Goal: Task Accomplishment & Management: Complete application form

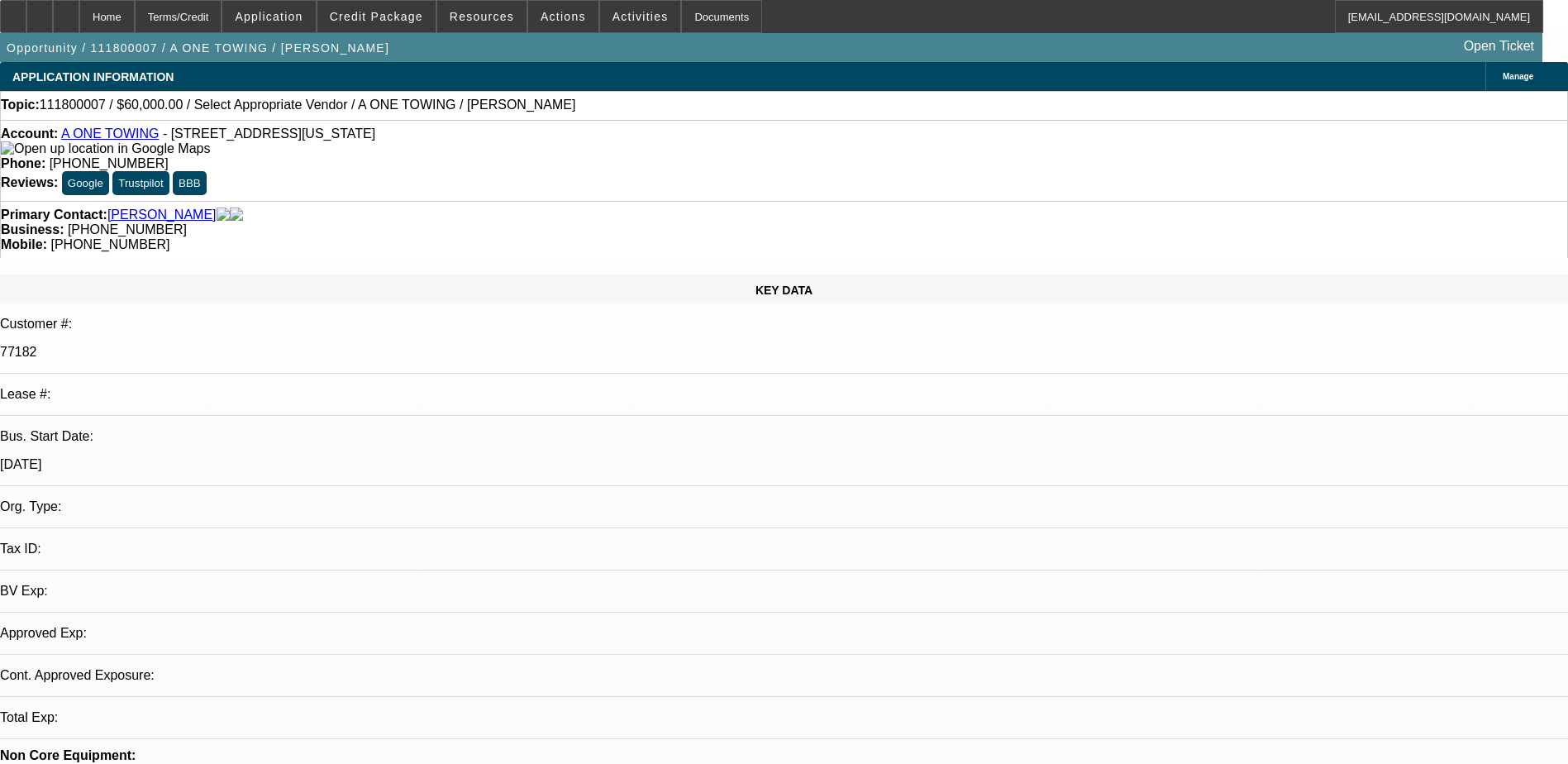
select select "0"
select select "2"
select select "0.1"
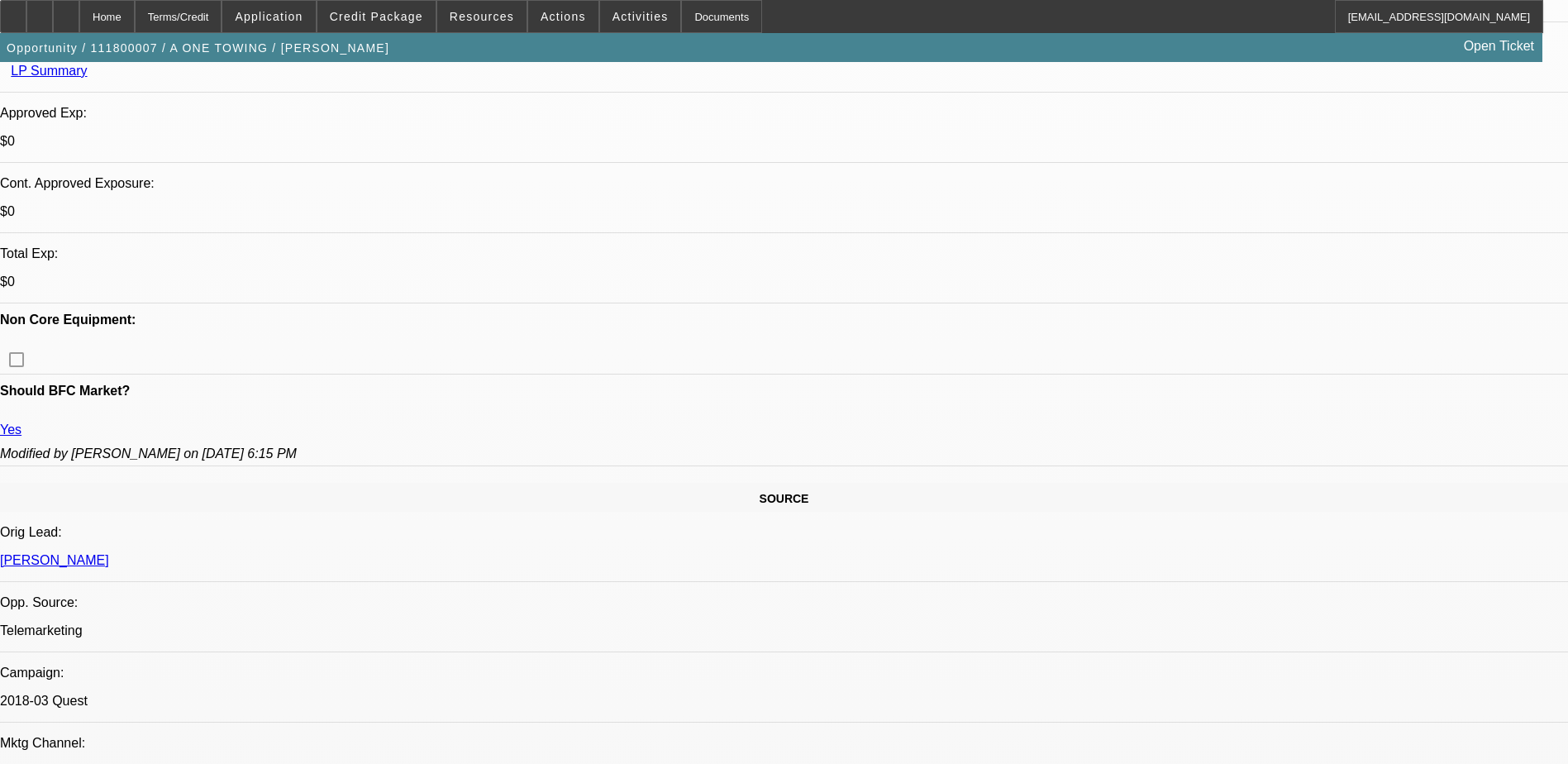
scroll to position [413, 0]
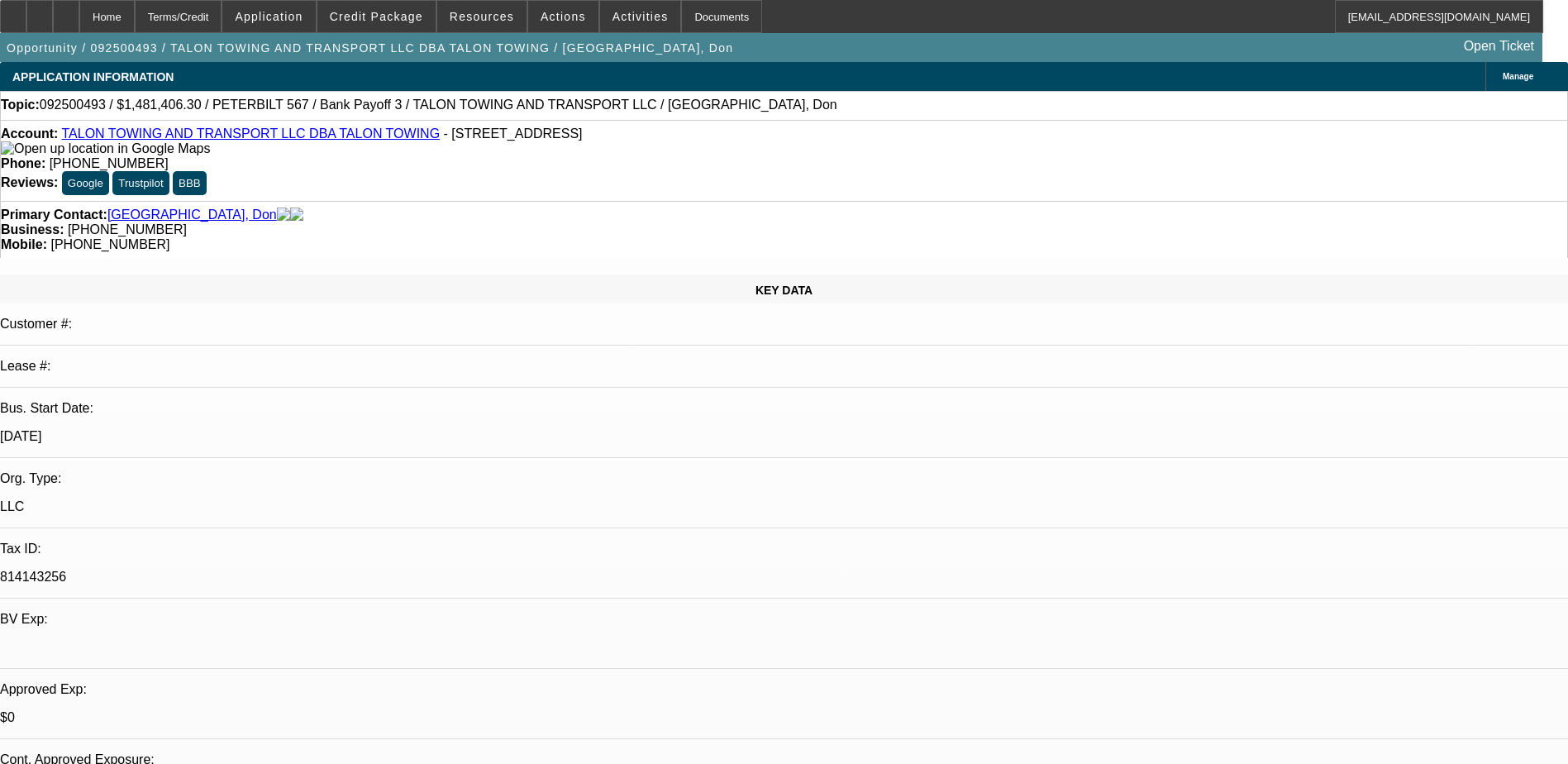
select select "0"
select select "1"
select select "2"
select select "6"
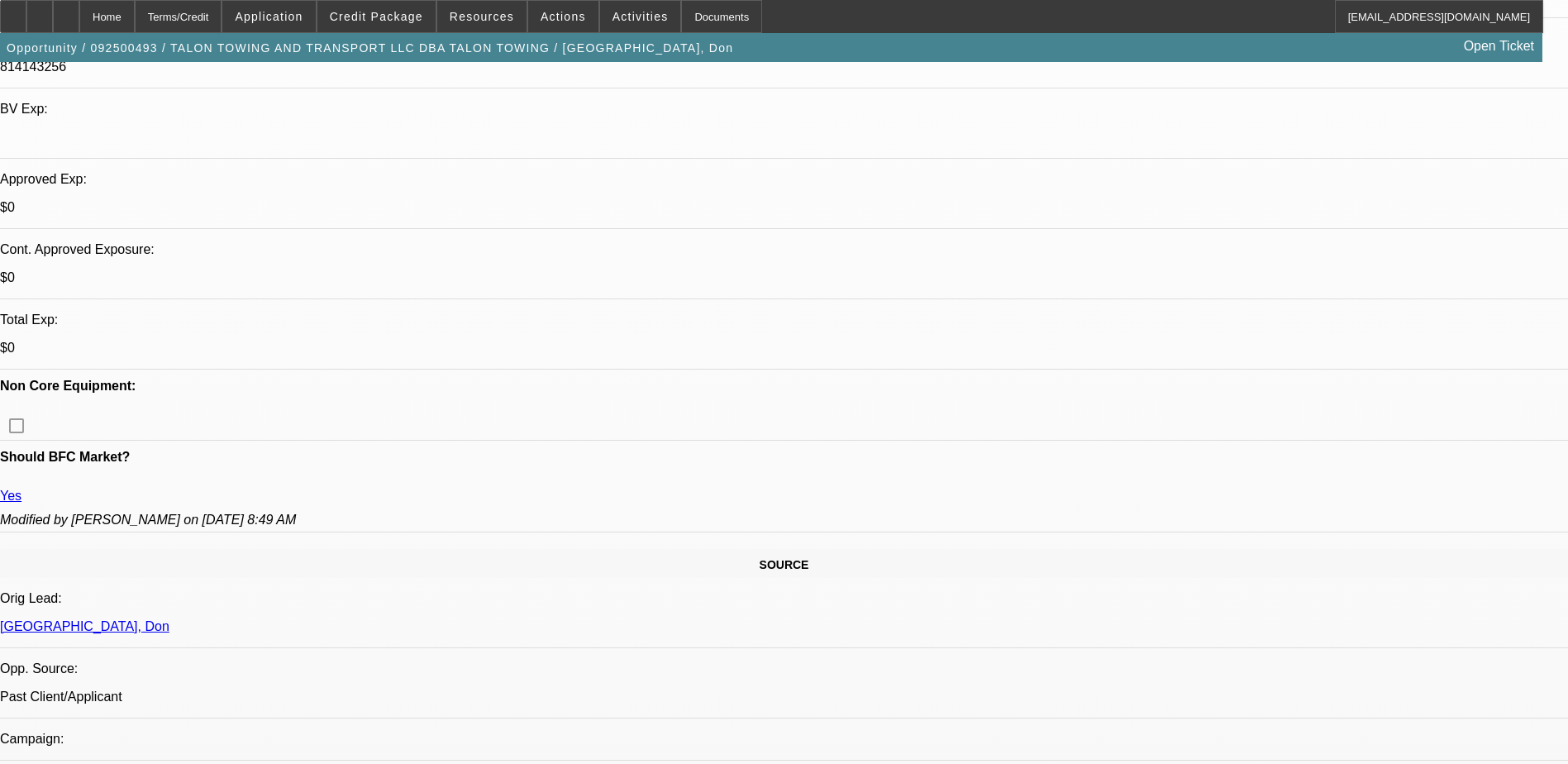
scroll to position [481, 0]
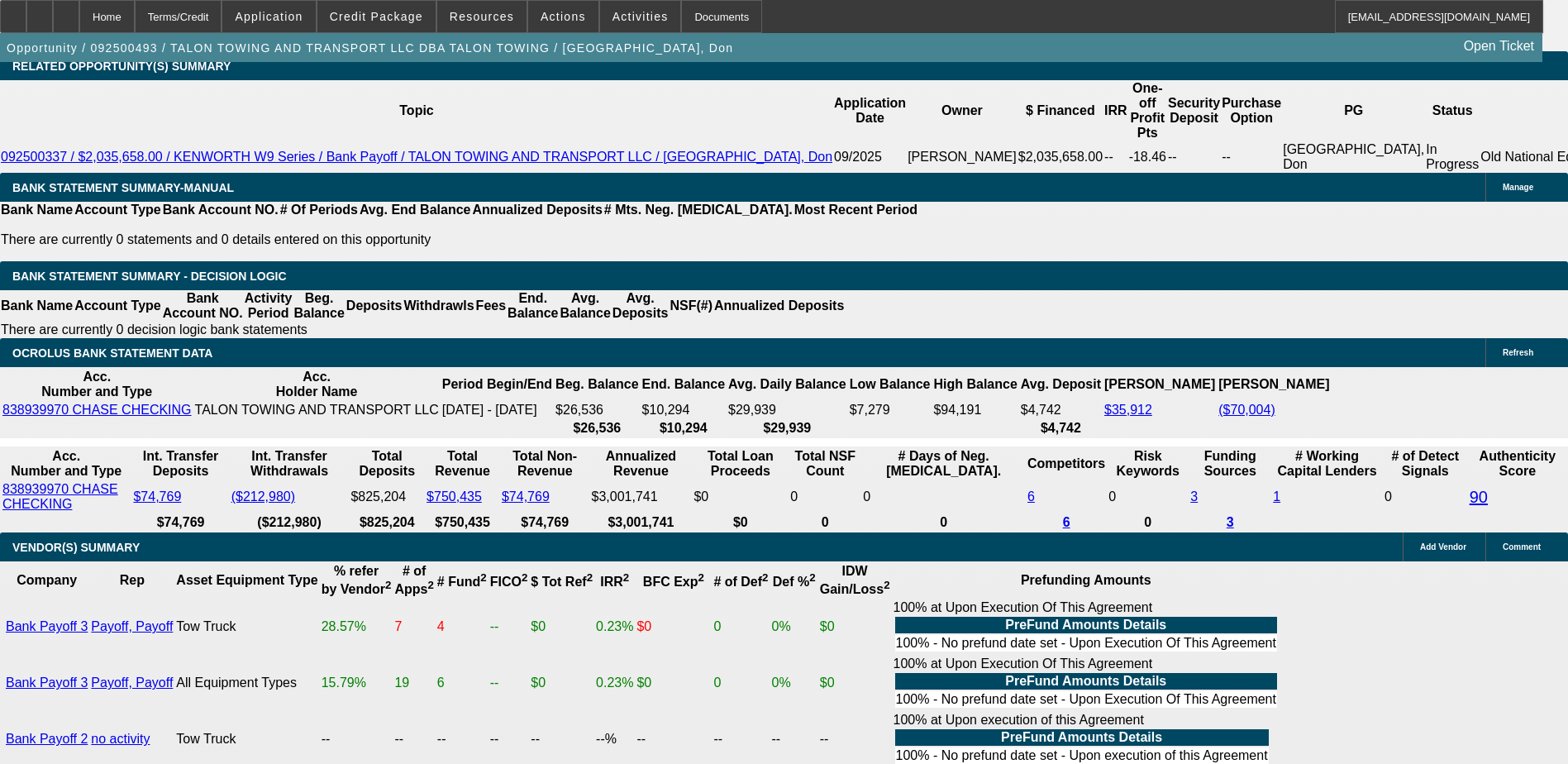
scroll to position [2795, 0]
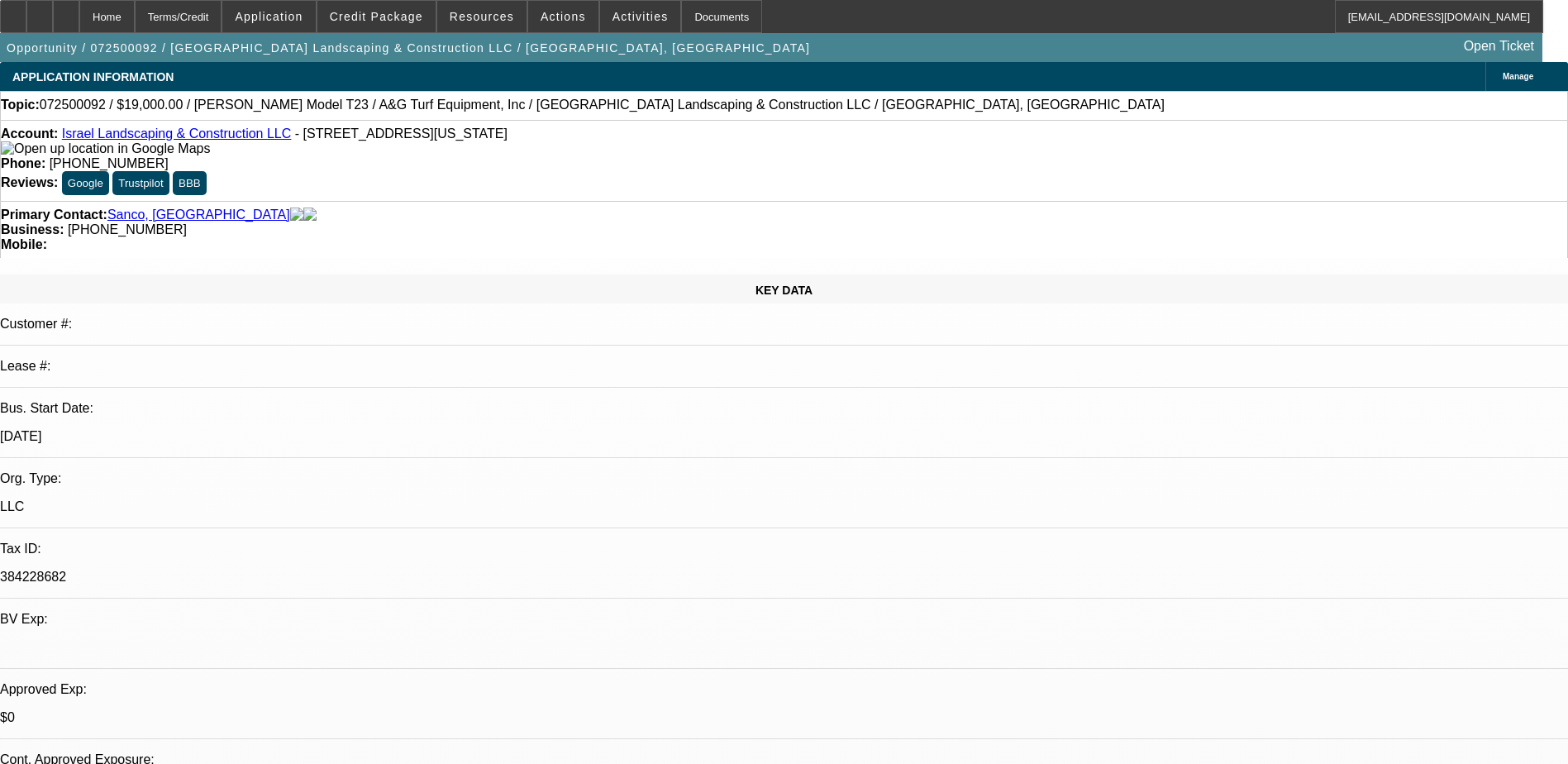
select select "0"
select select "2"
select select "0"
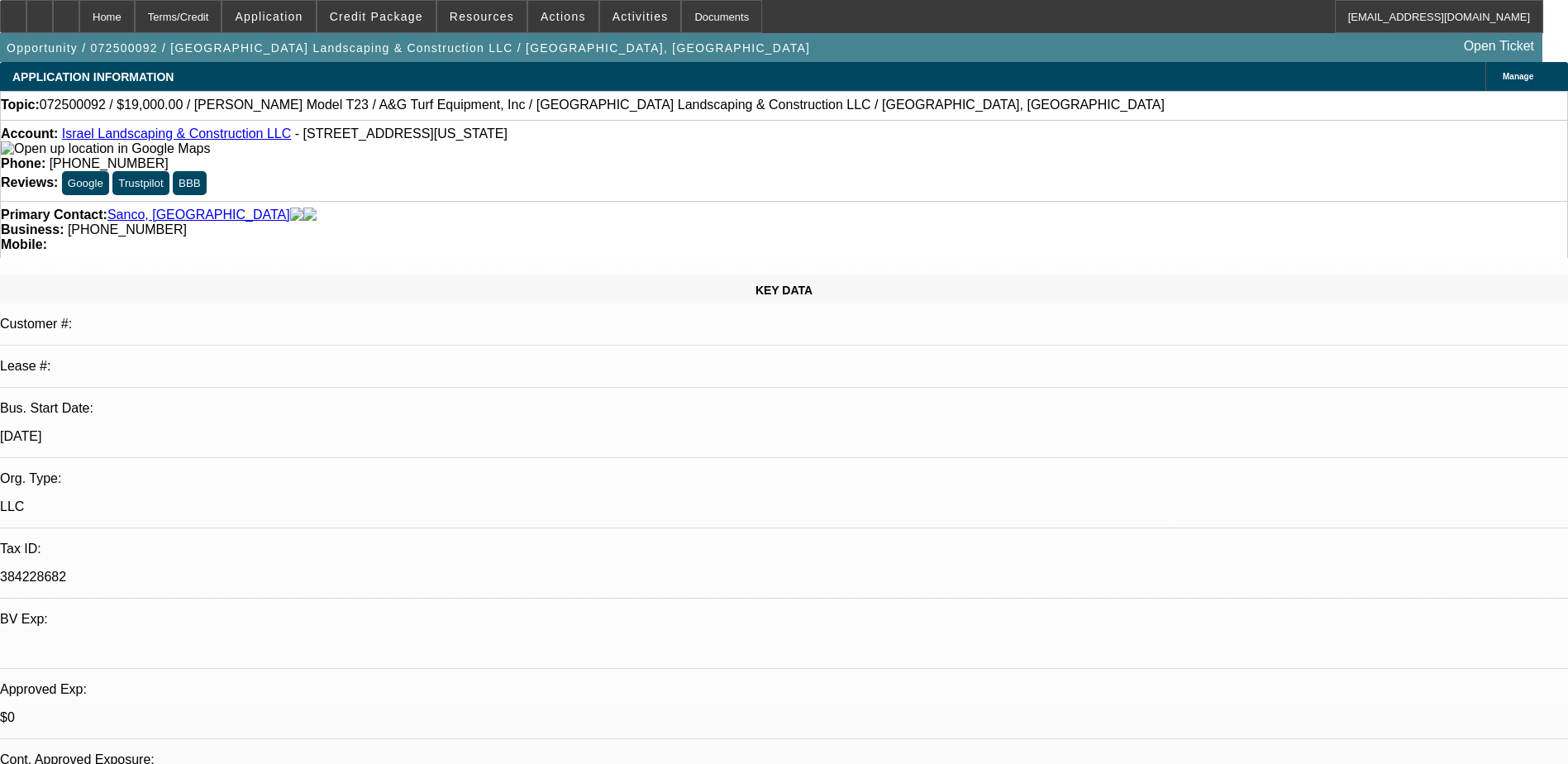
select select "0"
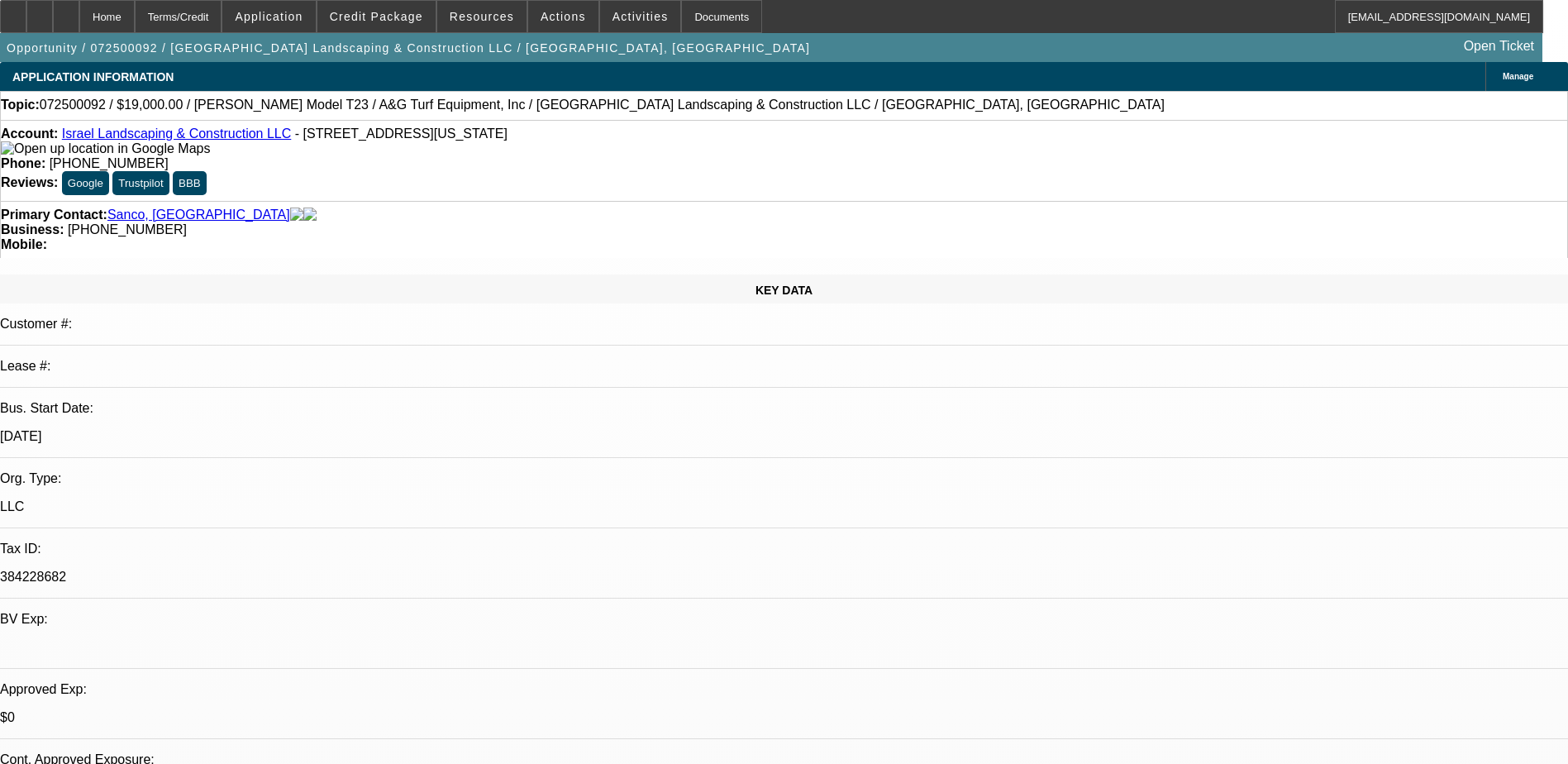
select select "0"
select select "1"
select select "2"
select select "6"
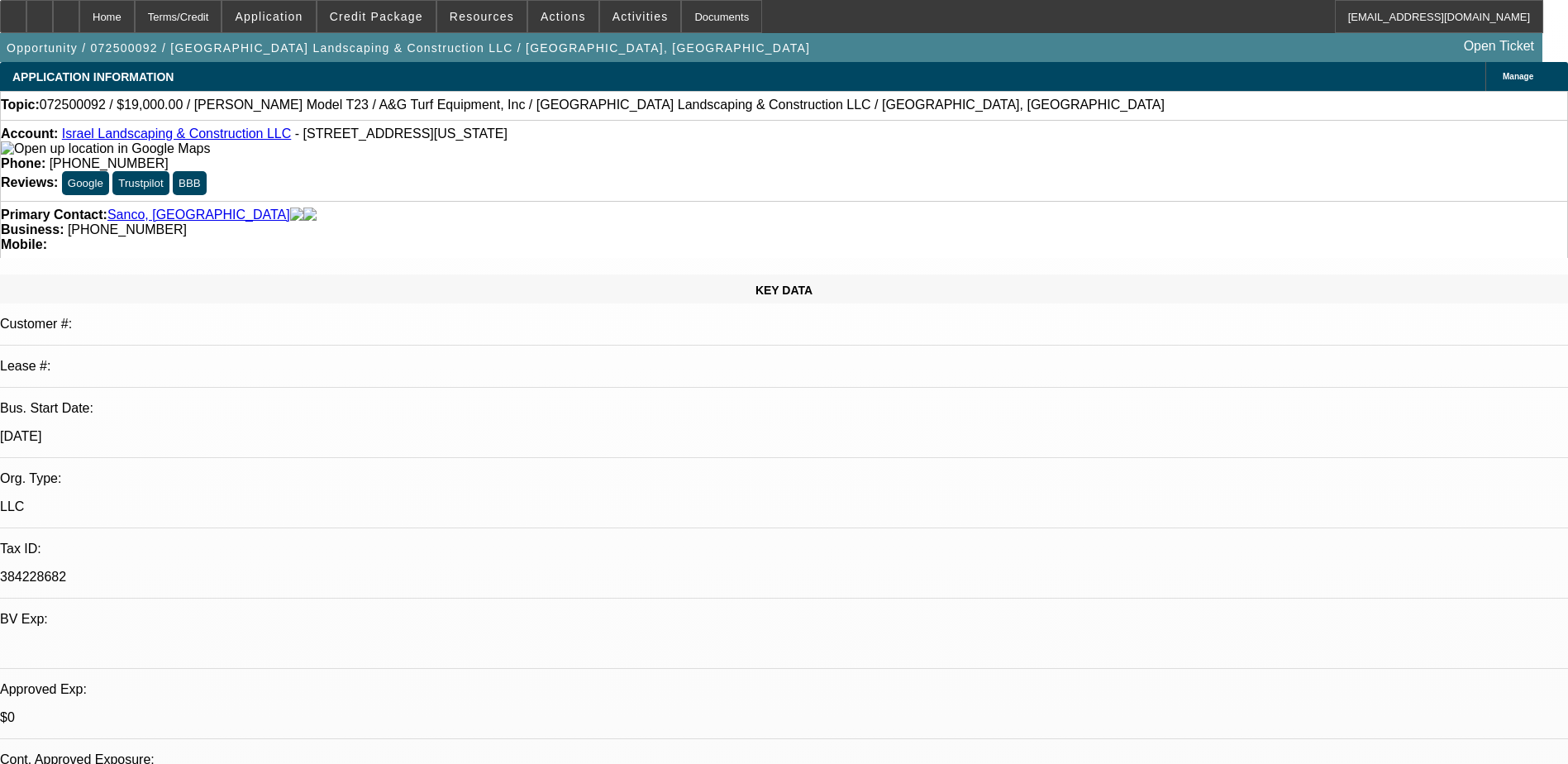
select select "1"
select select "6"
select select "1"
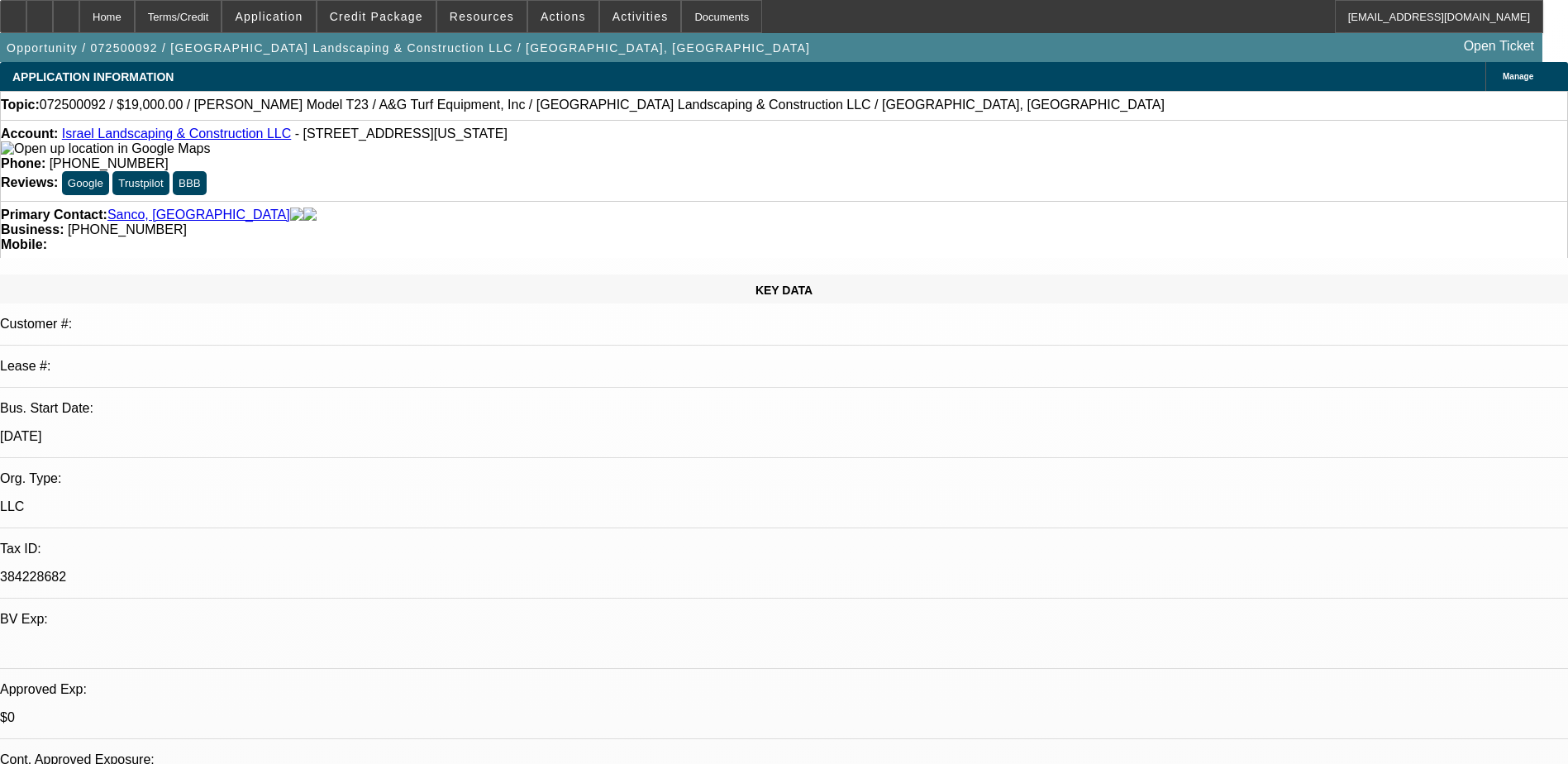
select select "6"
select select "1"
select select "6"
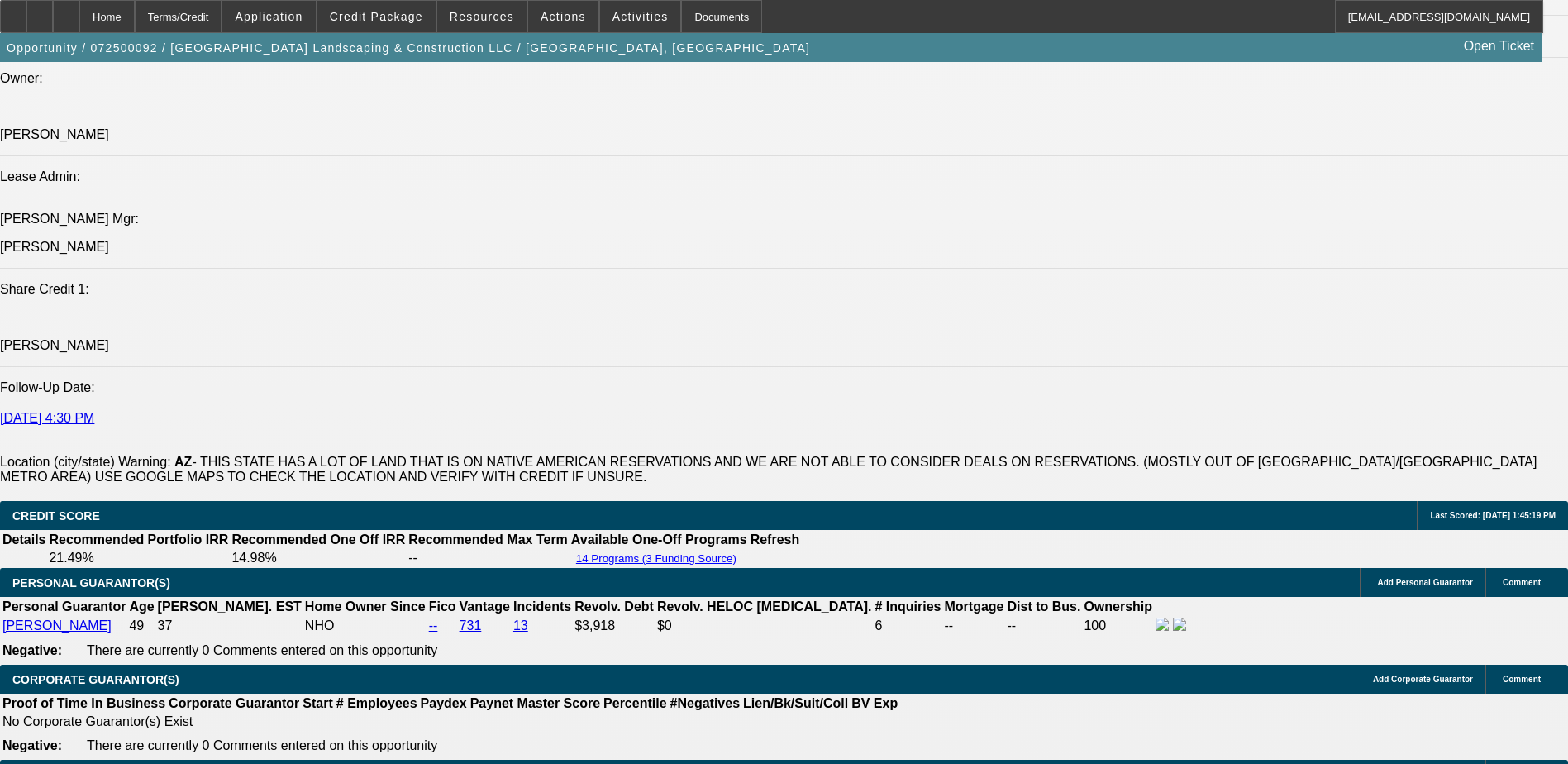
scroll to position [1900, 0]
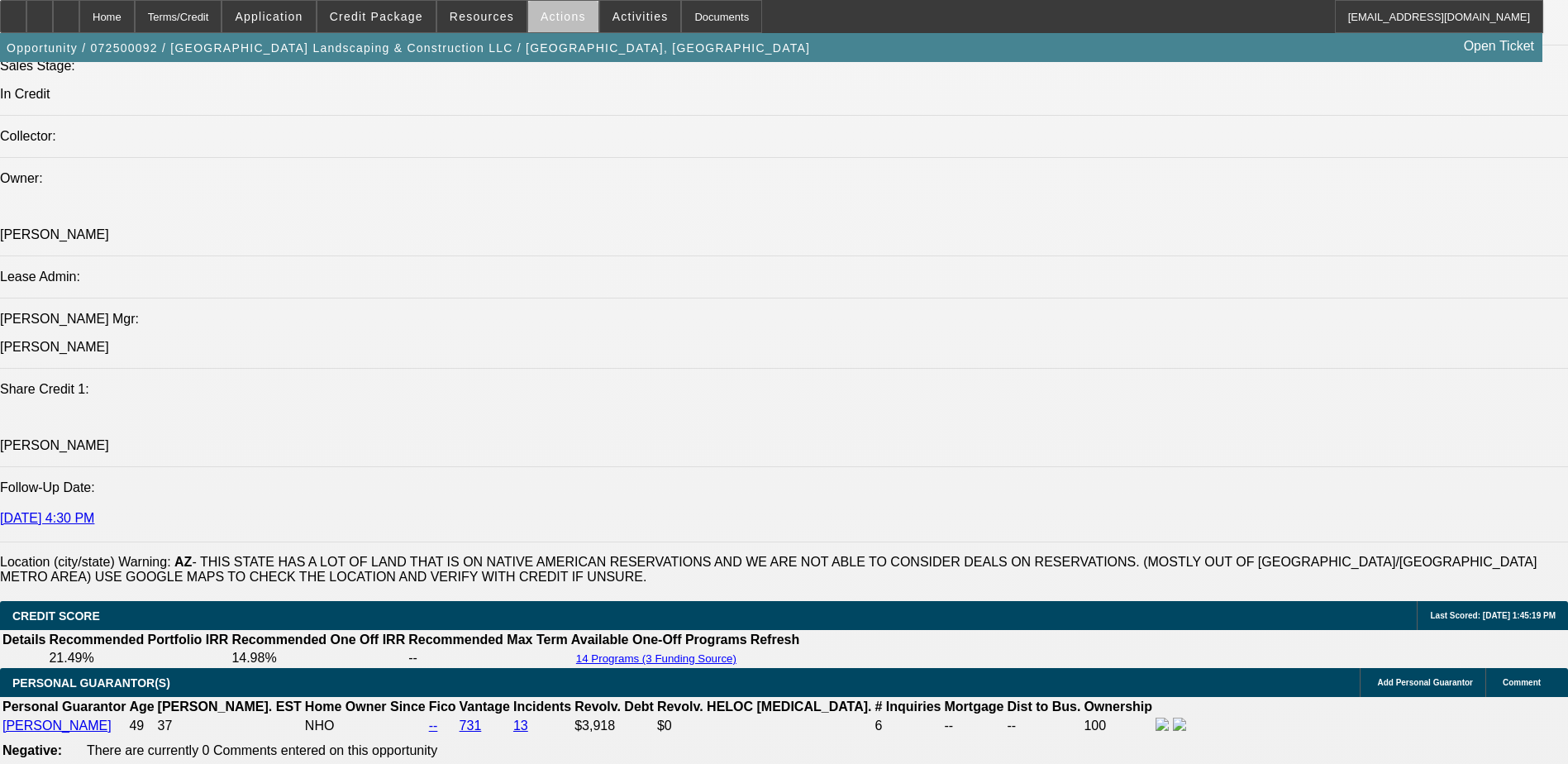
click at [558, 24] on span at bounding box center [563, 16] width 70 height 40
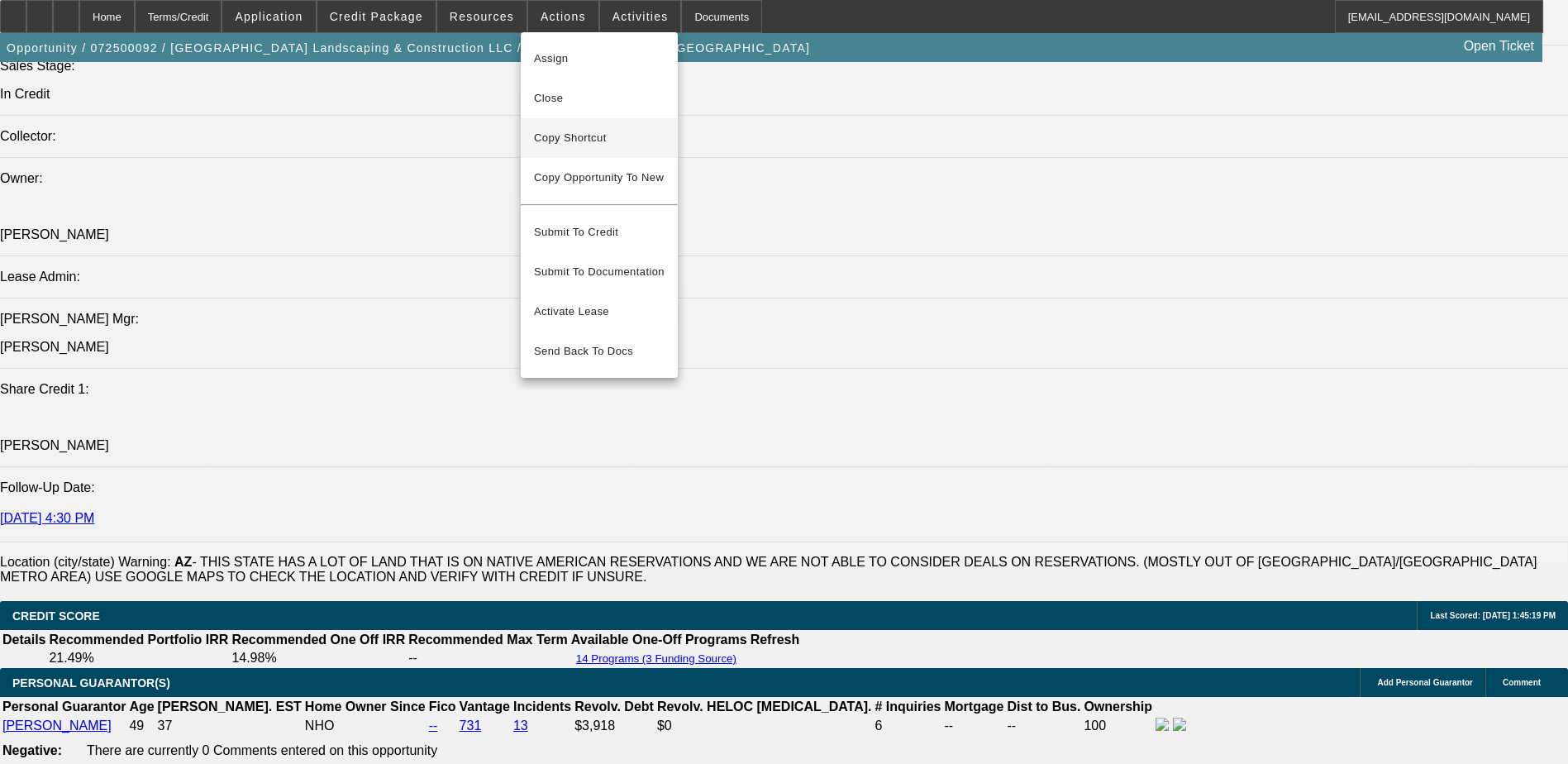
click at [595, 129] on span "Copy Shortcut" at bounding box center [598, 138] width 130 height 20
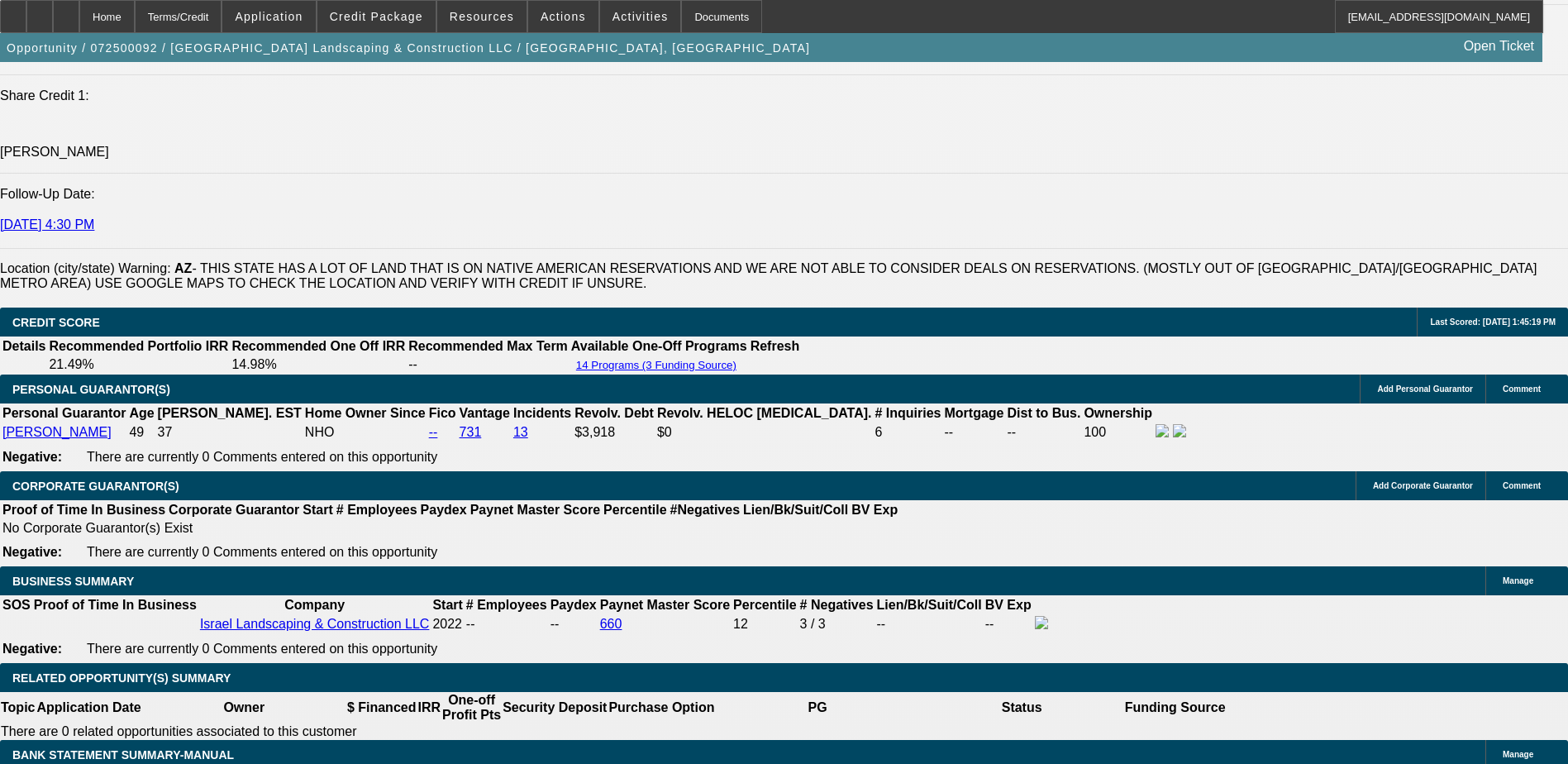
scroll to position [2231, 0]
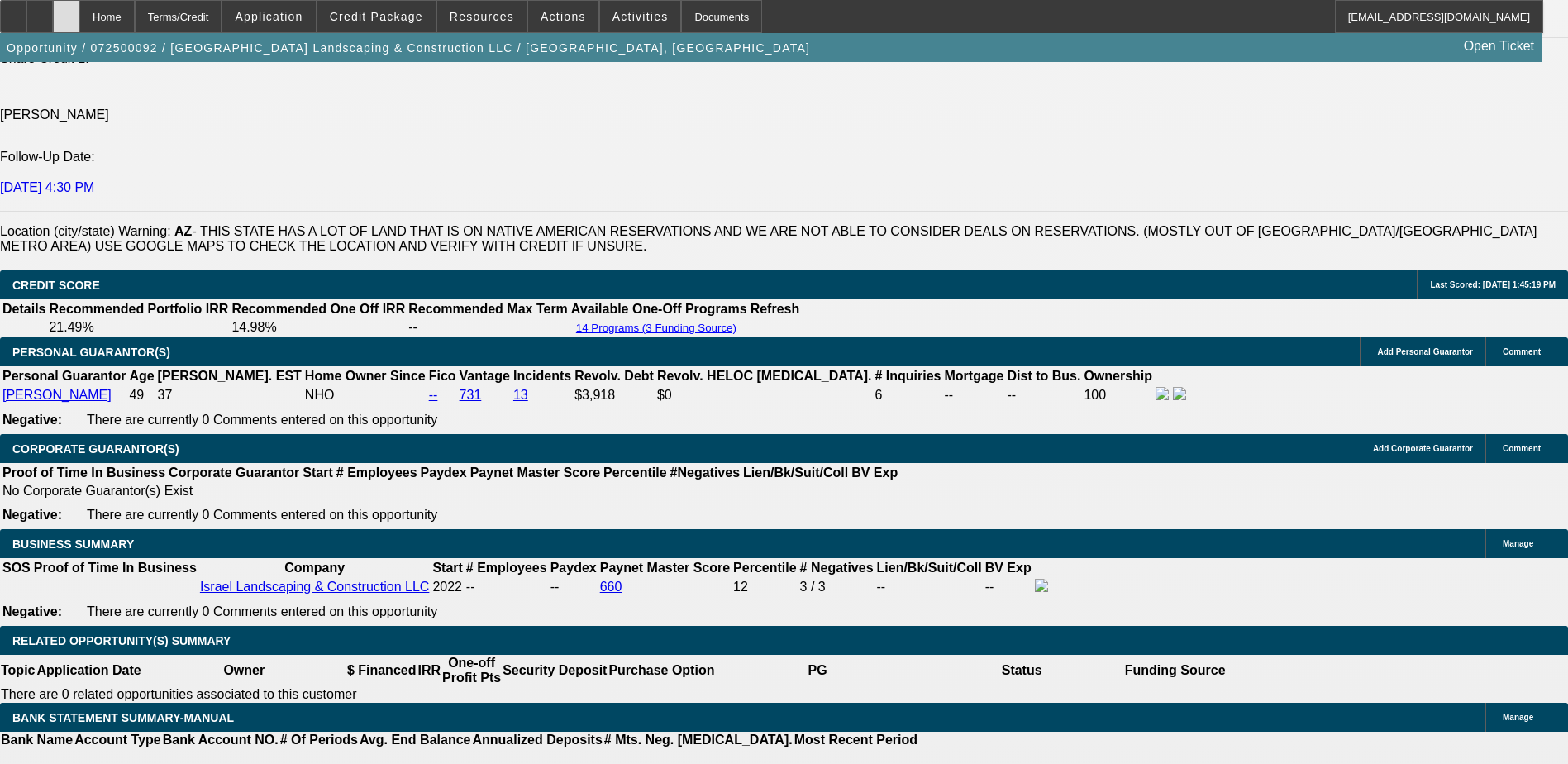
click at [67, 11] on icon at bounding box center [67, 11] width 0 height 0
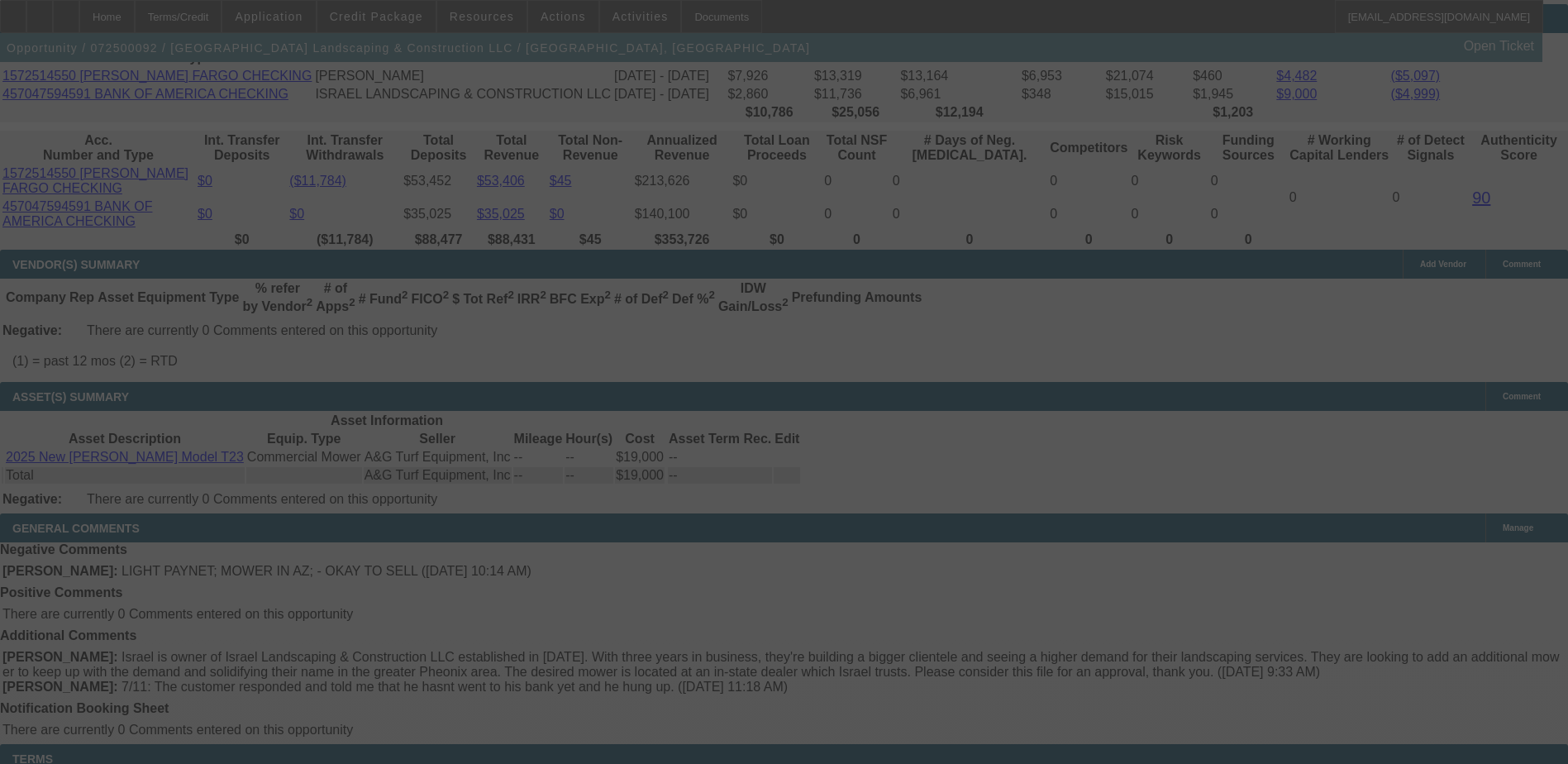
scroll to position [3084, 0]
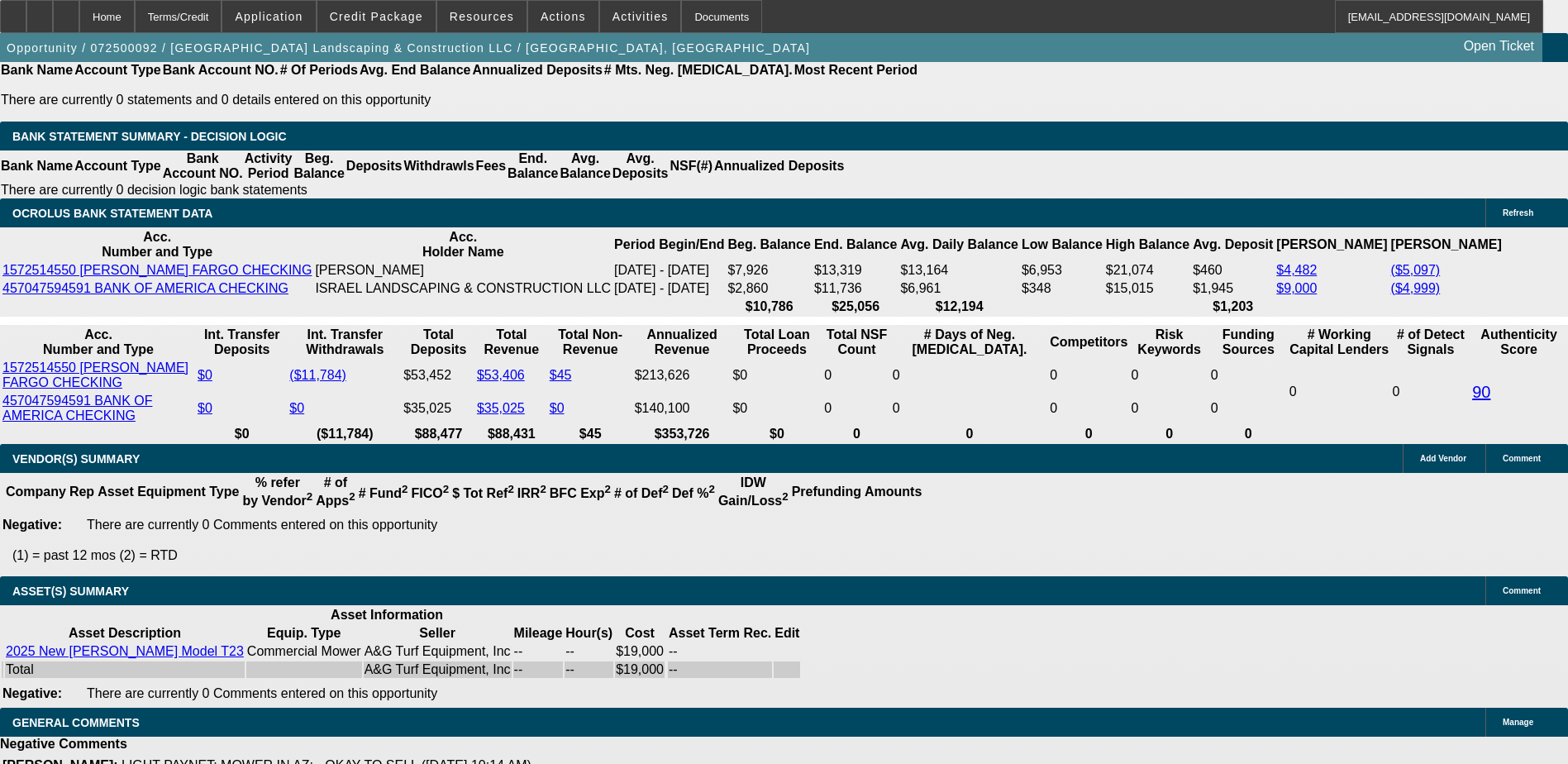
select select "0"
select select "2"
select select "0"
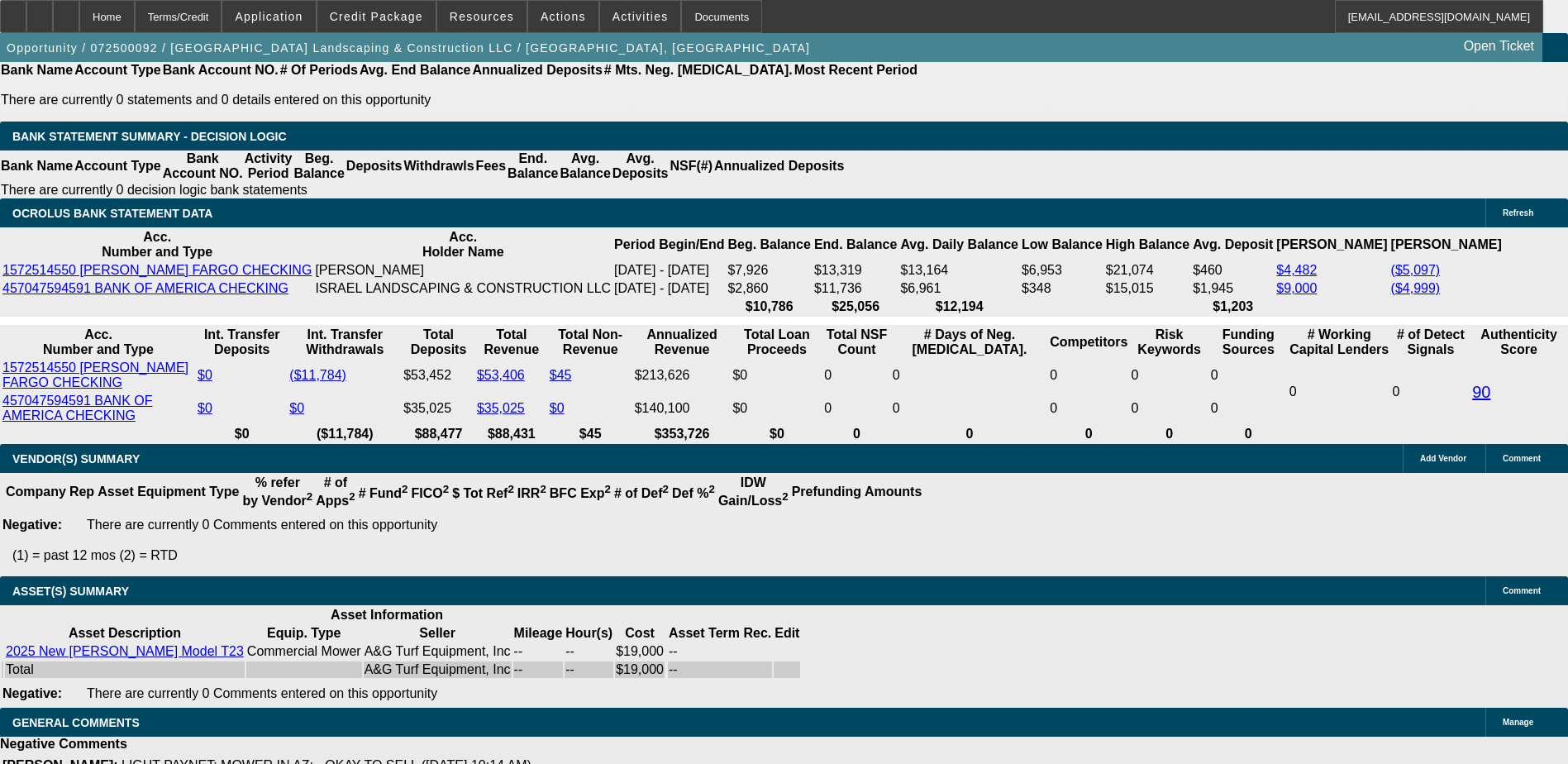
select select "0"
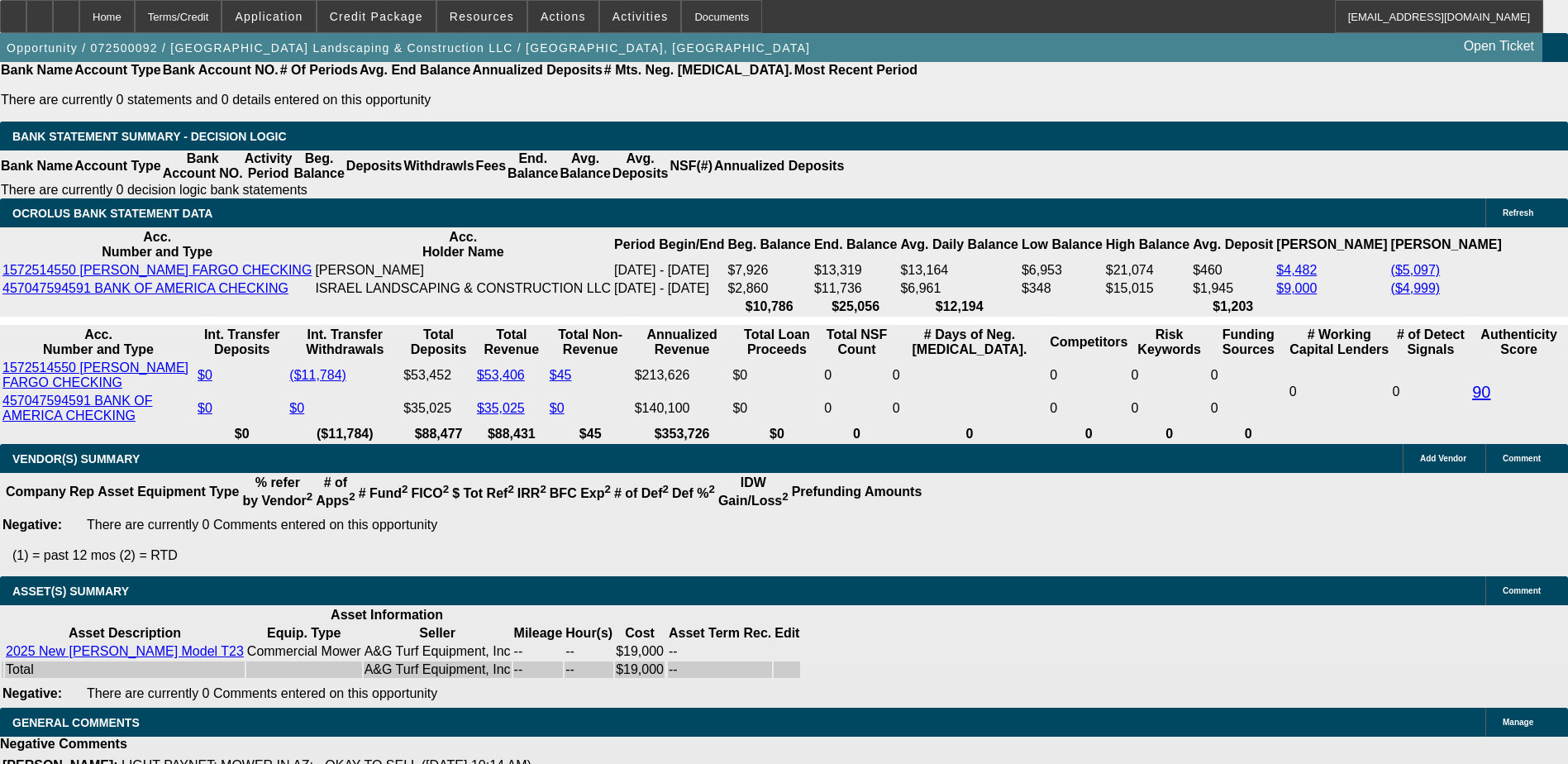
select select "0"
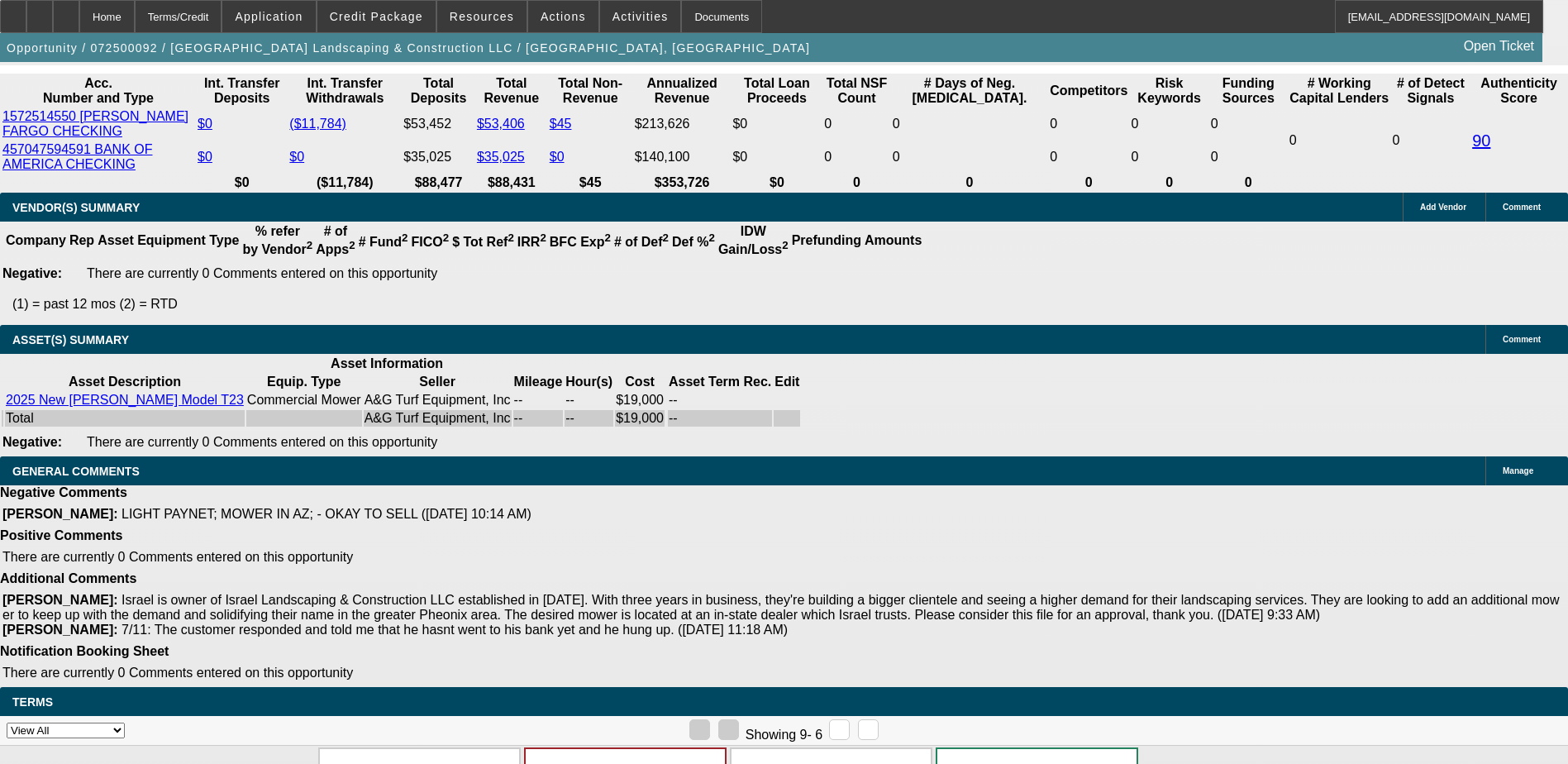
select select "1"
select select "2"
select select "6"
select select "1"
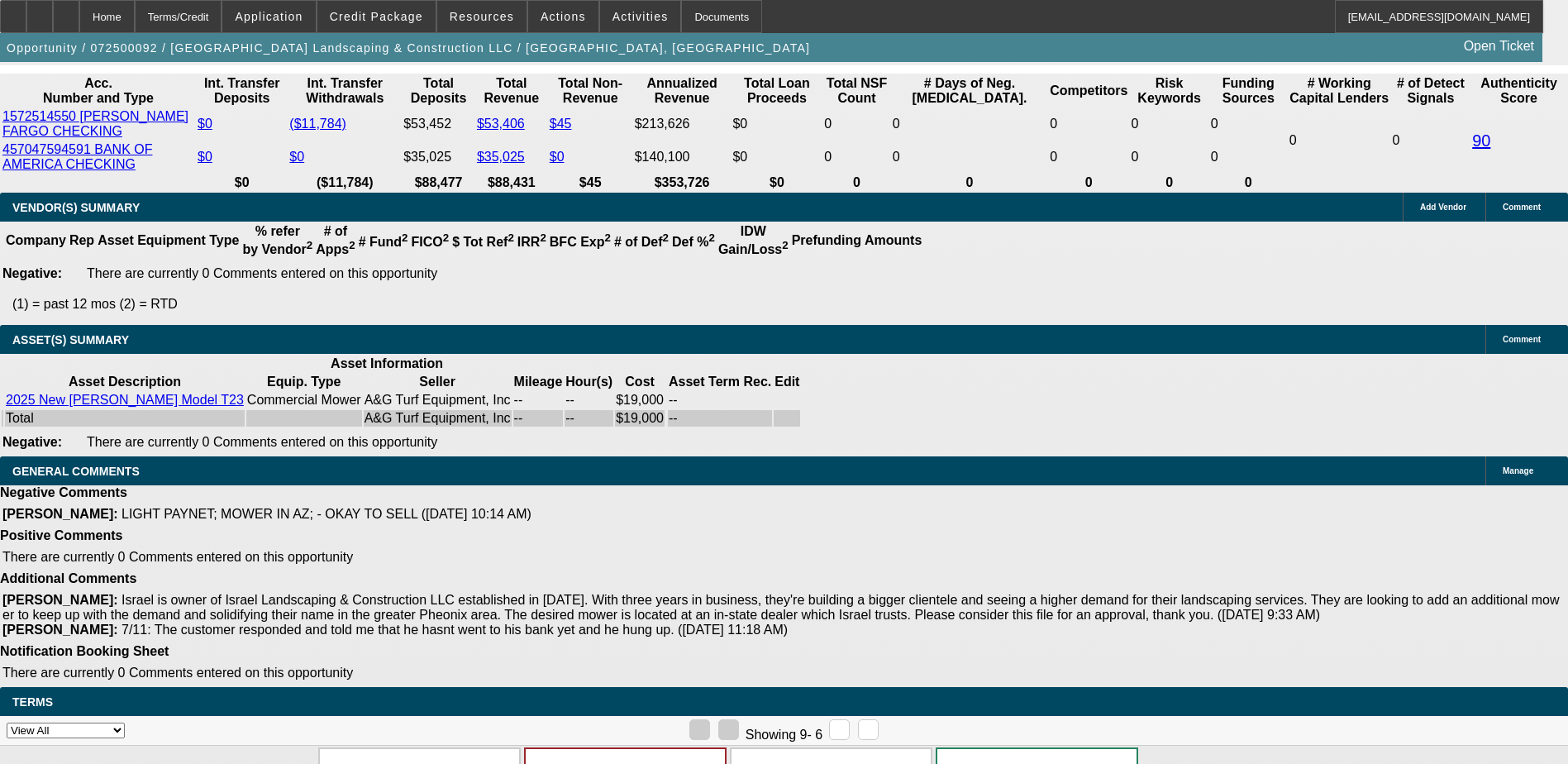
select select "6"
select select "1"
select select "6"
select select "1"
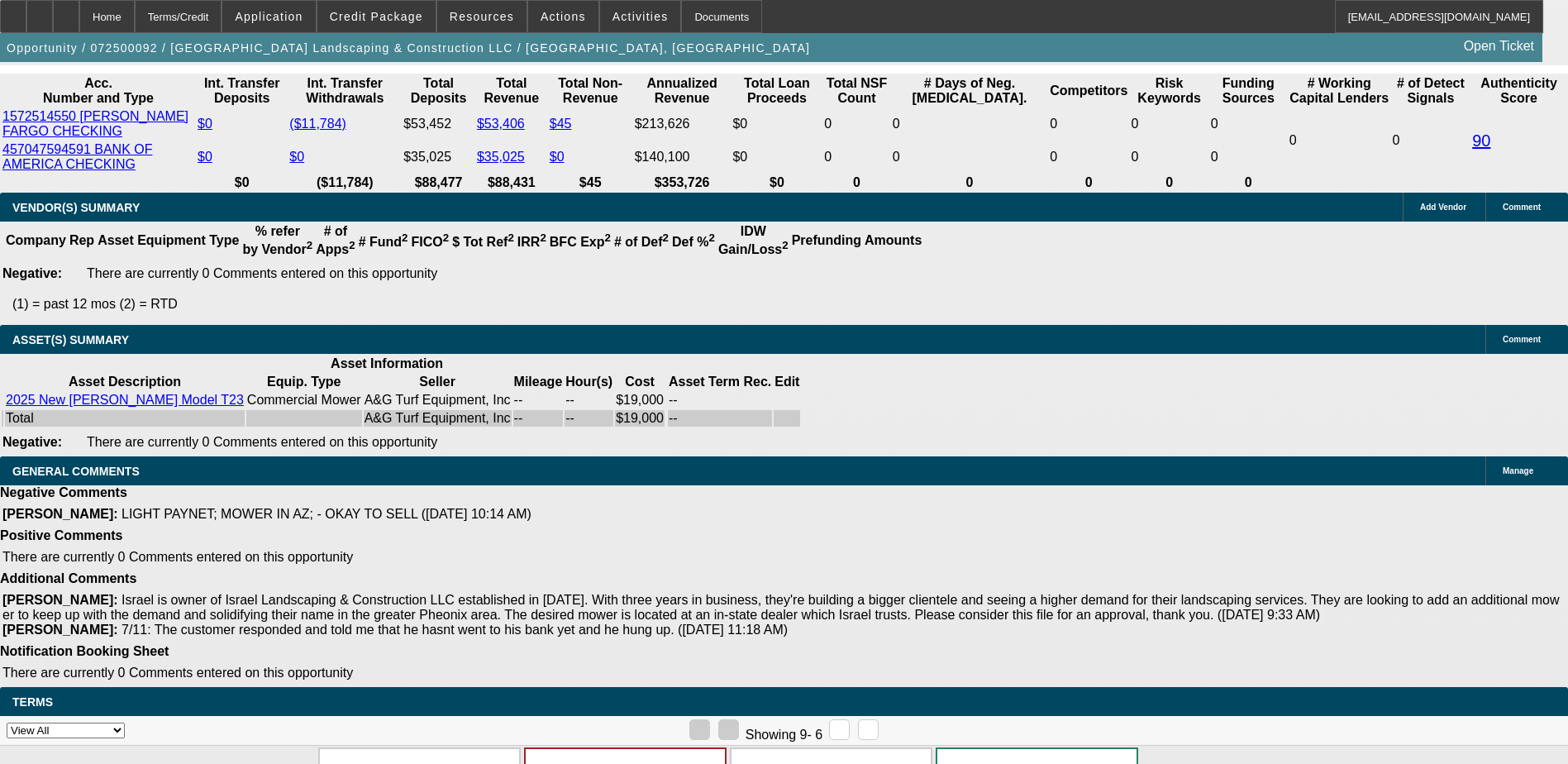
select select "1"
select select "6"
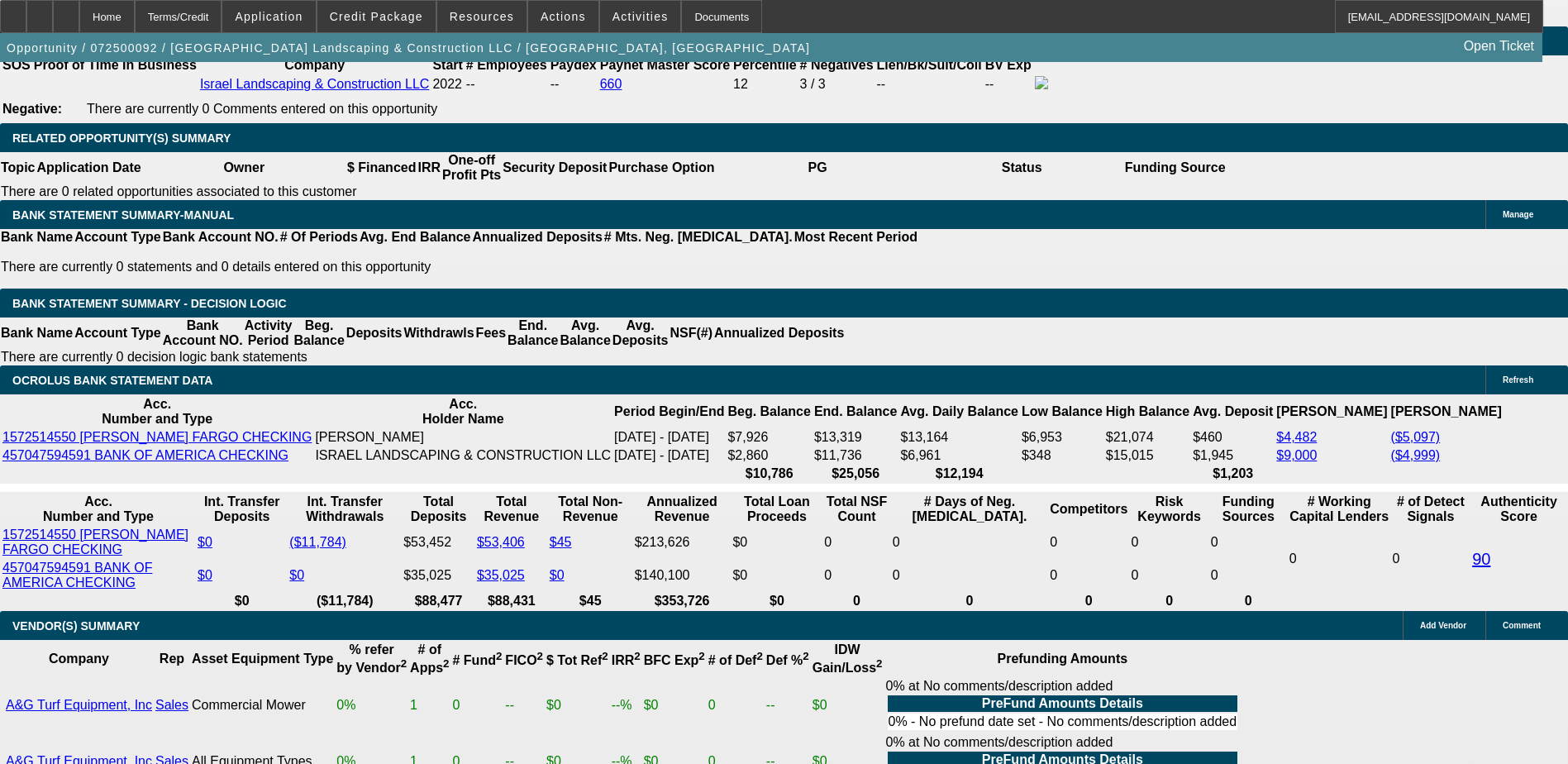
scroll to position [2827, 0]
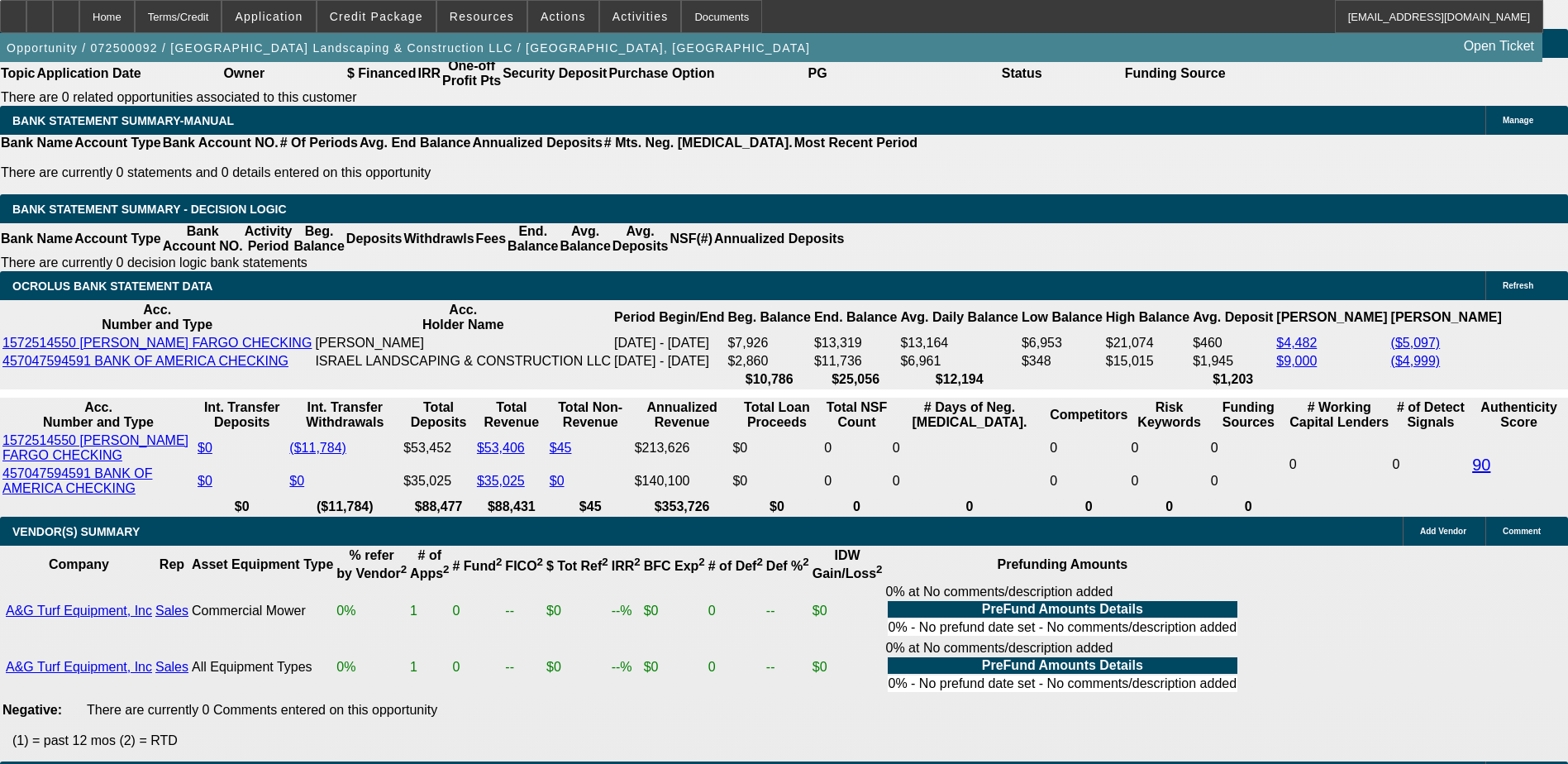
type input "UNKNOWN"
type input "3"
type input "$12,987.32"
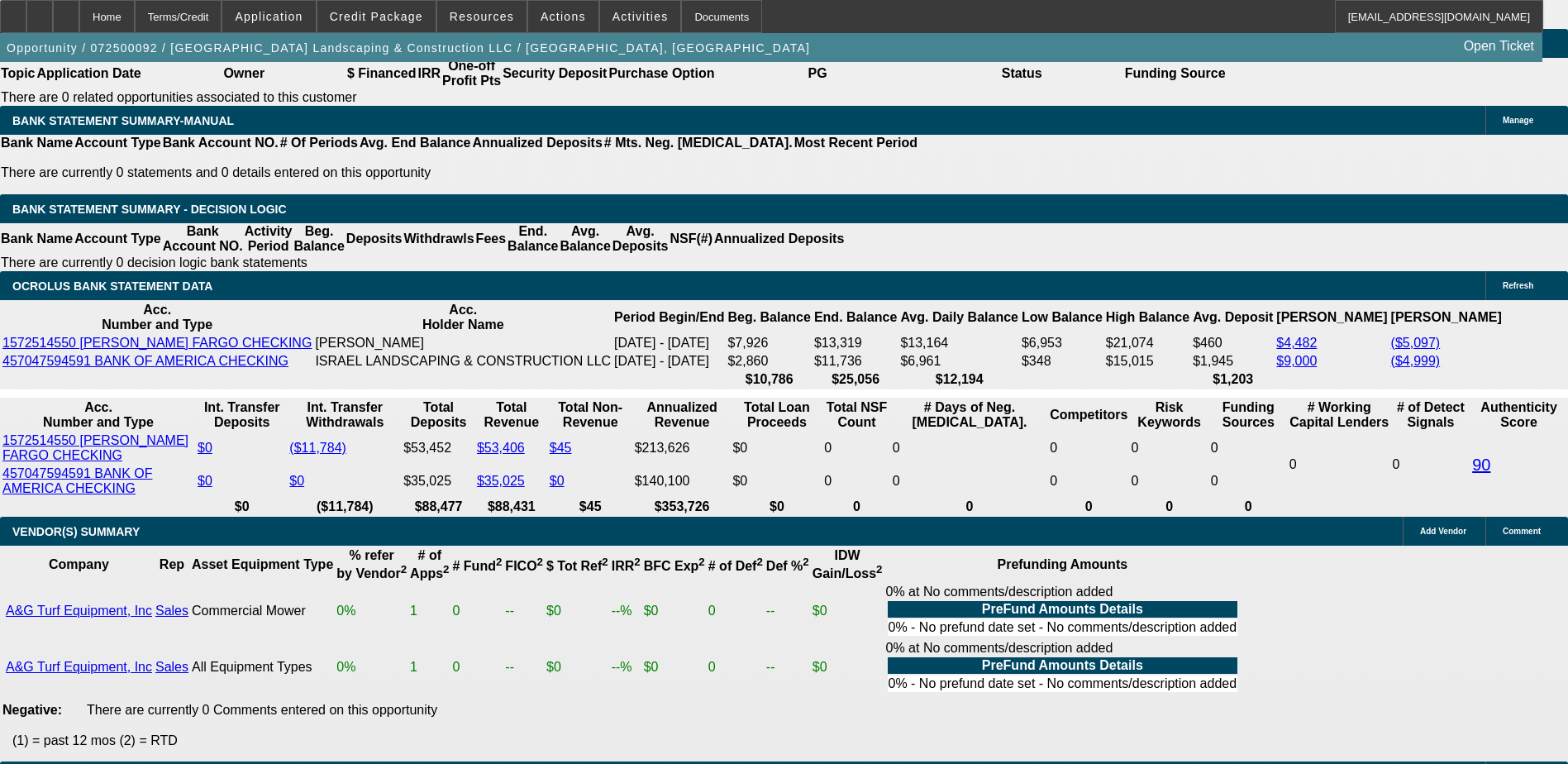
type input "$6,493.66"
type input "36"
type input "$1,319.62"
type input "$659.81"
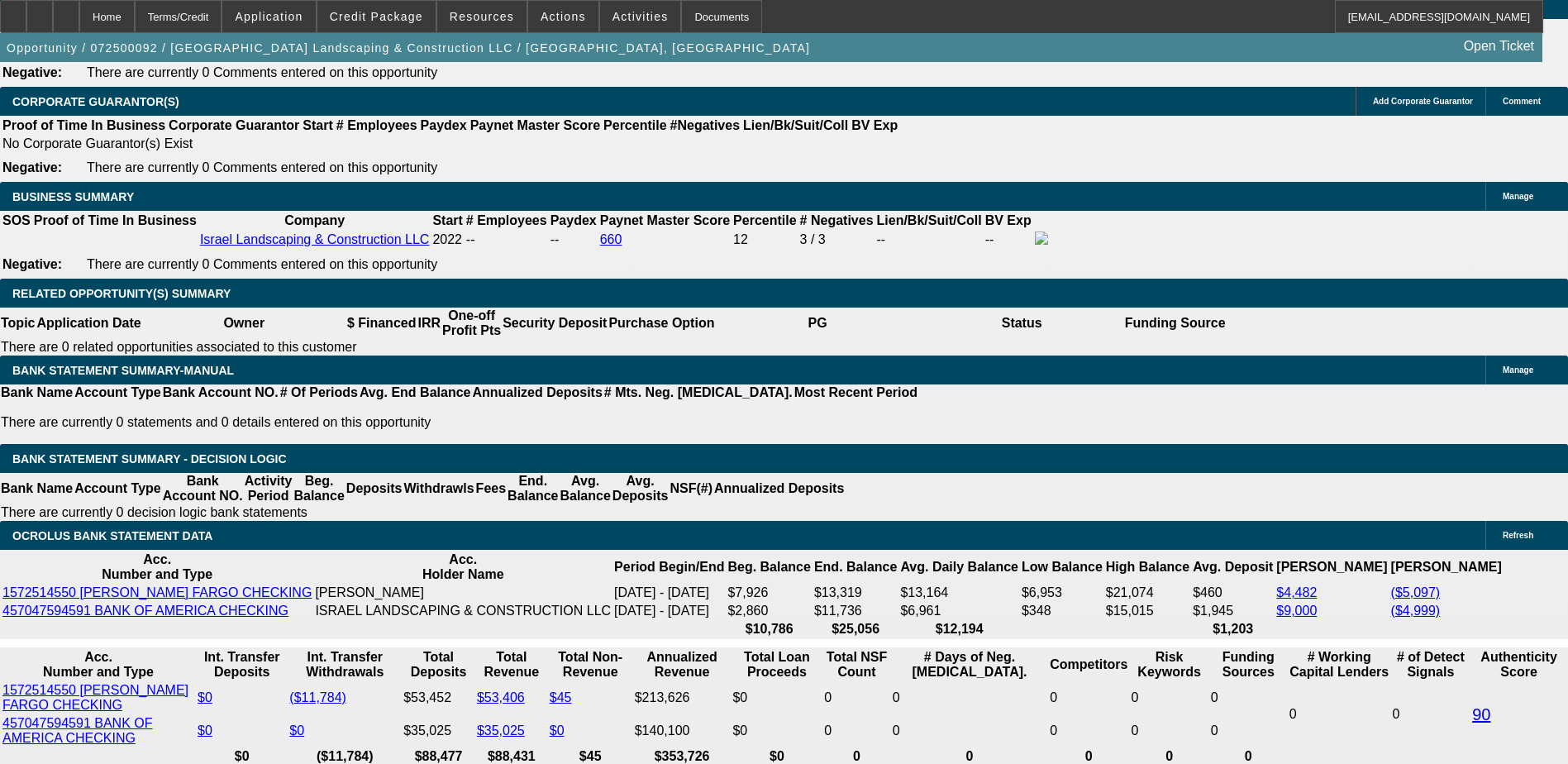
scroll to position [2497, 0]
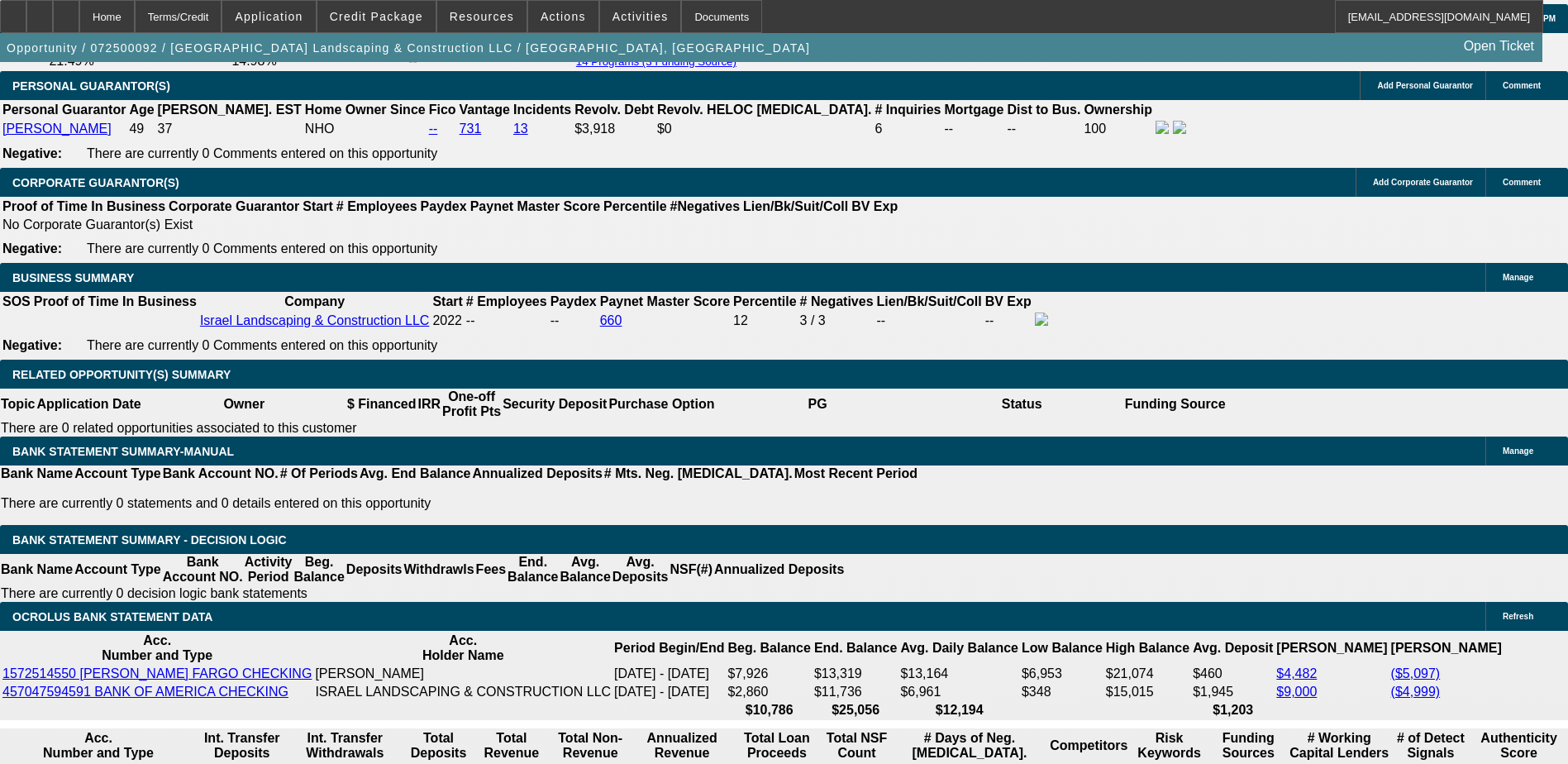
type input "36"
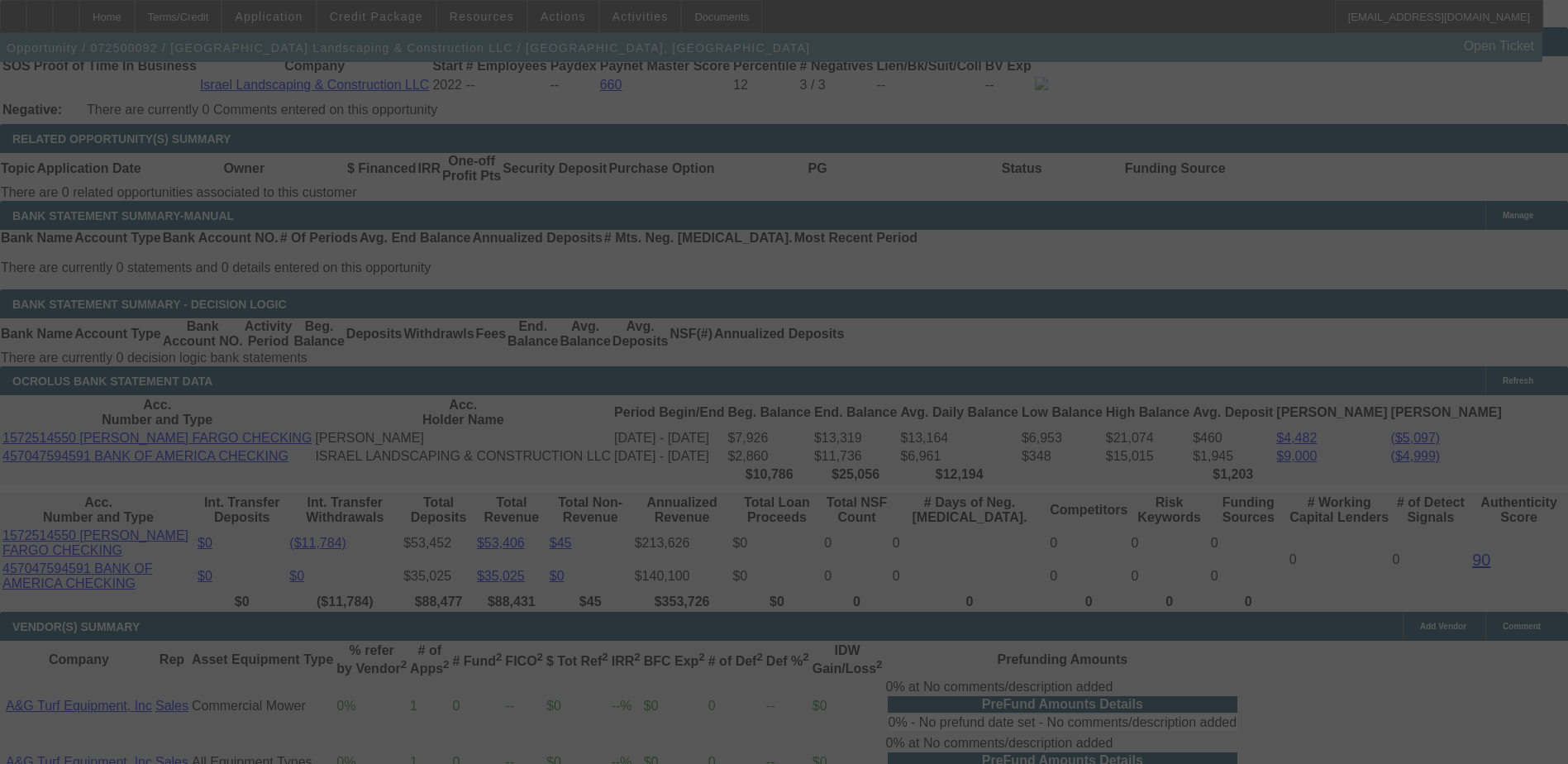
scroll to position [2745, 0]
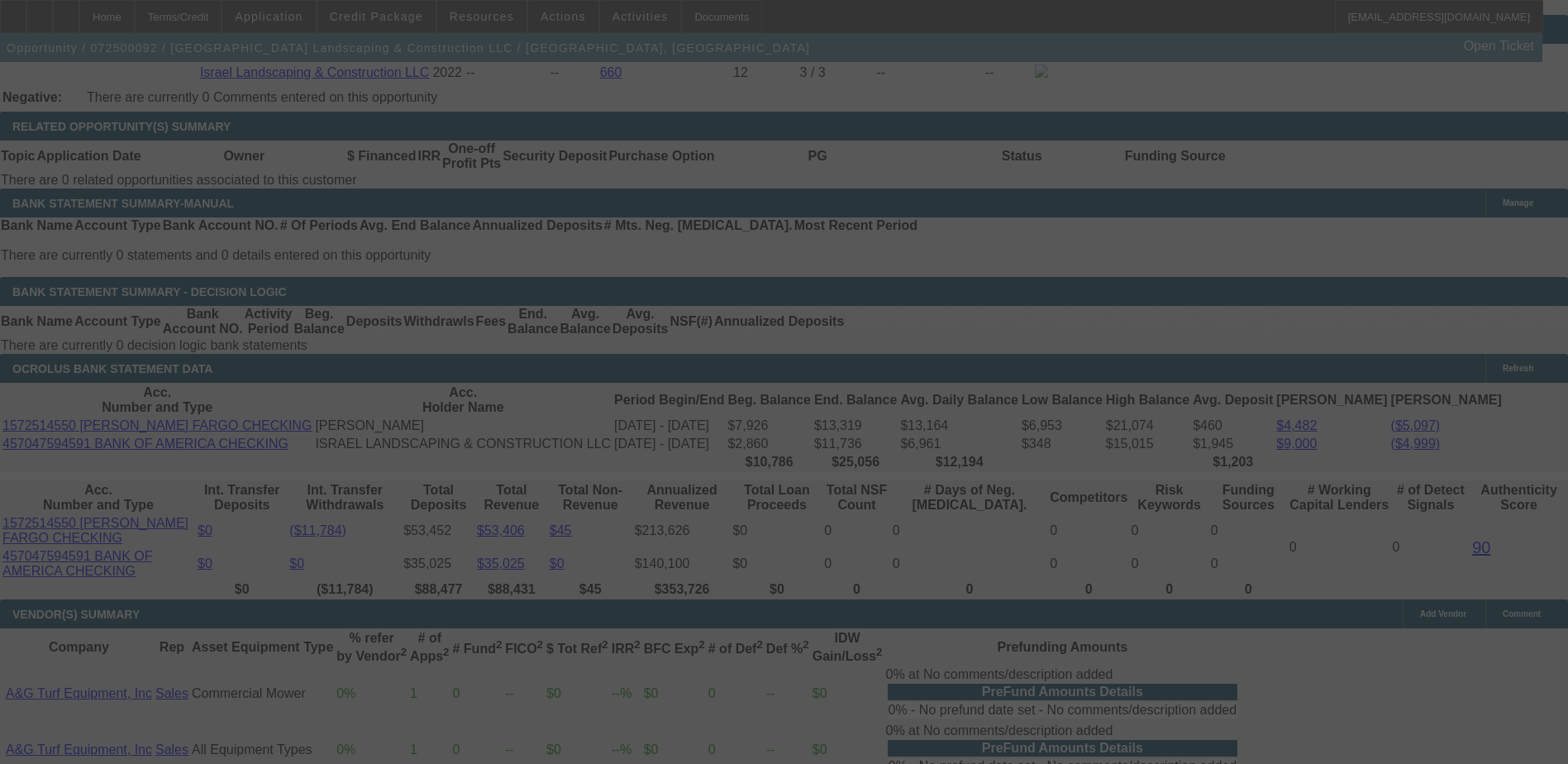
select select "0"
select select "2"
select select "0"
select select "6"
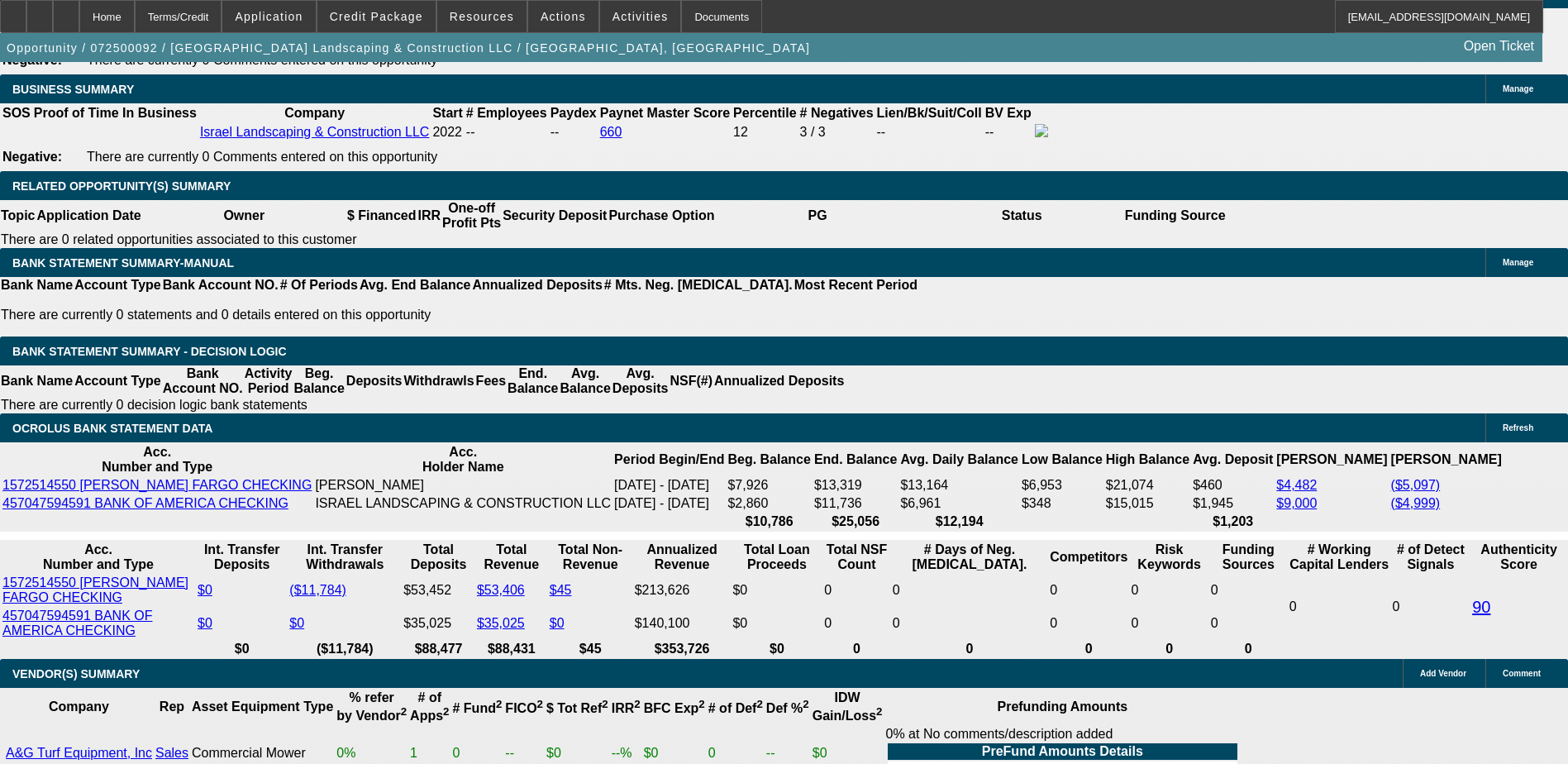
scroll to position [2727, 0]
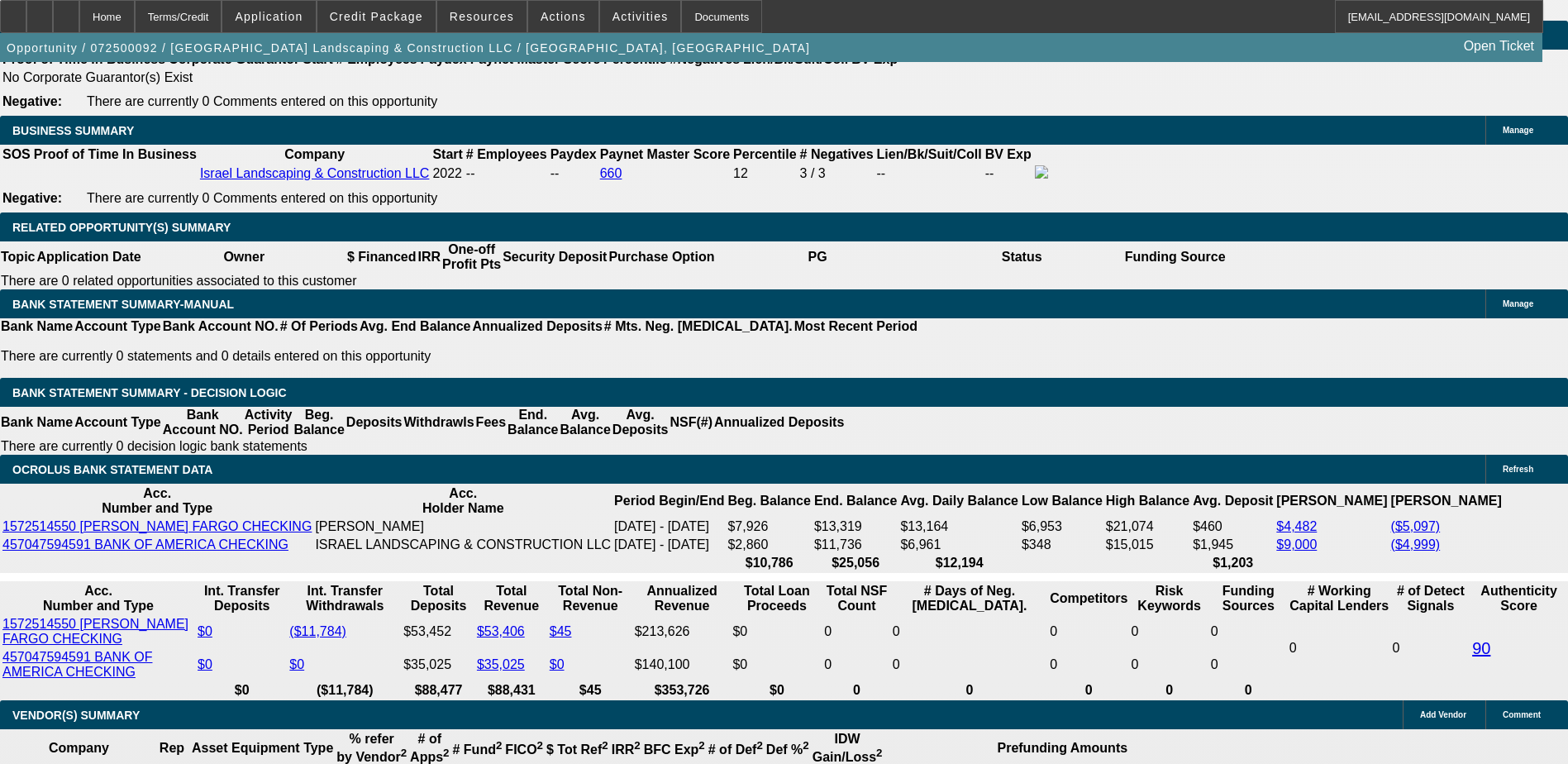
scroll to position [2479, 0]
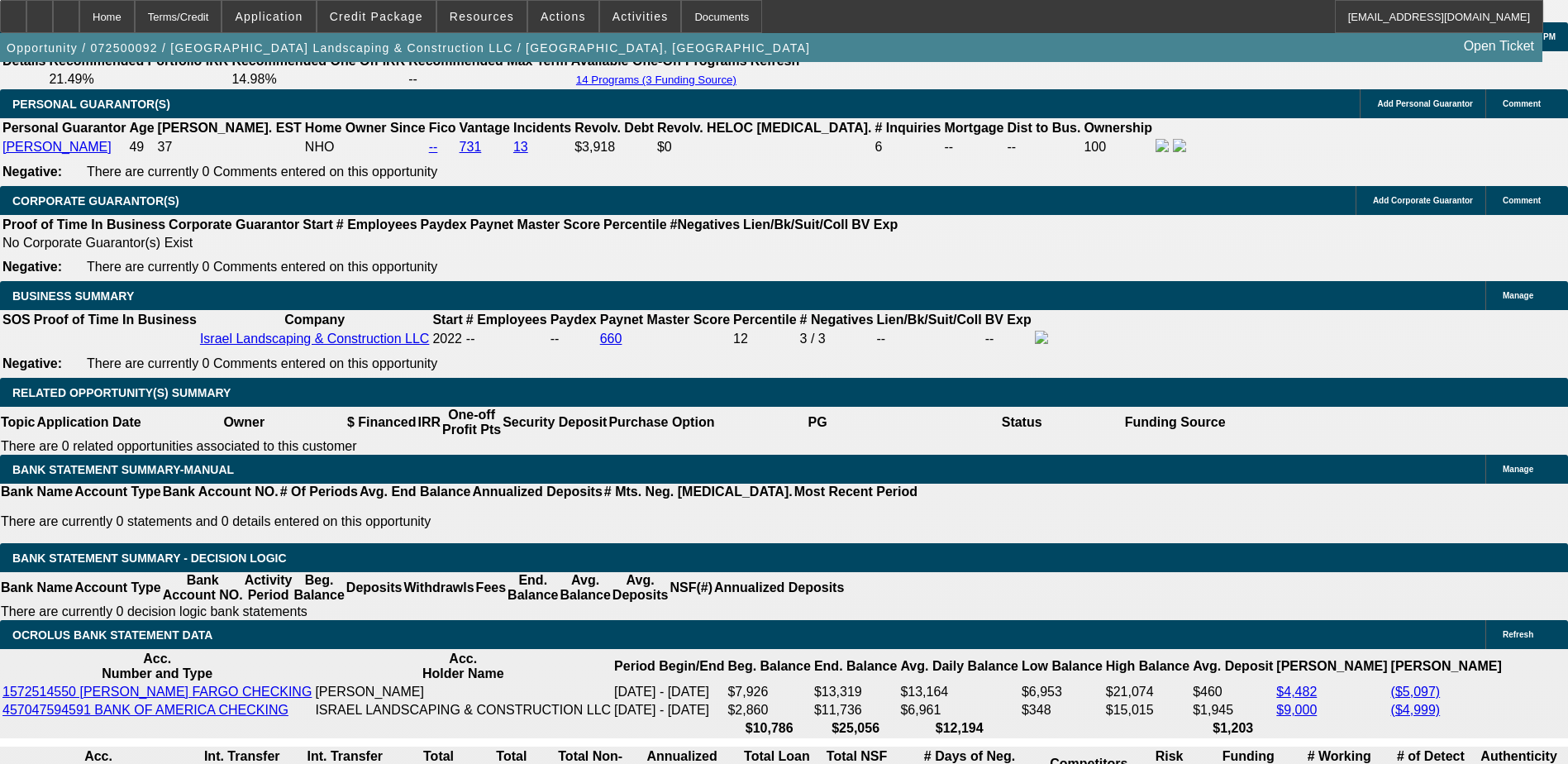
select select "0"
select select "6"
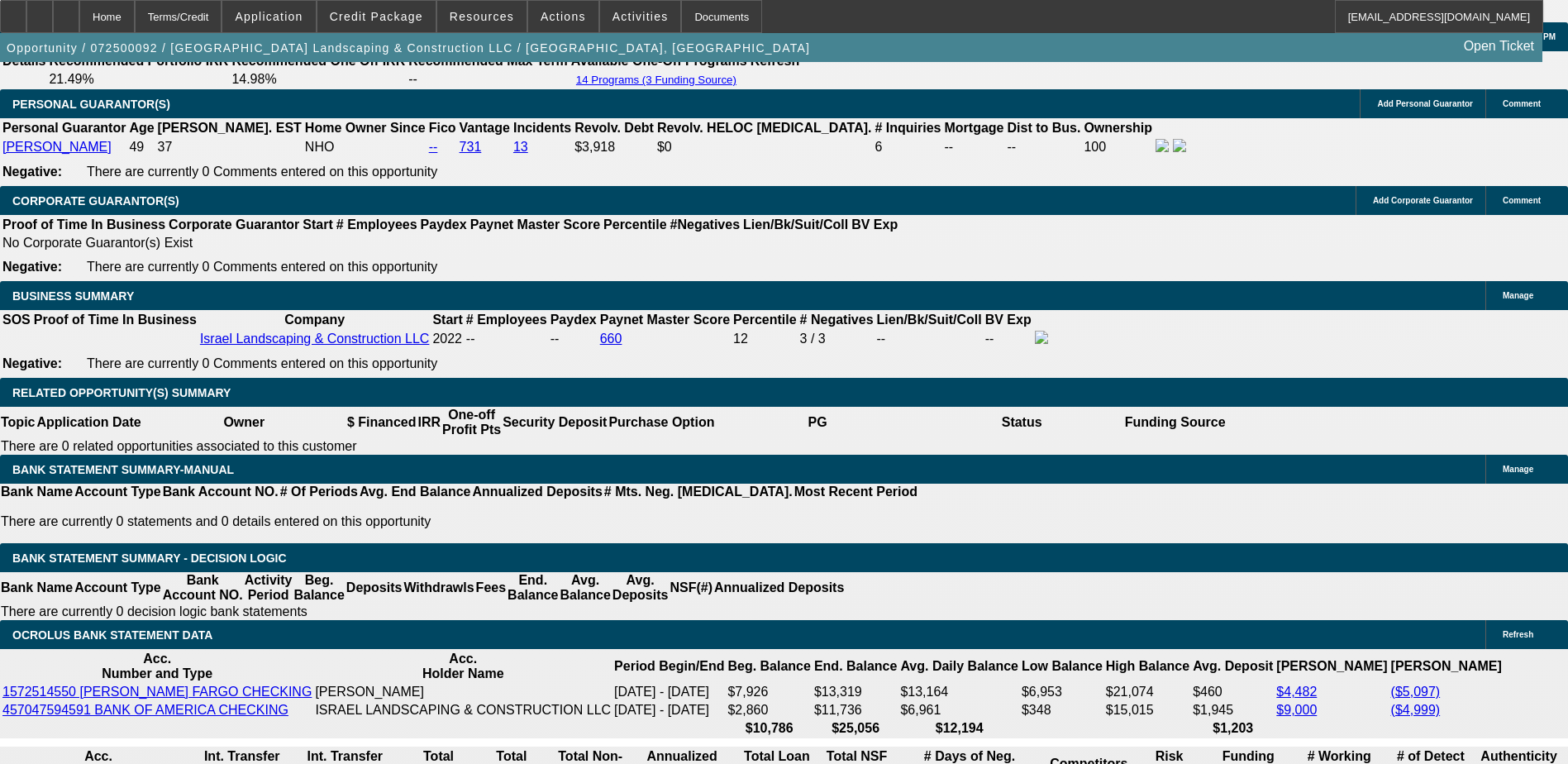
select select "0"
select select "6"
select select "0"
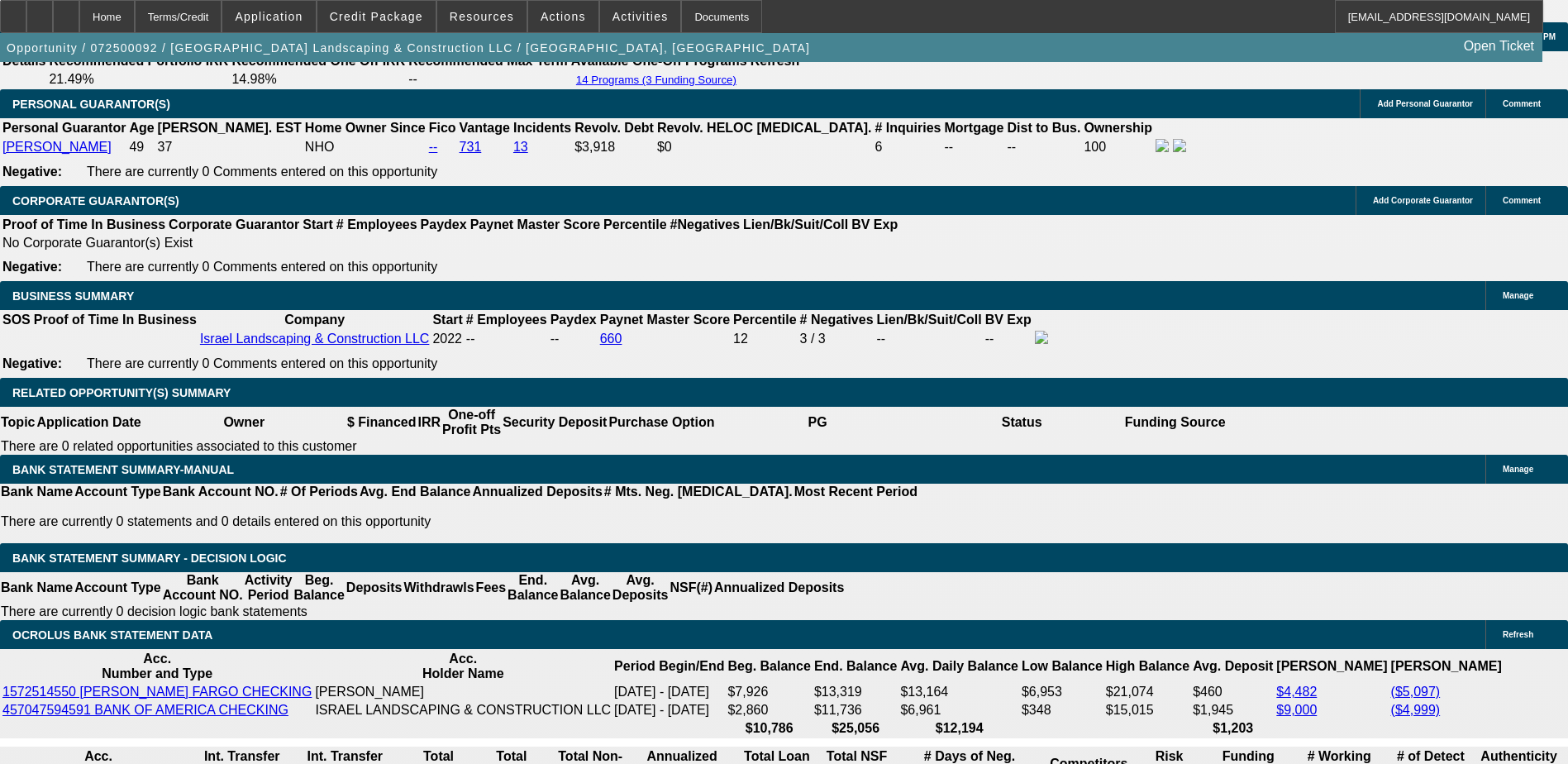
select select "0"
select select "6"
select select "0"
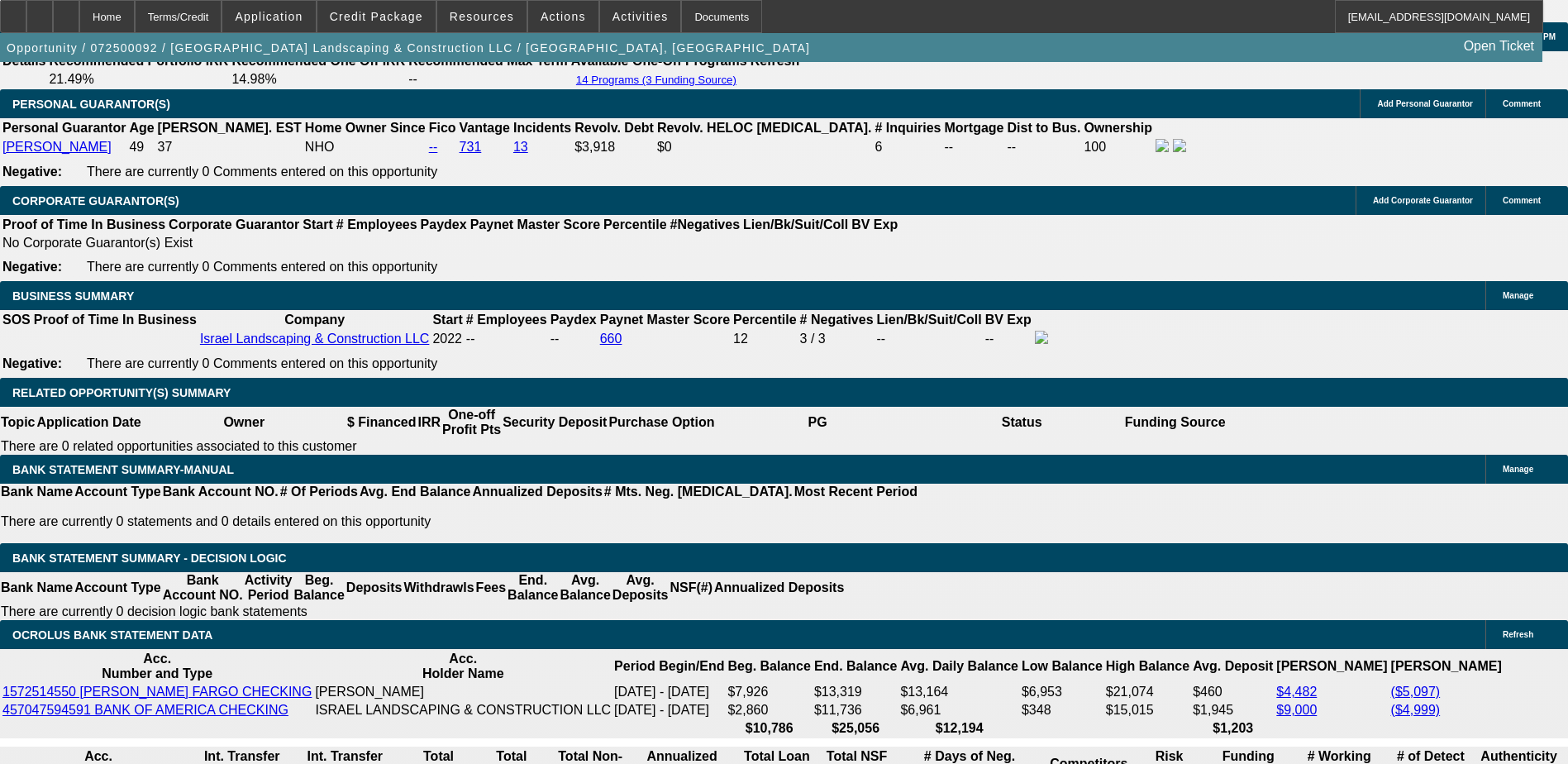
select select "2"
select select "0"
select select "6"
select select "0"
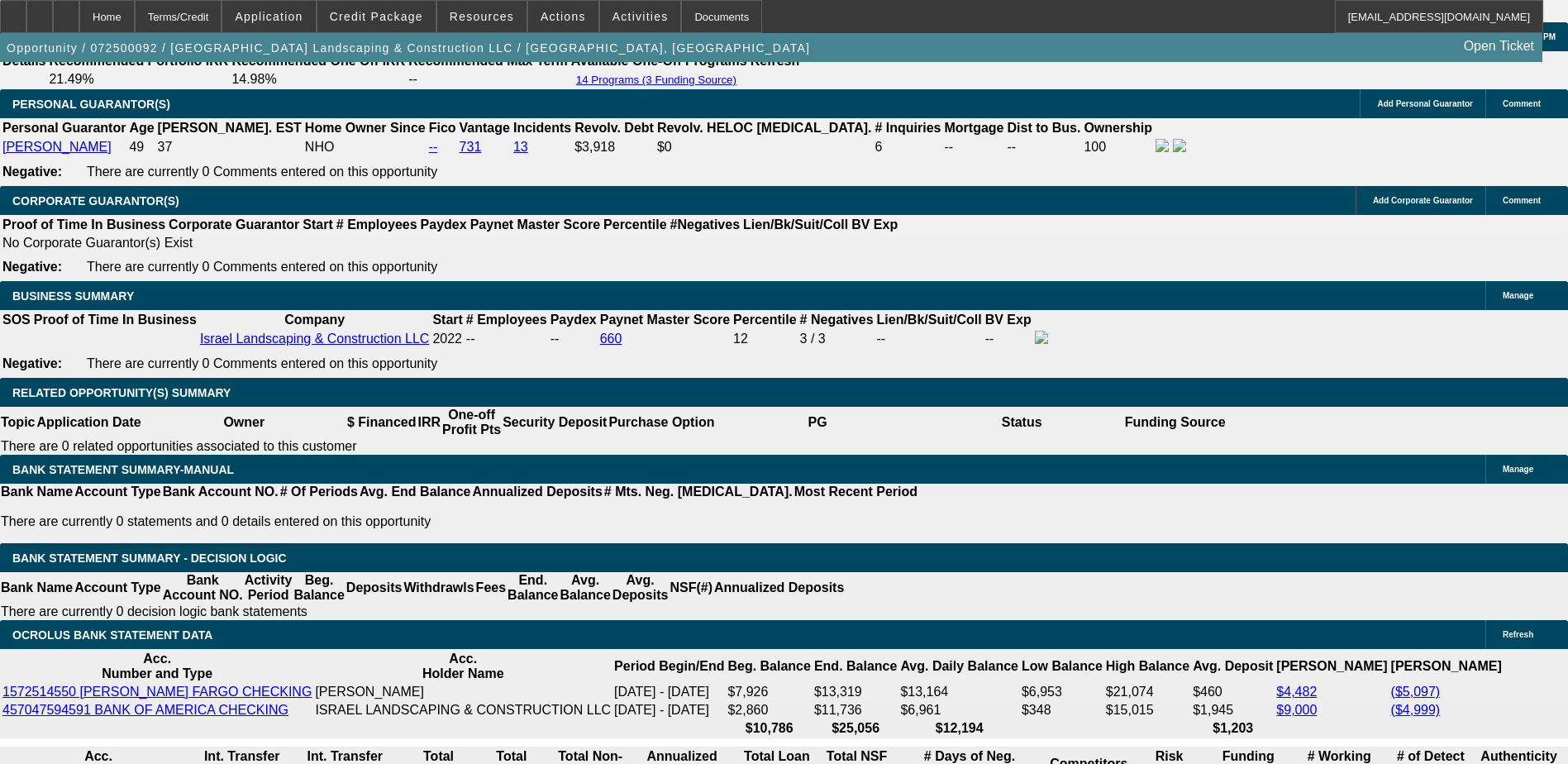
select select "0"
select select "6"
select select "0"
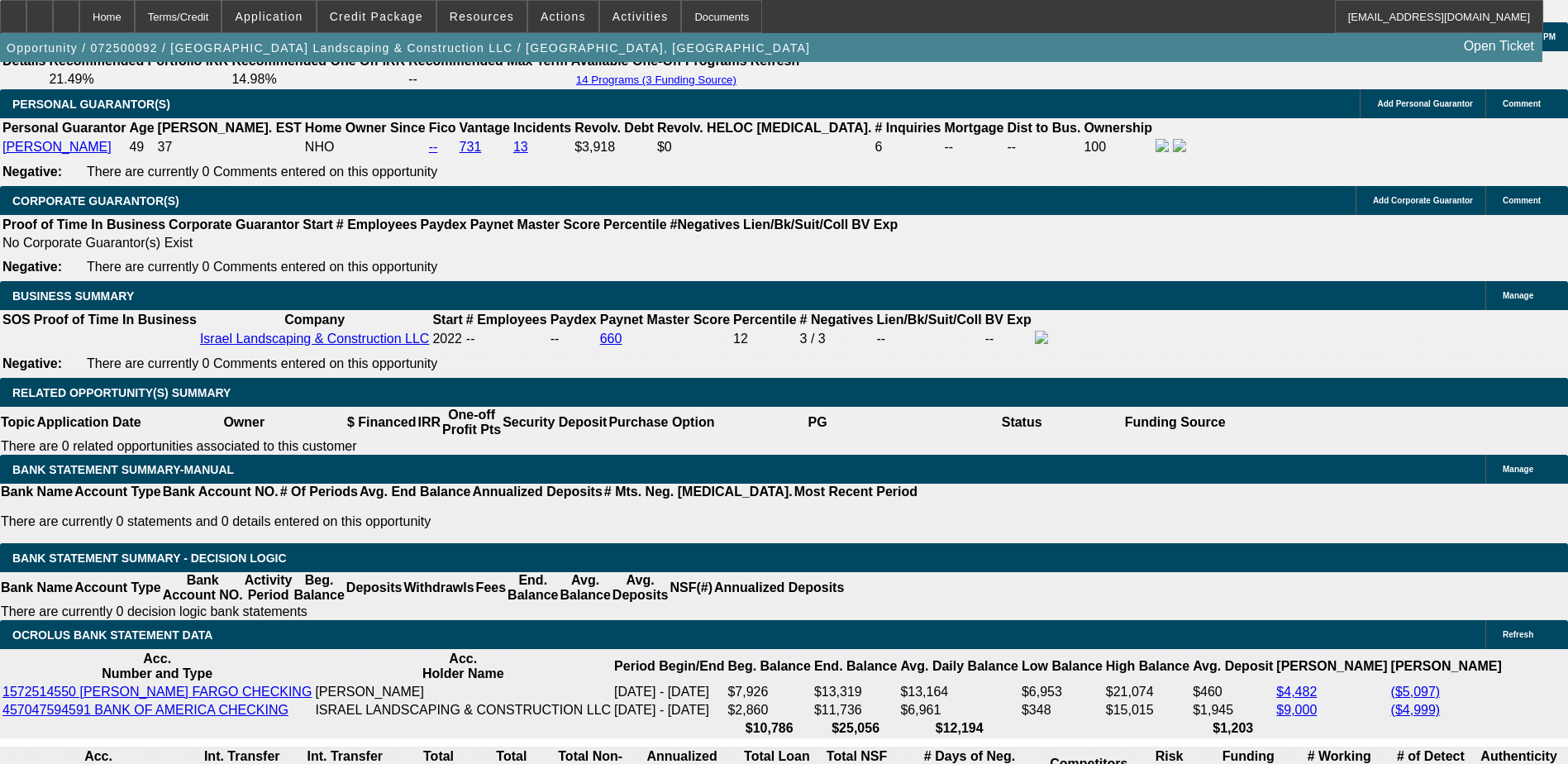
select select "0"
select select "6"
select select "0"
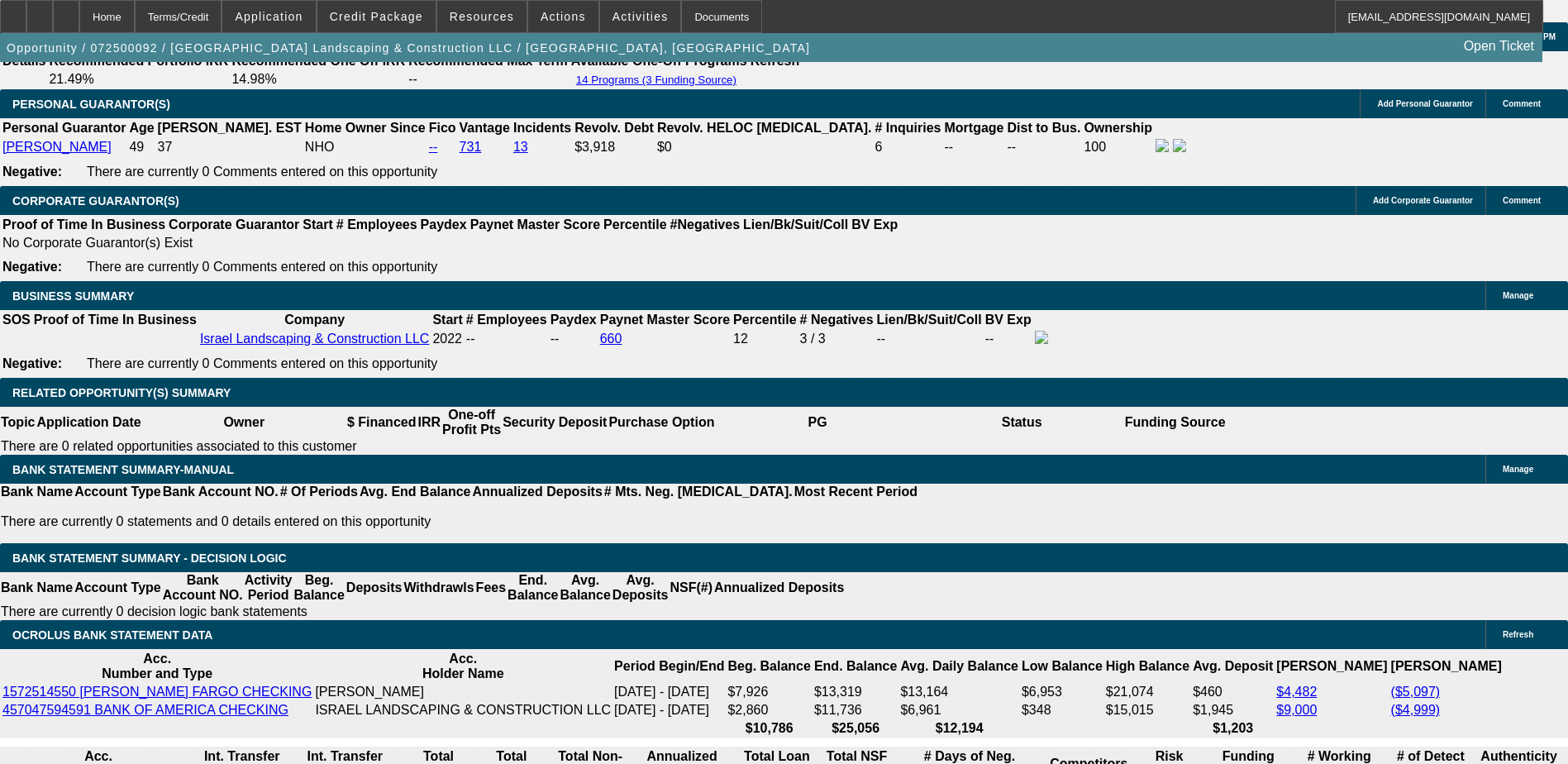
select select "6"
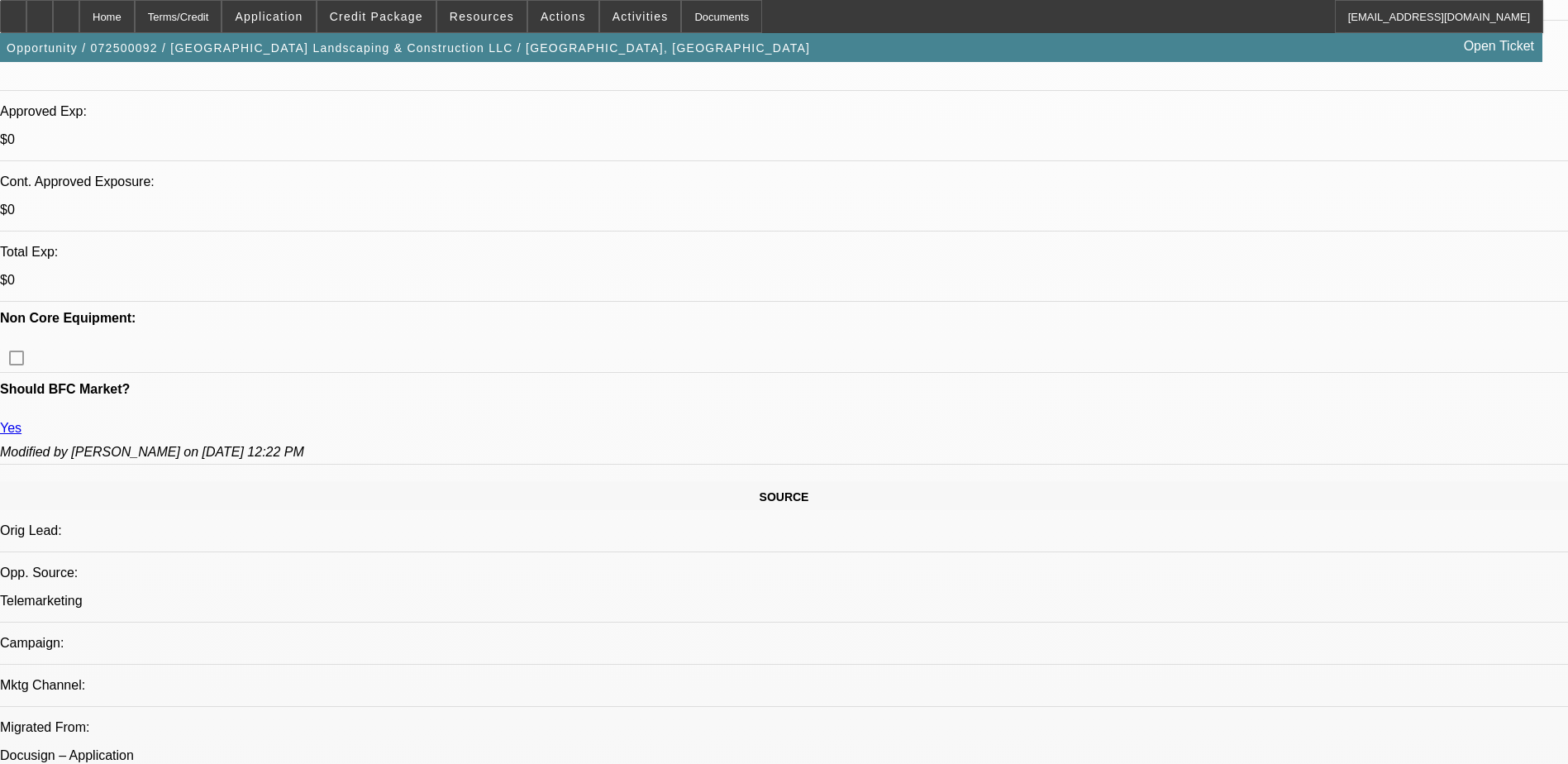
scroll to position [413, 0]
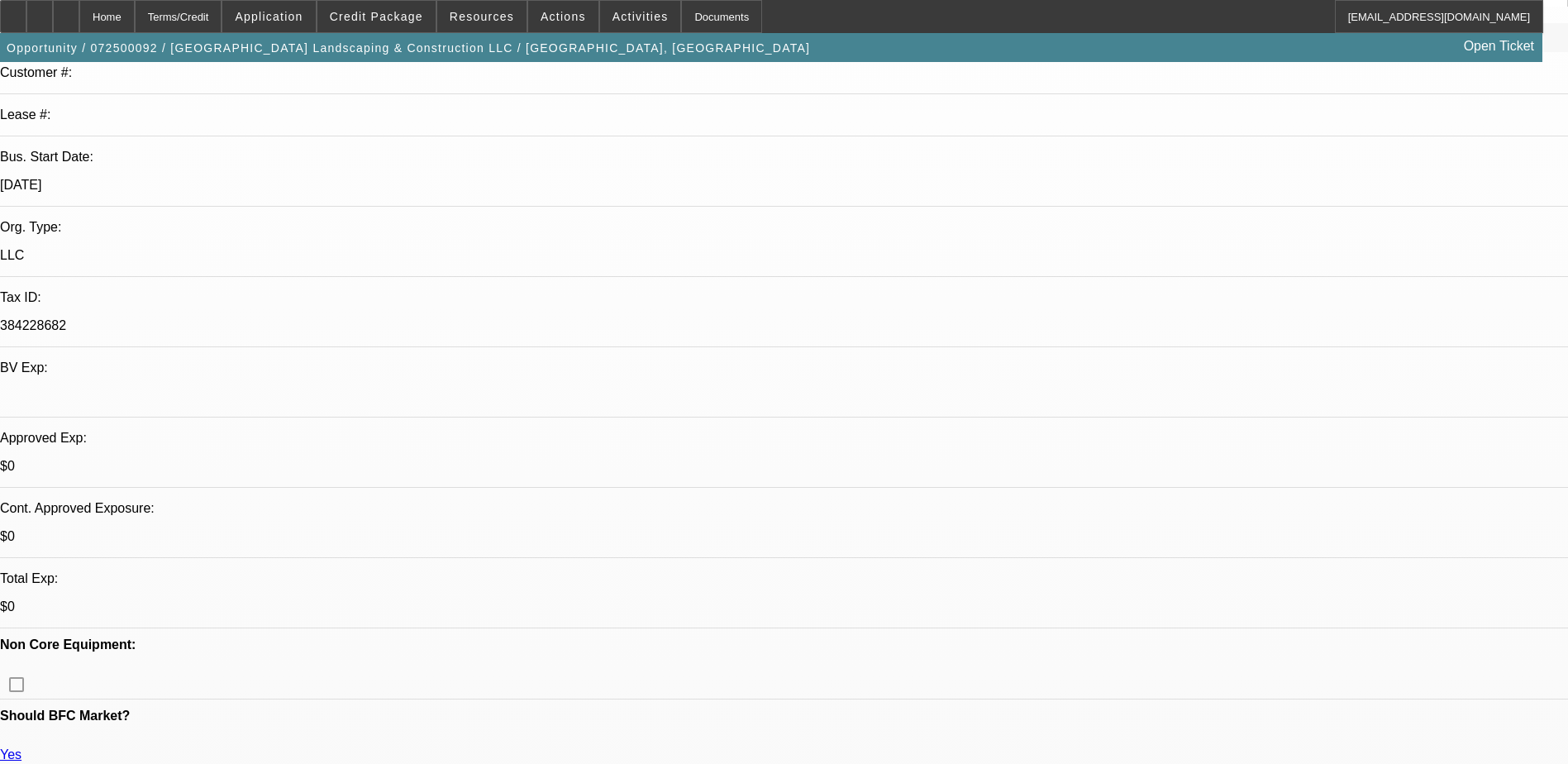
scroll to position [83, 0]
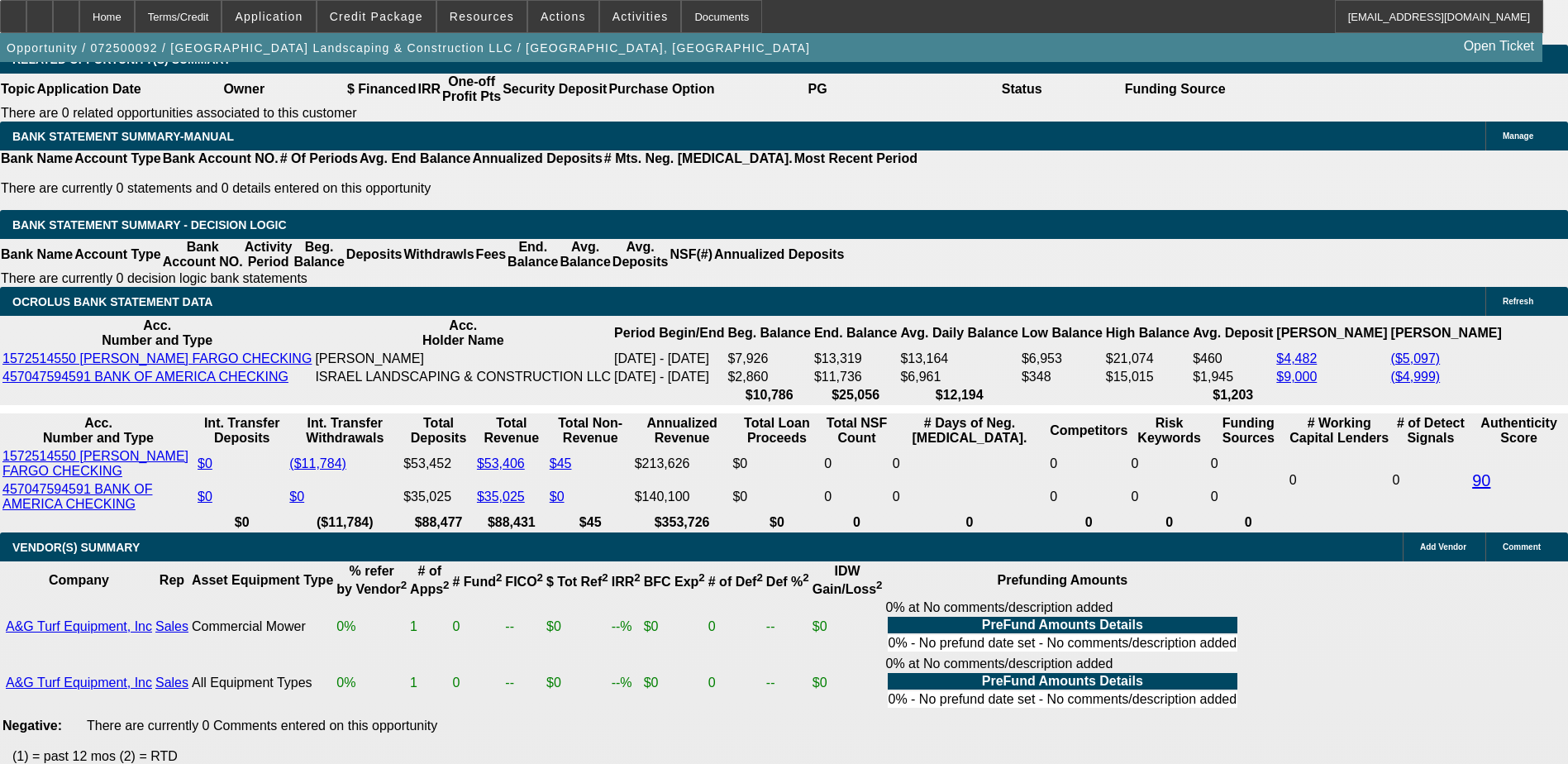
scroll to position [2892, 0]
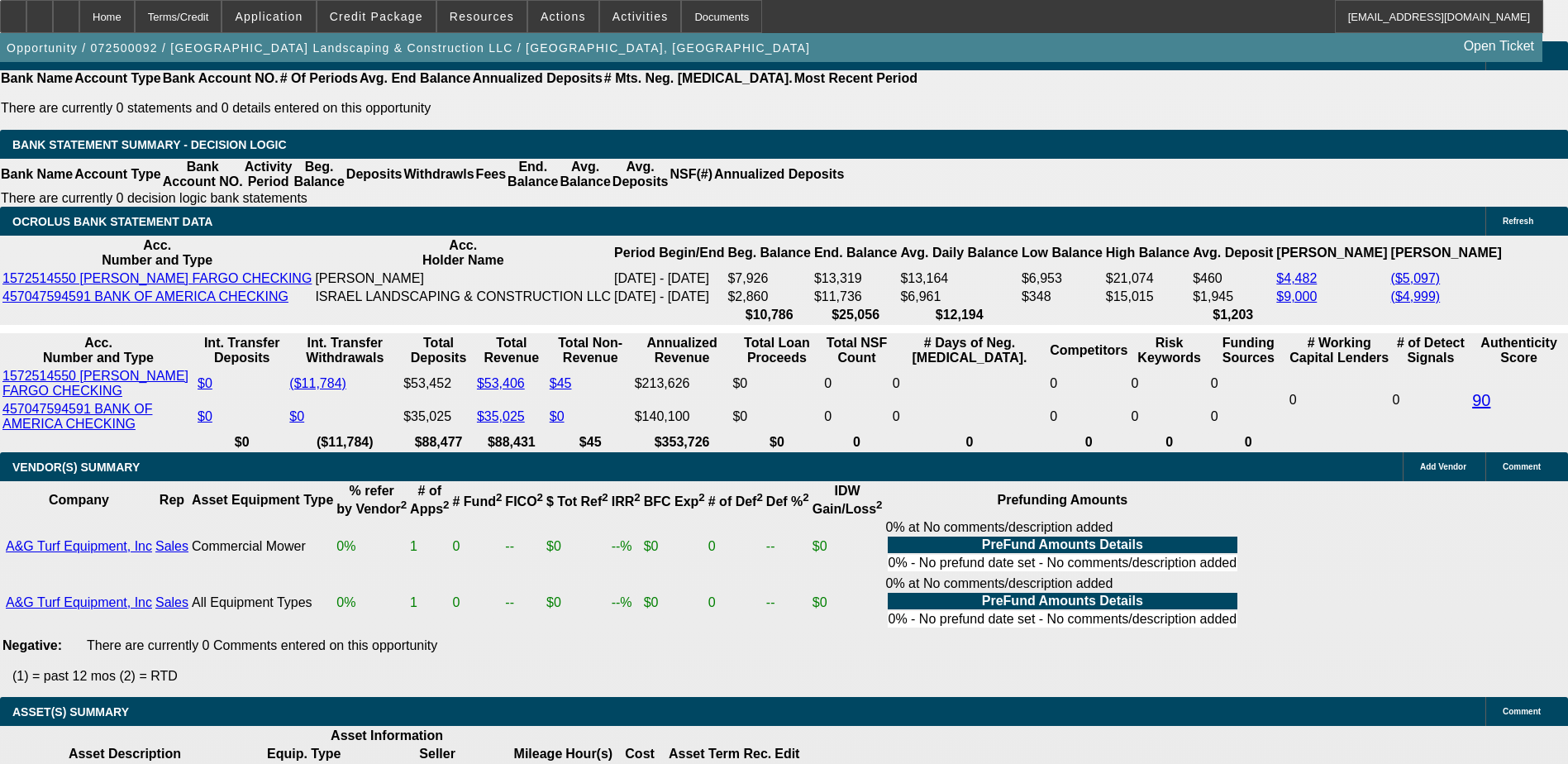
type input "6"
type input "$12.00"
type input "UNKNOWN"
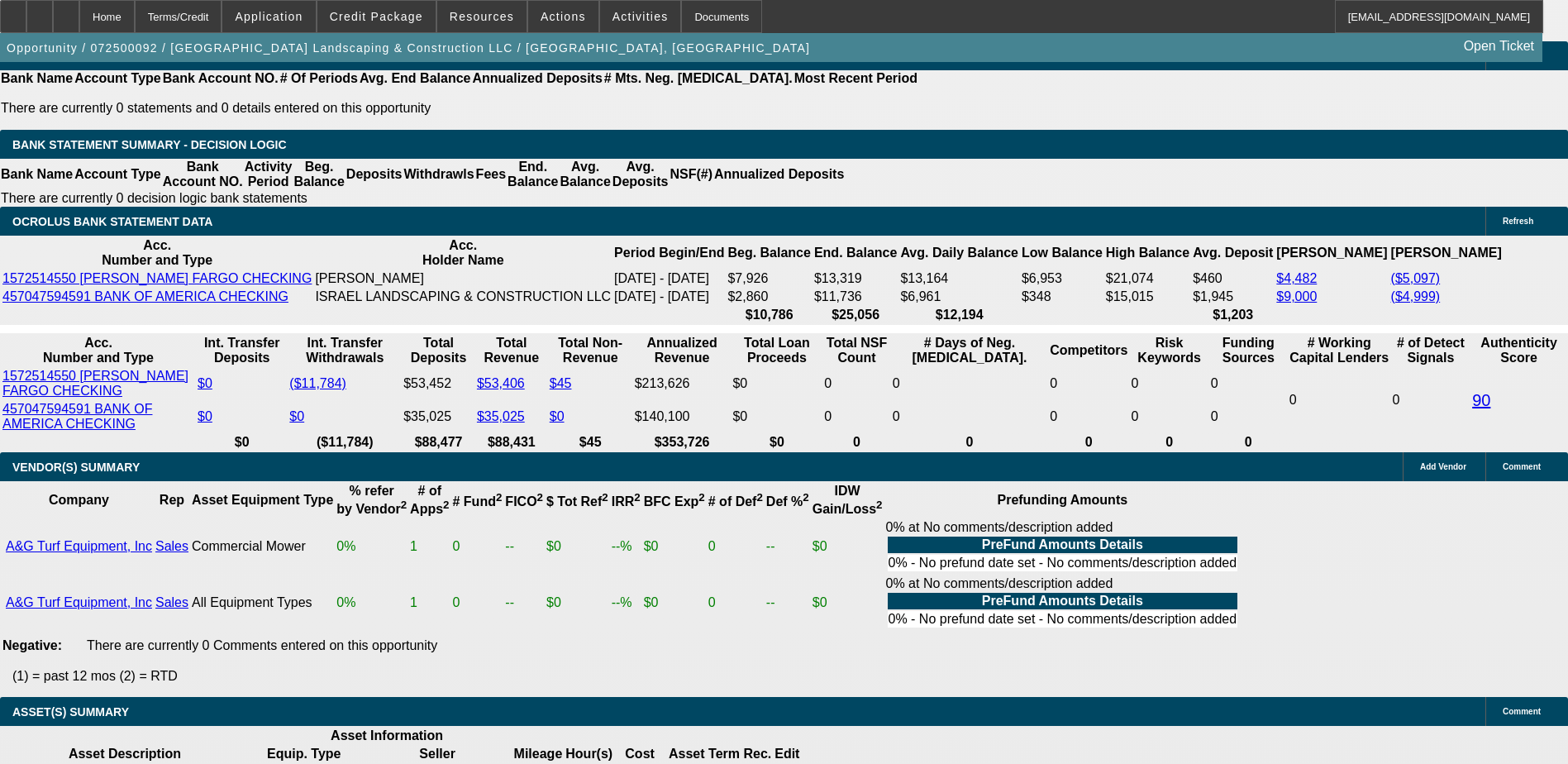
type input "660"
type input "$1,320.00"
type input "15.1"
type input "$660.00"
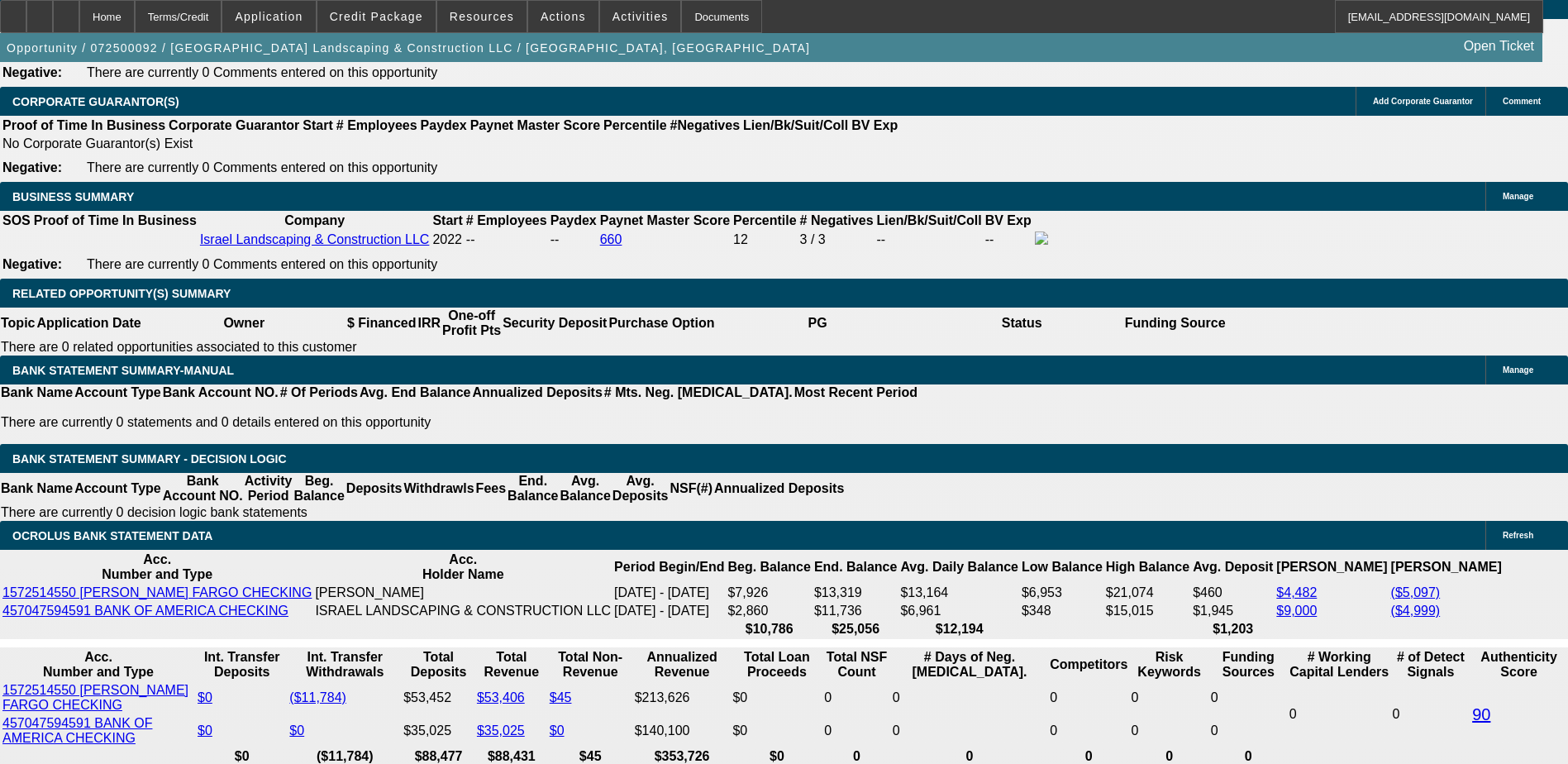
scroll to position [2562, 0]
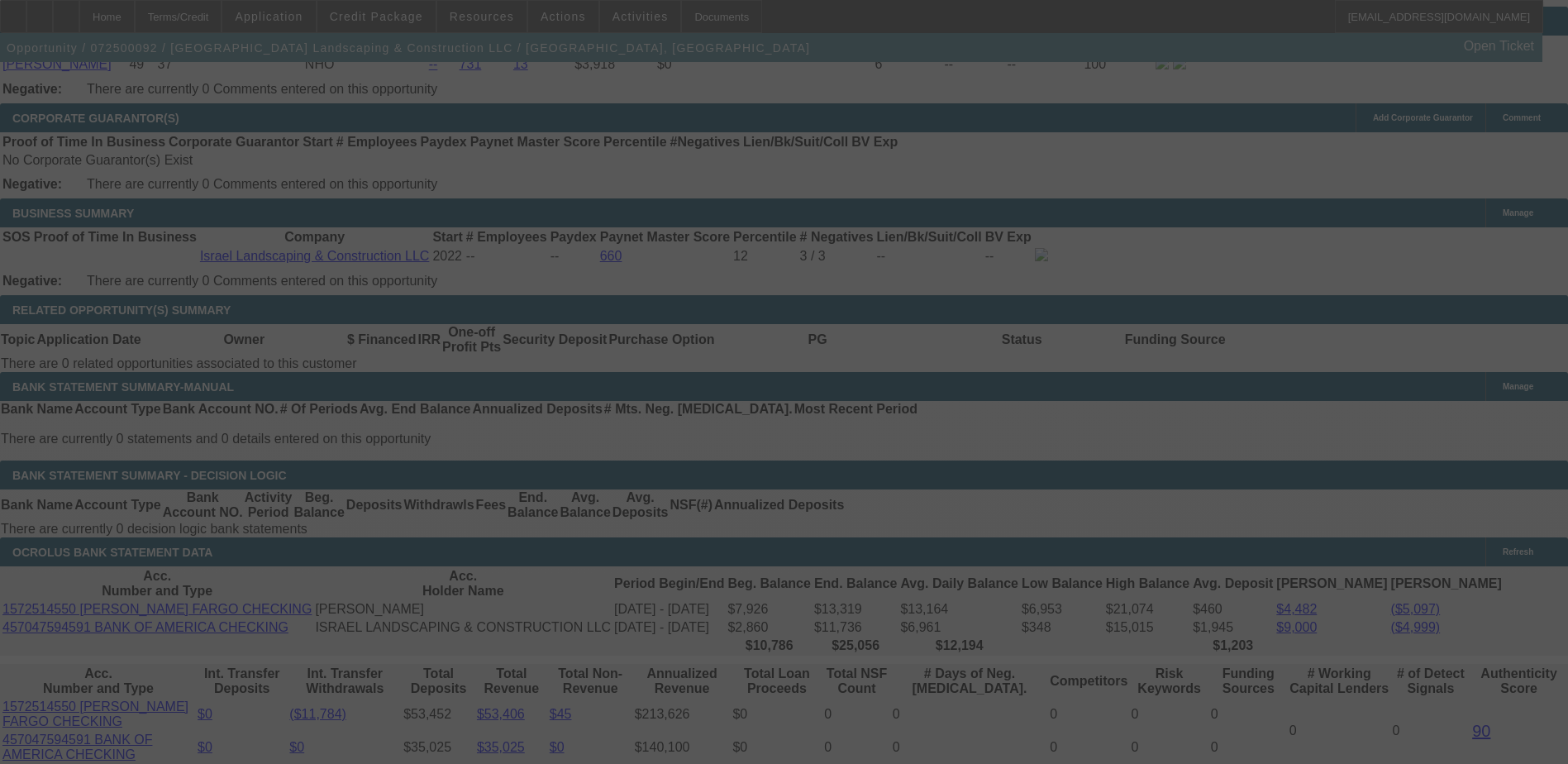
select select "0"
select select "2"
select select "0"
select select "6"
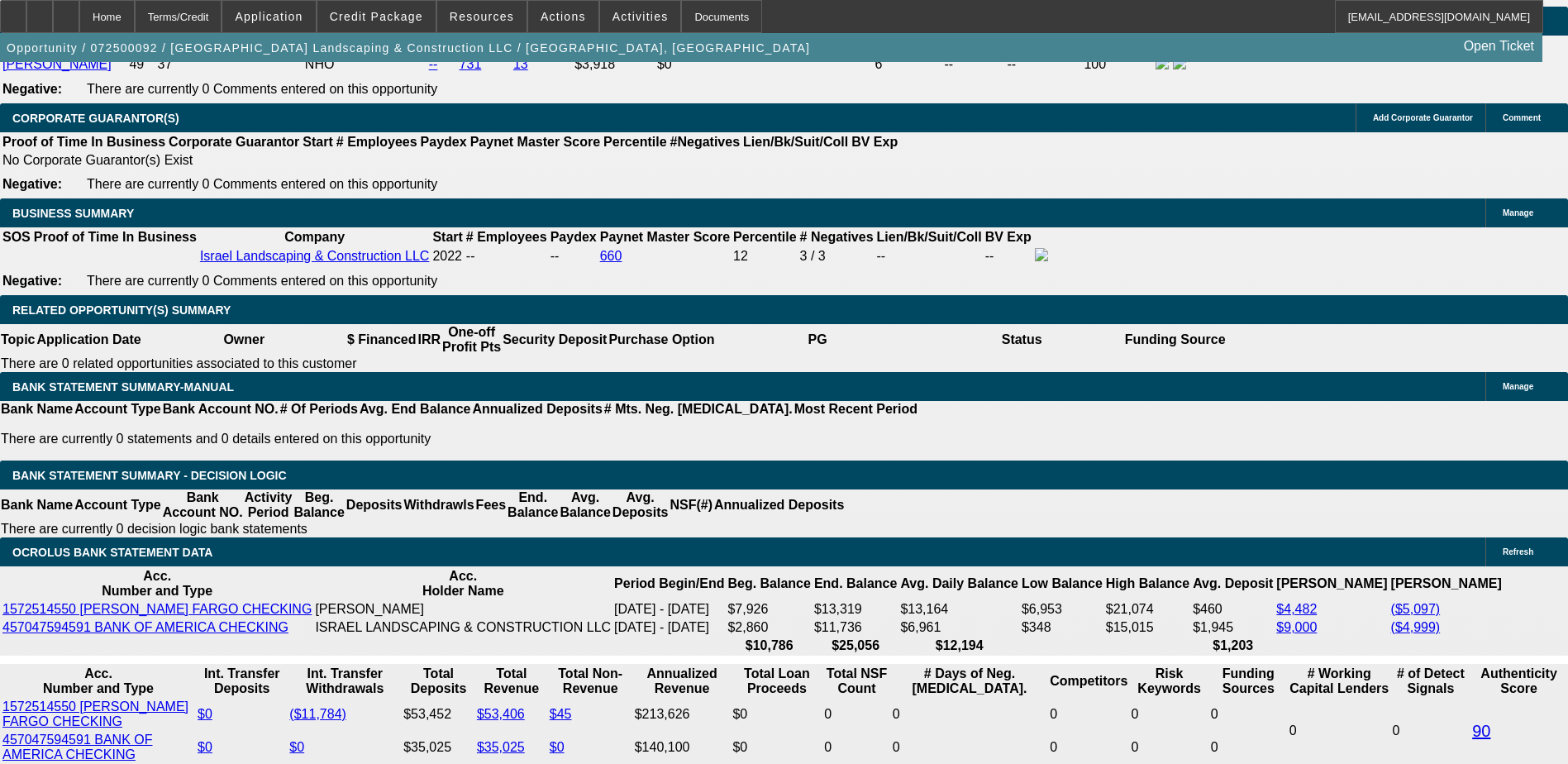
scroll to position [2727, 0]
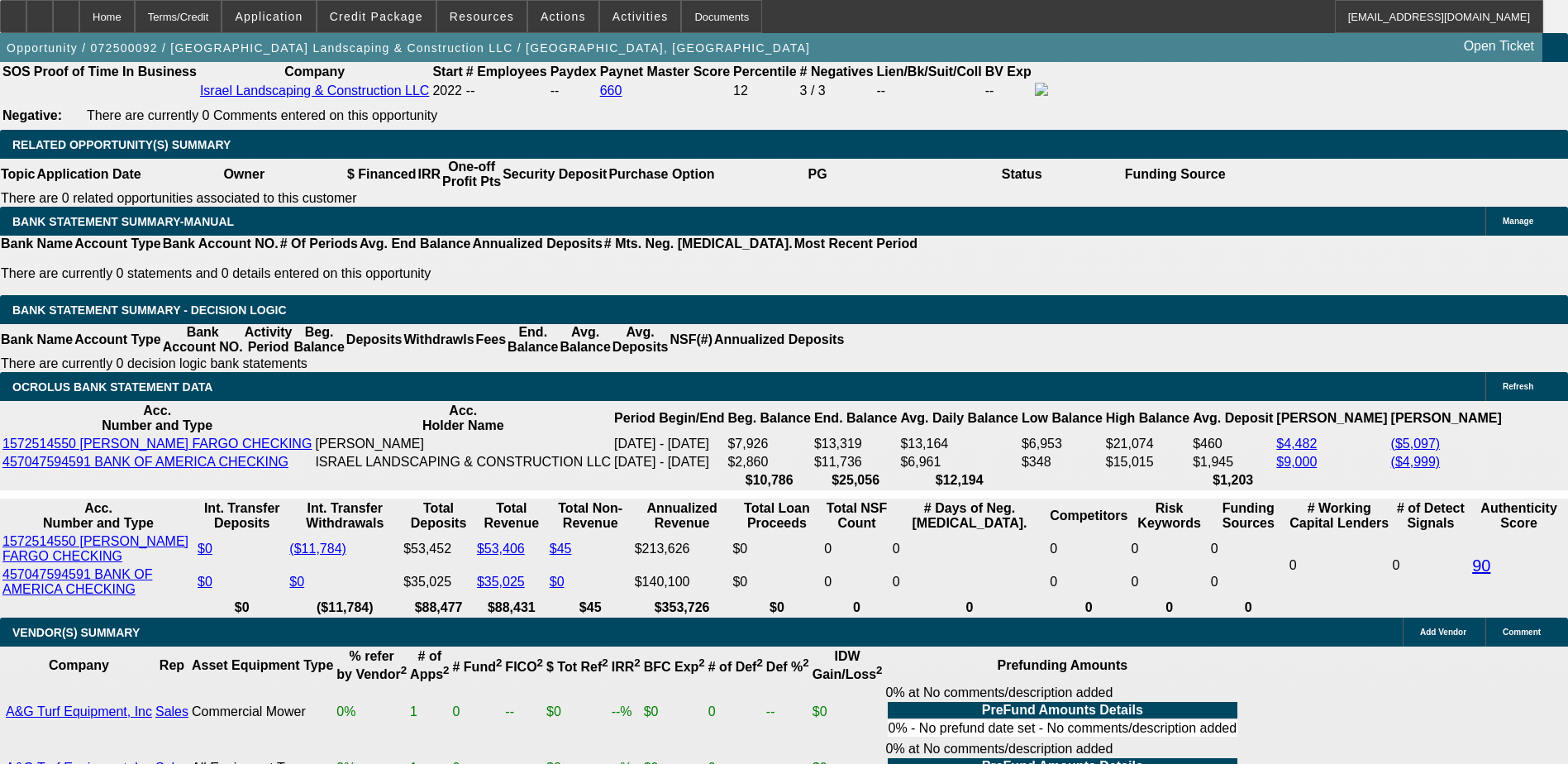
type input "1900"
type input "UNKNOWN"
type input "0"
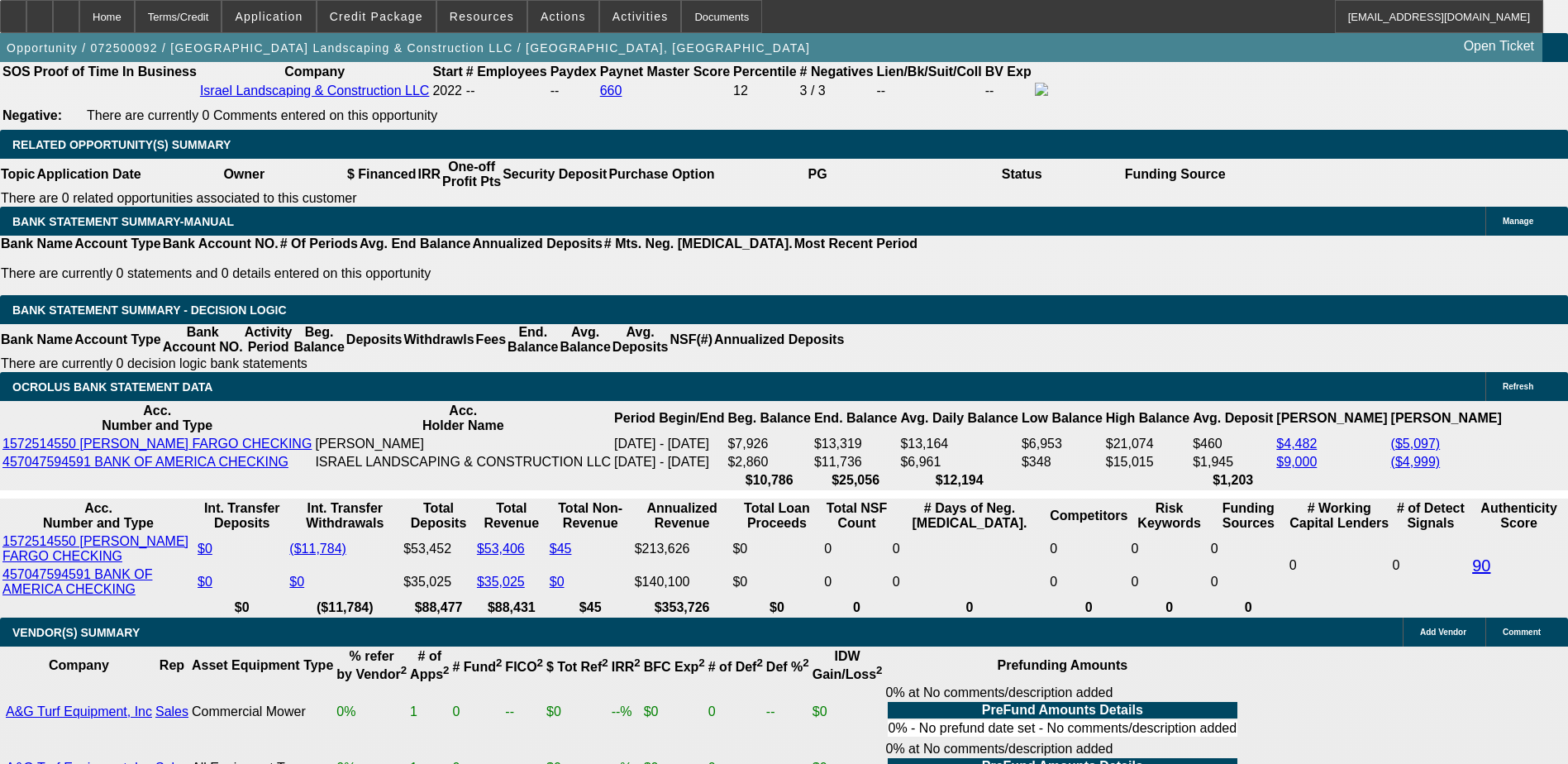
type input "495"
type input "$0.00"
type input "50"
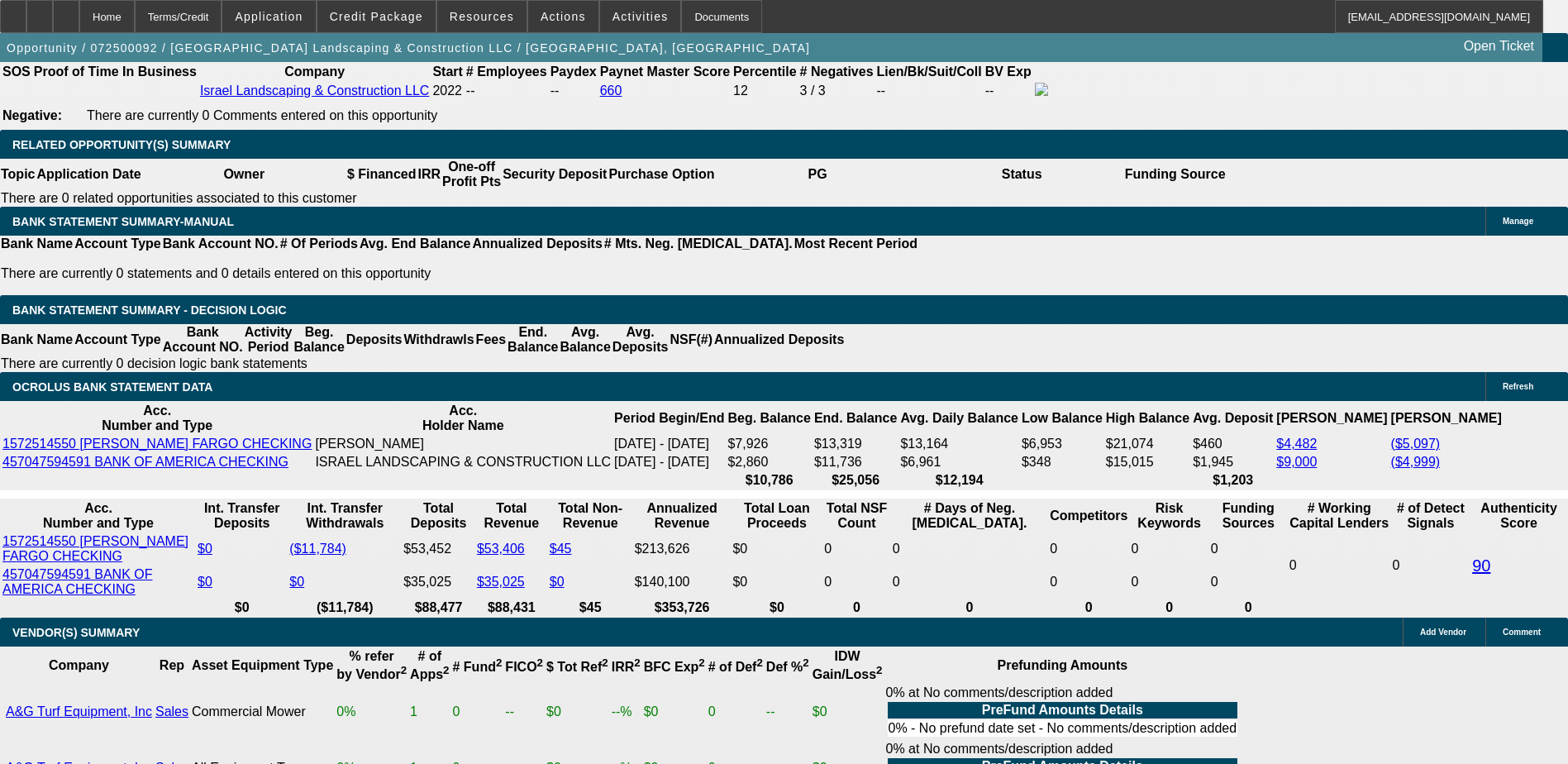
type input "500"
type input "19.7"
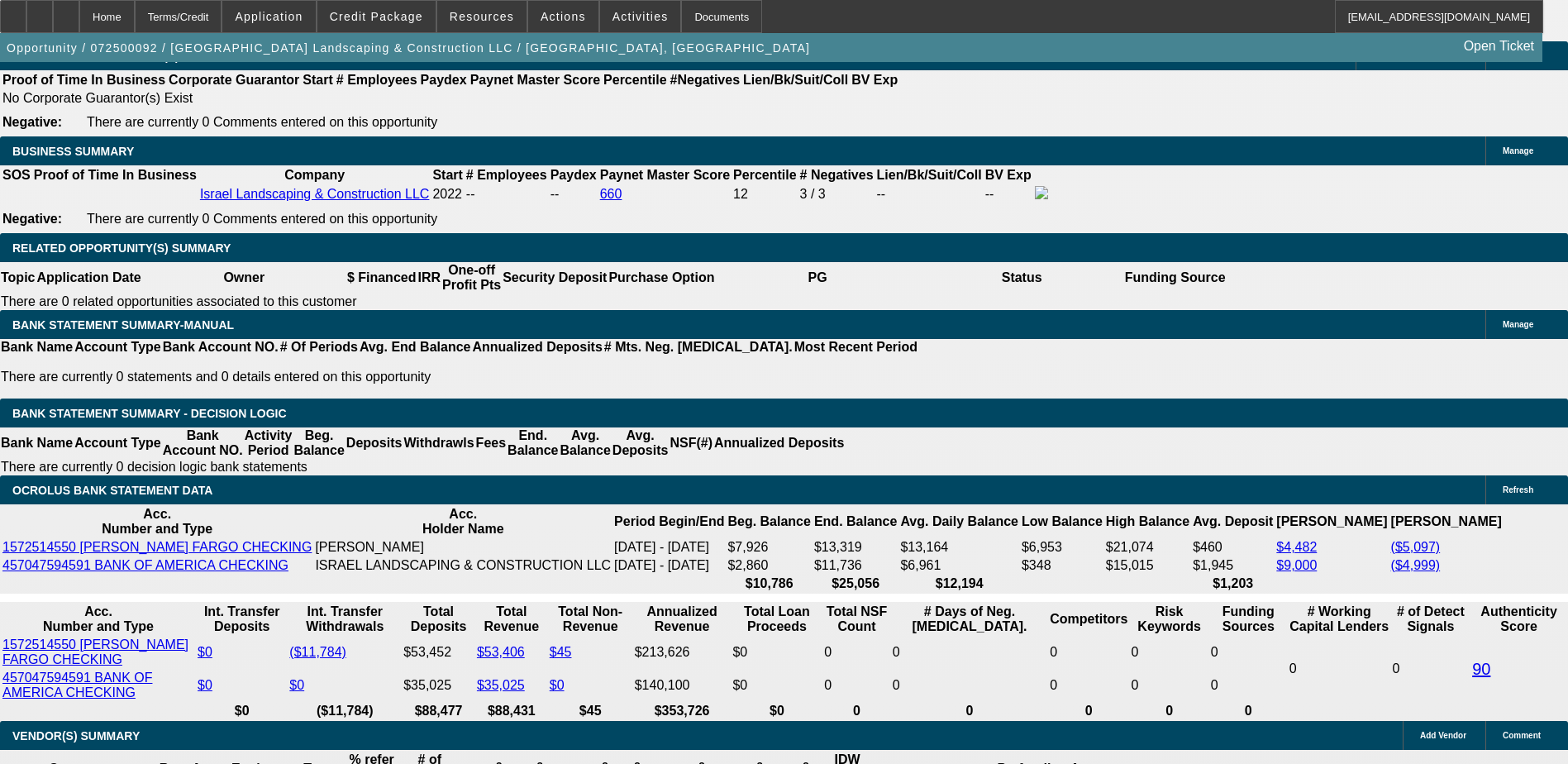
scroll to position [2479, 0]
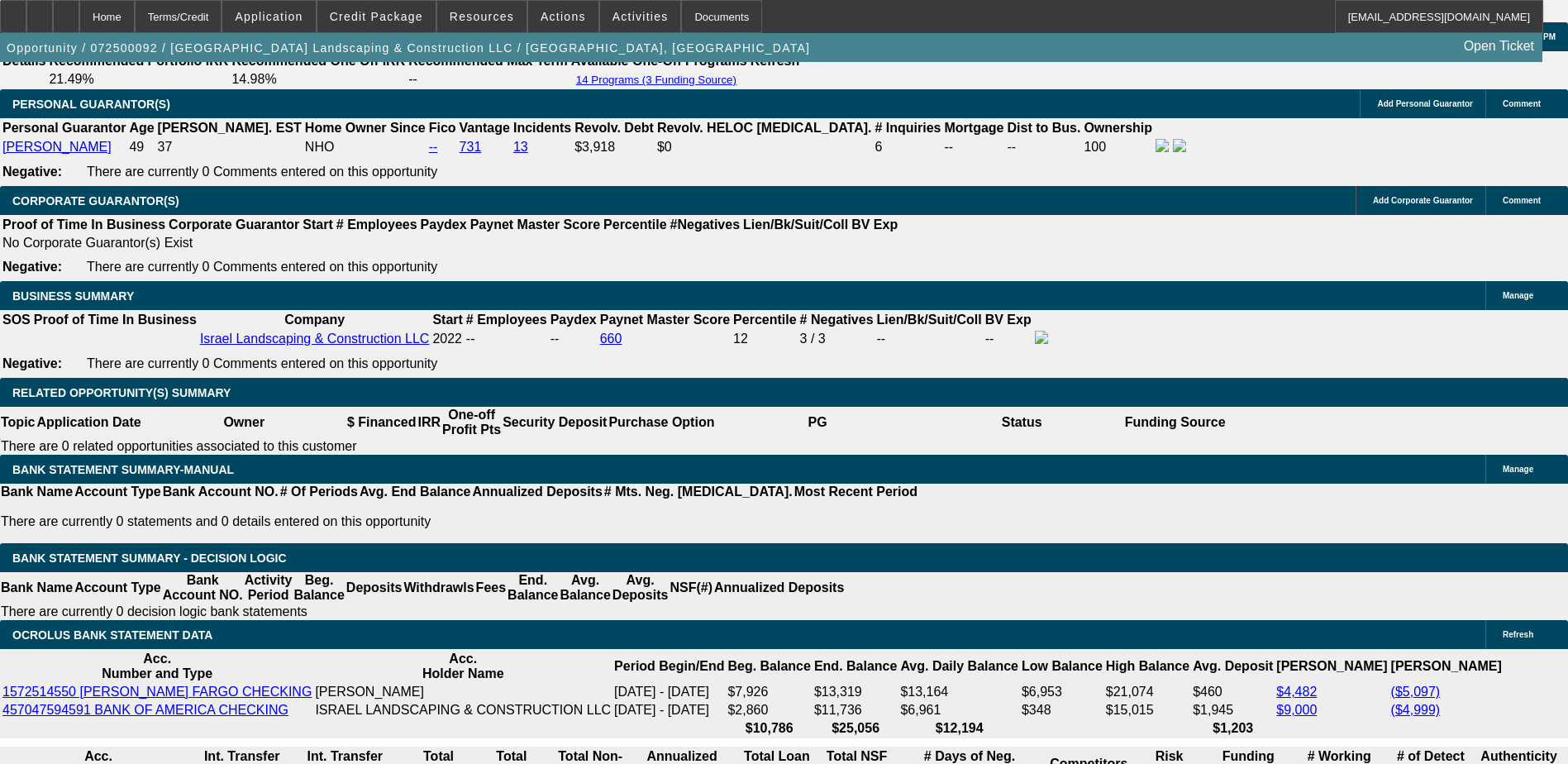
type input "$500.00"
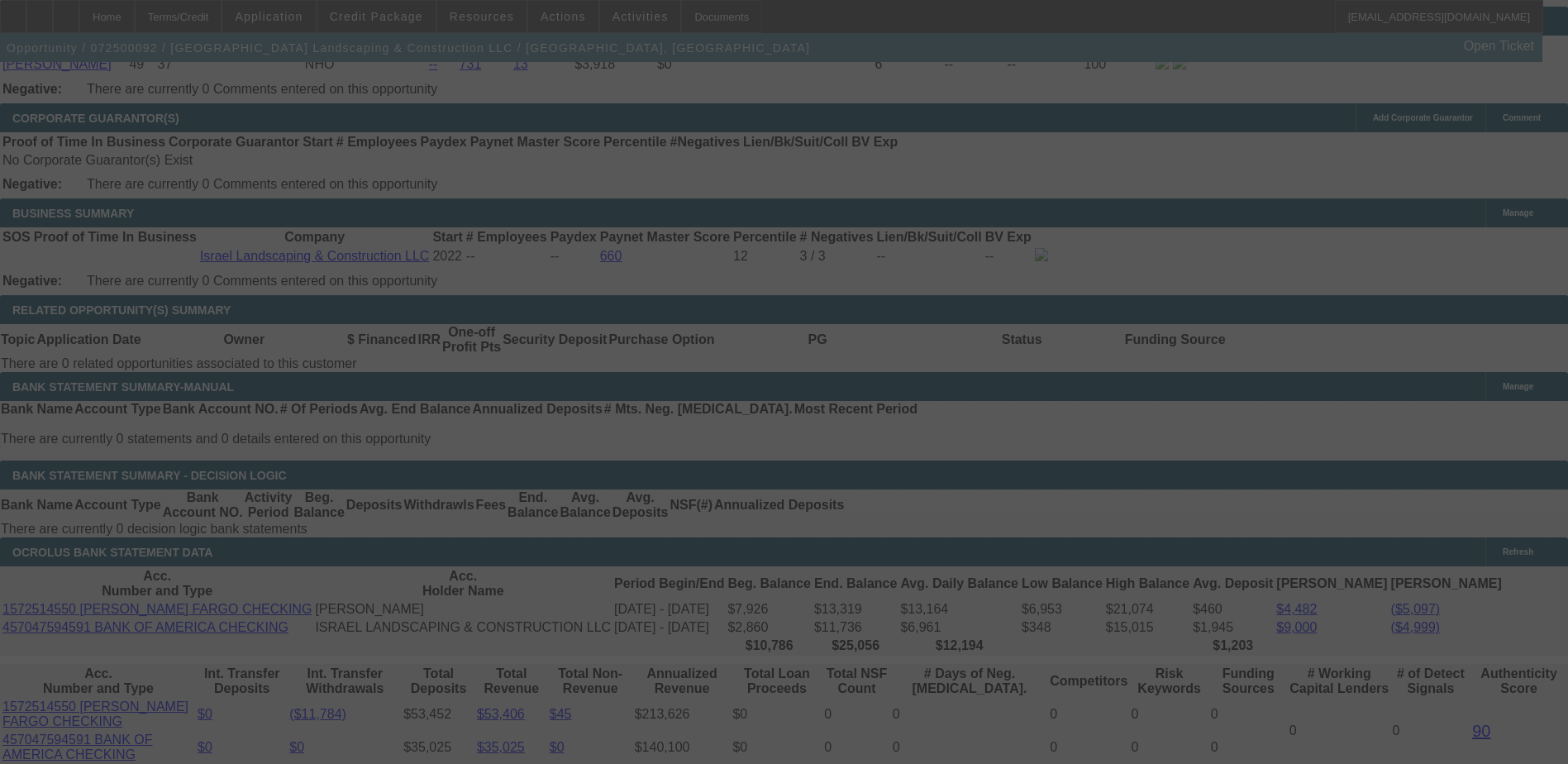
scroll to position [2644, 0]
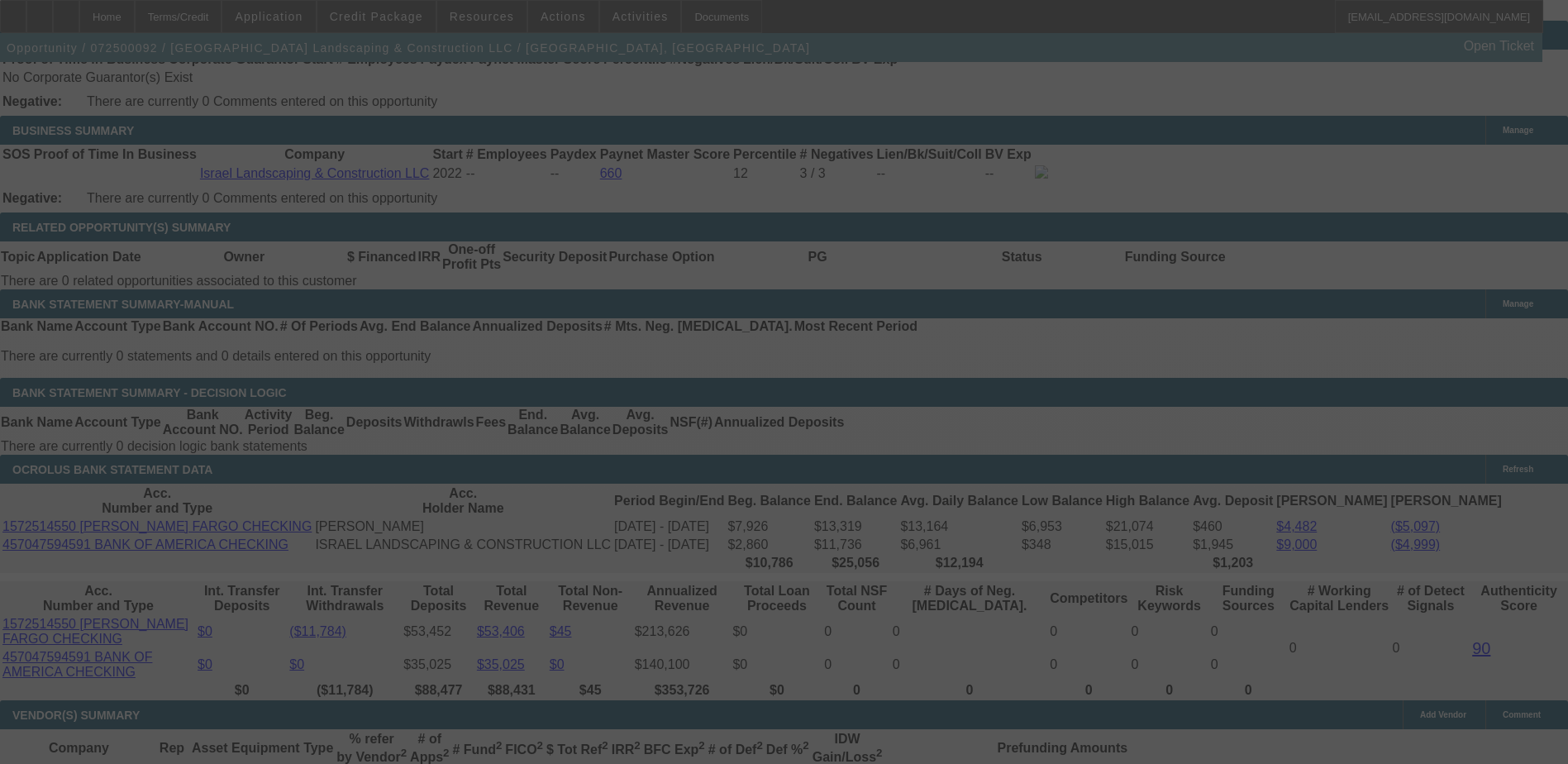
select select "0"
select select "6"
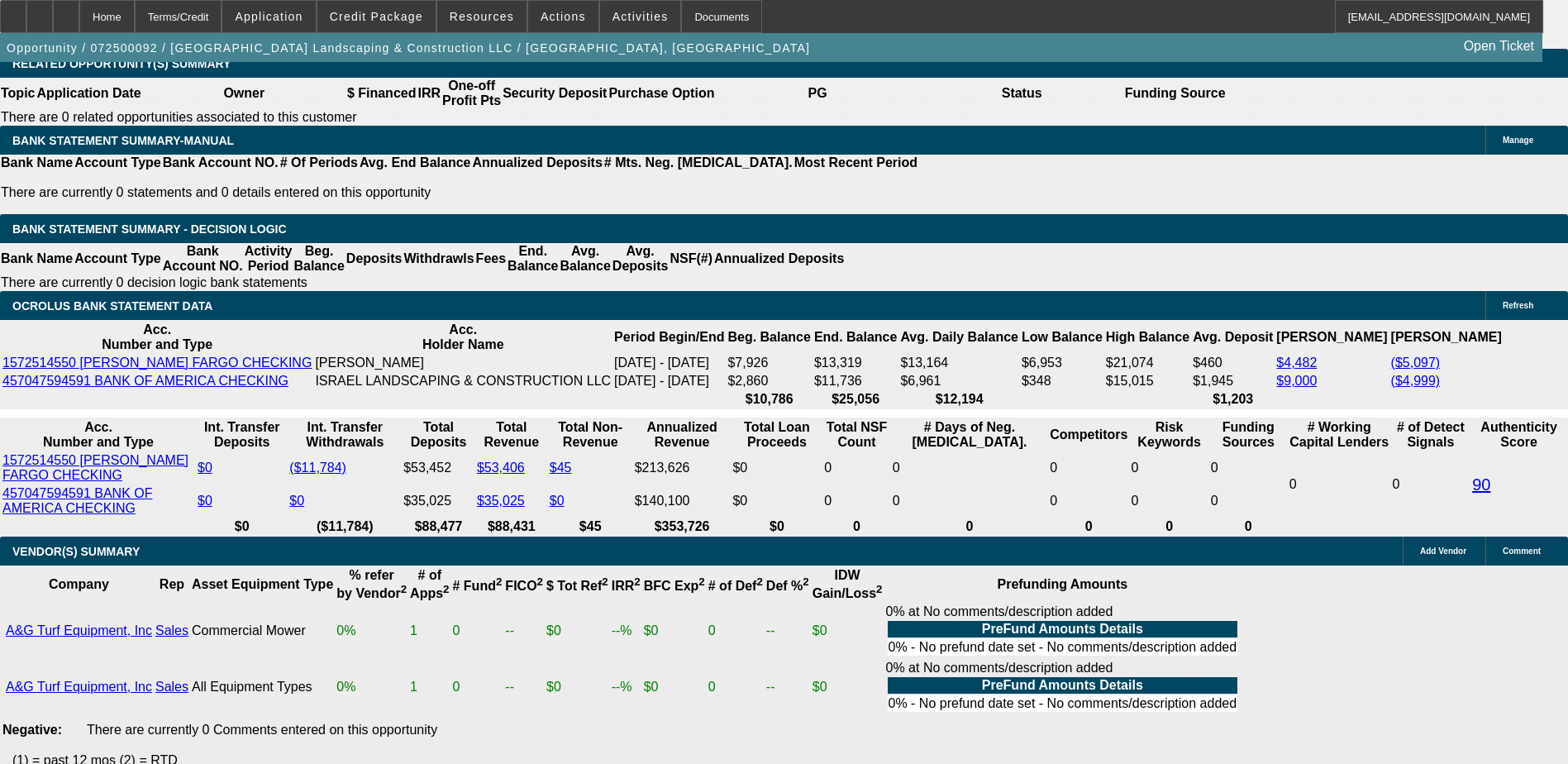
scroll to position [2810, 0]
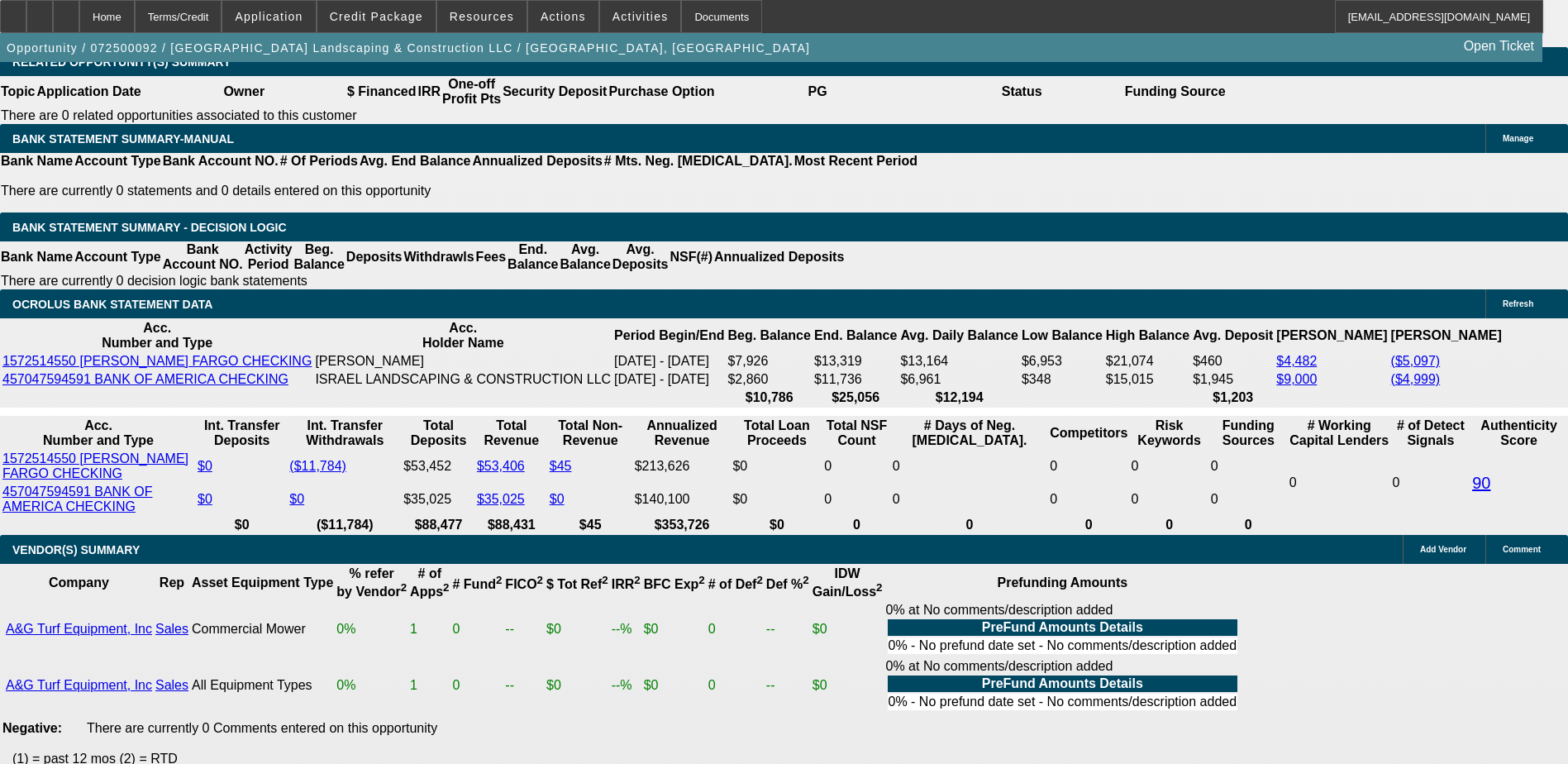
type input "55"
type input "UNKNOWN"
type input "550"
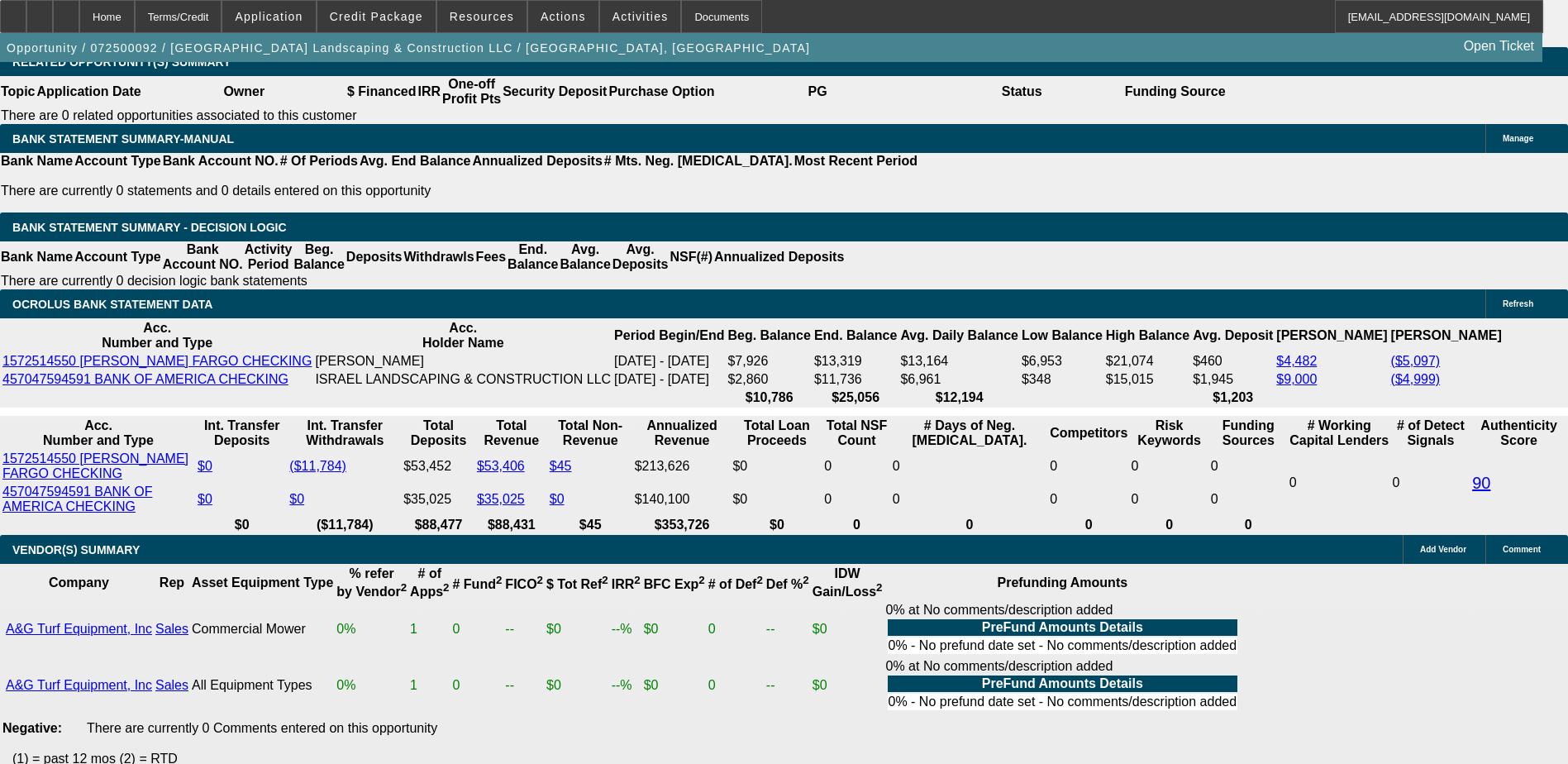
type input "24.3"
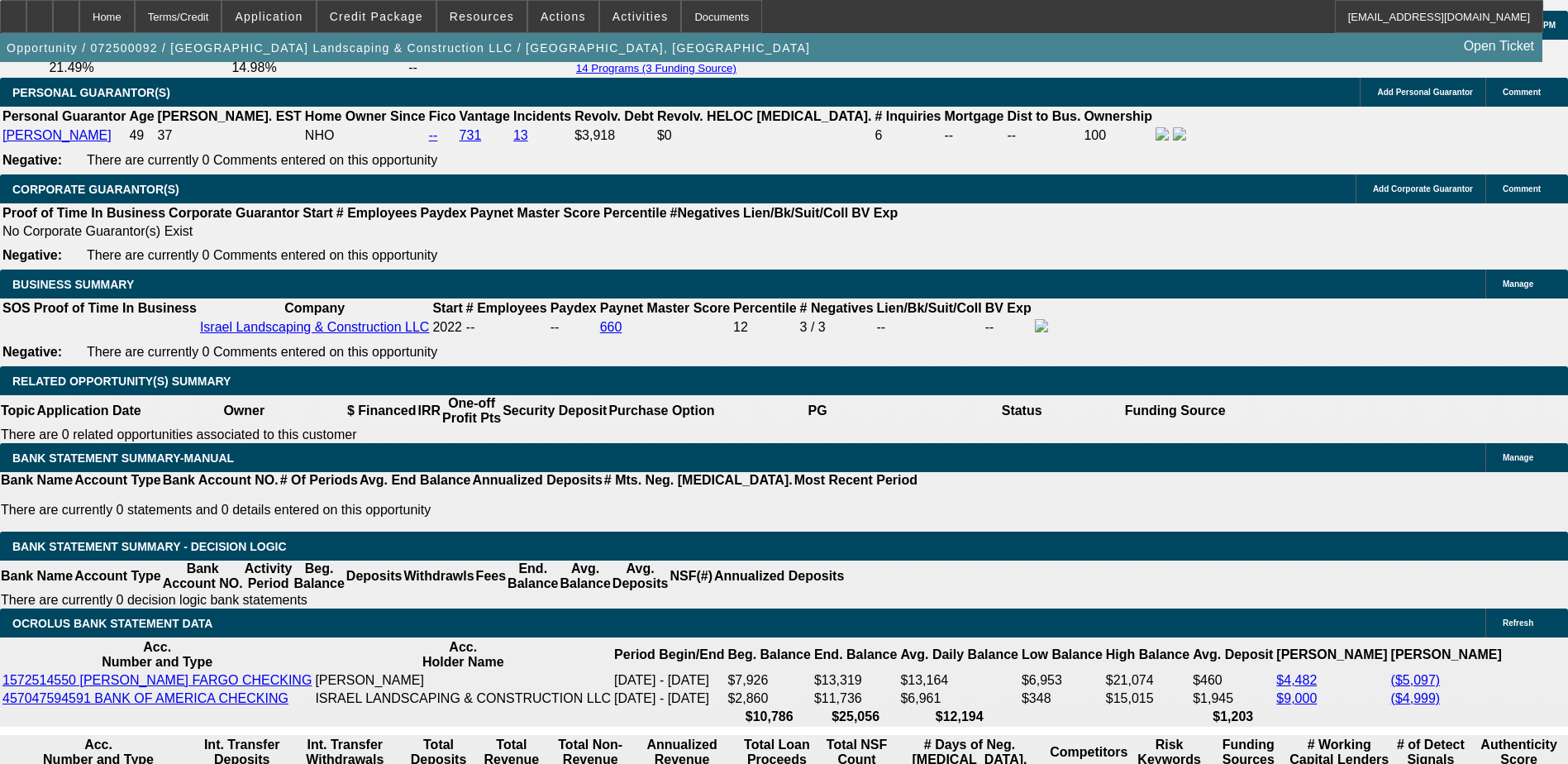
scroll to position [2479, 0]
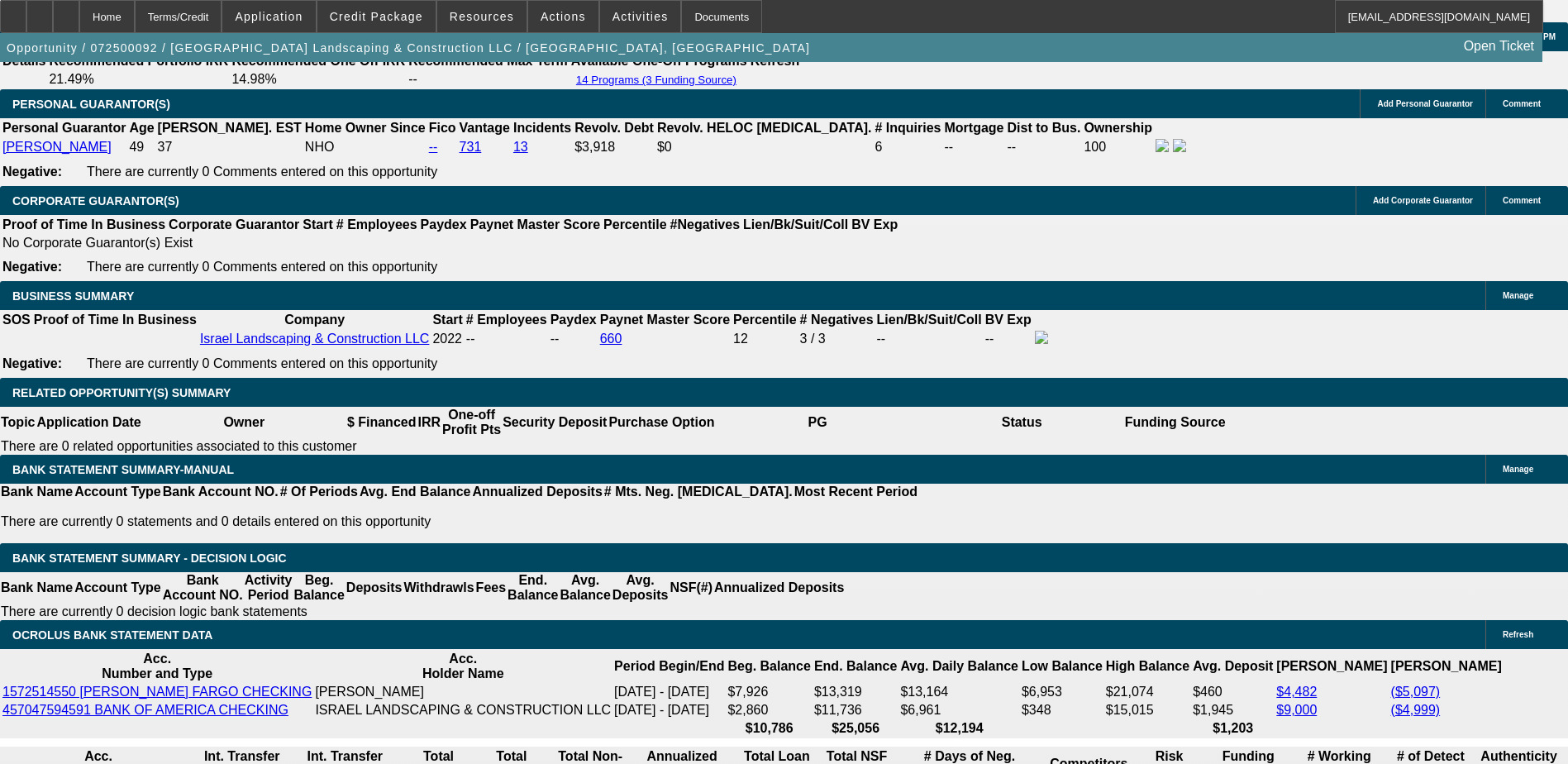
type input "$550.00"
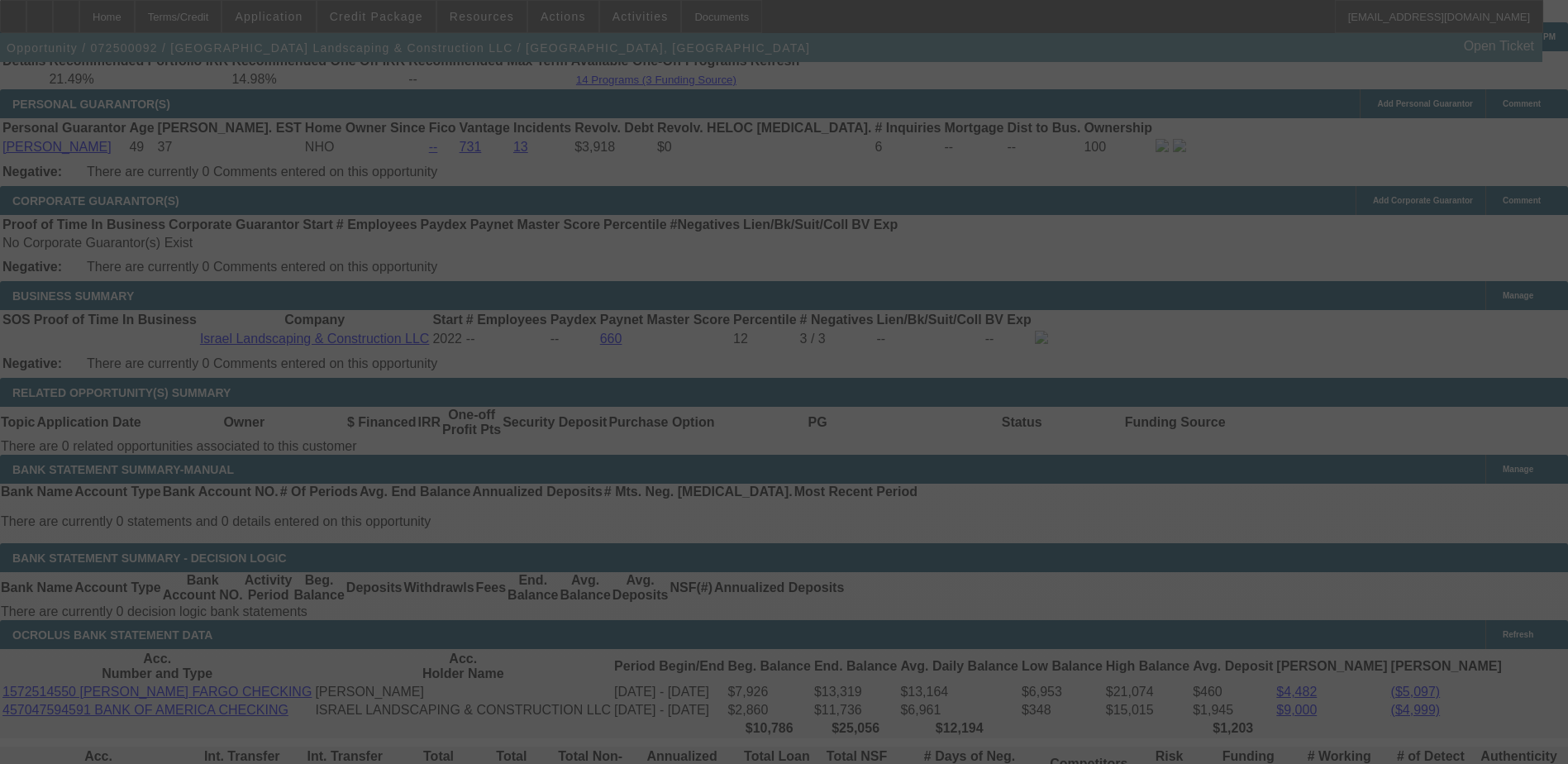
scroll to position [2644, 0]
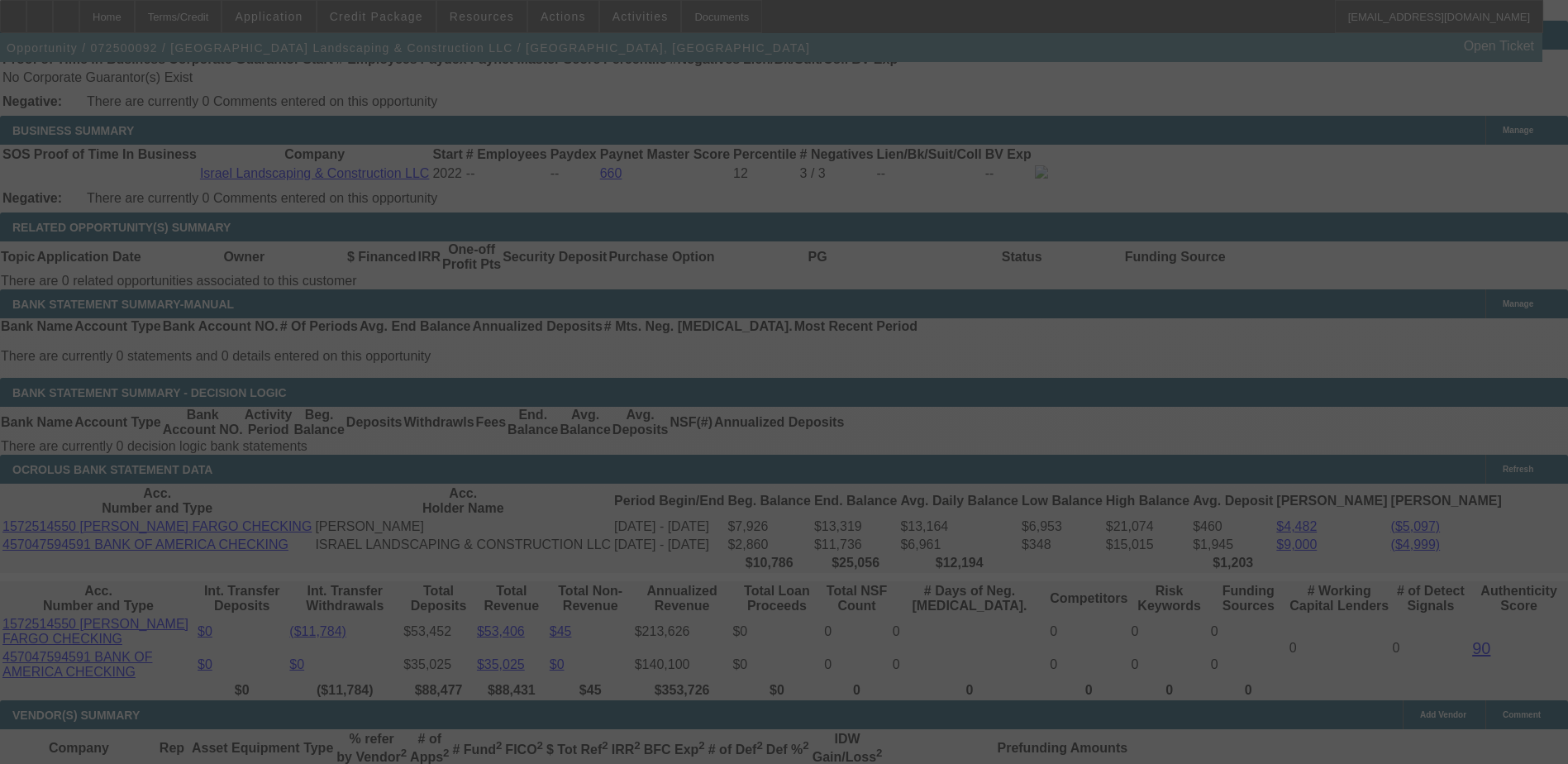
select select "0"
select select "6"
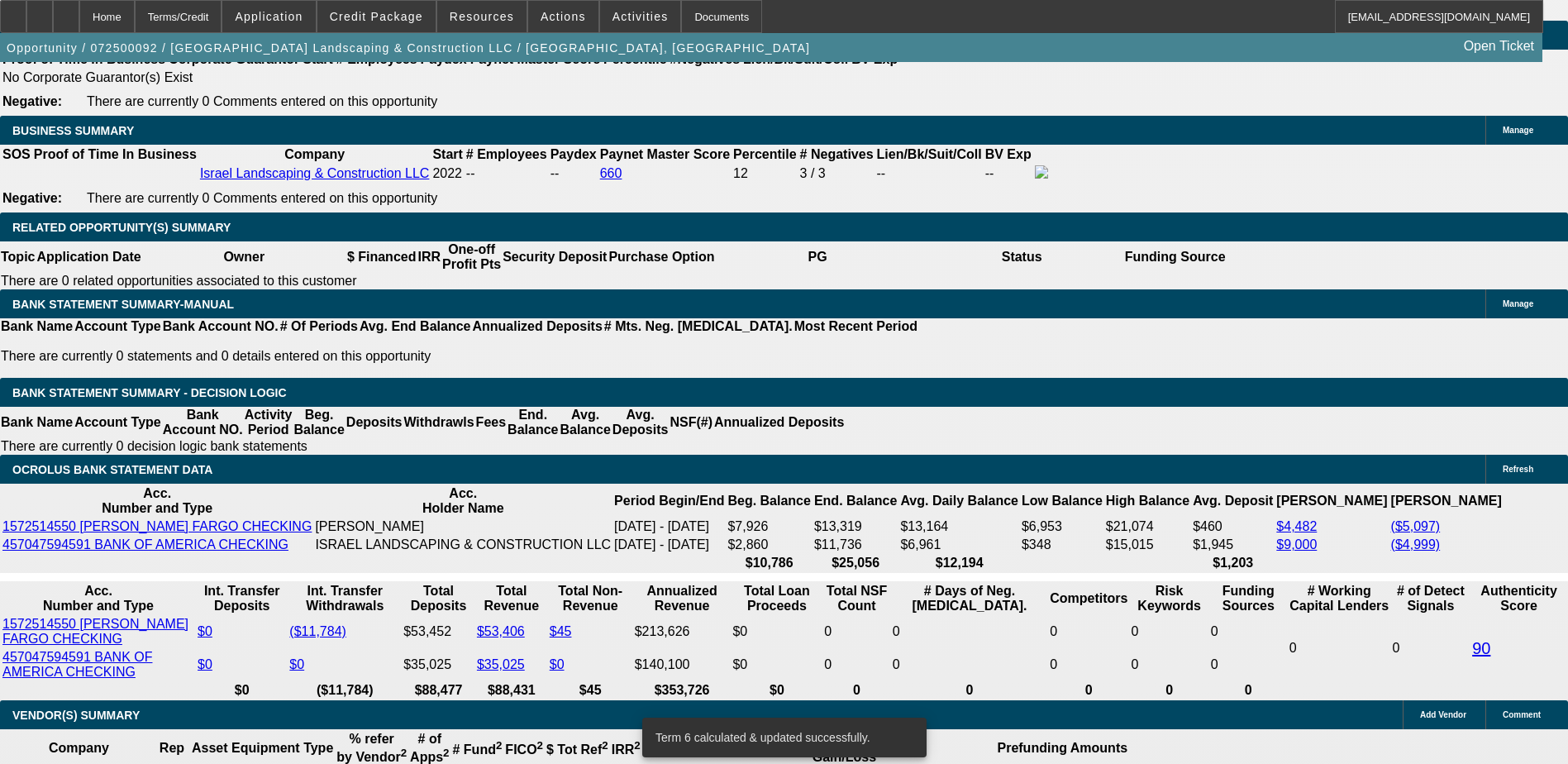
type input "5"
type input "UNKNOWN"
type input "520"
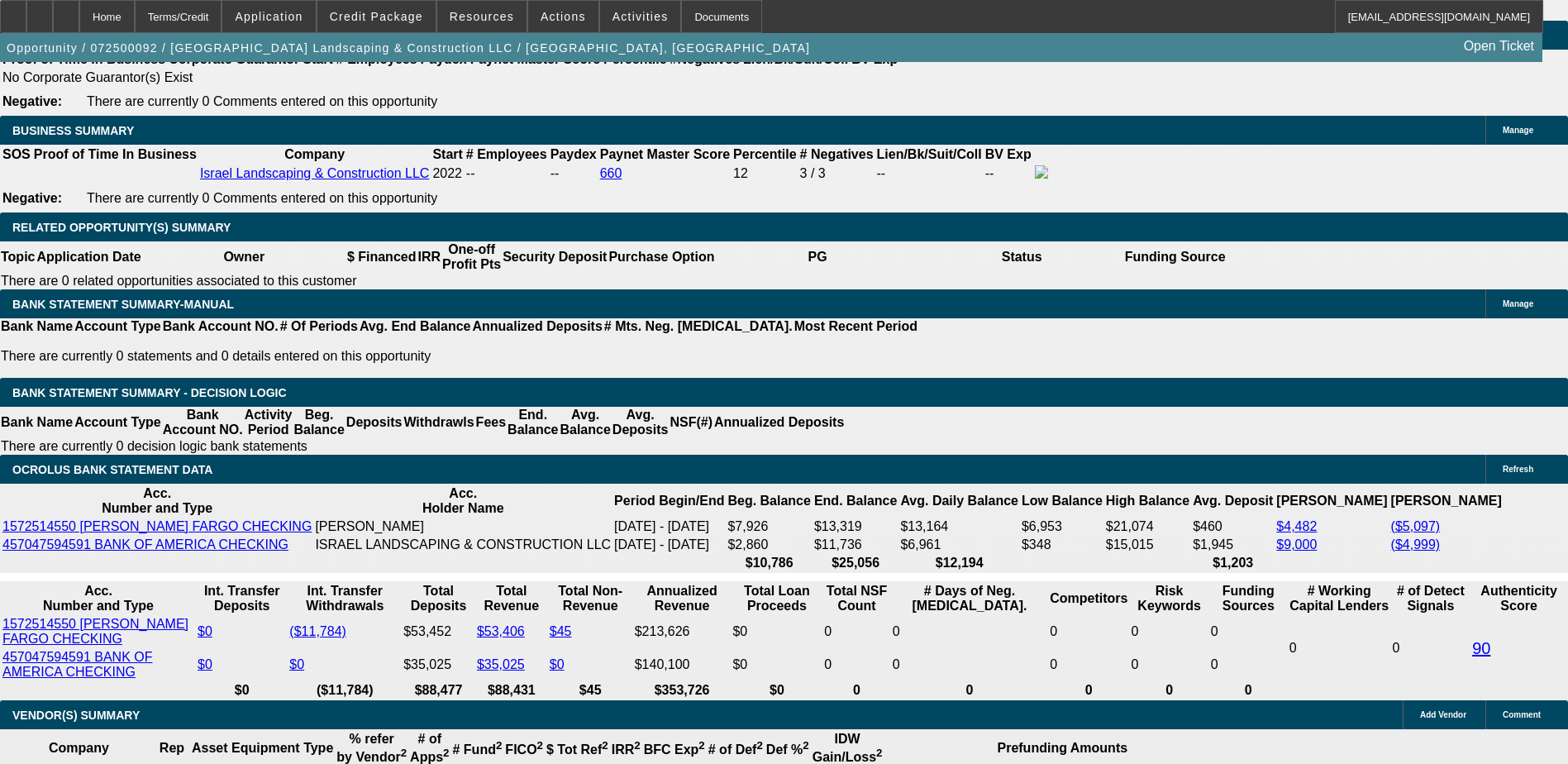
type input "21.6"
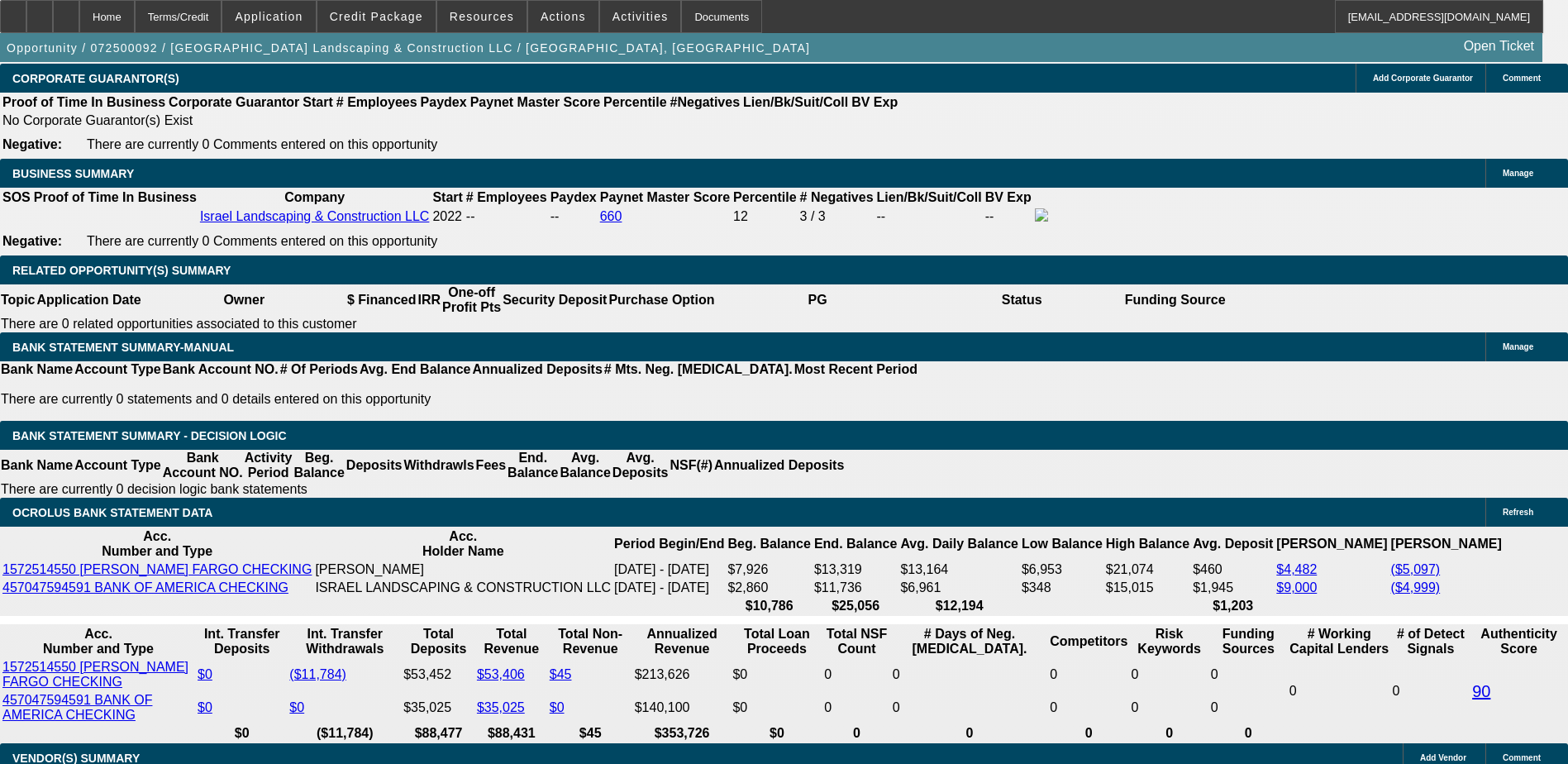
scroll to position [2562, 0]
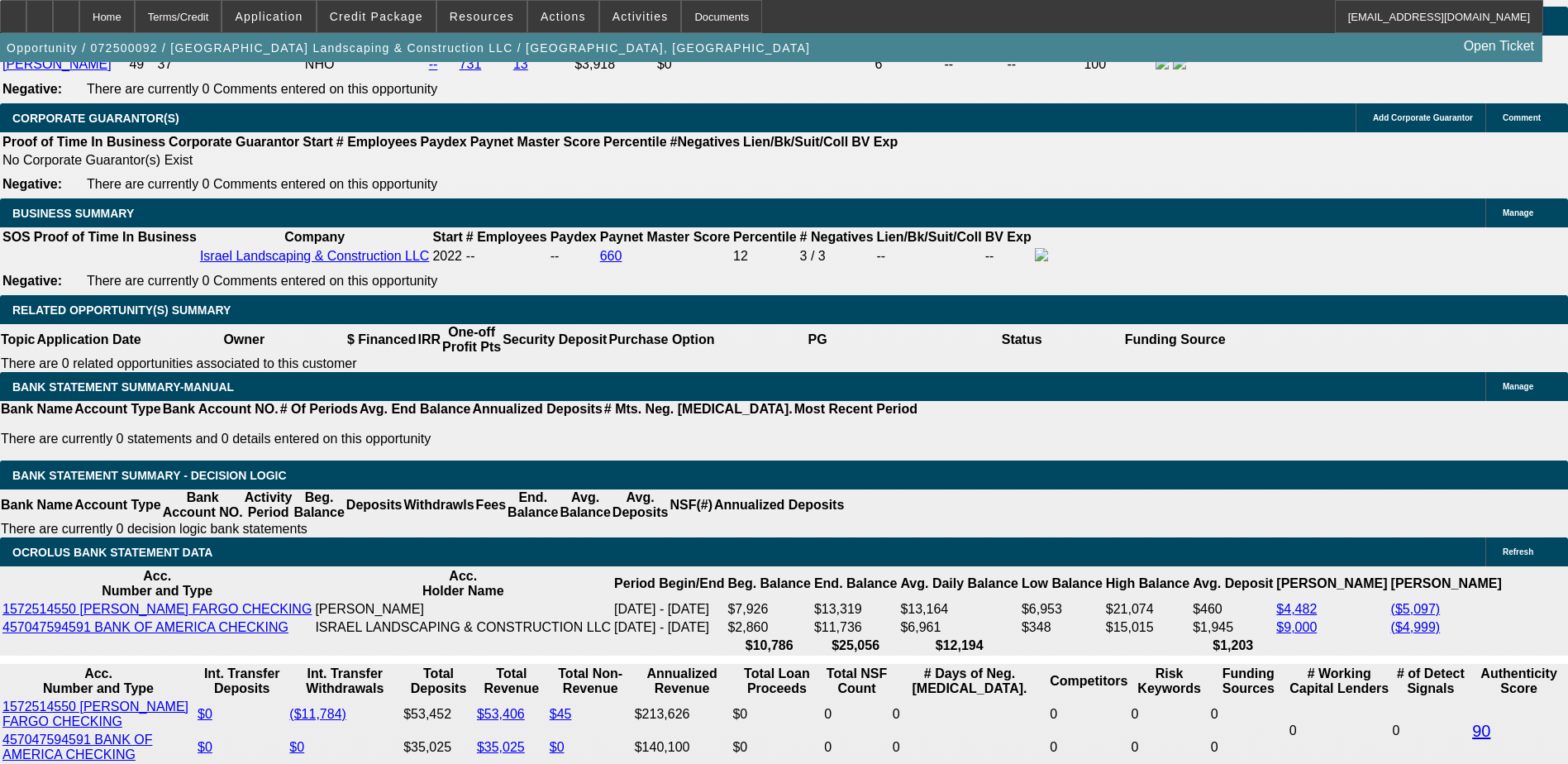
type input "$520.00"
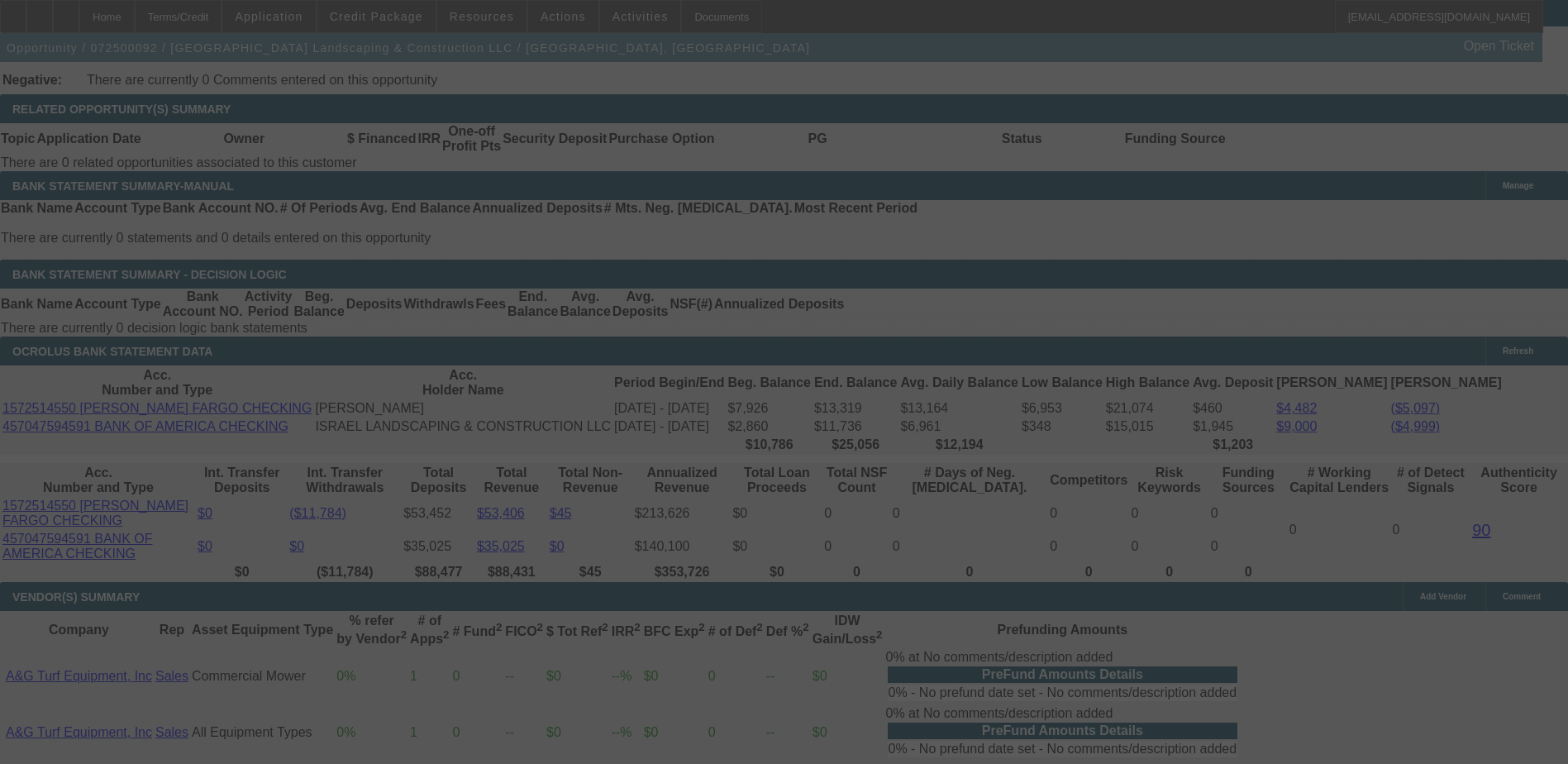
scroll to position [2810, 0]
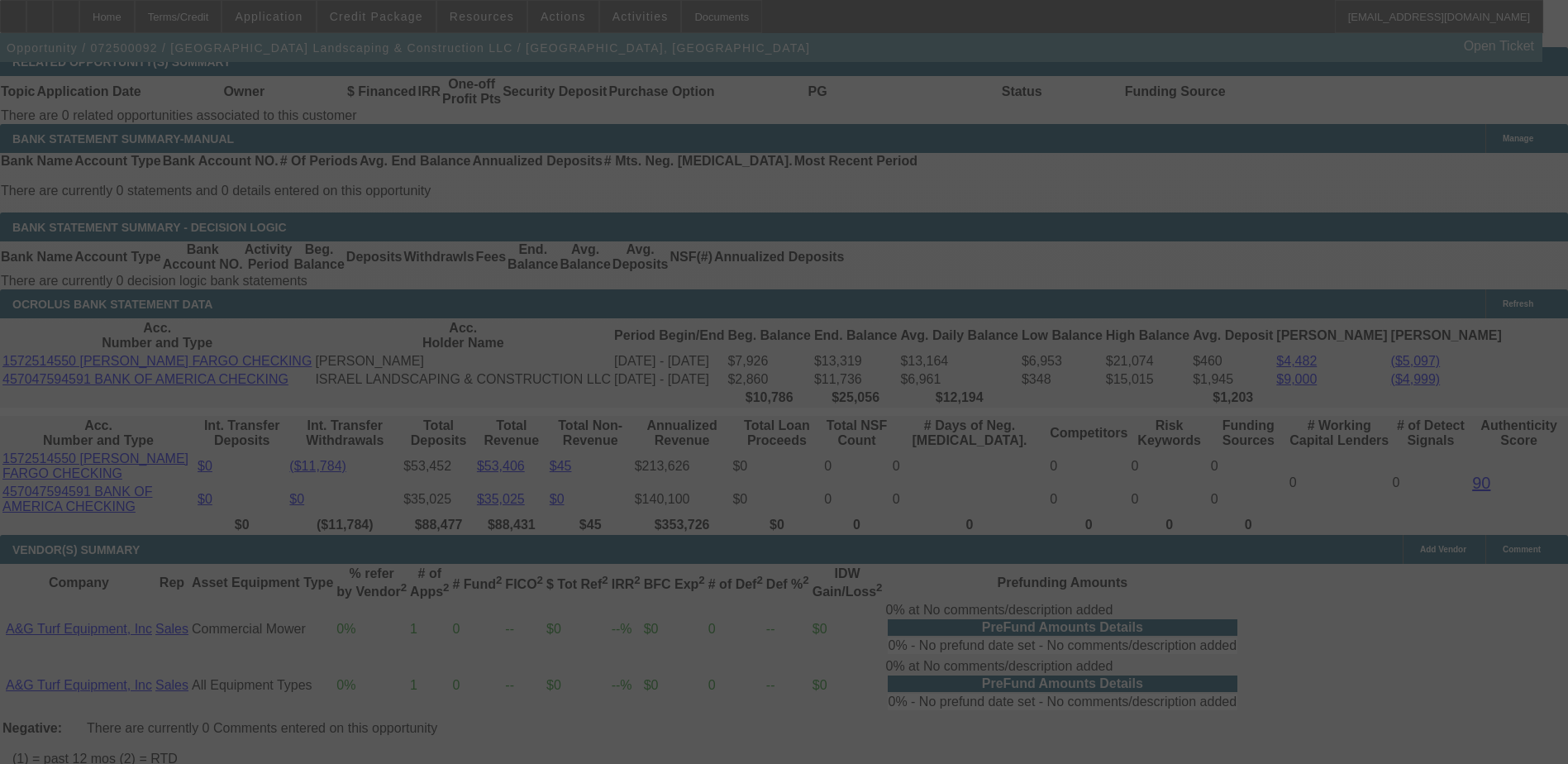
select select "0"
select select "6"
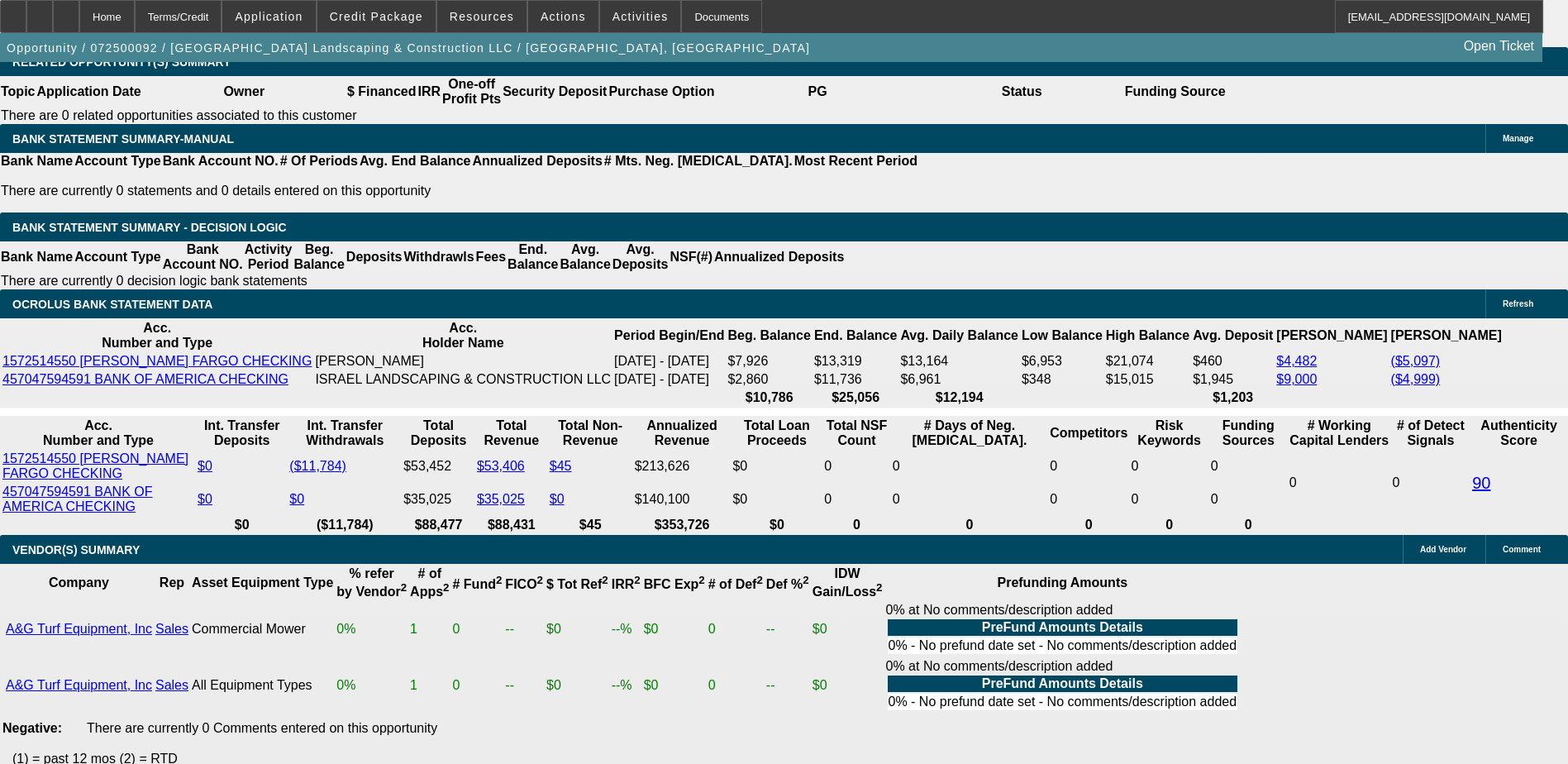
type input "4"
type input "UNKNOWN"
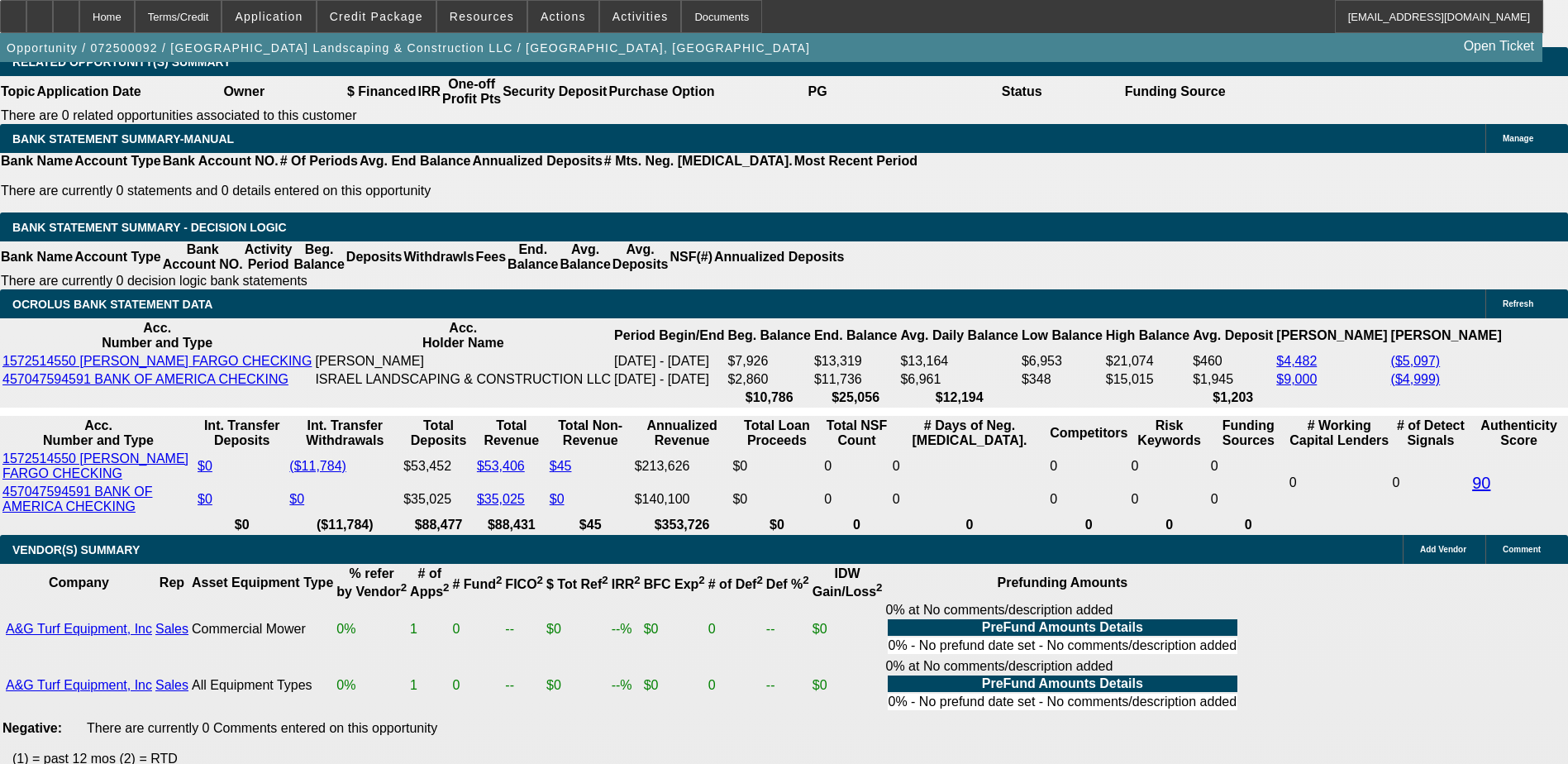
type input "495"
type input "19.2"
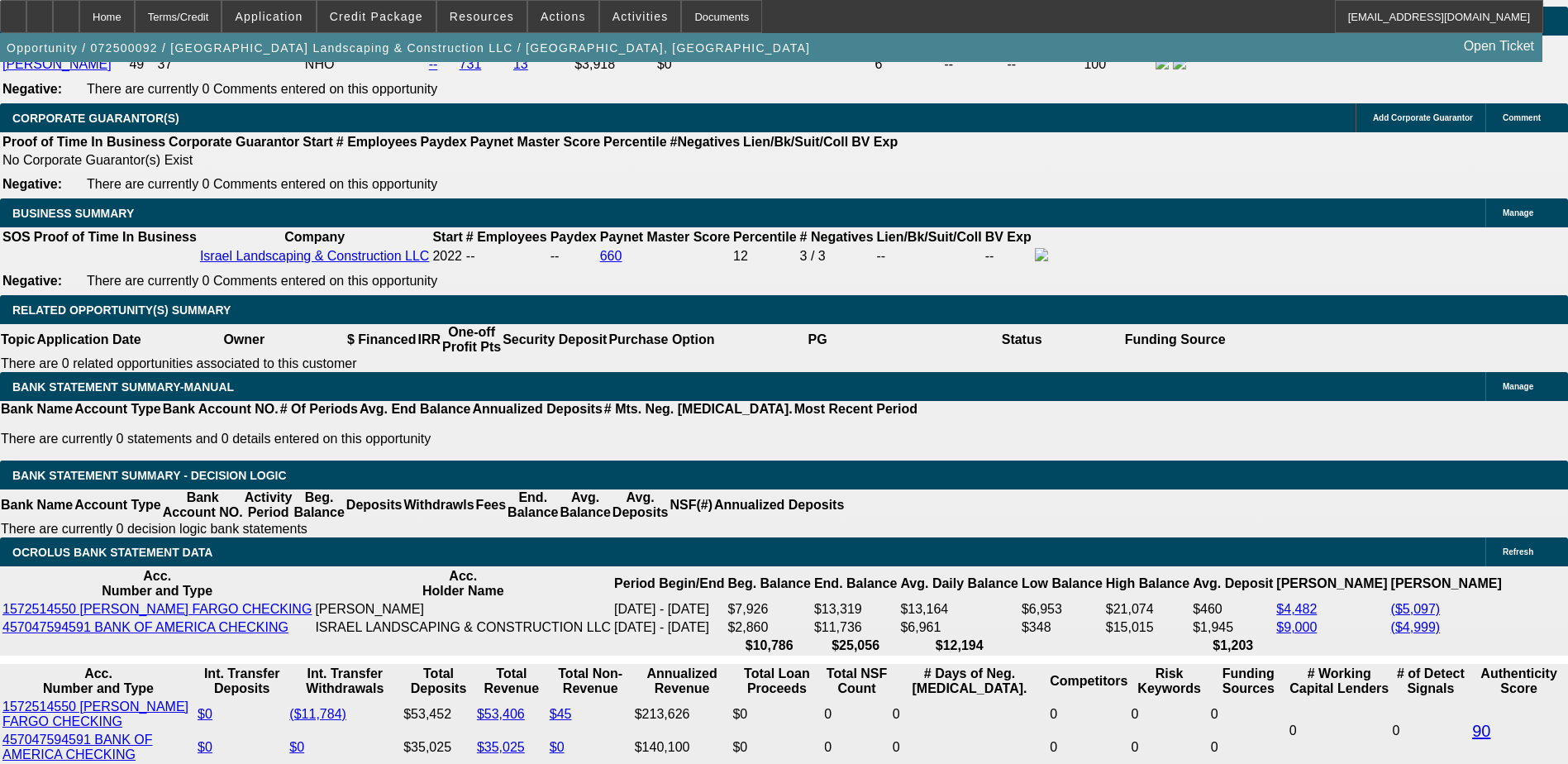
type input "$495.00"
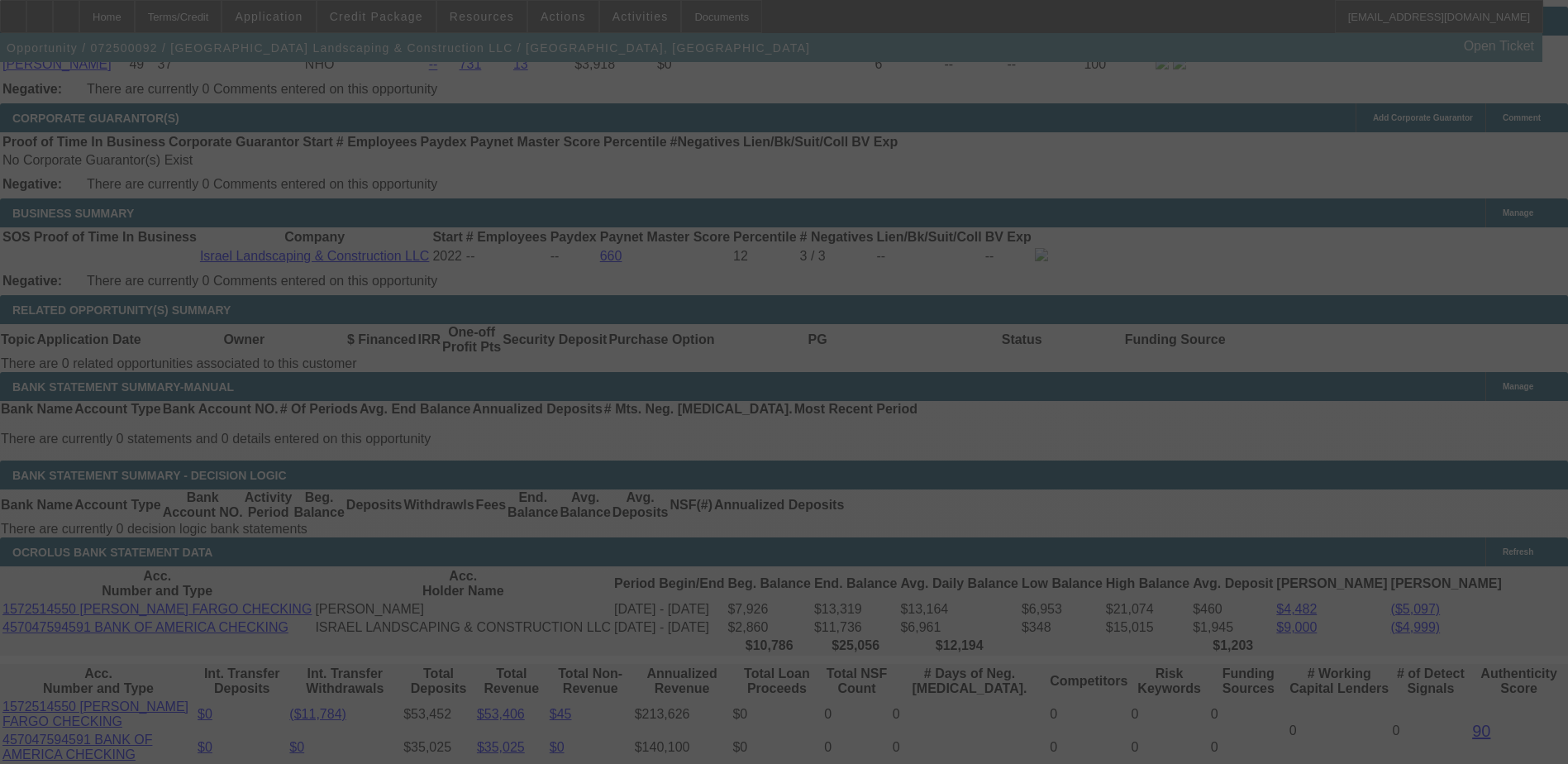
scroll to position [2727, 0]
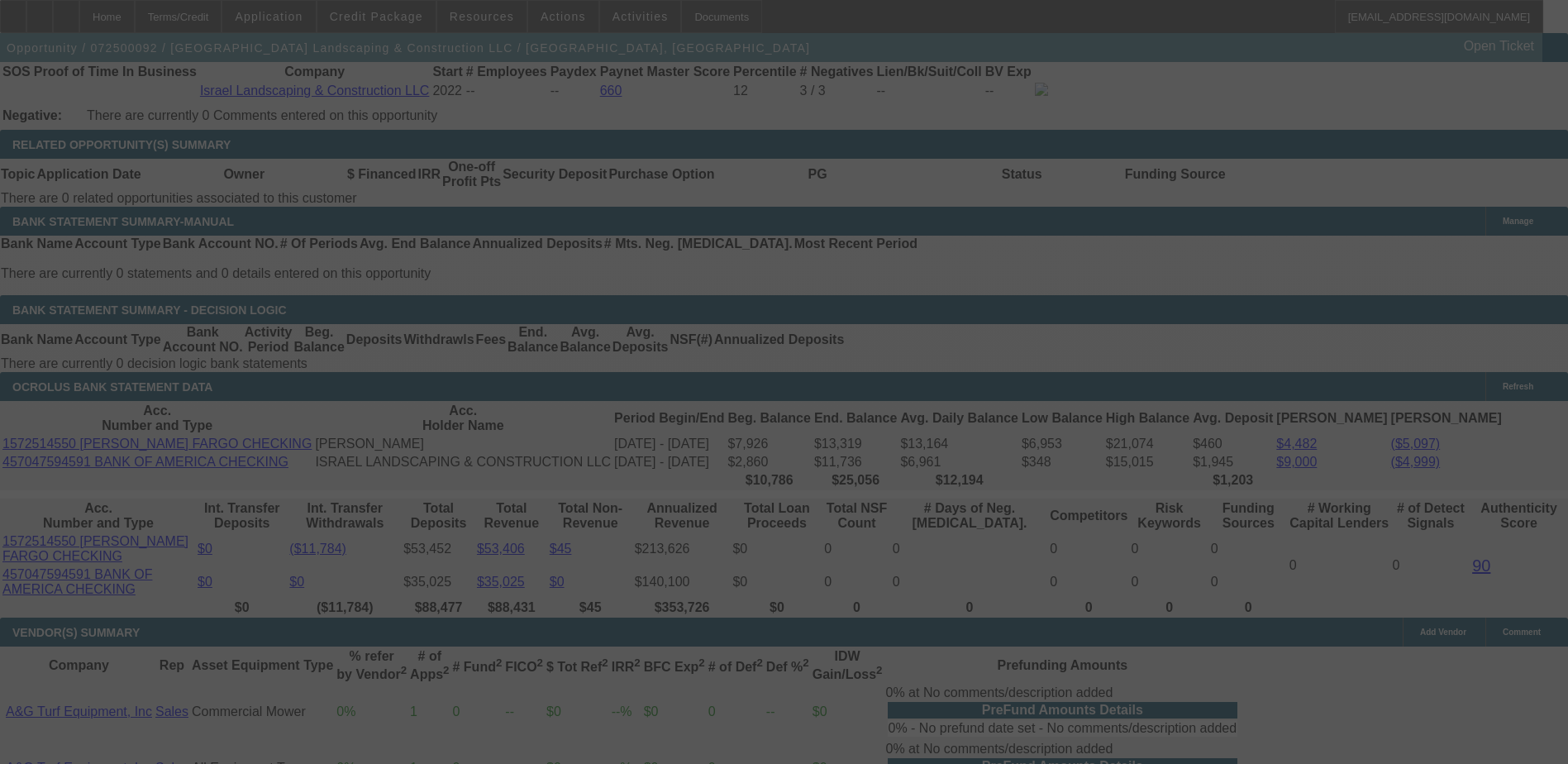
select select "0"
select select "6"
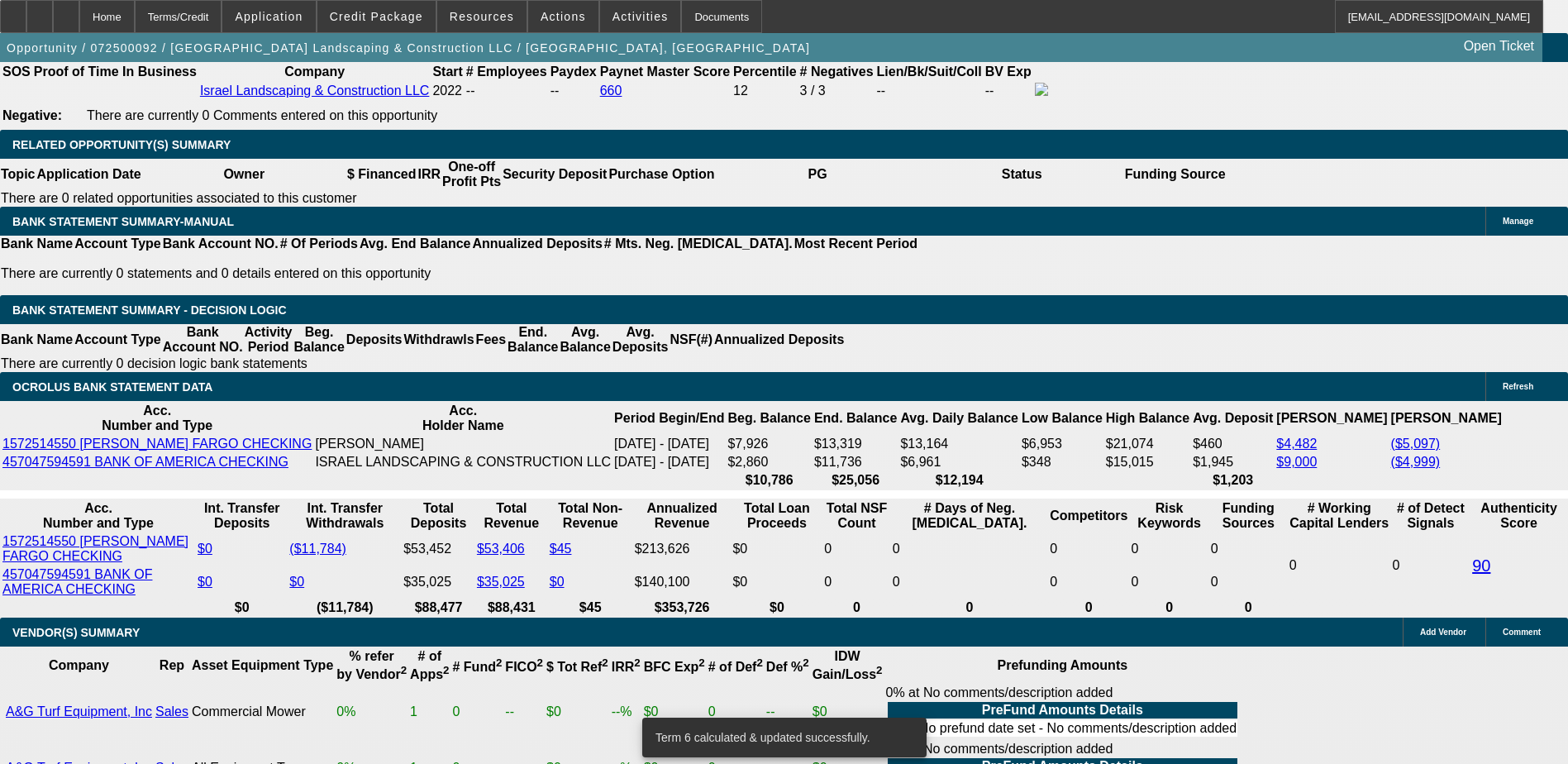
type input "0"
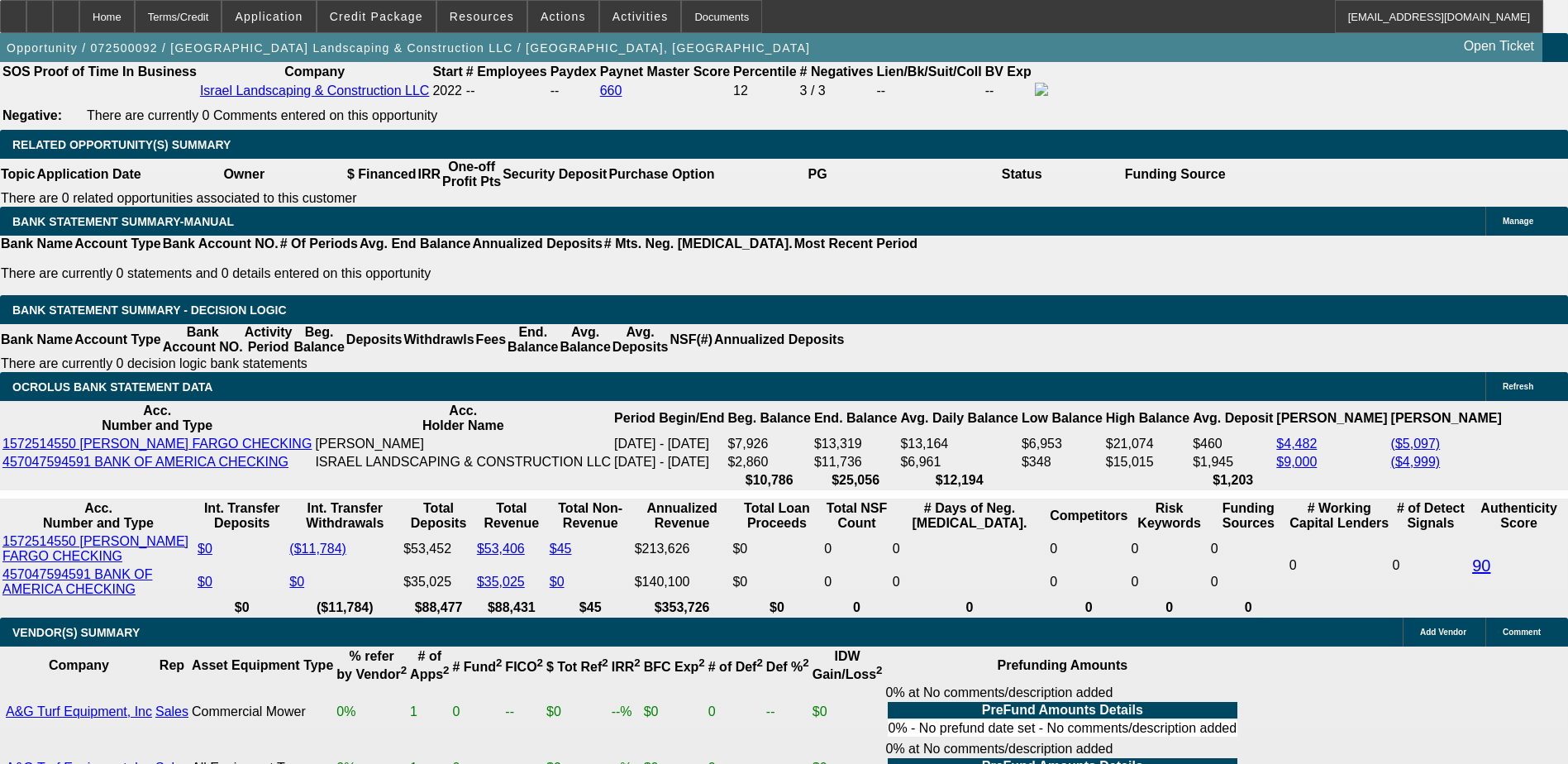
type input "UNKNOWN"
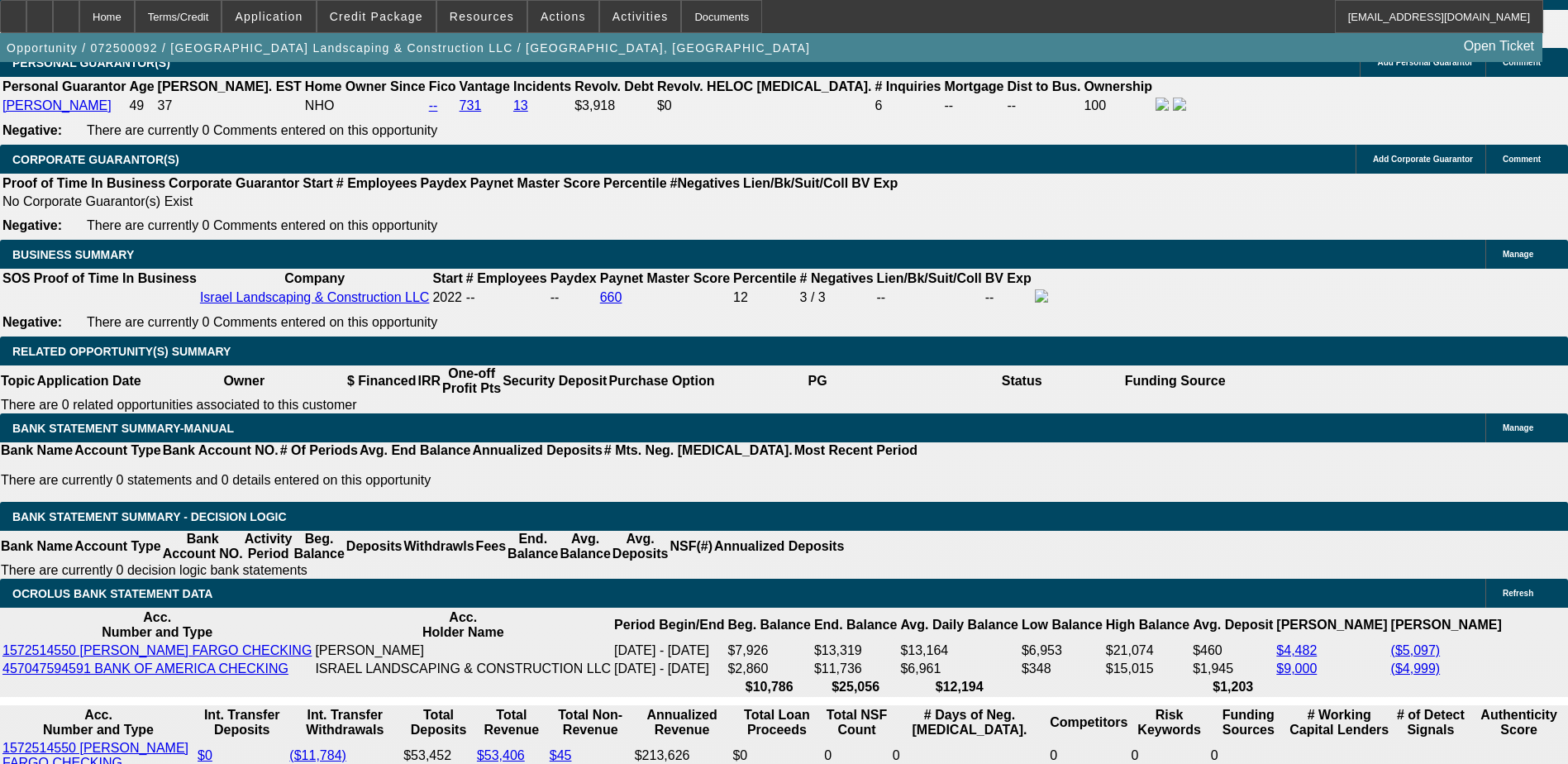
scroll to position [2479, 0]
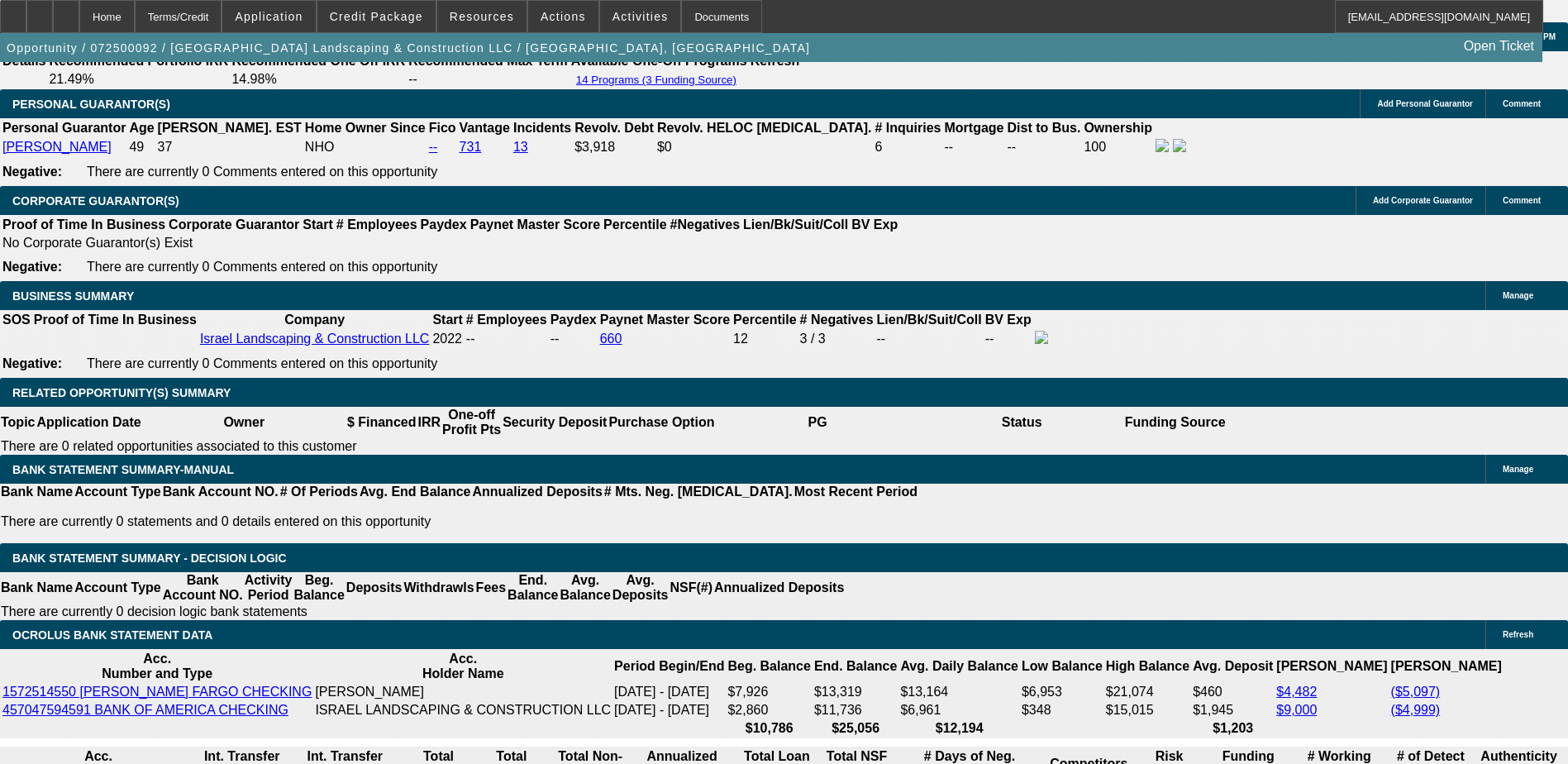
type input "$1,900.00"
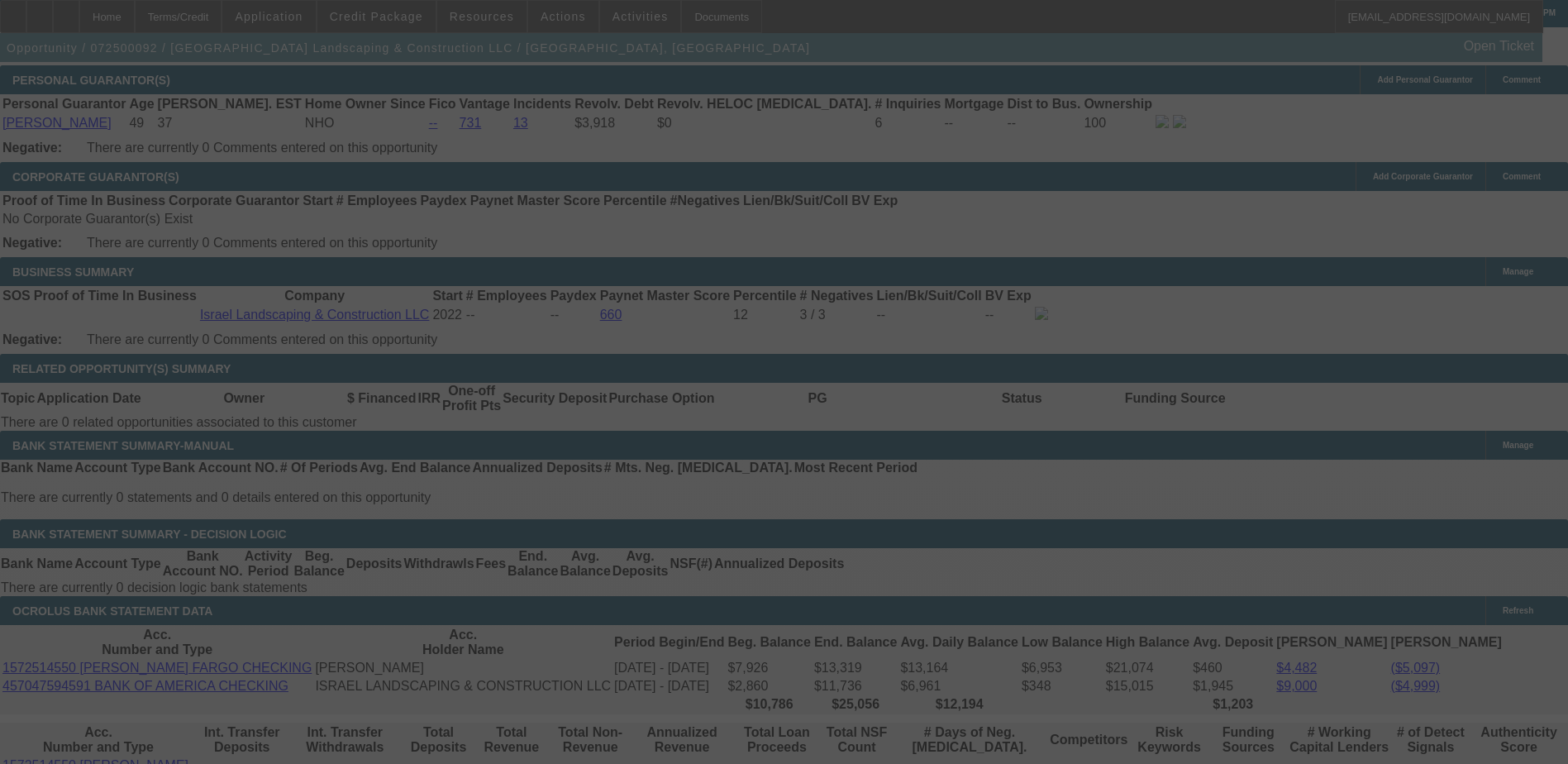
scroll to position [2644, 0]
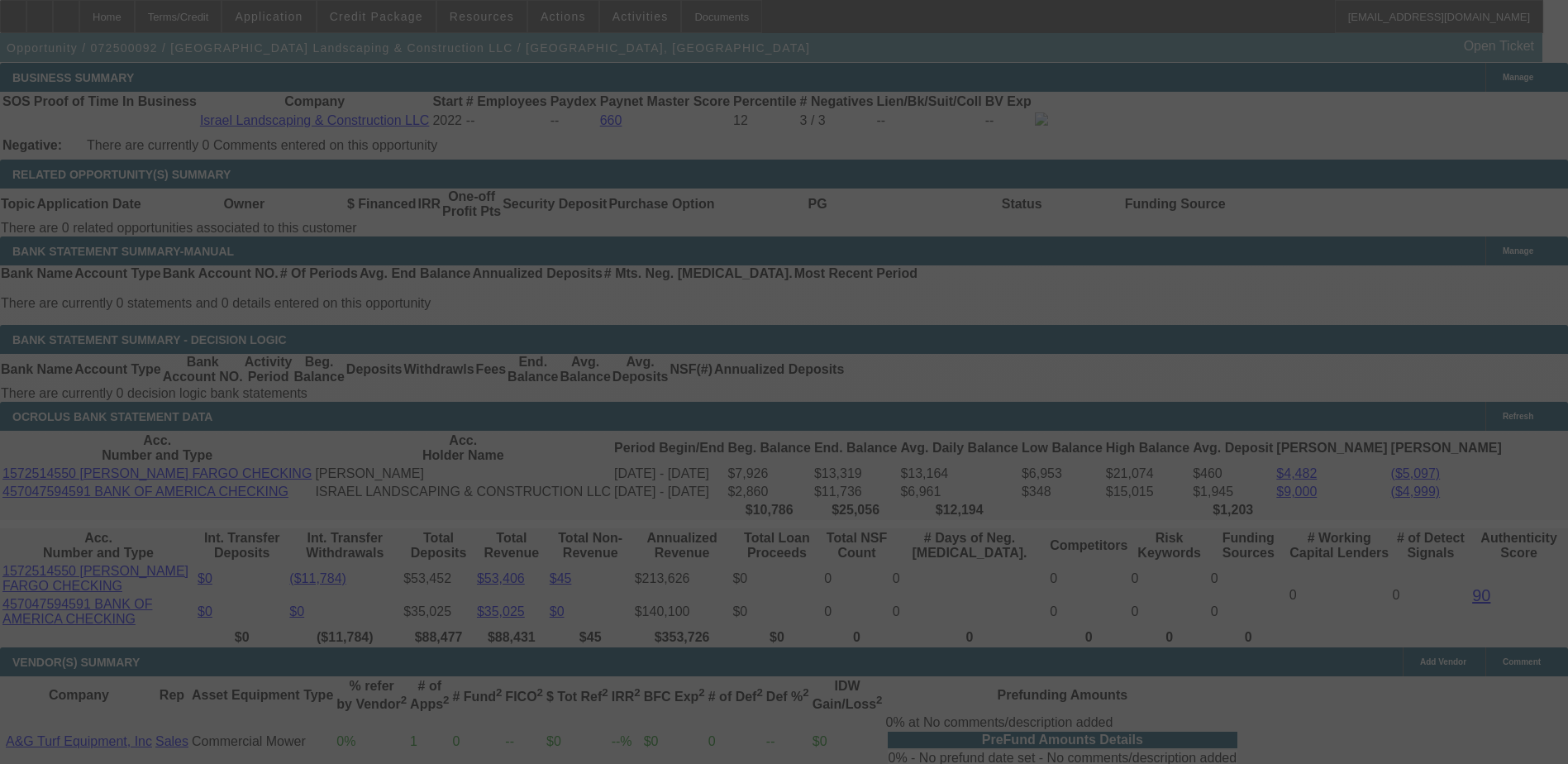
select select "0"
select select "6"
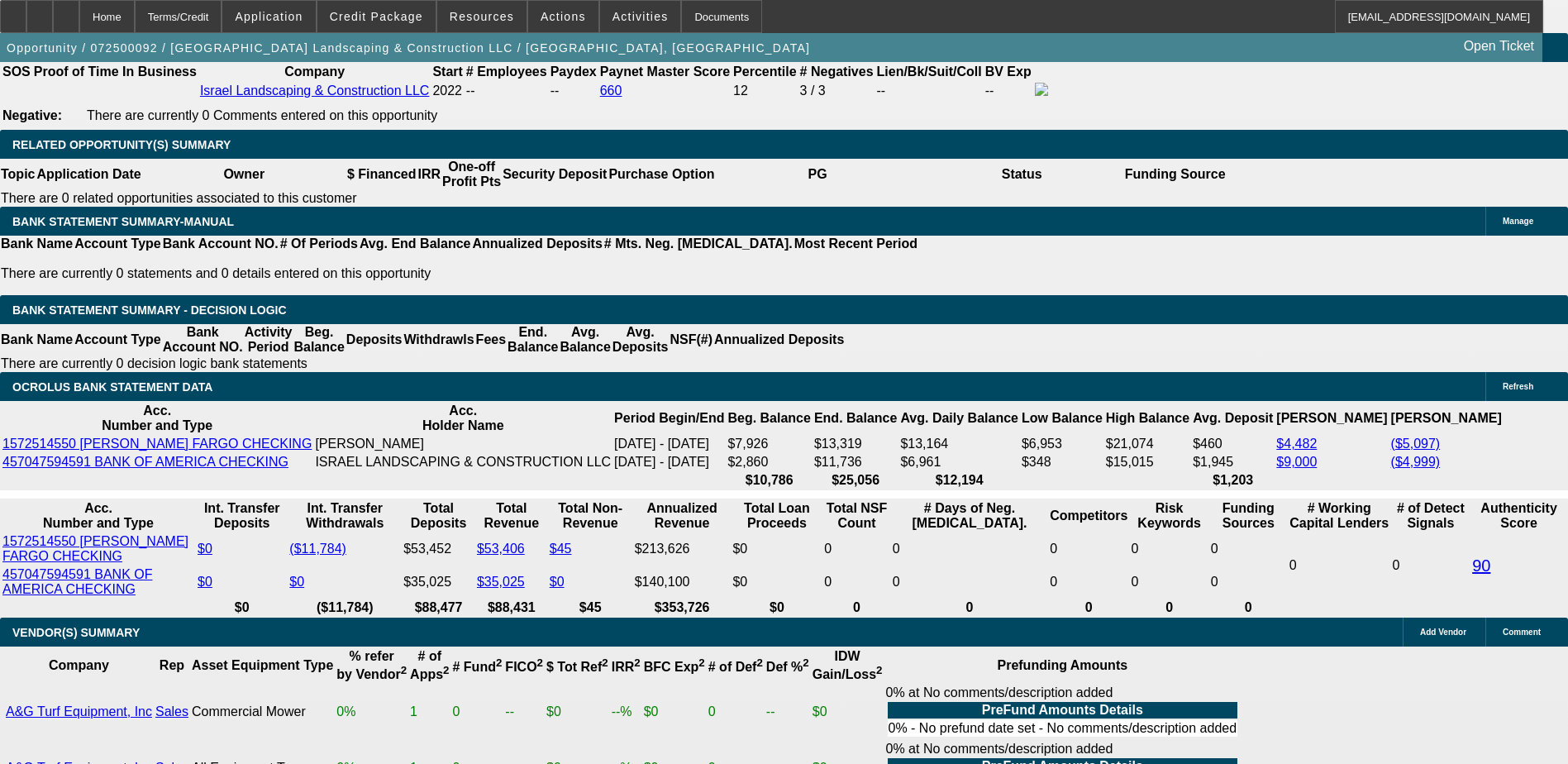
type input "1900"
type input "UNKNOWN"
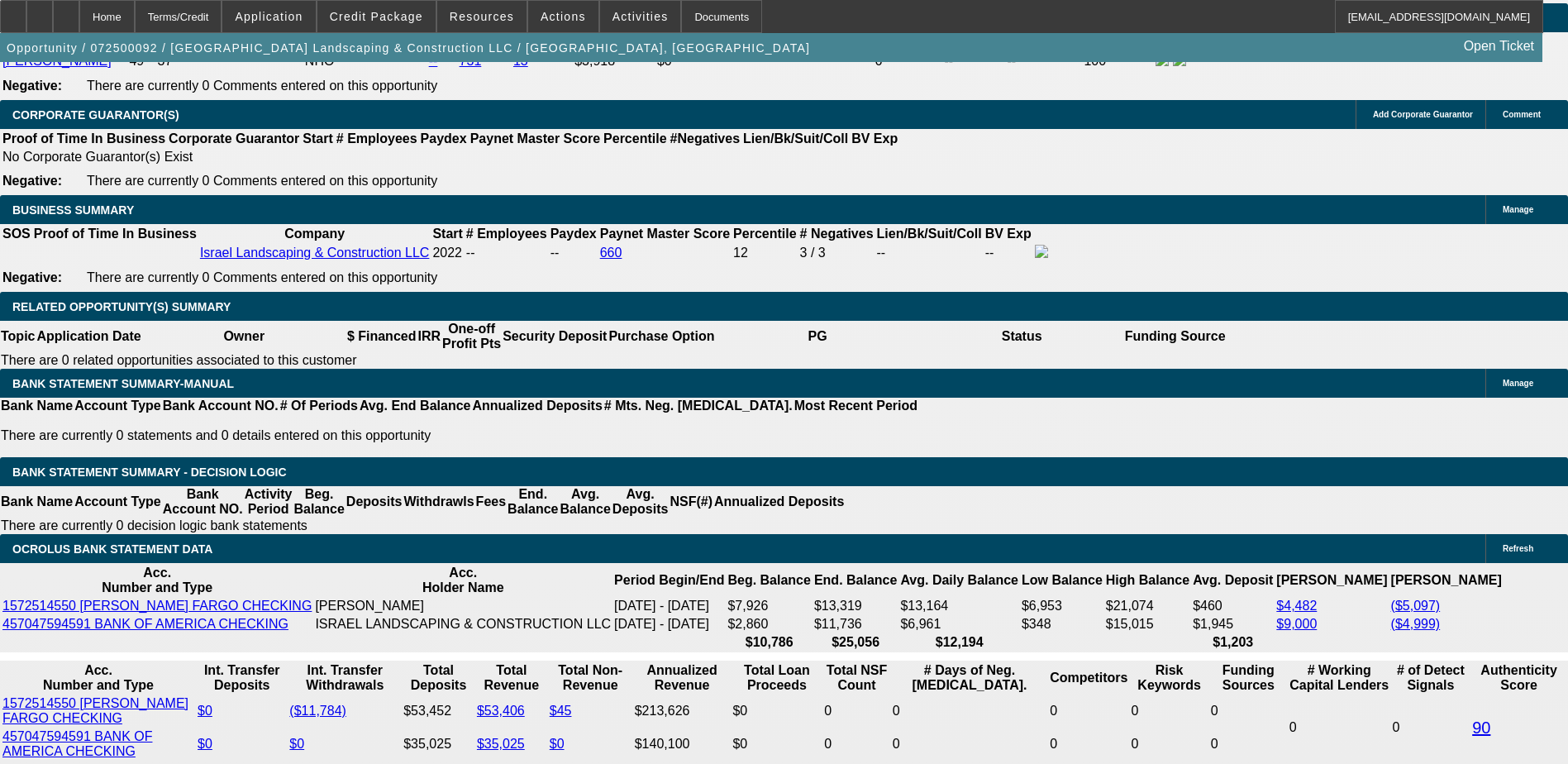
scroll to position [2562, 0]
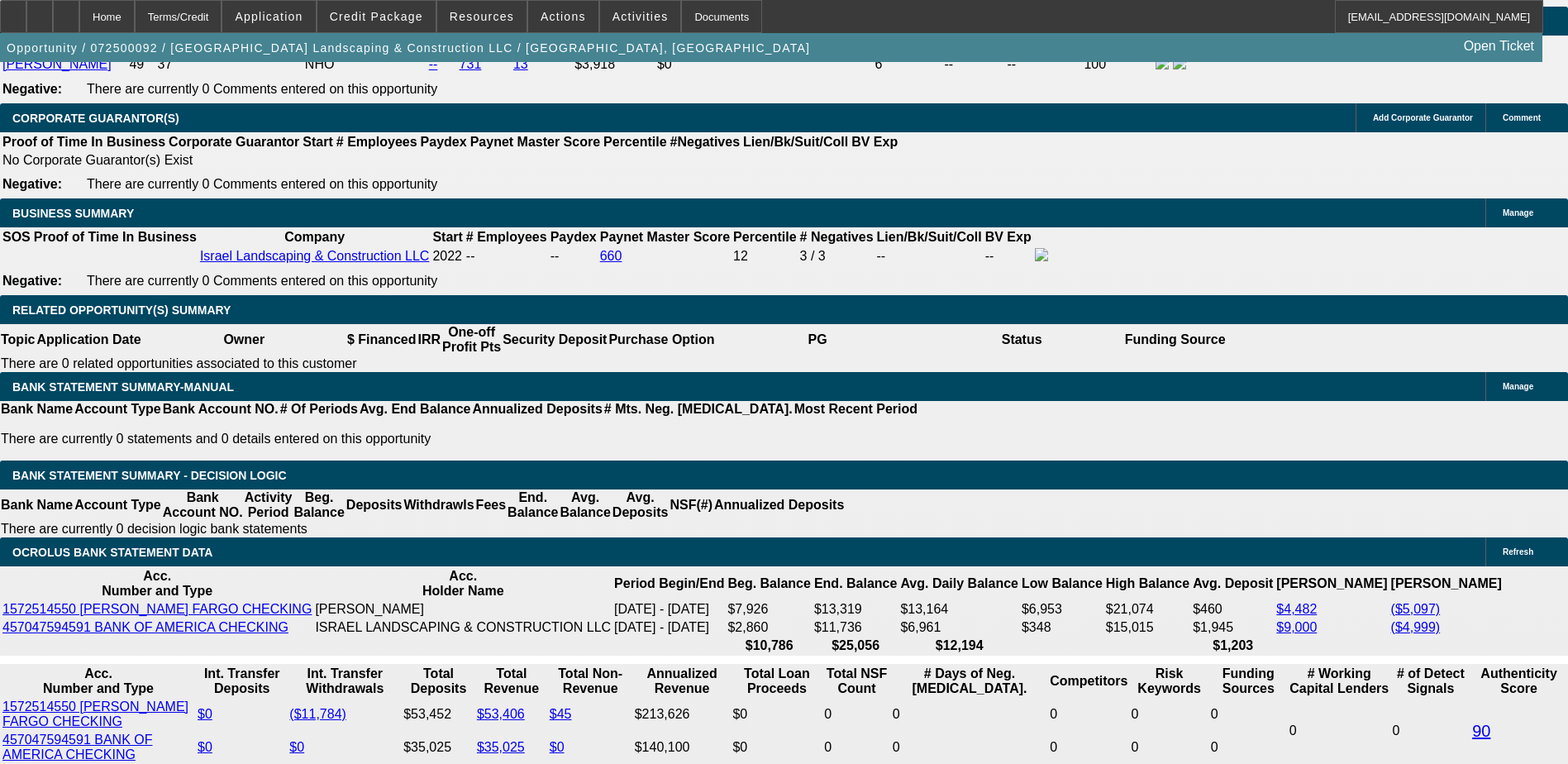
type input "$19,000.00"
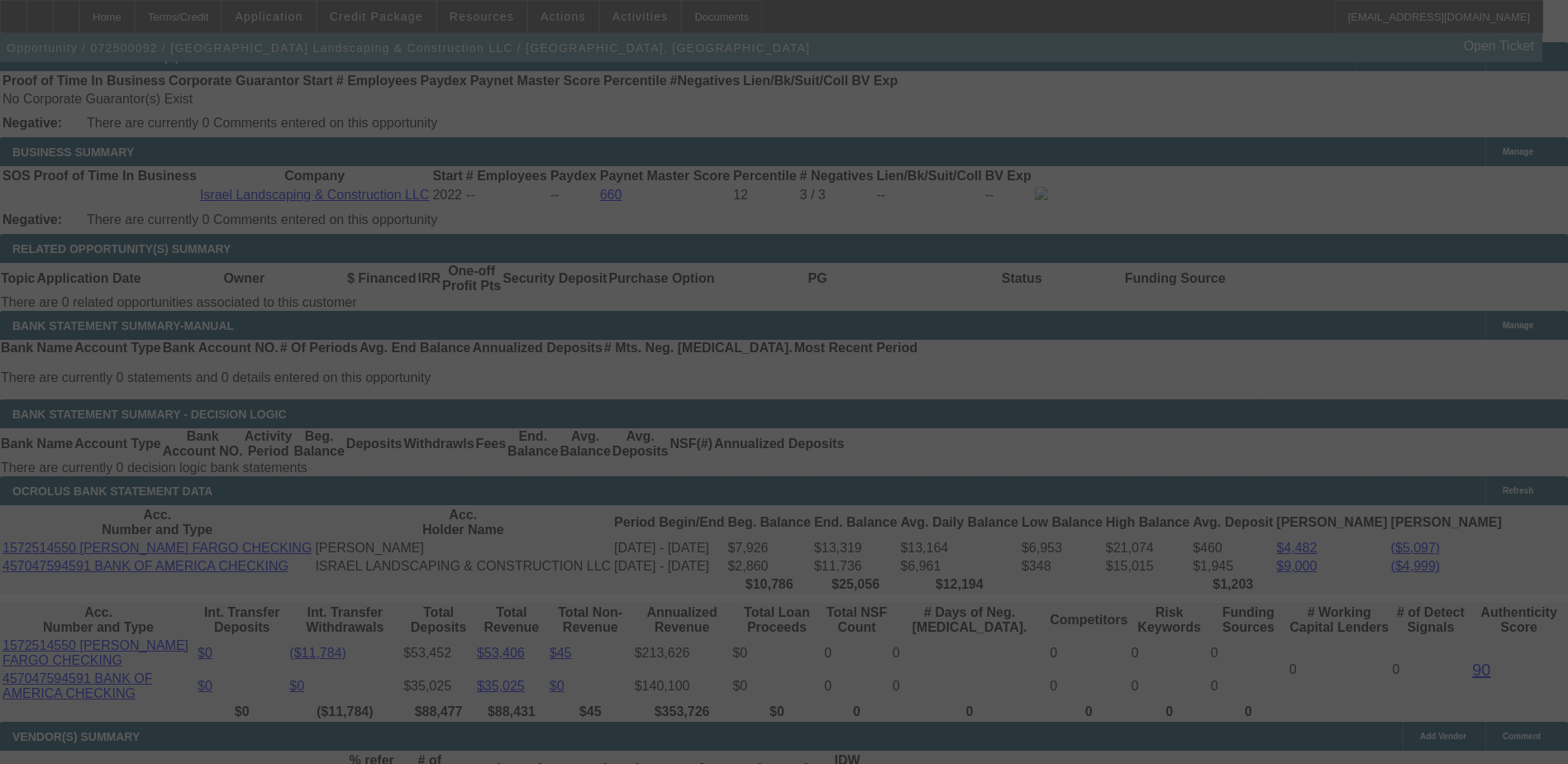
scroll to position [2727, 0]
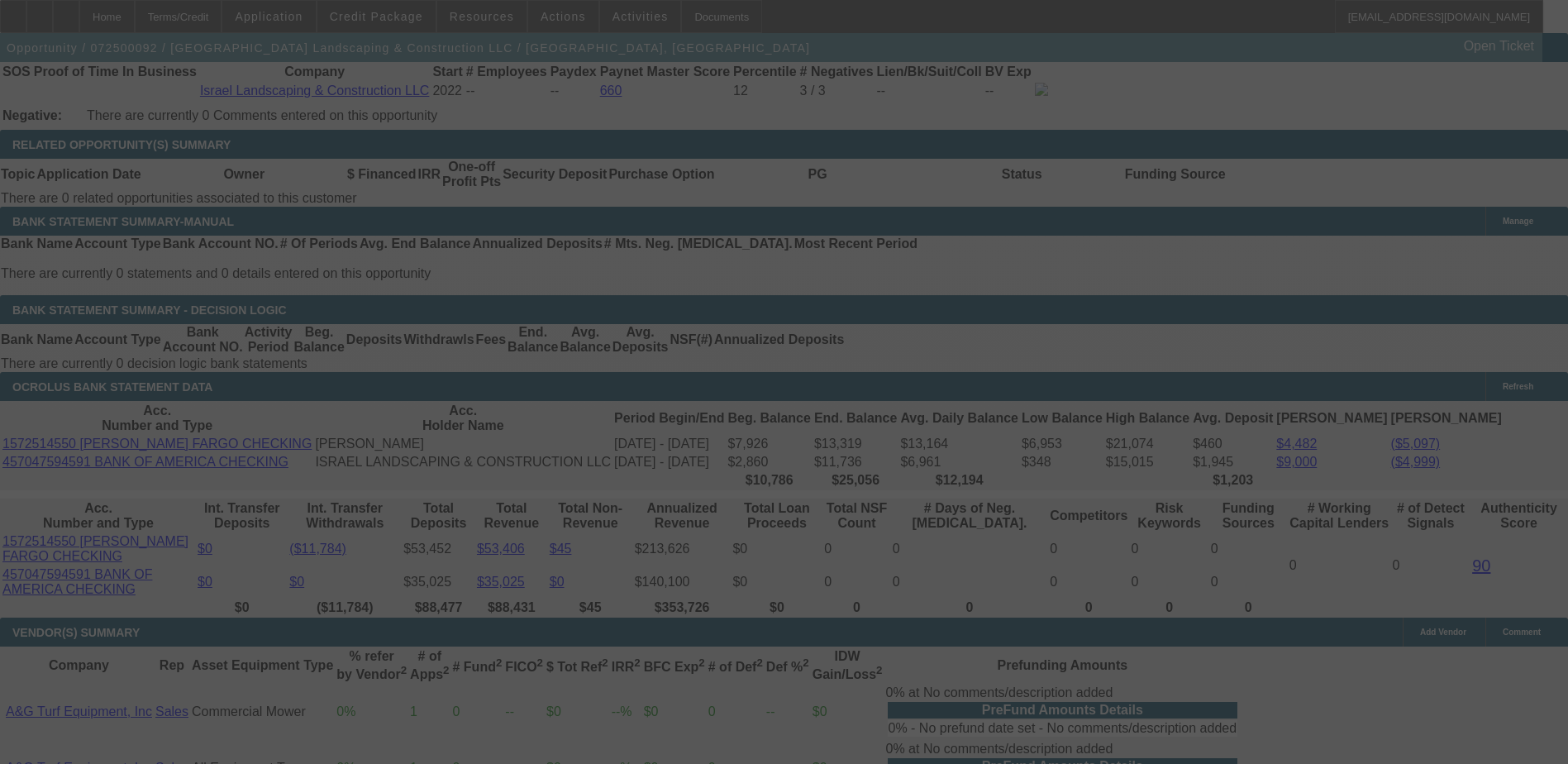
select select "0"
select select "6"
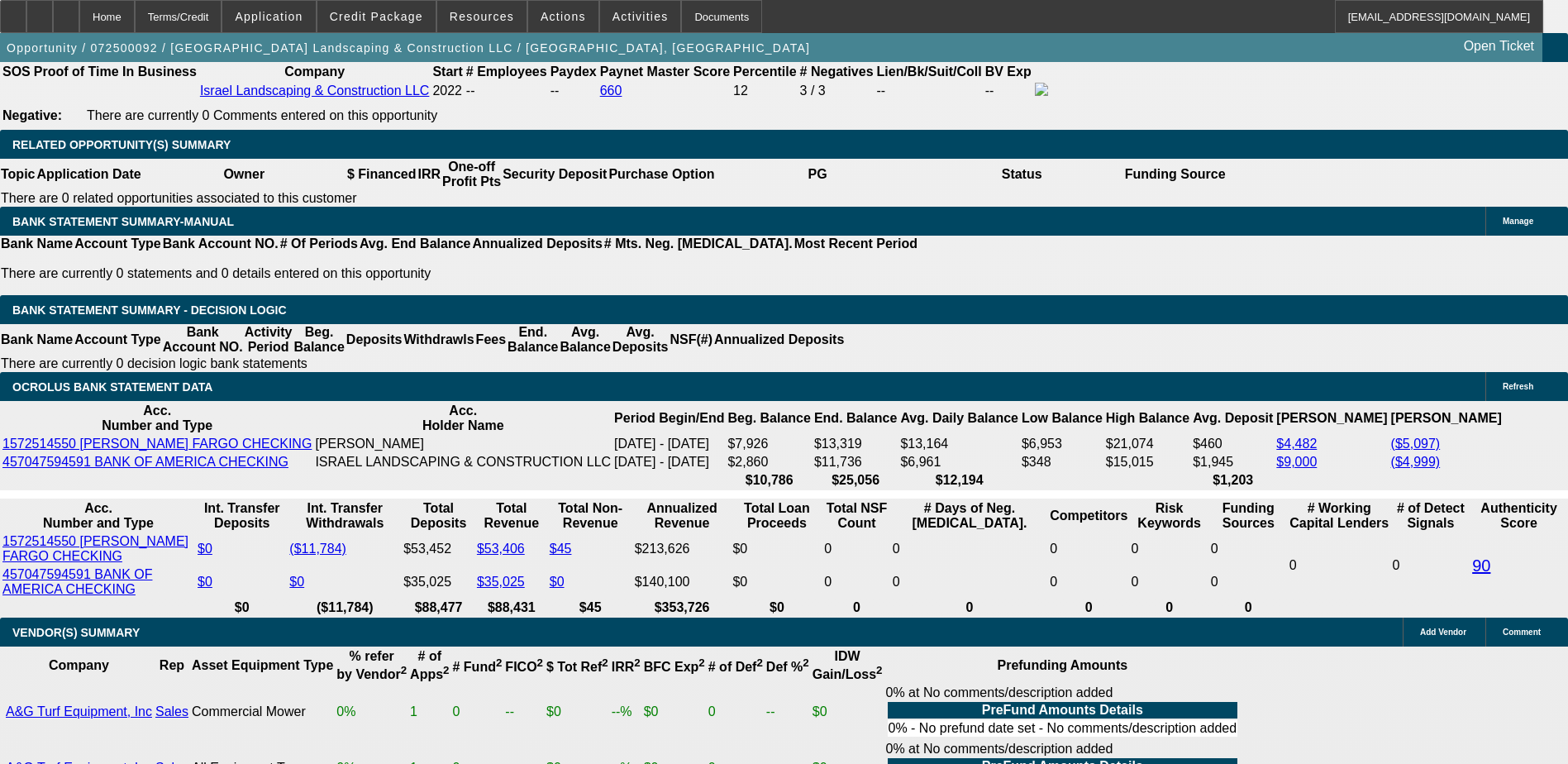
type input "19000"
type input "UNKNOWN"
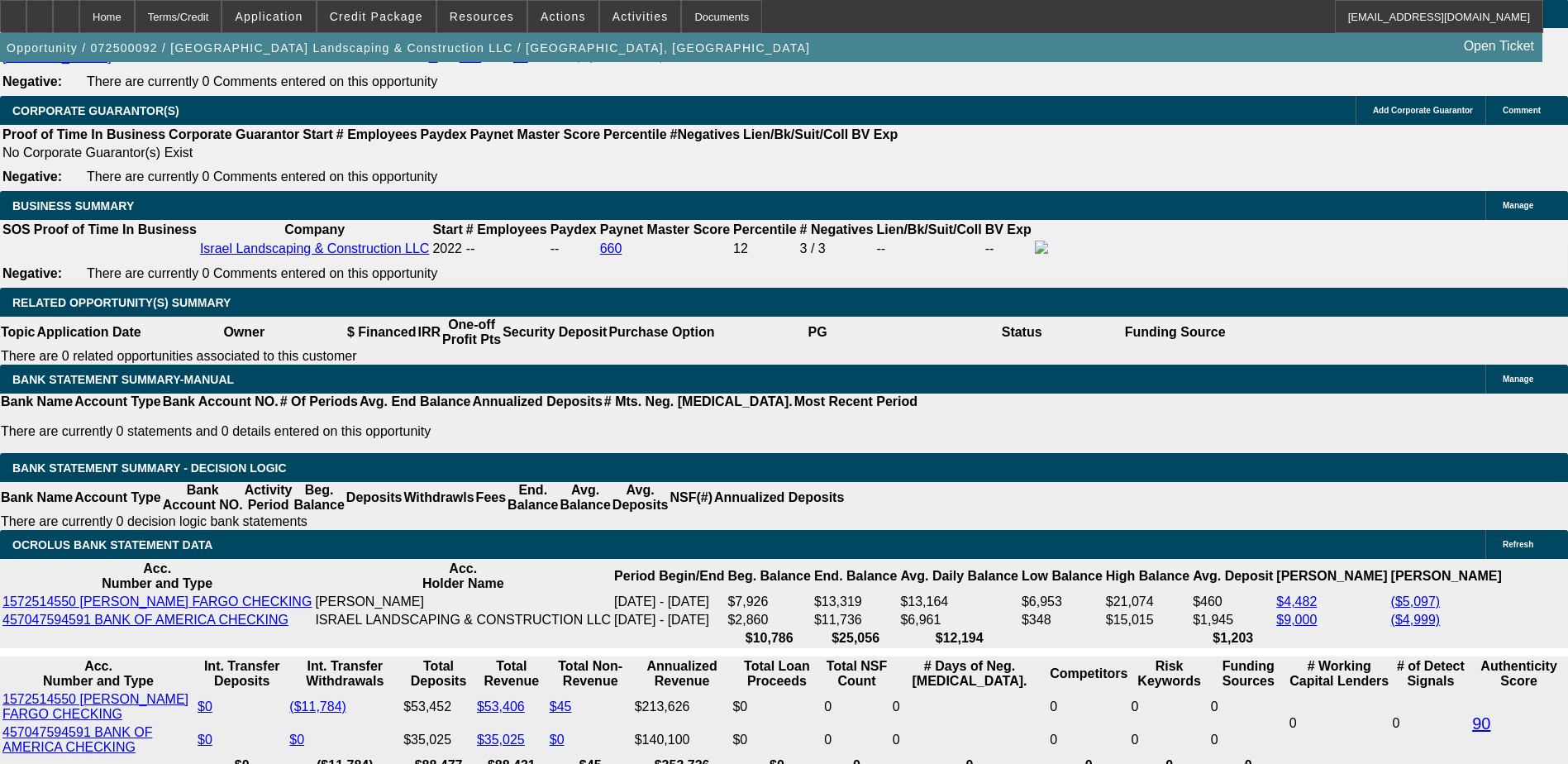
scroll to position [2562, 0]
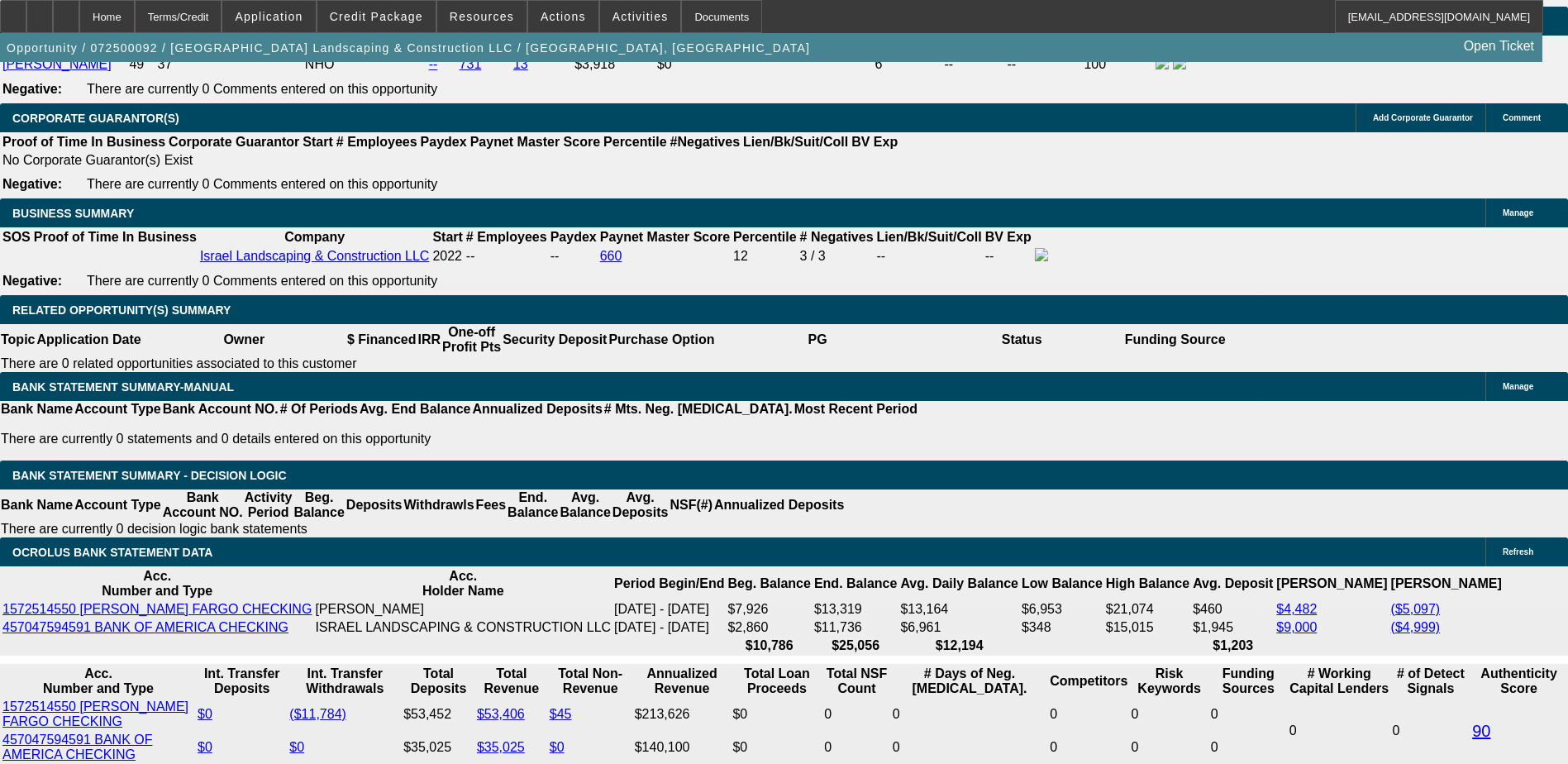
type input "$1,900.00"
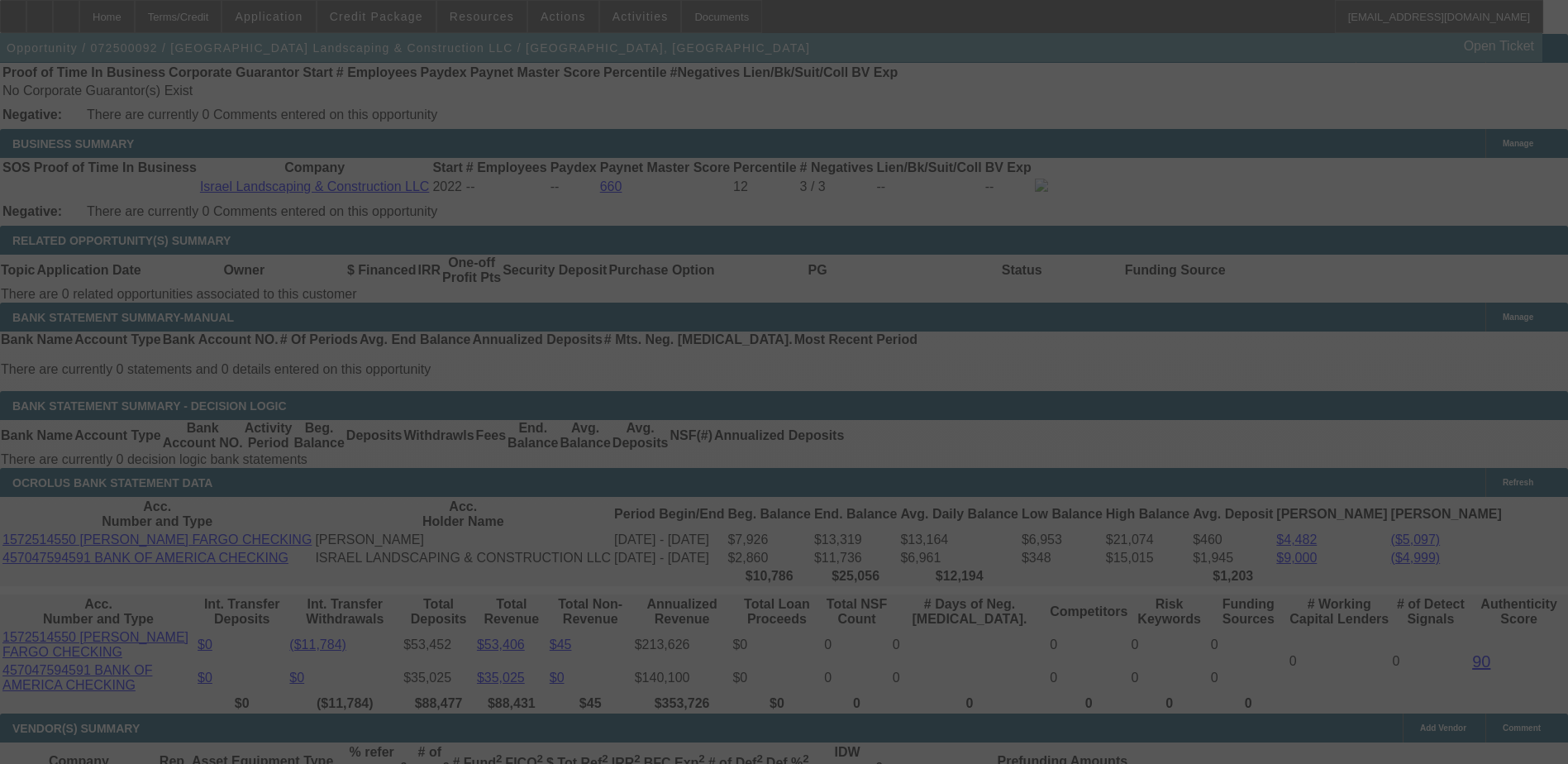
scroll to position [2727, 0]
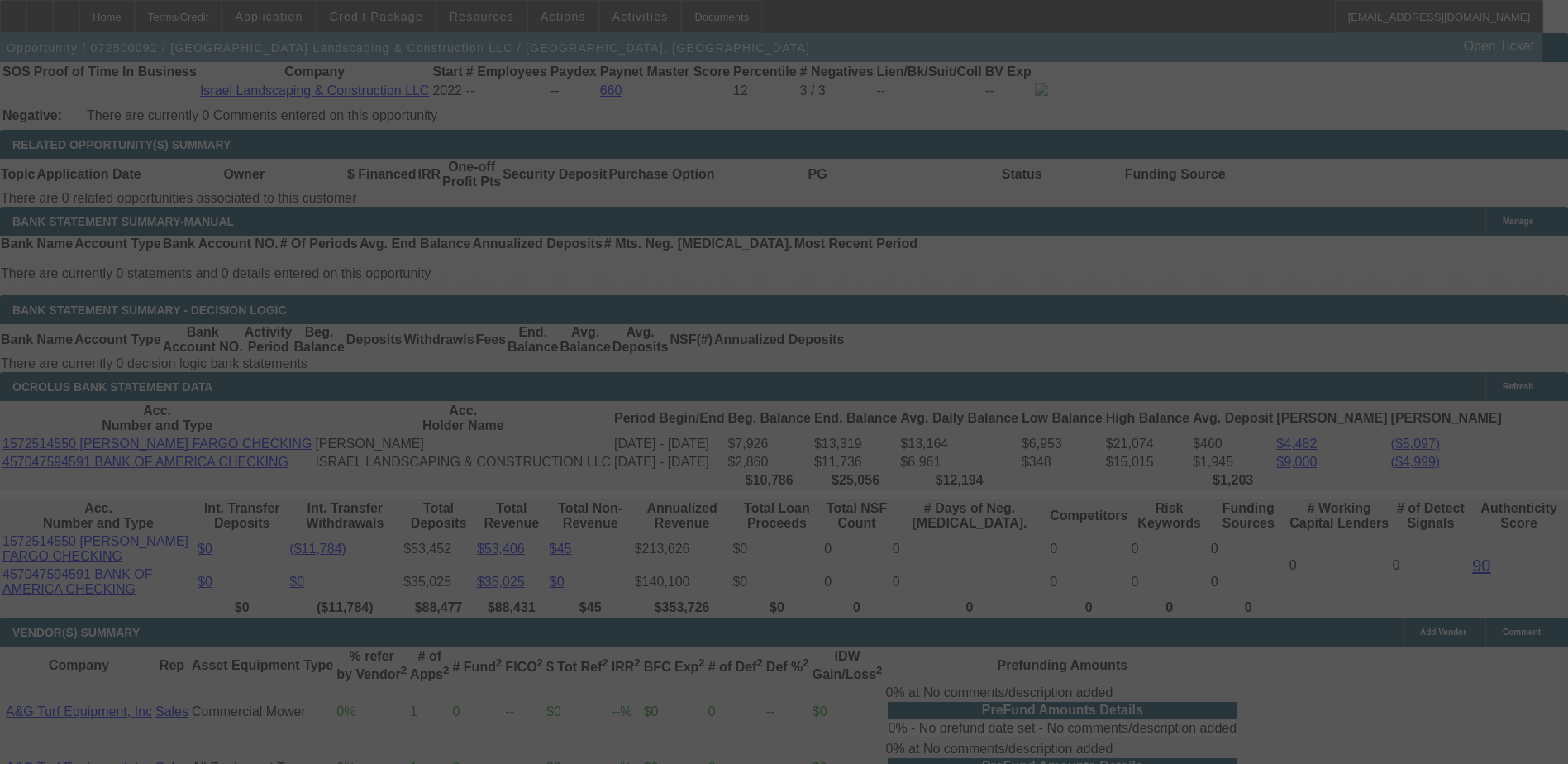
select select "0"
select select "6"
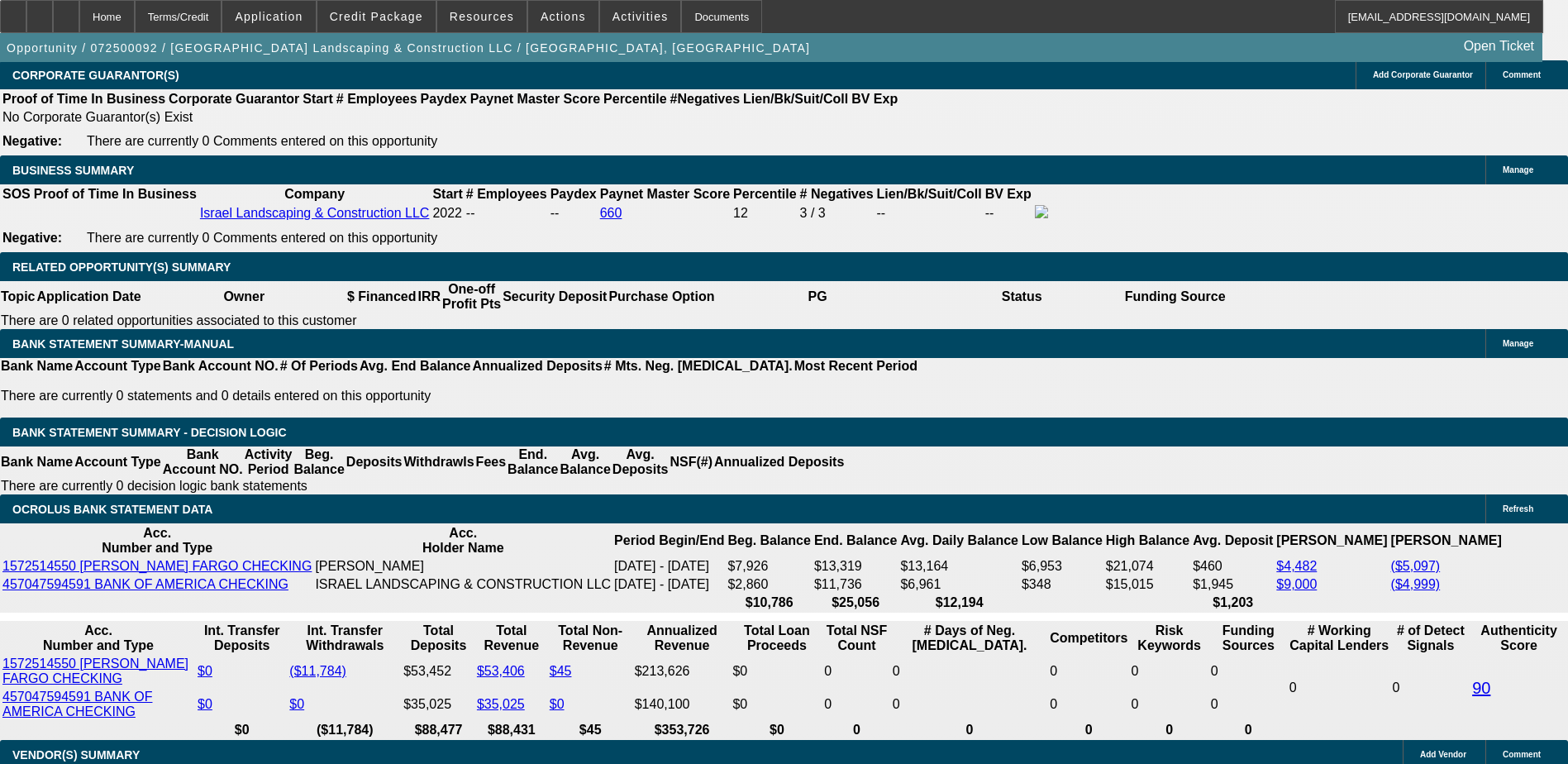
scroll to position [2644, 0]
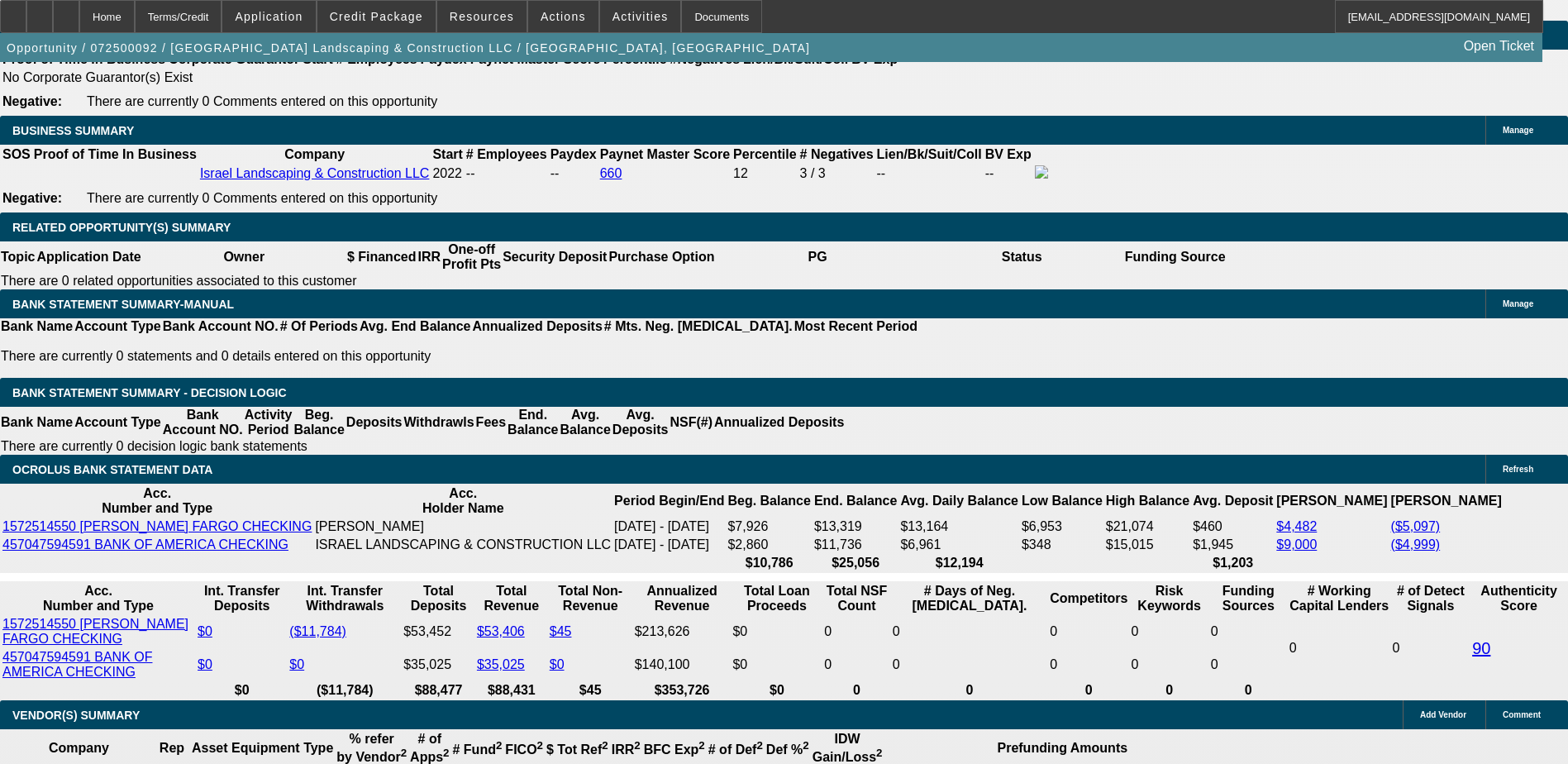
type input "50"
type input "UNKNOWN"
type input "500"
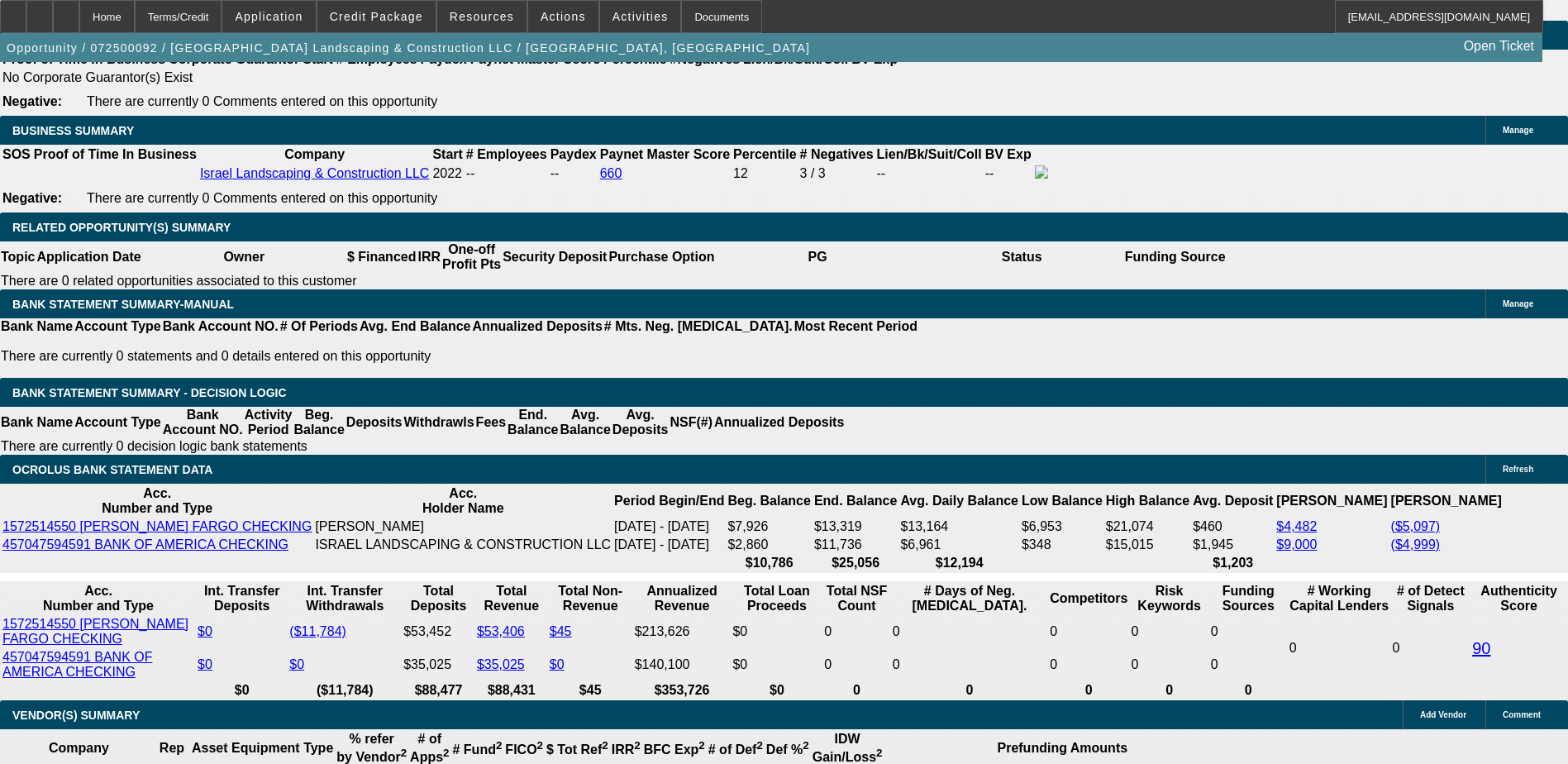
type input "19.7"
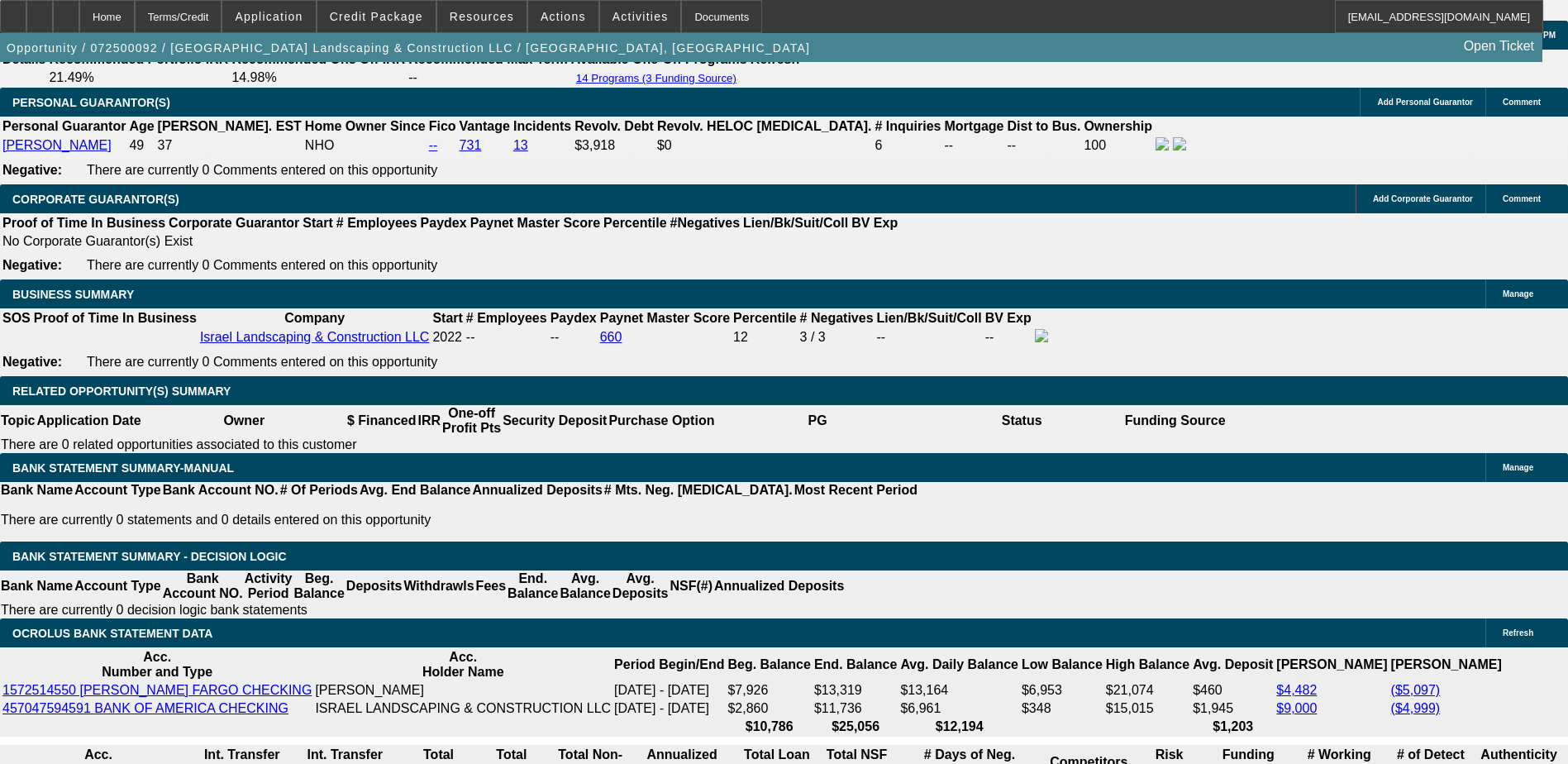
scroll to position [2479, 0]
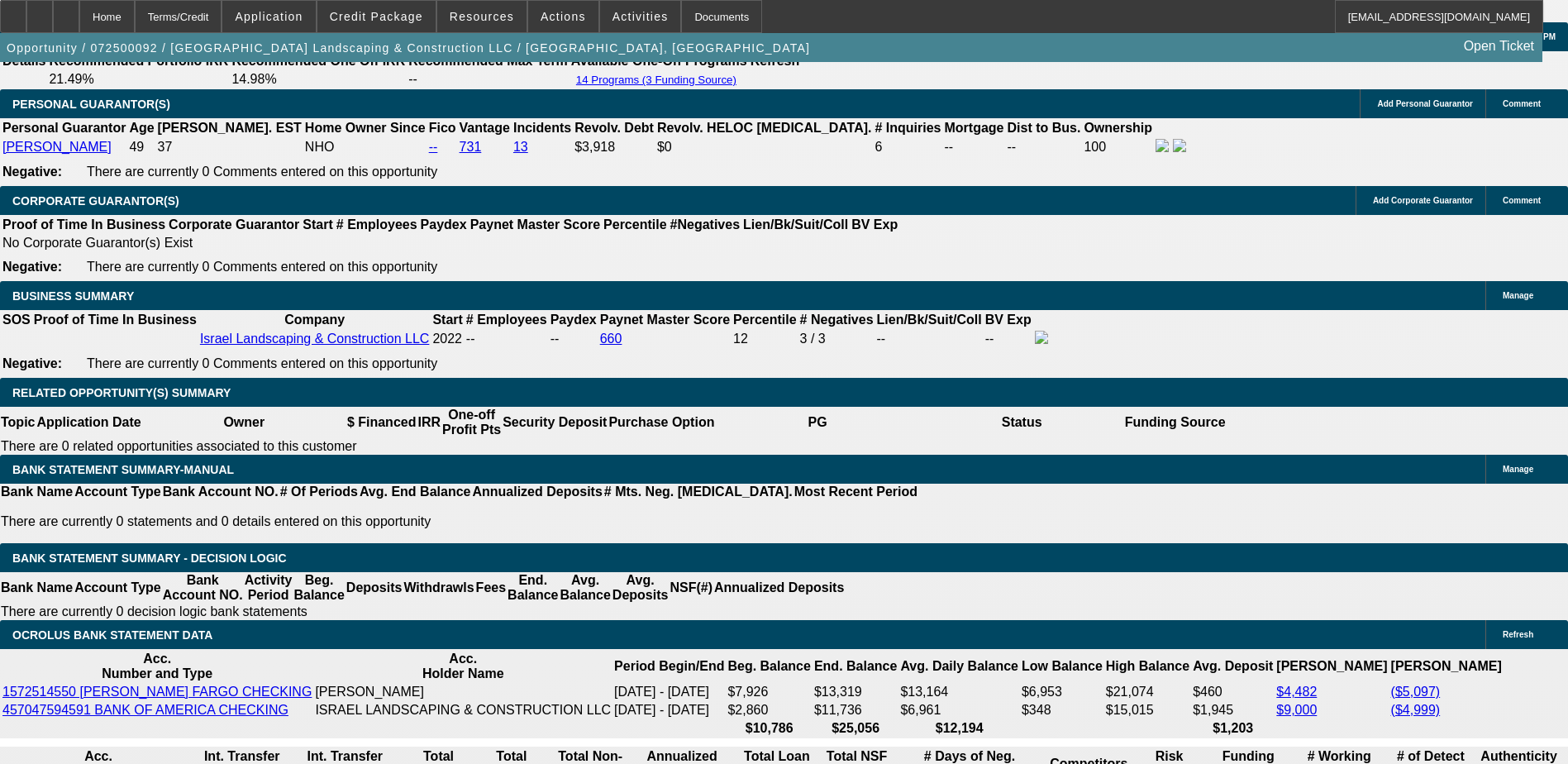
type input "$500.00"
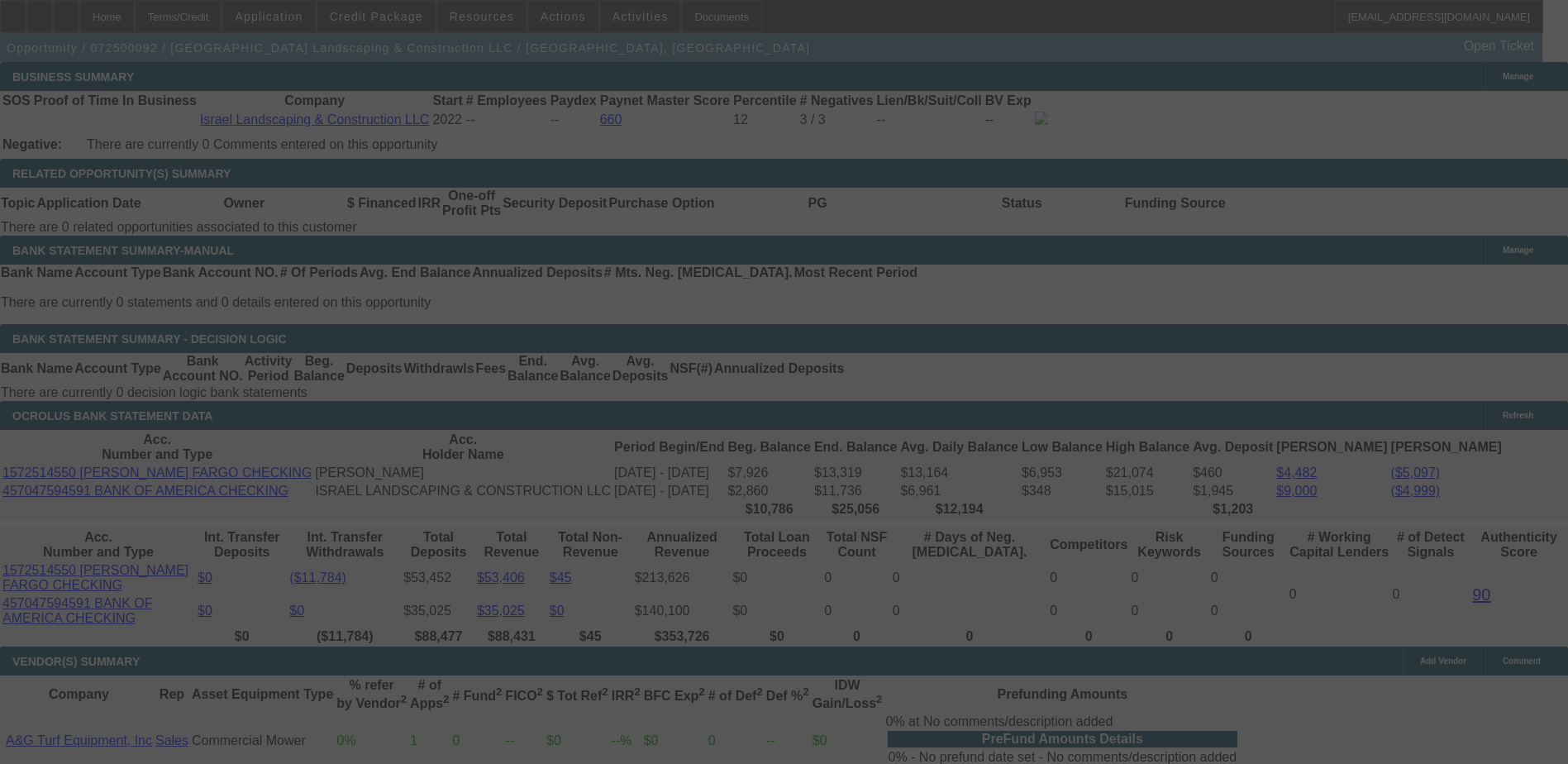
scroll to position [2727, 0]
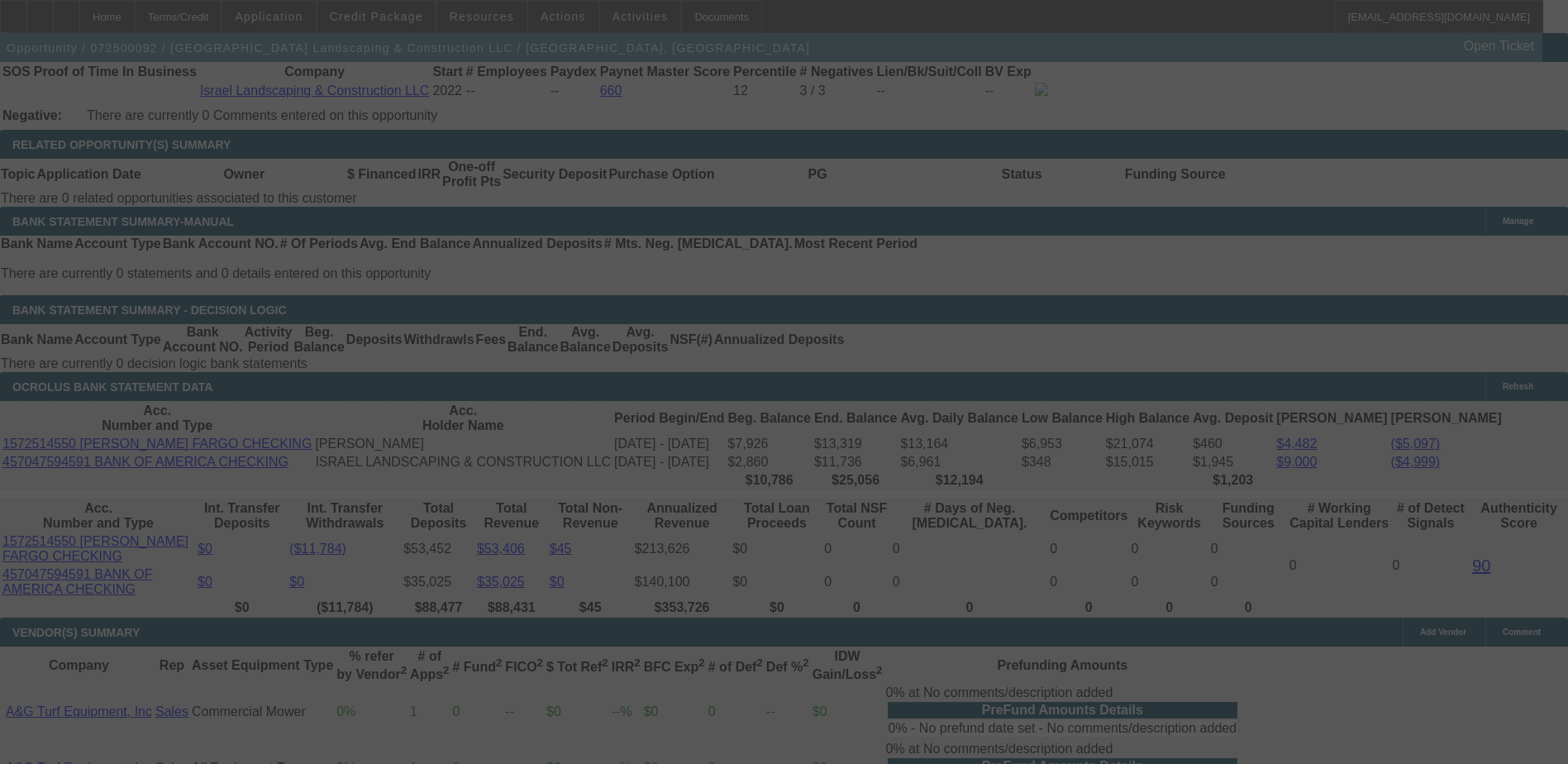
select select "0"
select select "6"
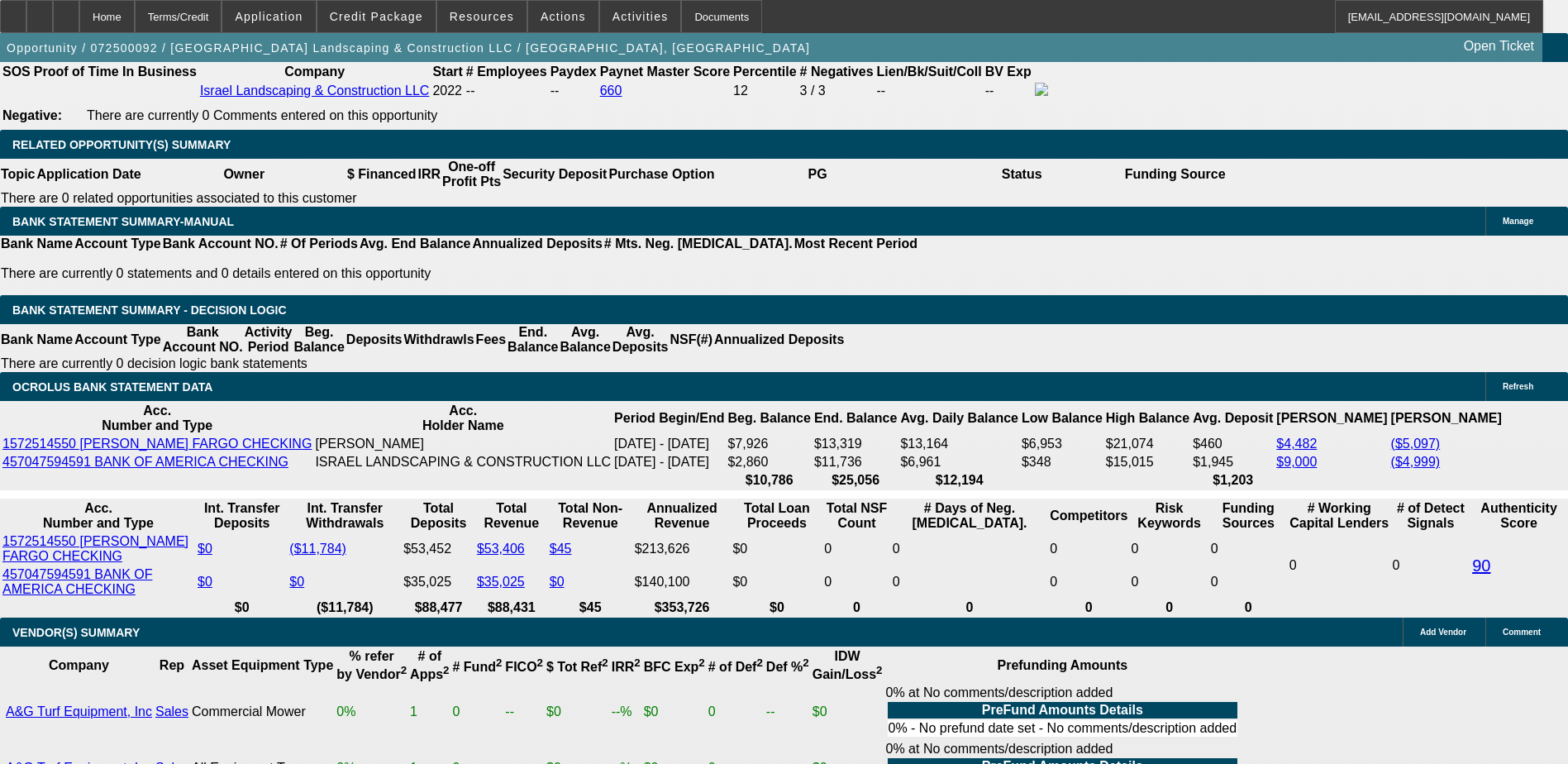
type input "6"
type input "$12.00"
type input "UNKNOWN"
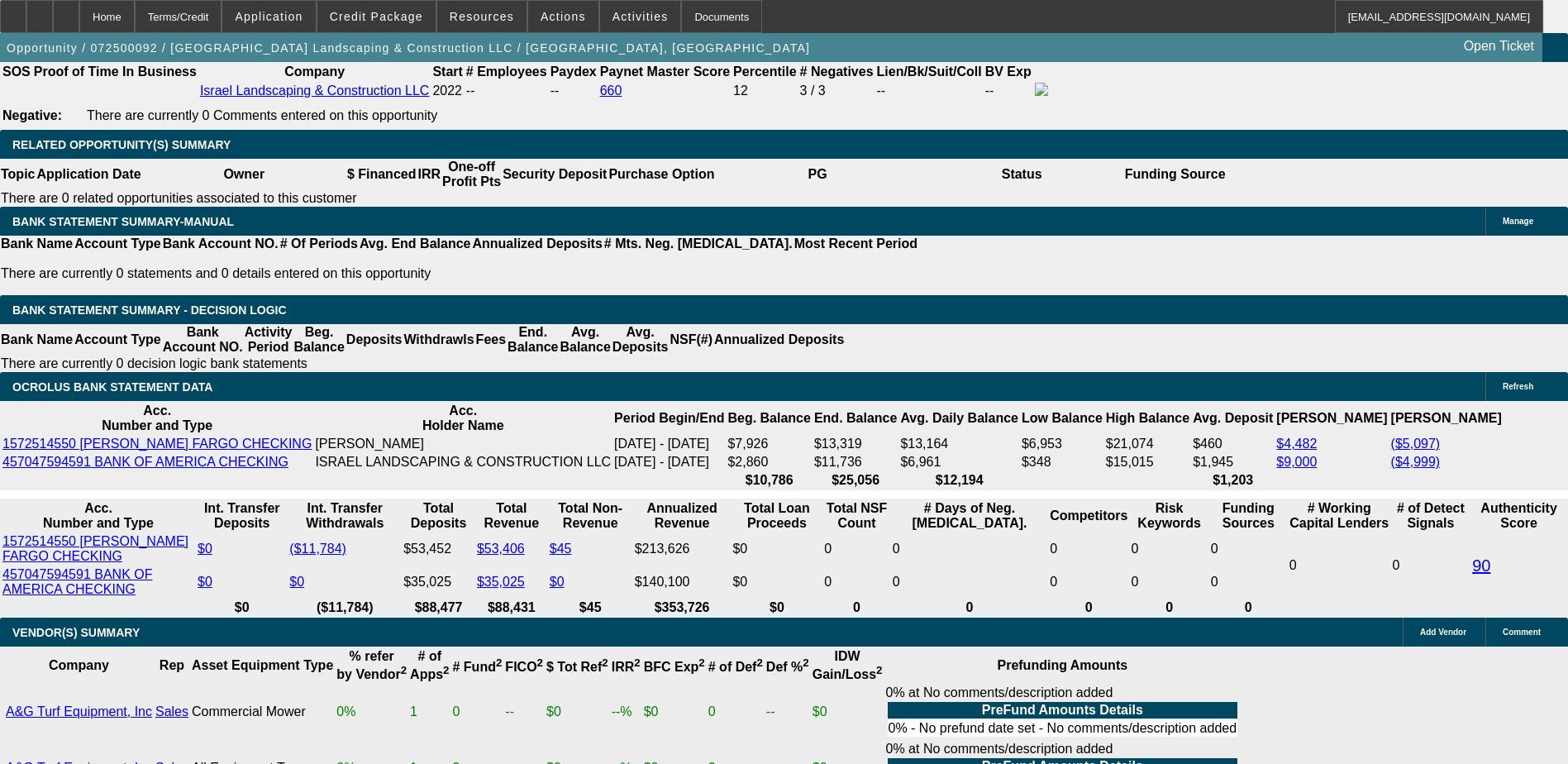
type input "665"
type input "15.7"
type input "$1,330.00"
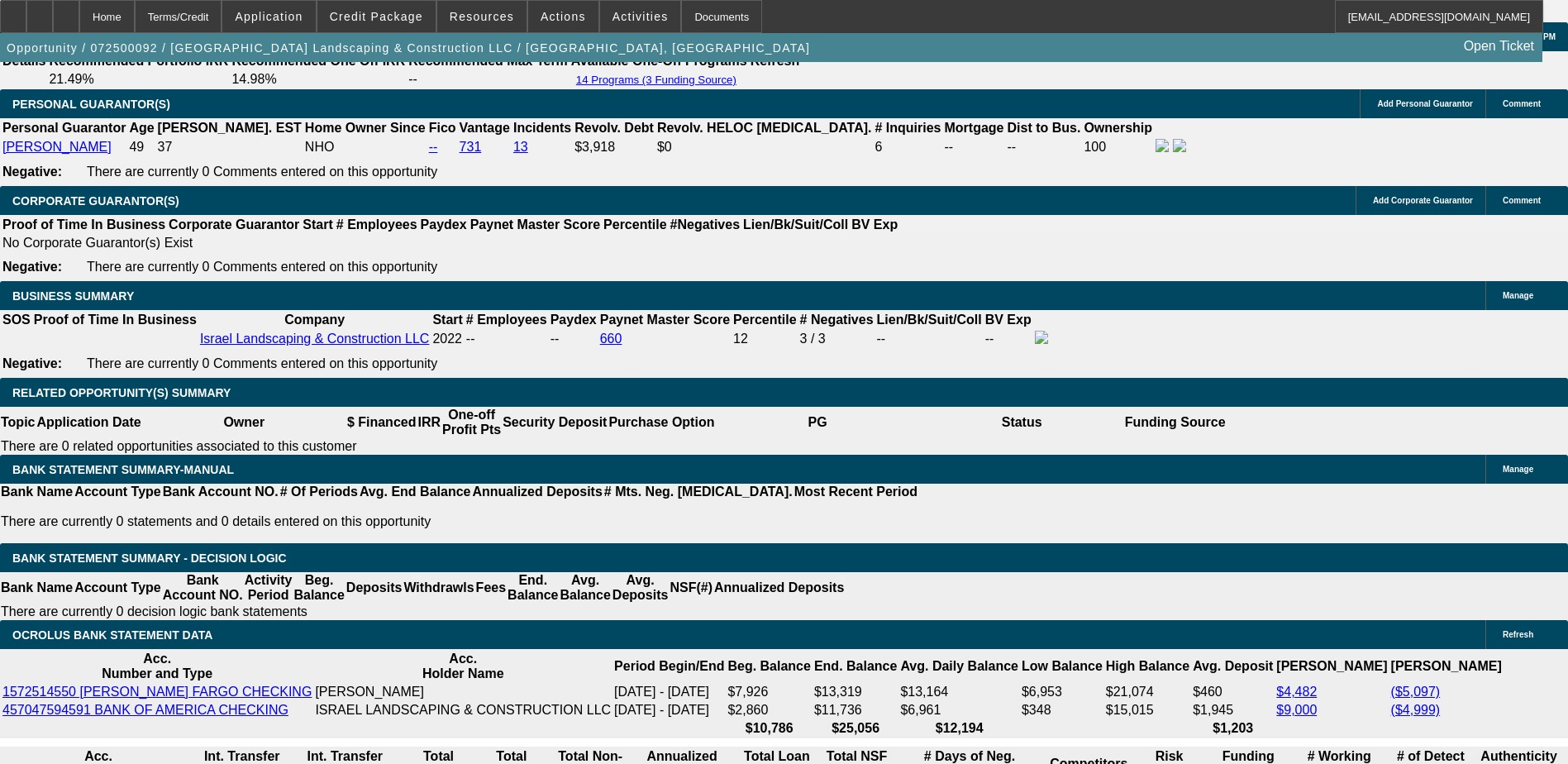
type input "$665.00"
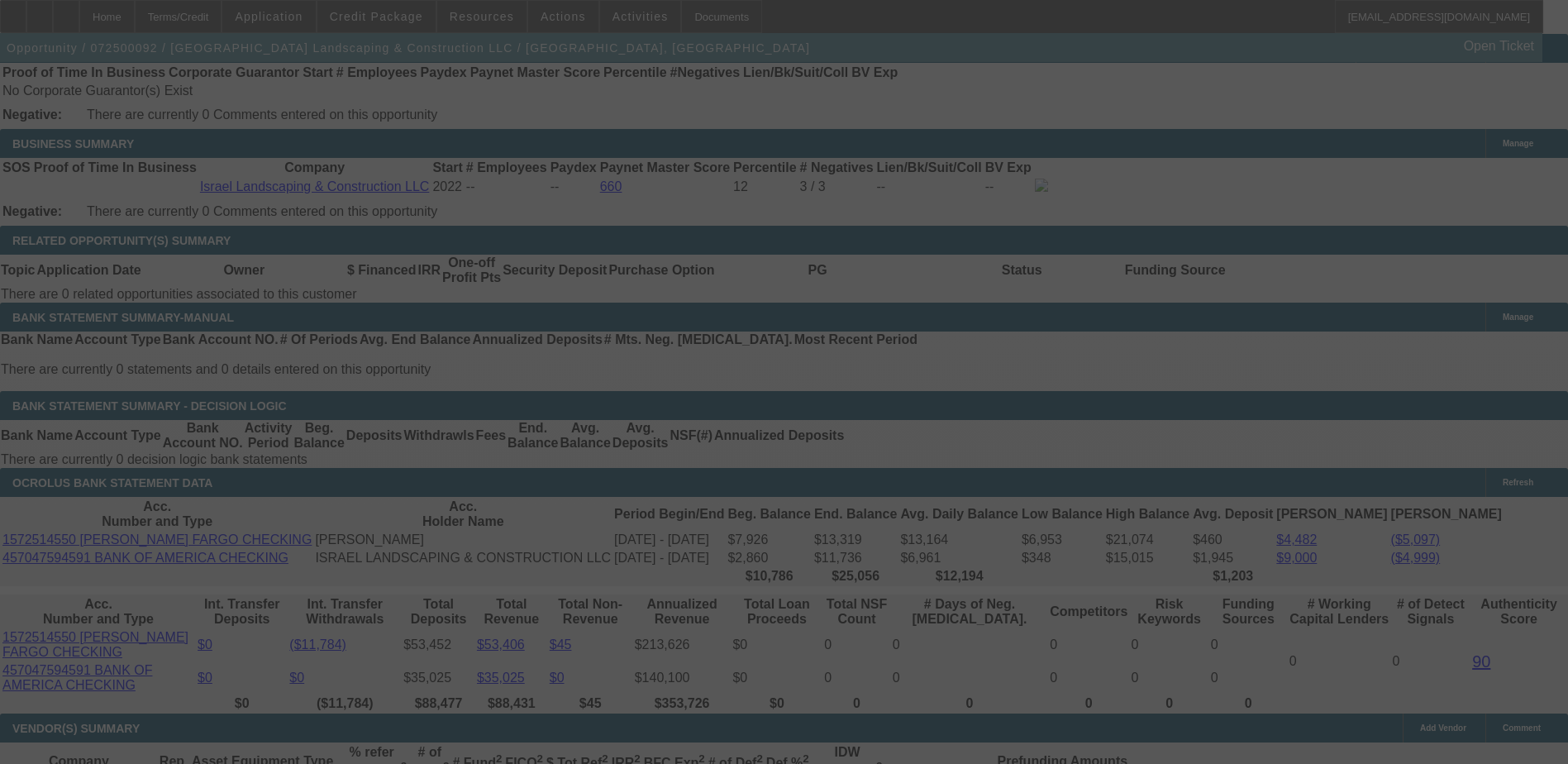
scroll to position [2727, 0]
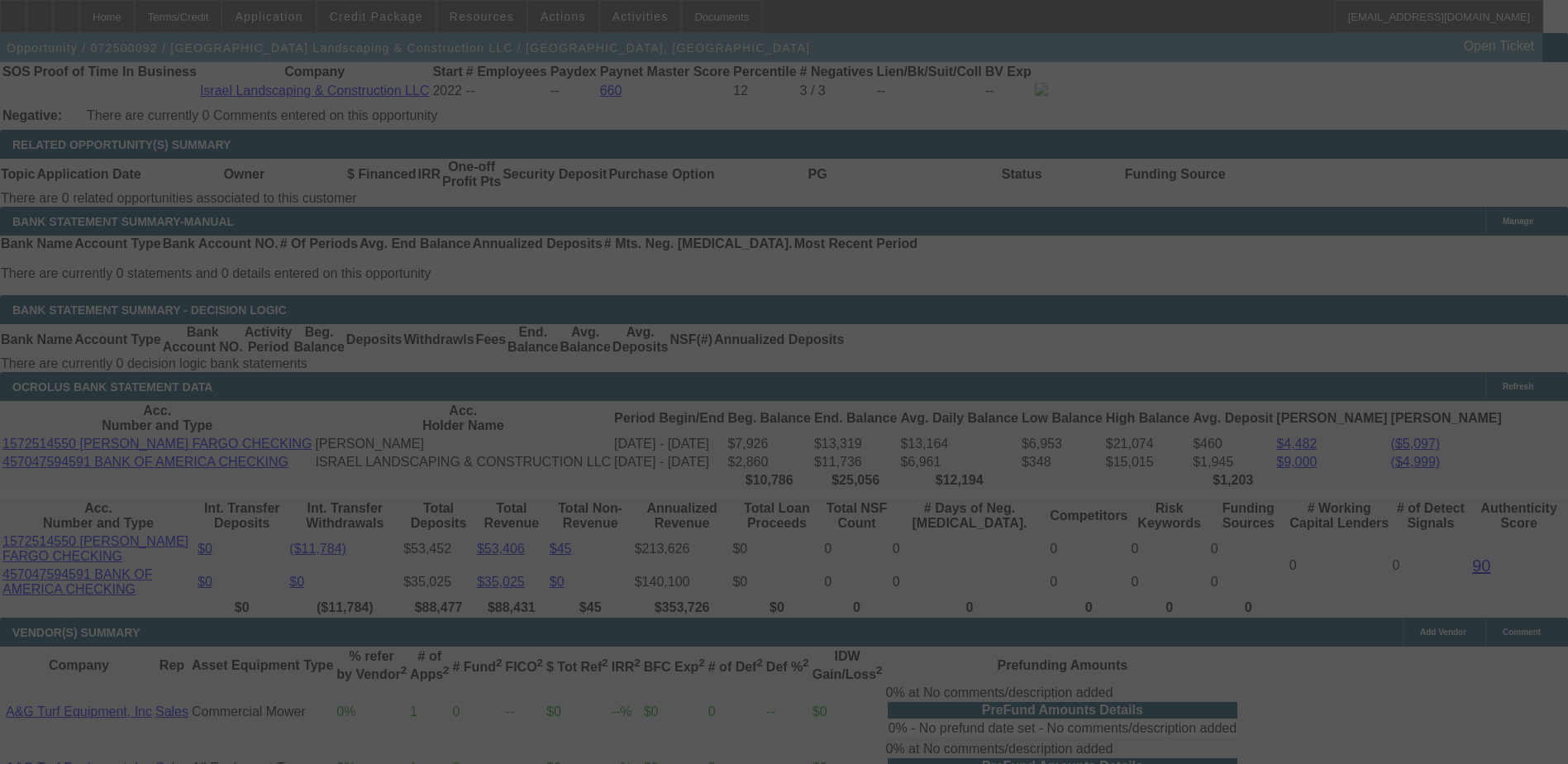
select select "0"
select select "2"
select select "0"
select select "6"
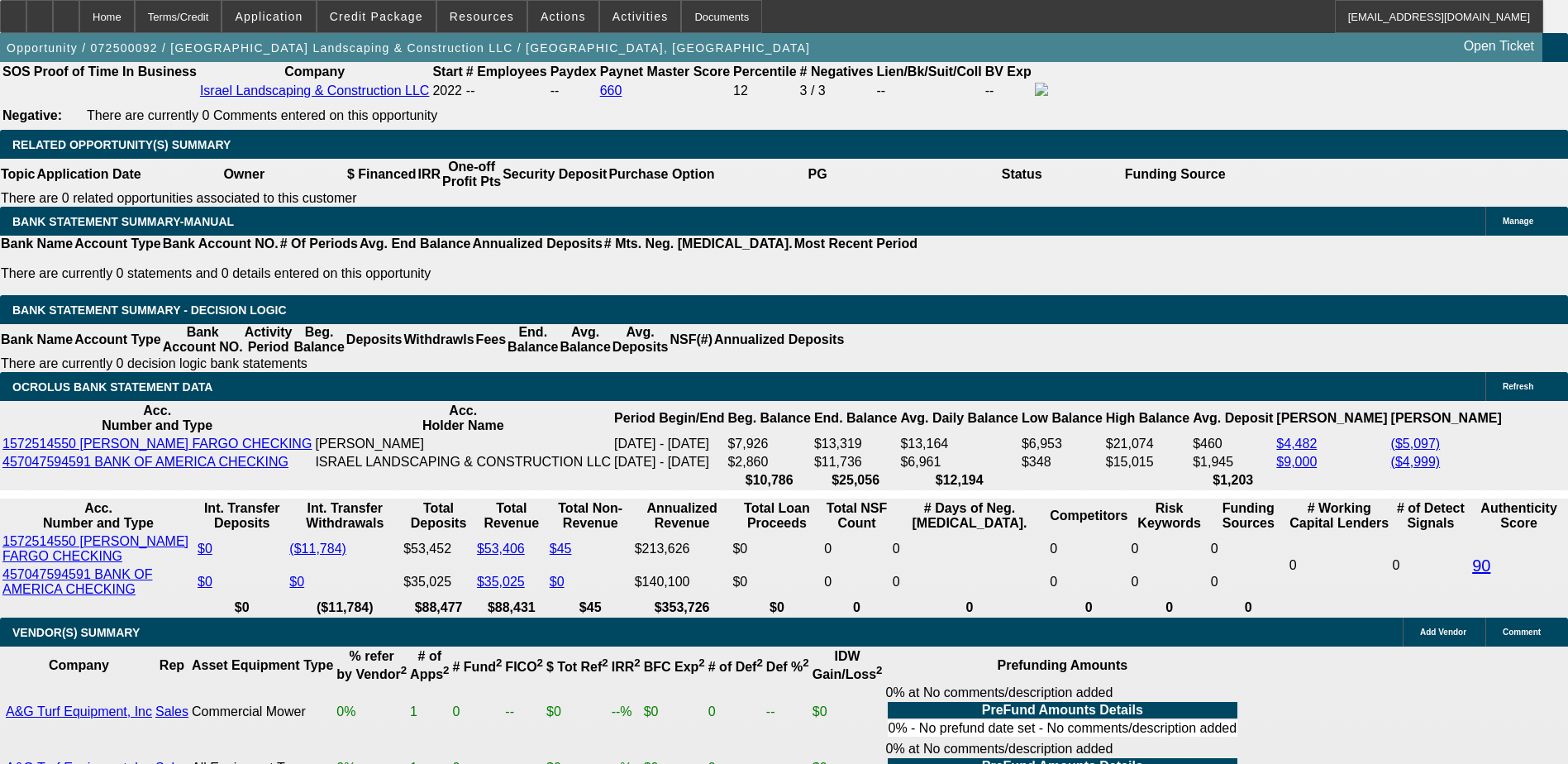
type input "60"
type input "$120.00"
type input "UNKNOWN"
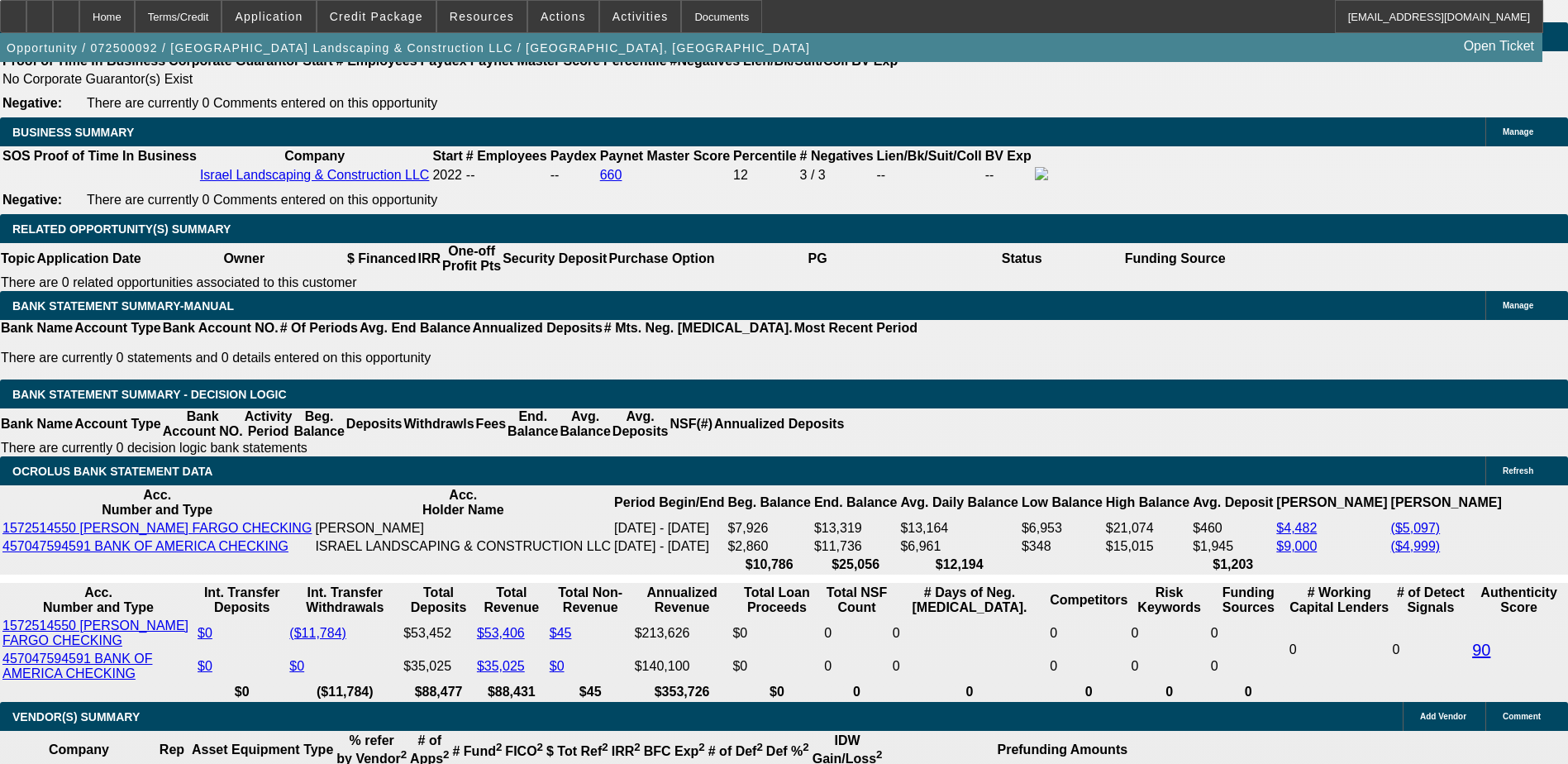
scroll to position [2562, 0]
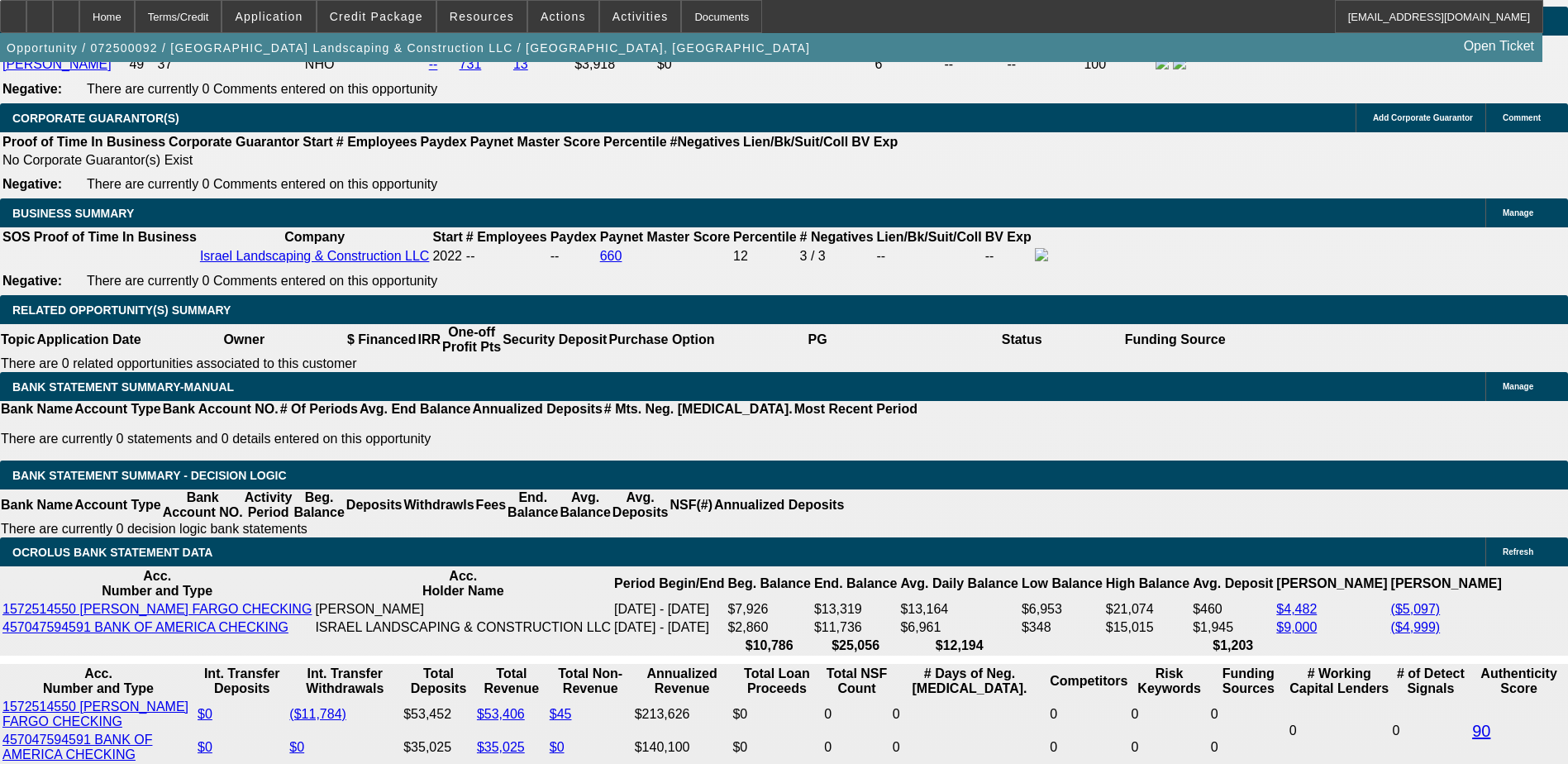
type input "$660.00"
type input "$1,320.00"
type input "15.1"
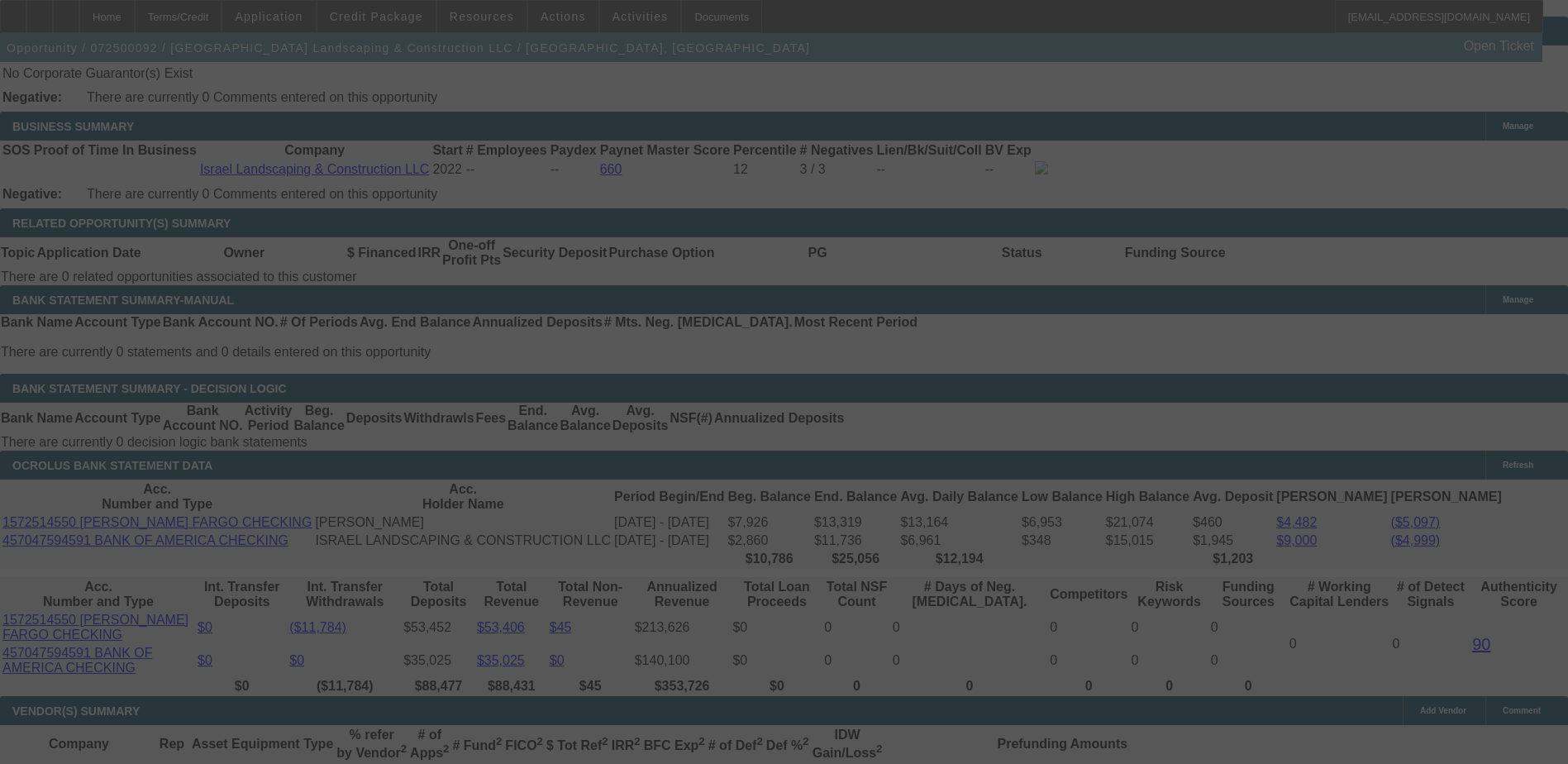
scroll to position [2727, 0]
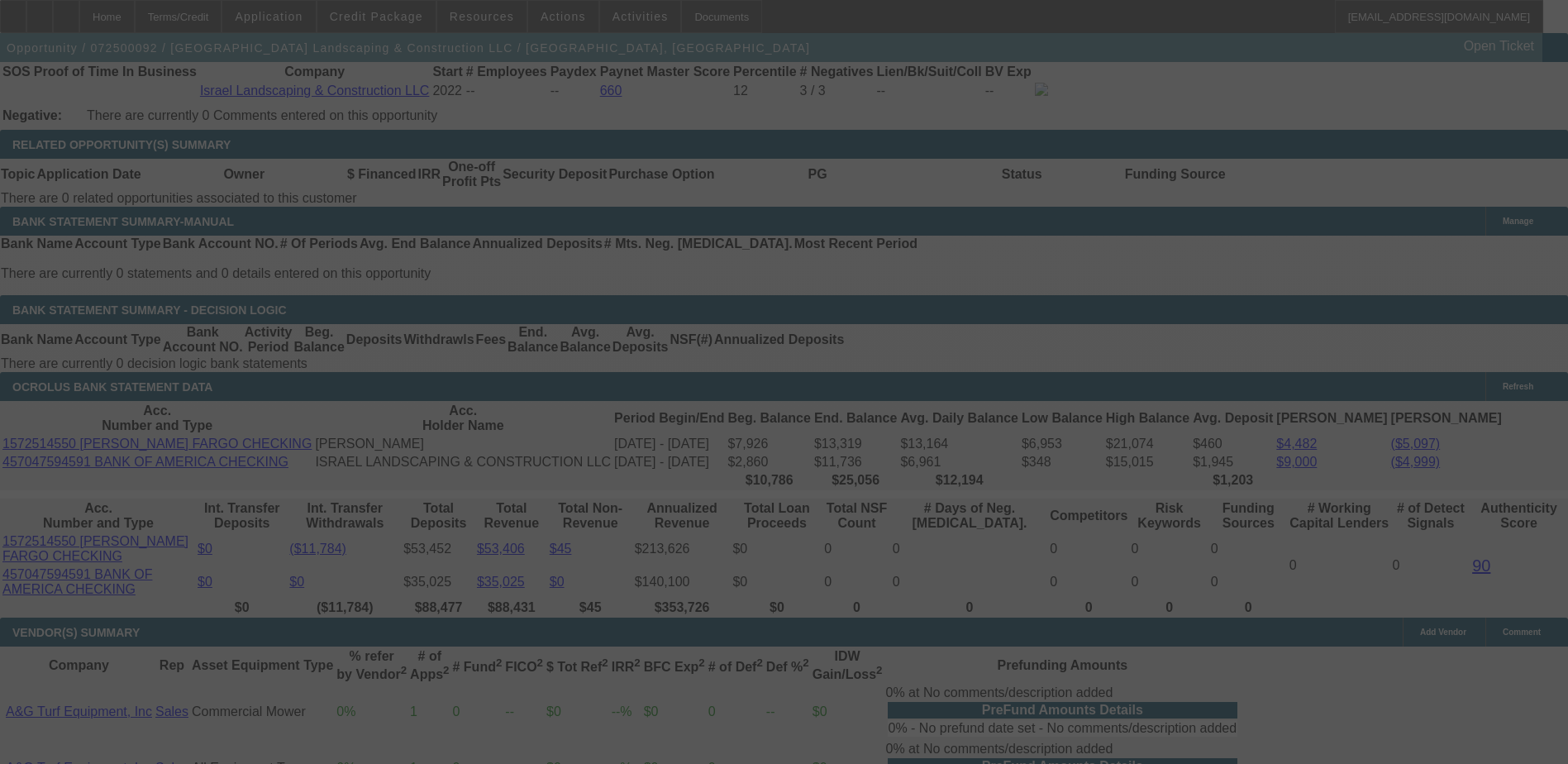
select select "0"
select select "2"
select select "0"
select select "6"
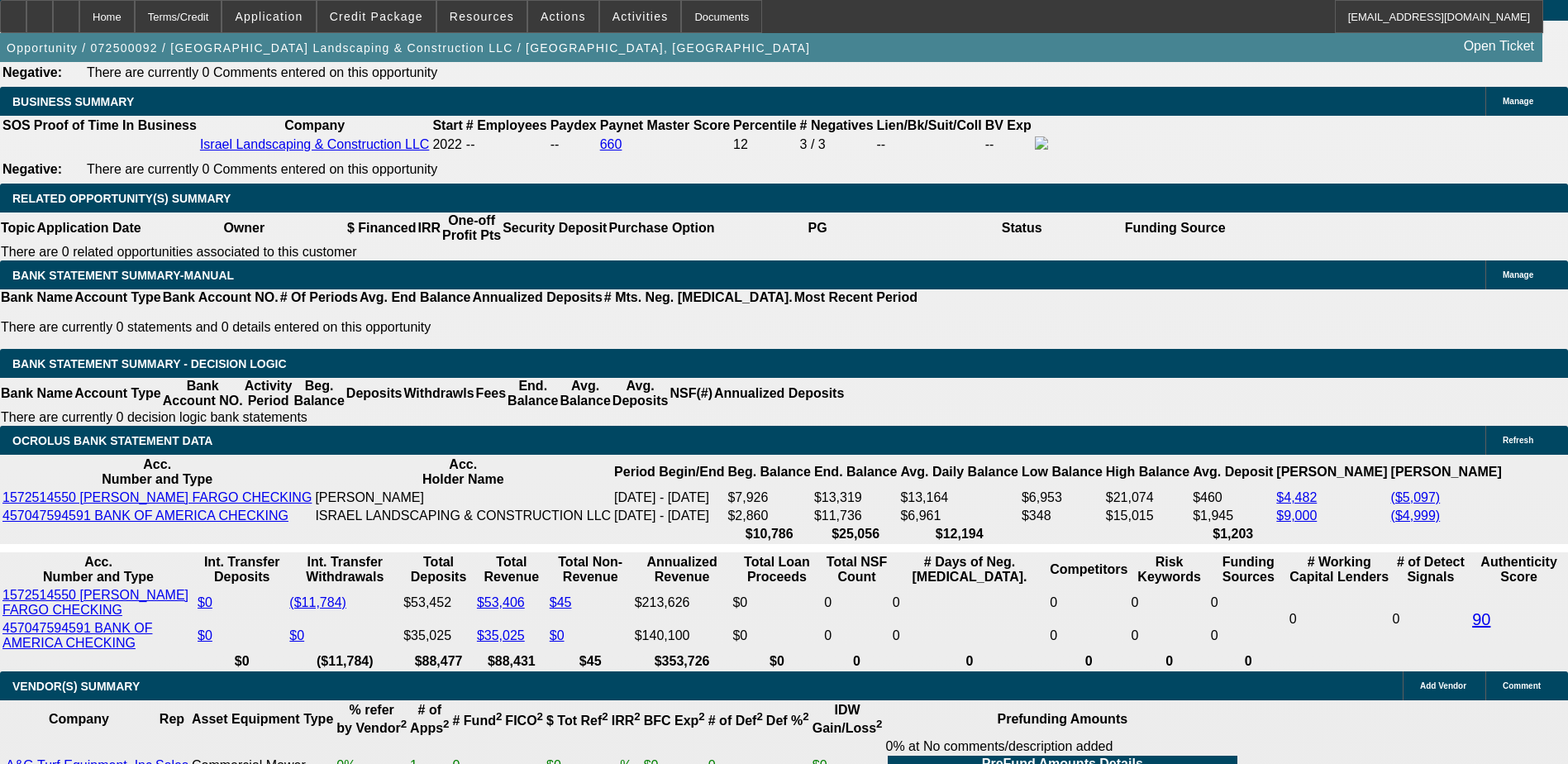
scroll to position [2644, 0]
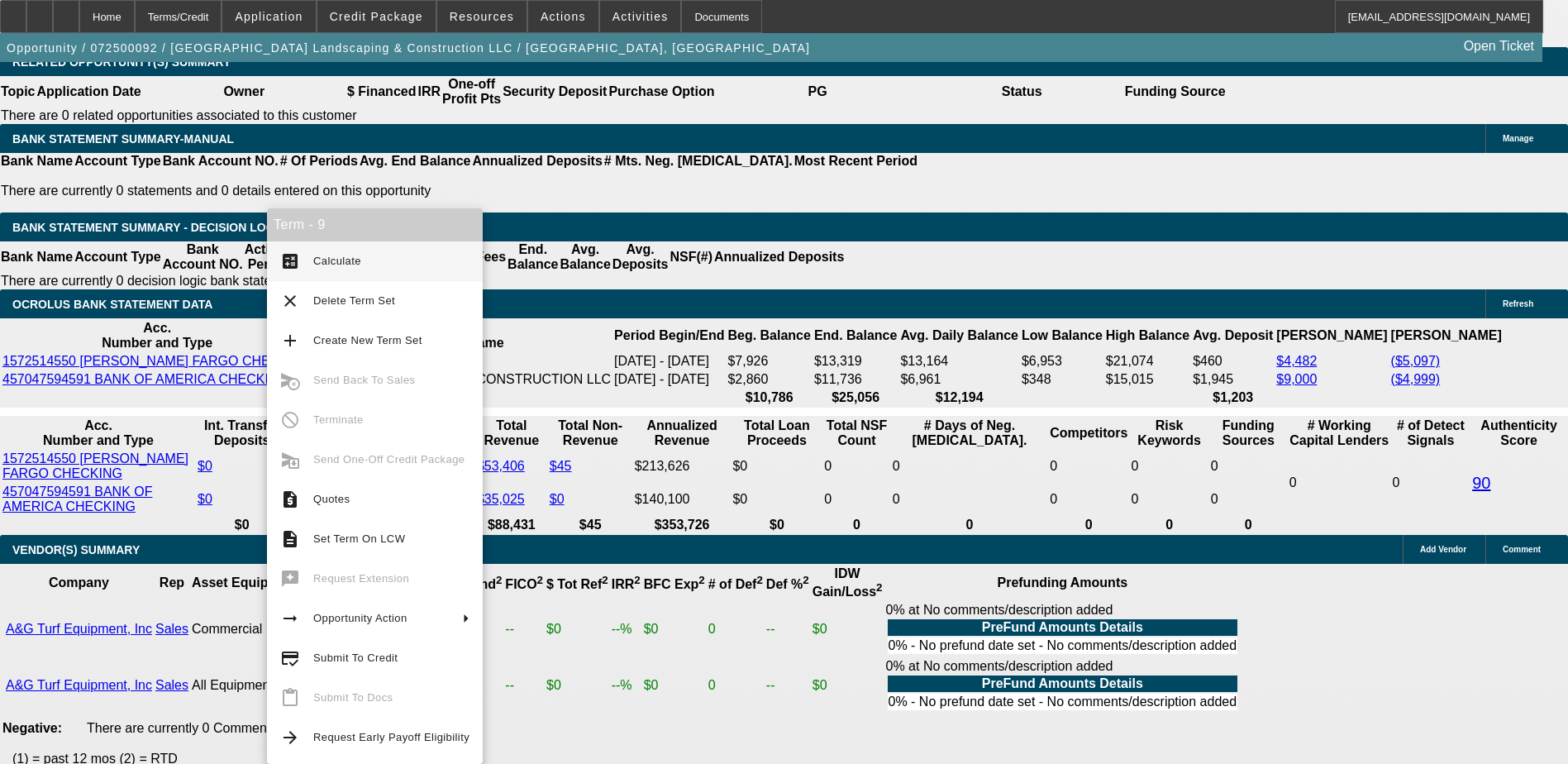
scroll to position [2727, 0]
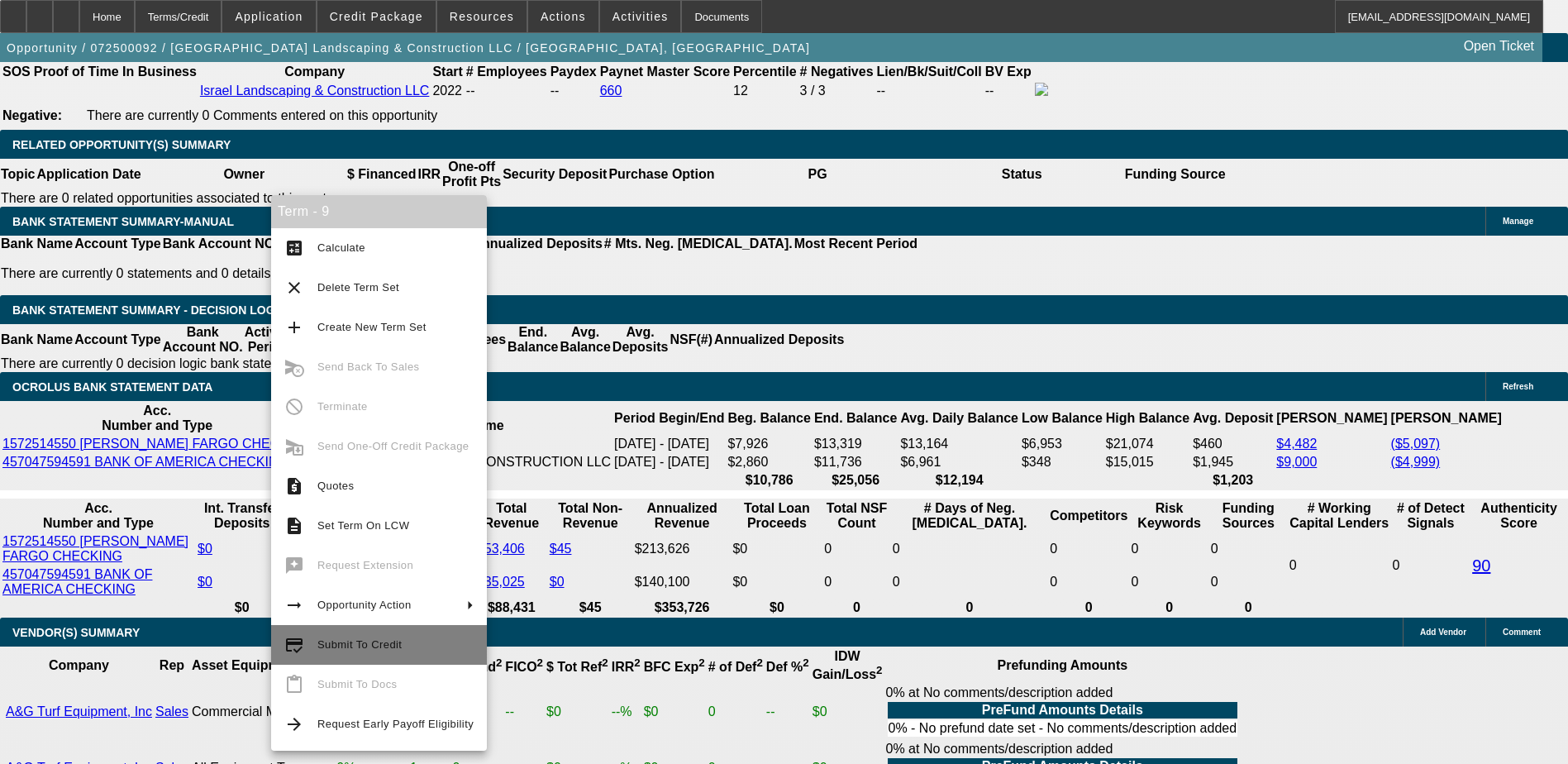
click at [396, 644] on span "Submit To Credit" at bounding box center [359, 643] width 84 height 13
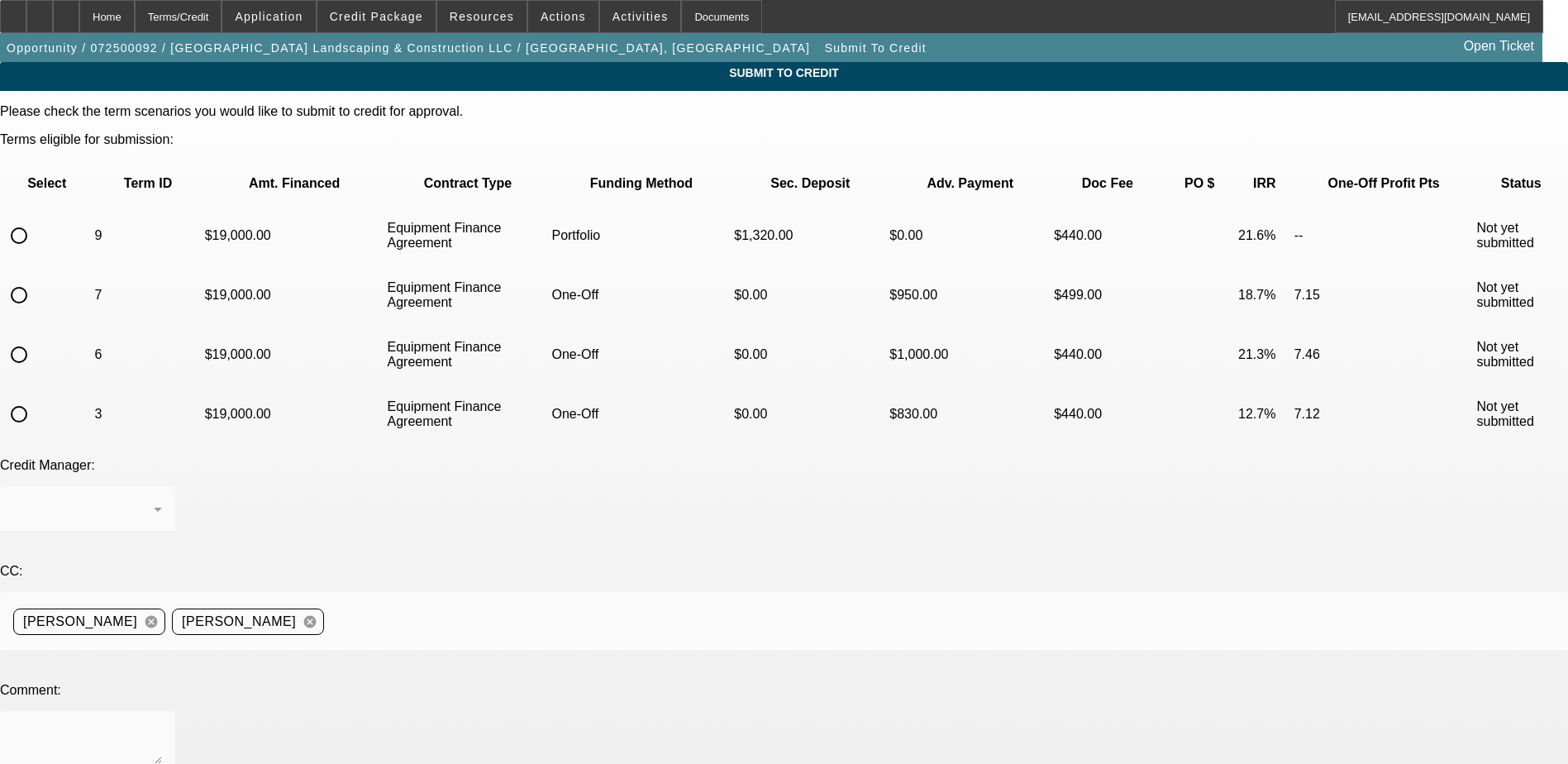
click at [36, 219] on input "radio" at bounding box center [19, 235] width 33 height 33
radio input "true"
click at [153, 499] on div "Arida, George" at bounding box center [84, 508] width 141 height 20
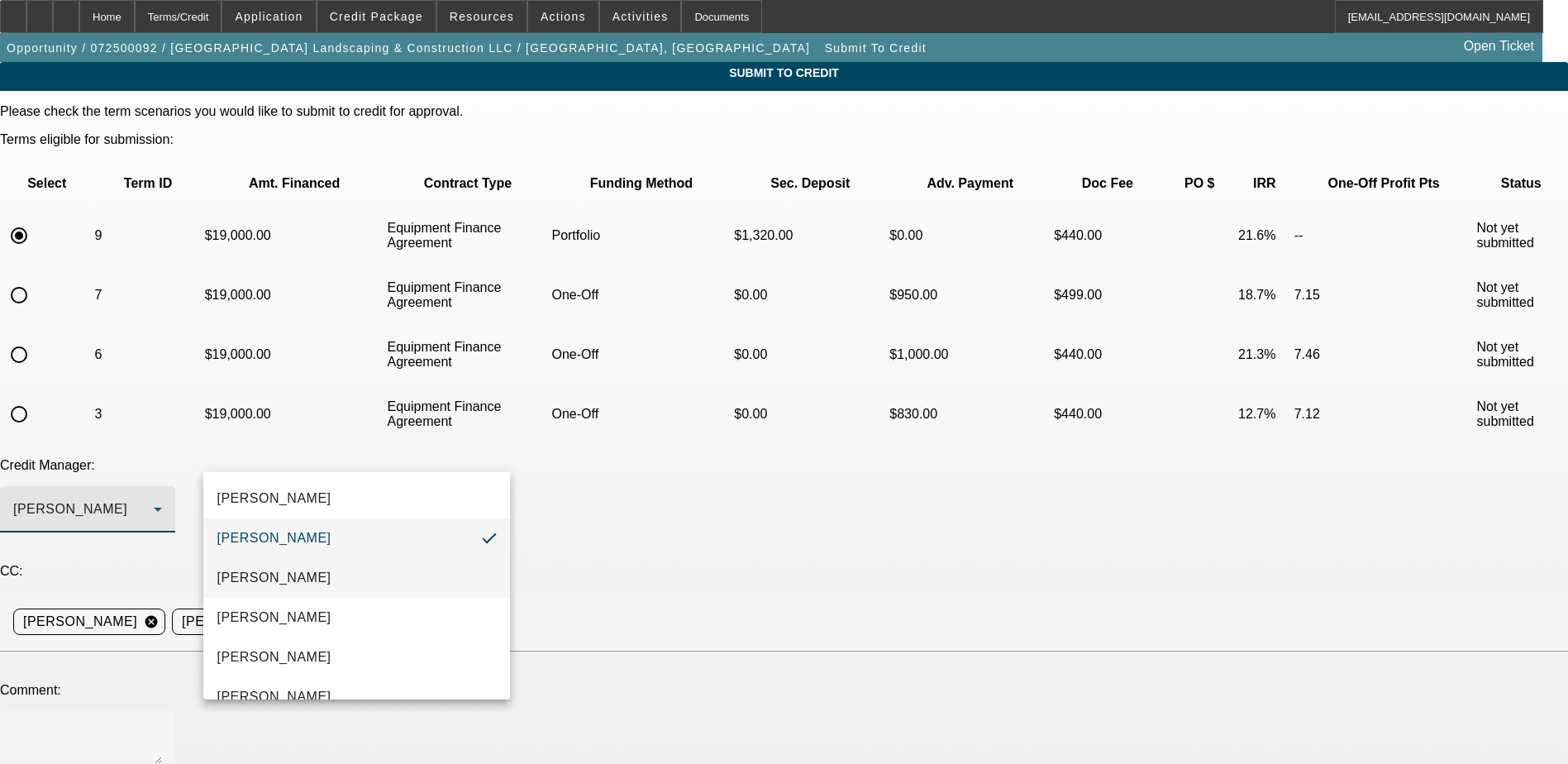
click at [340, 577] on mat-option "Heyd, Zachary" at bounding box center [357, 577] width 307 height 40
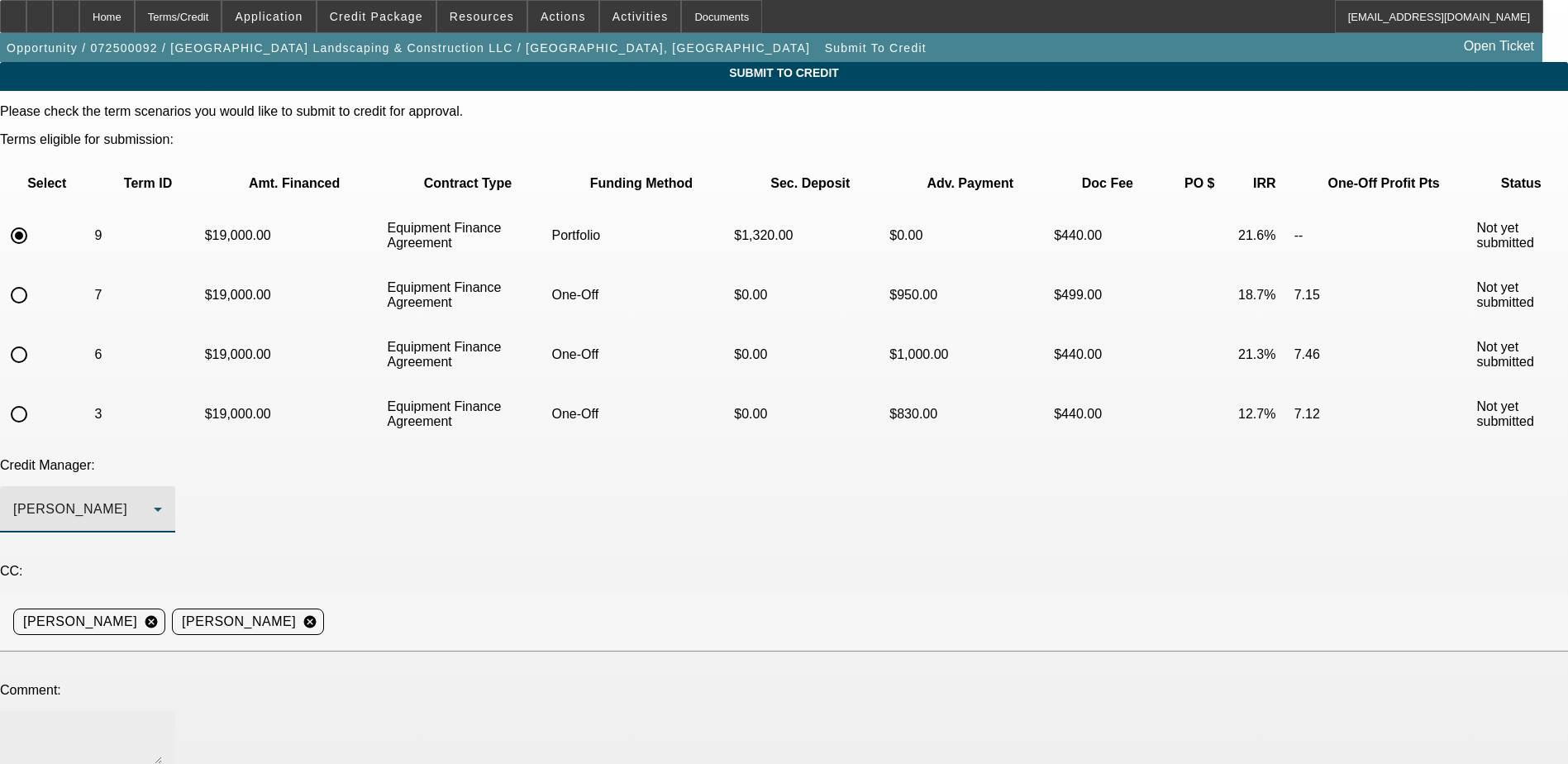
click at [162, 723] on textarea at bounding box center [88, 743] width 149 height 40
type textarea "Hi"
click at [135, 14] on div "Home" at bounding box center [106, 16] width 55 height 33
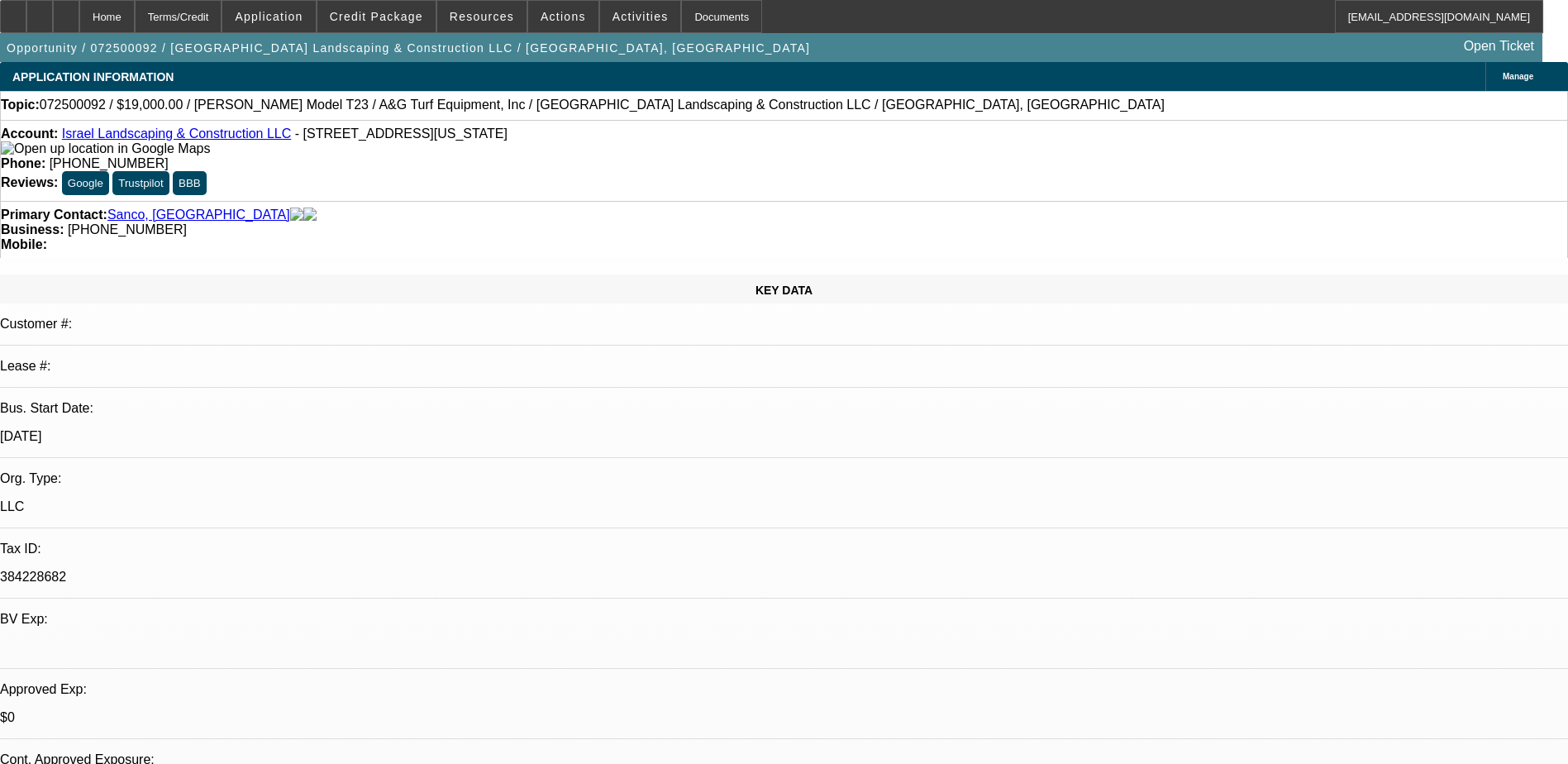
select select "0"
select select "2"
select select "0"
select select "6"
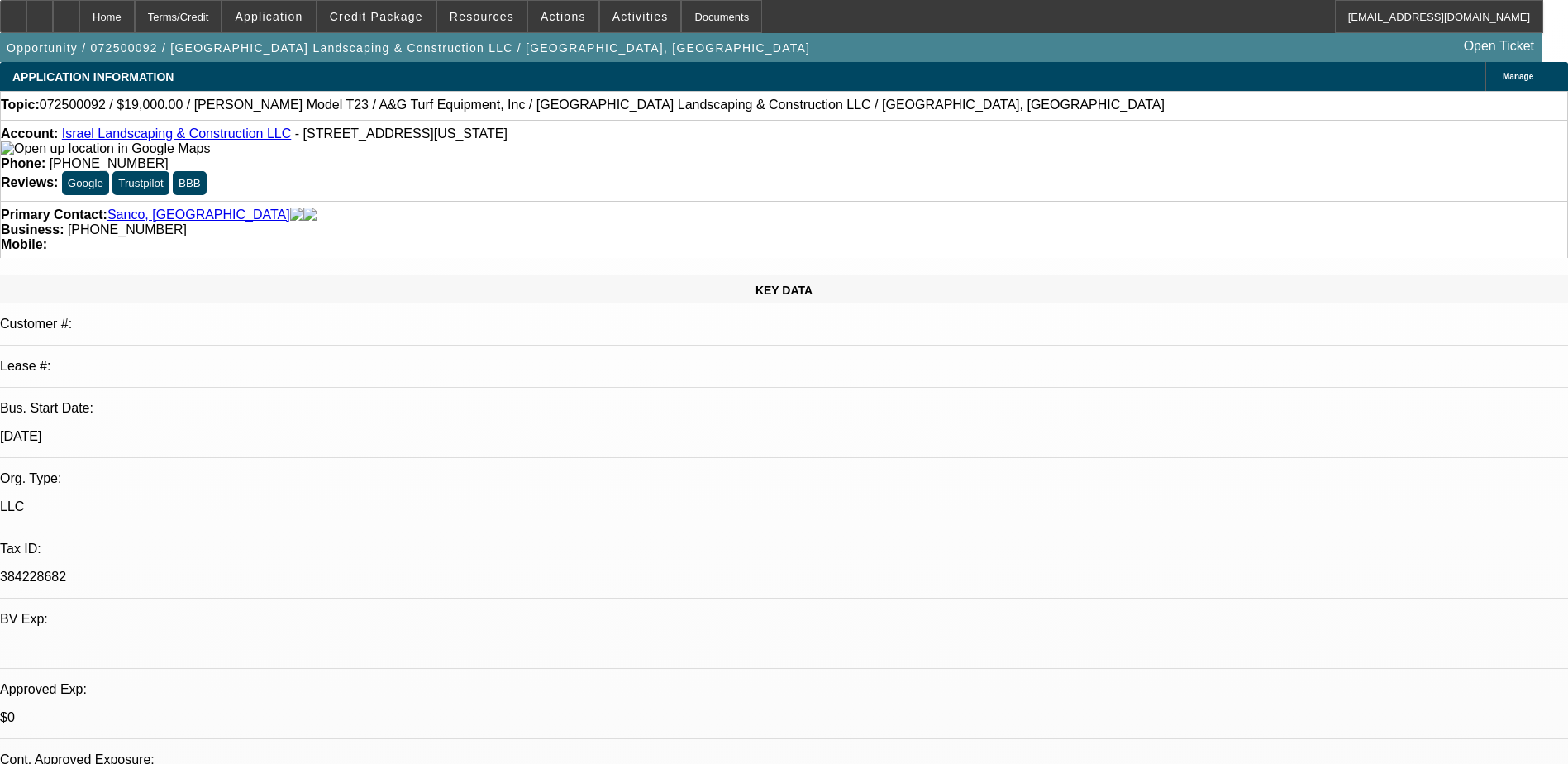
select select "0"
select select "6"
select select "0"
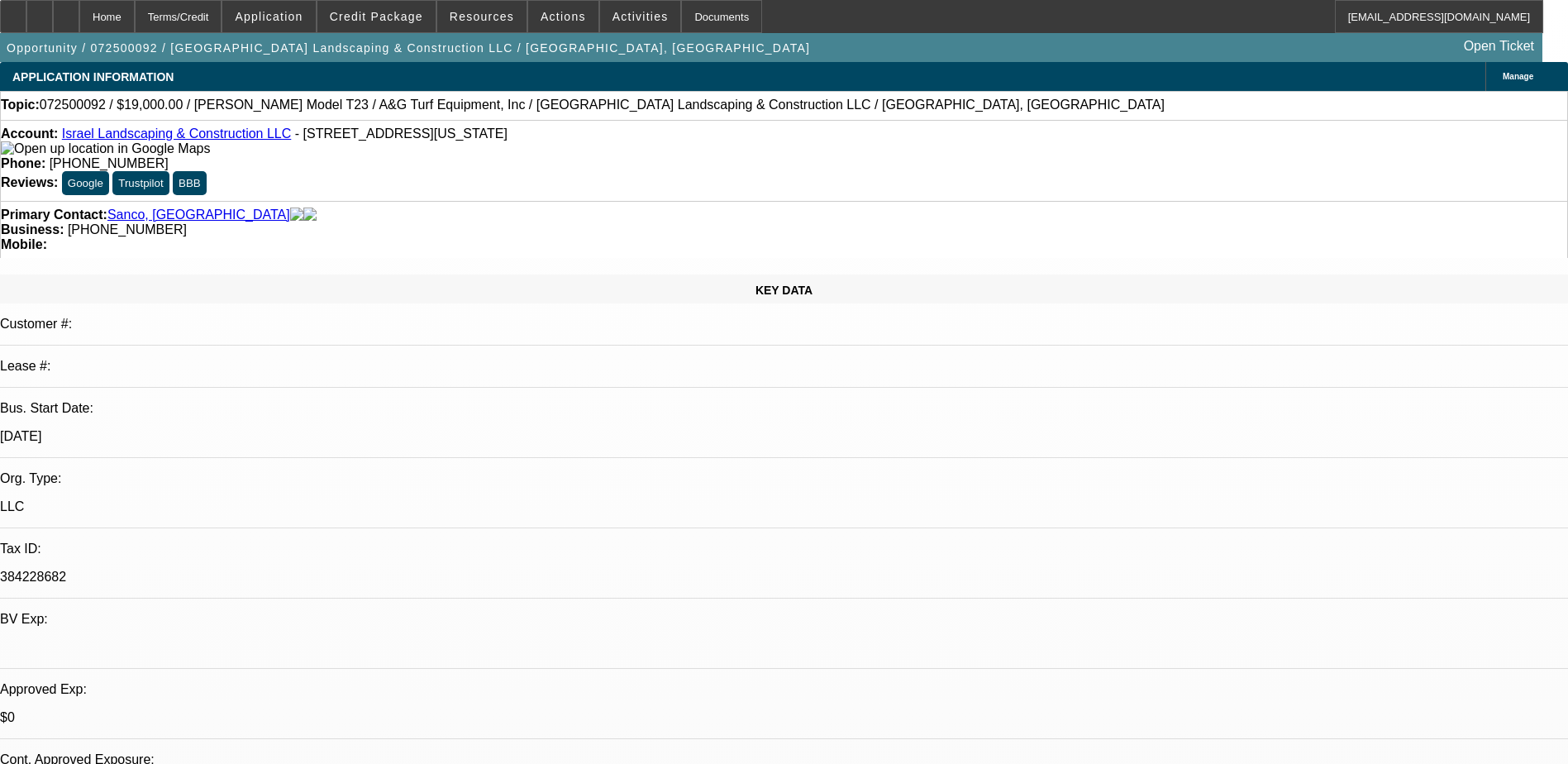
select select "0"
select select "6"
select select "0"
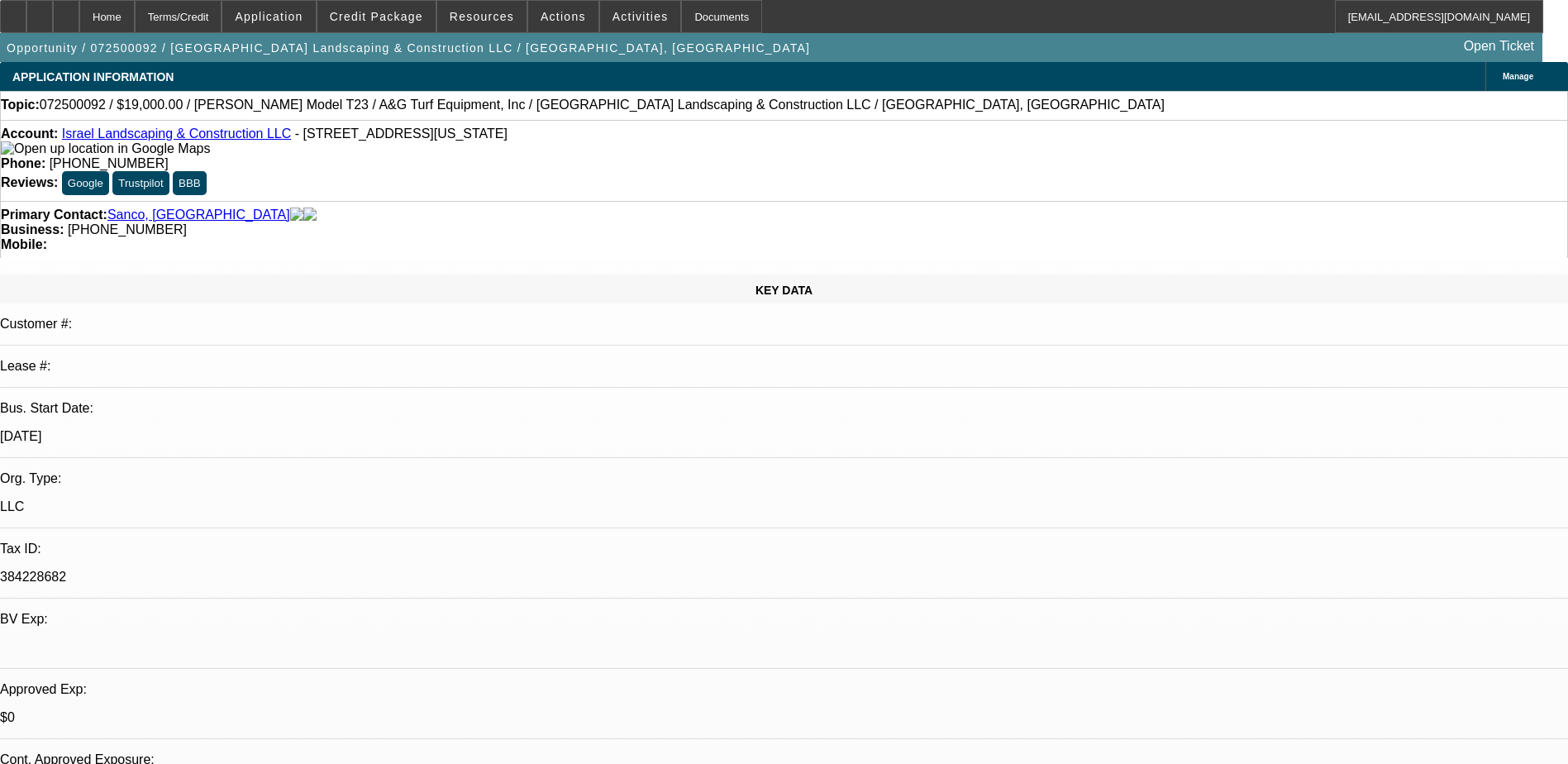
select select "0"
select select "6"
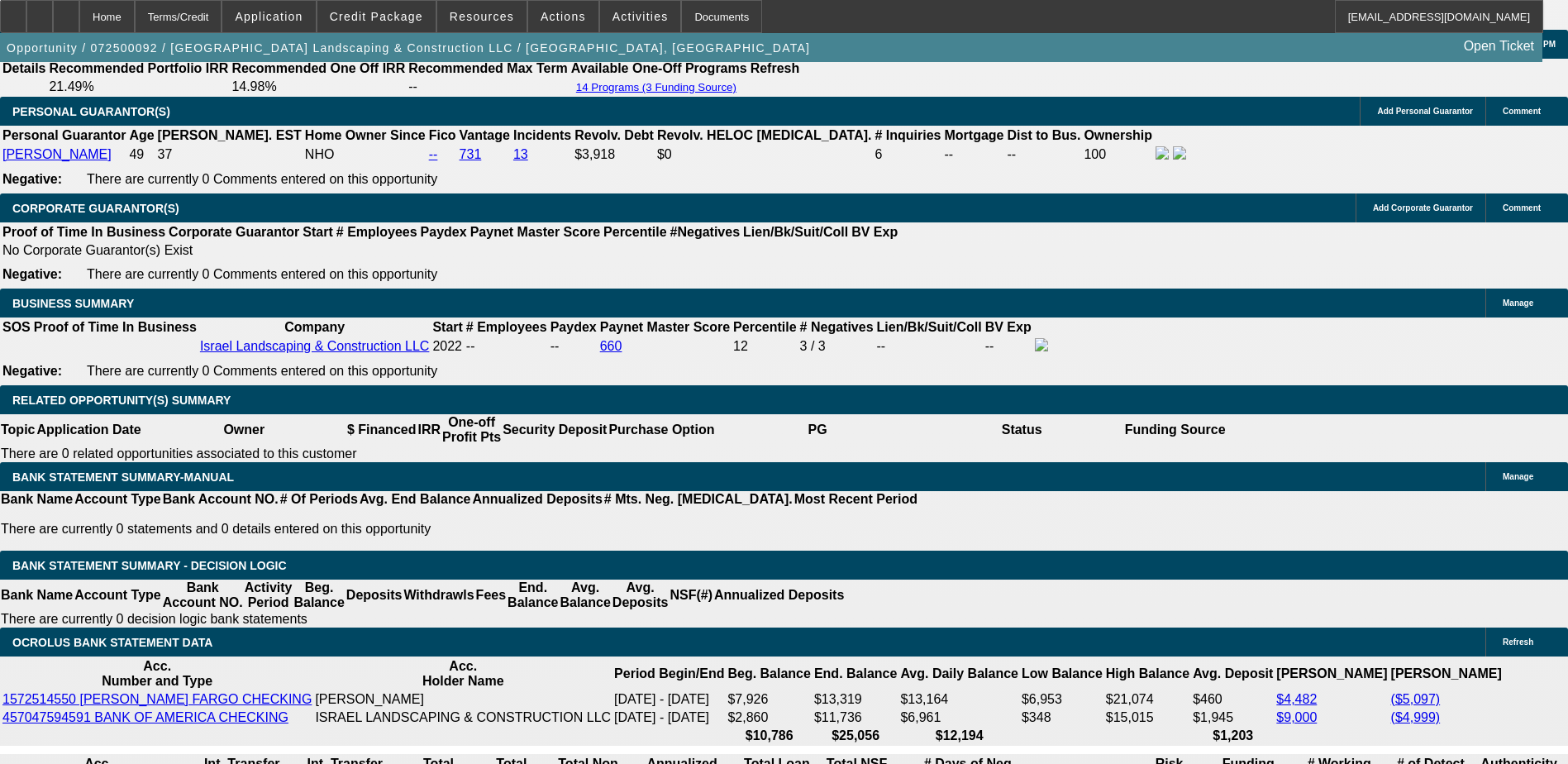
scroll to position [2479, 0]
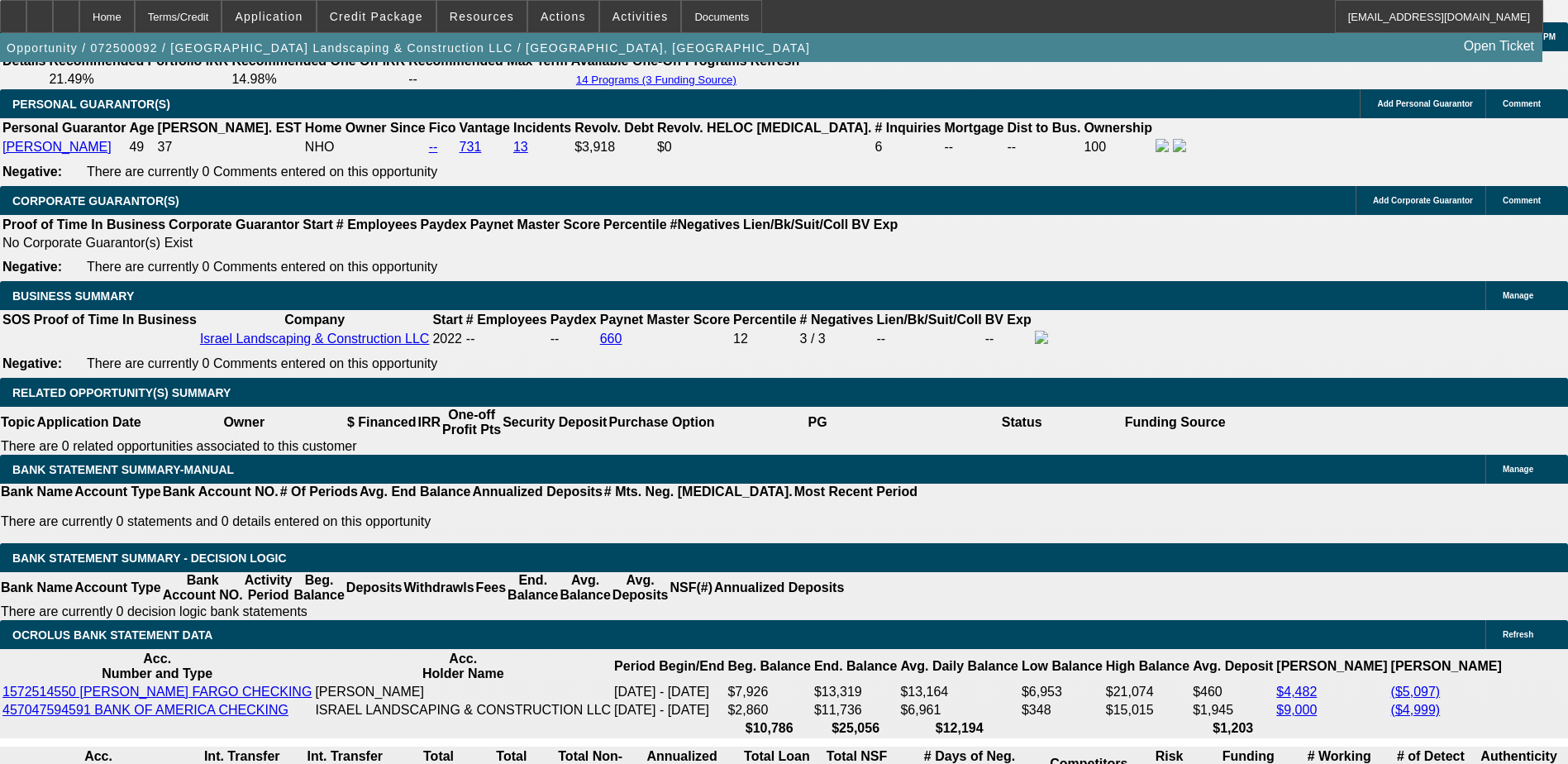
scroll to position [2574, 0]
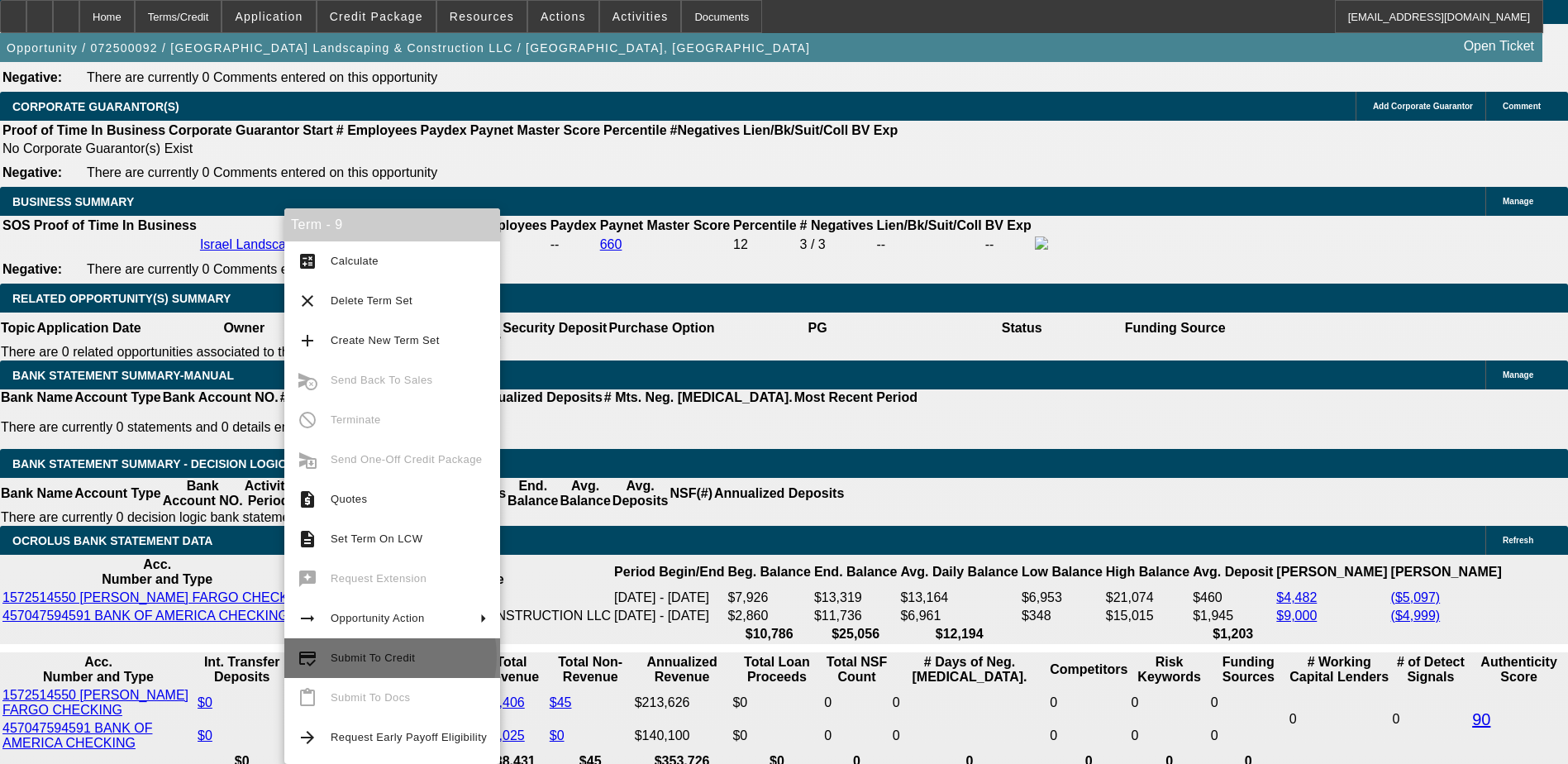
click at [389, 656] on span "Submit To Credit" at bounding box center [372, 657] width 84 height 13
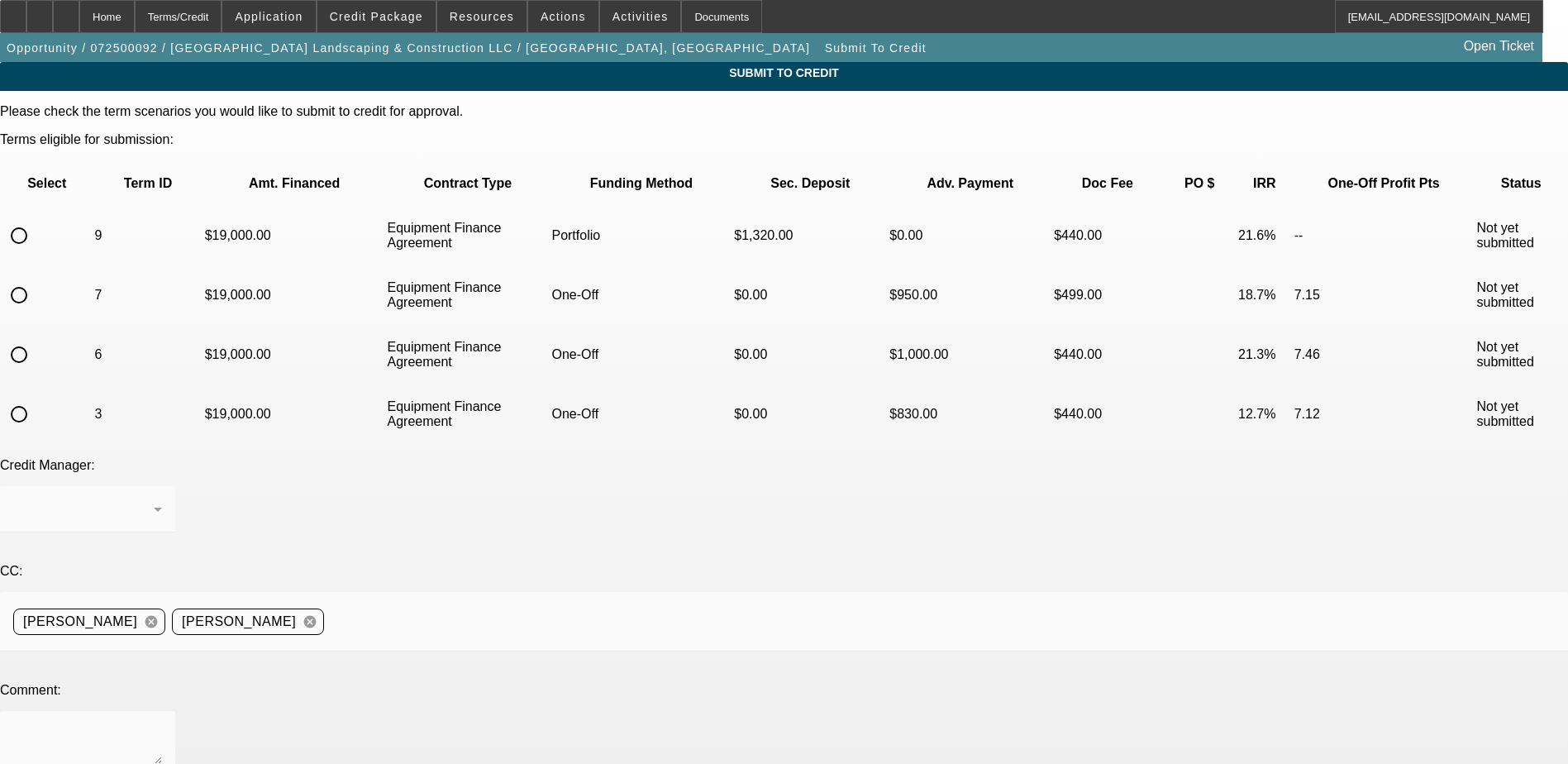
click at [36, 219] on input "radio" at bounding box center [19, 235] width 33 height 33
radio input "true"
click at [162, 486] on div "Arida, George" at bounding box center [88, 509] width 149 height 46
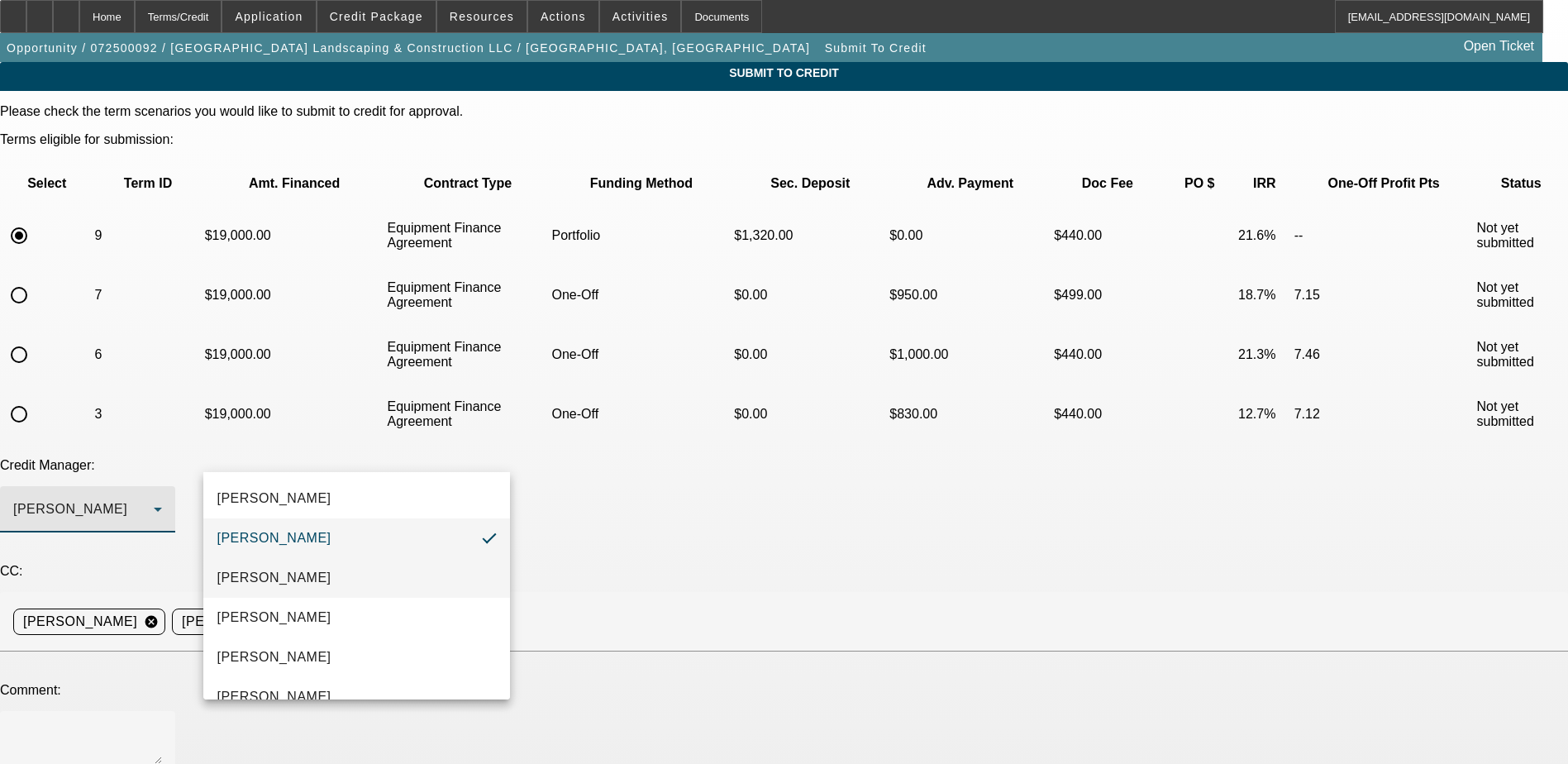
click at [292, 582] on span "Heyd, Zachary" at bounding box center [273, 578] width 114 height 20
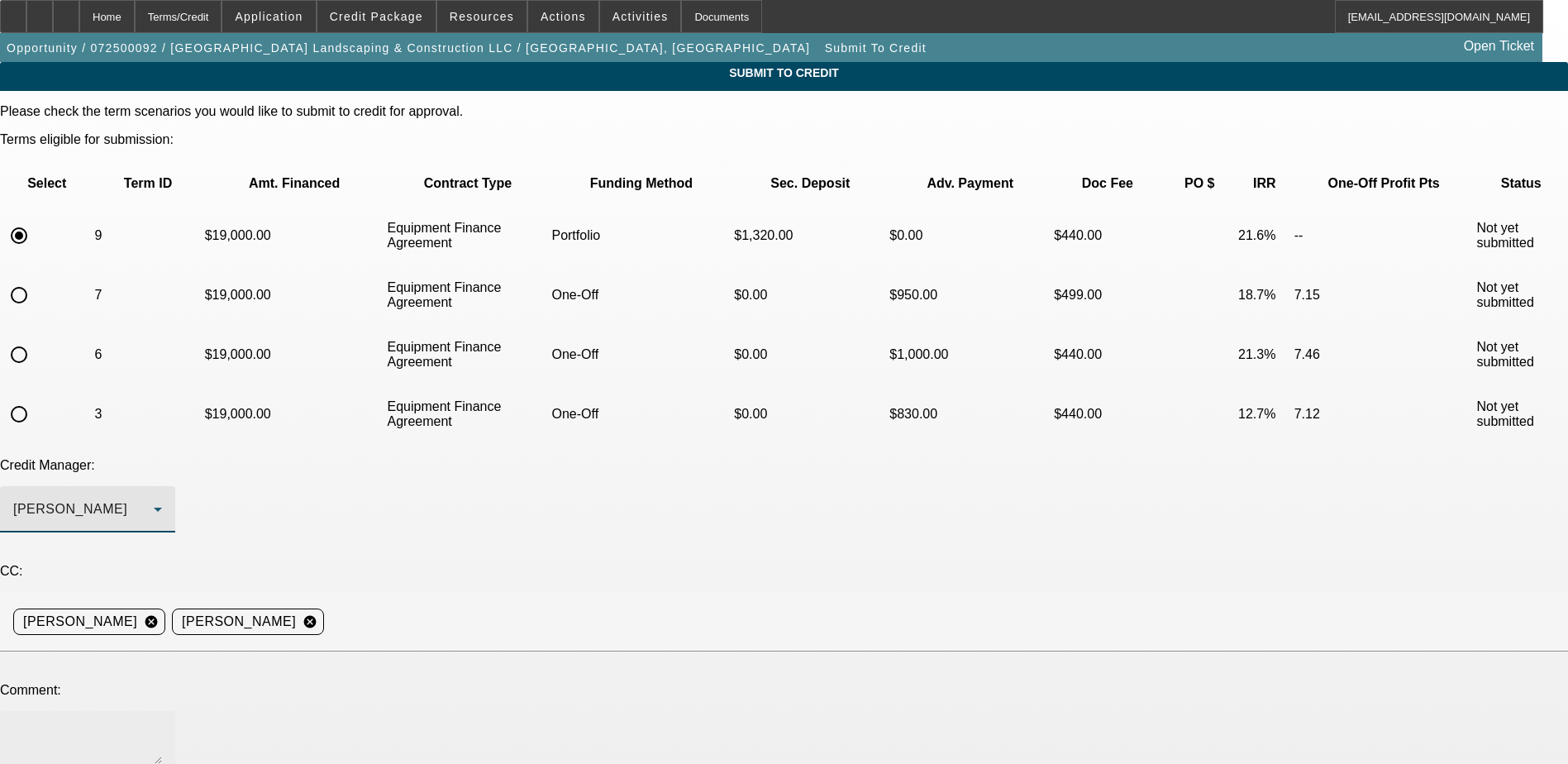
click at [162, 723] on textarea at bounding box center [88, 743] width 149 height 40
click at [162, 723] on textarea "Hey Zach, would this structure be something you would consider for port? Israel…" at bounding box center [88, 743] width 149 height 40
click at [162, 723] on textarea "Hey Zach, would this structure be something you would consider for the port? Is…" at bounding box center [88, 743] width 149 height 40
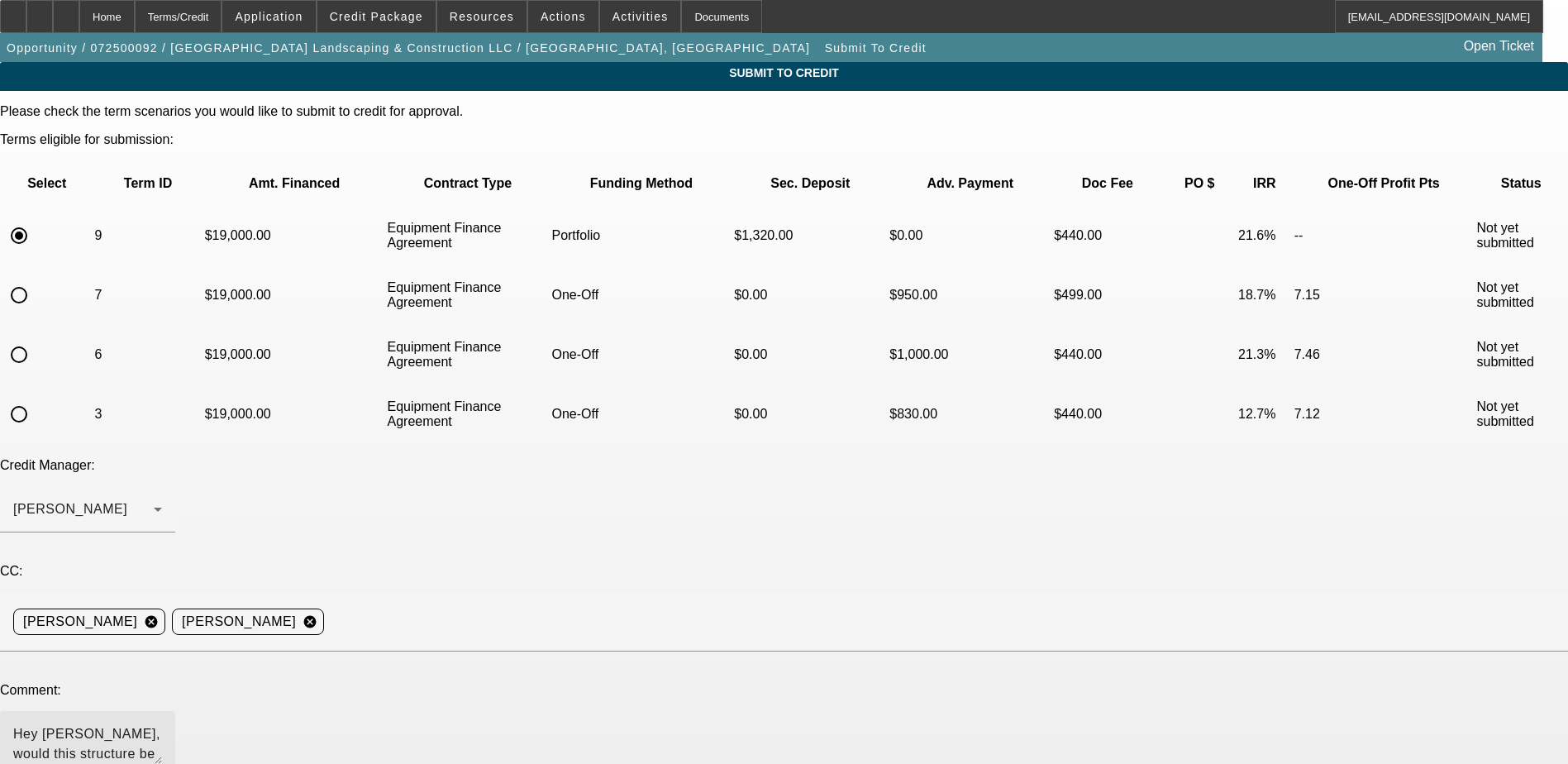
click at [162, 723] on textarea "Hey Zach, would this structure be something you would consider for the port? Is…" at bounding box center [88, 743] width 149 height 40
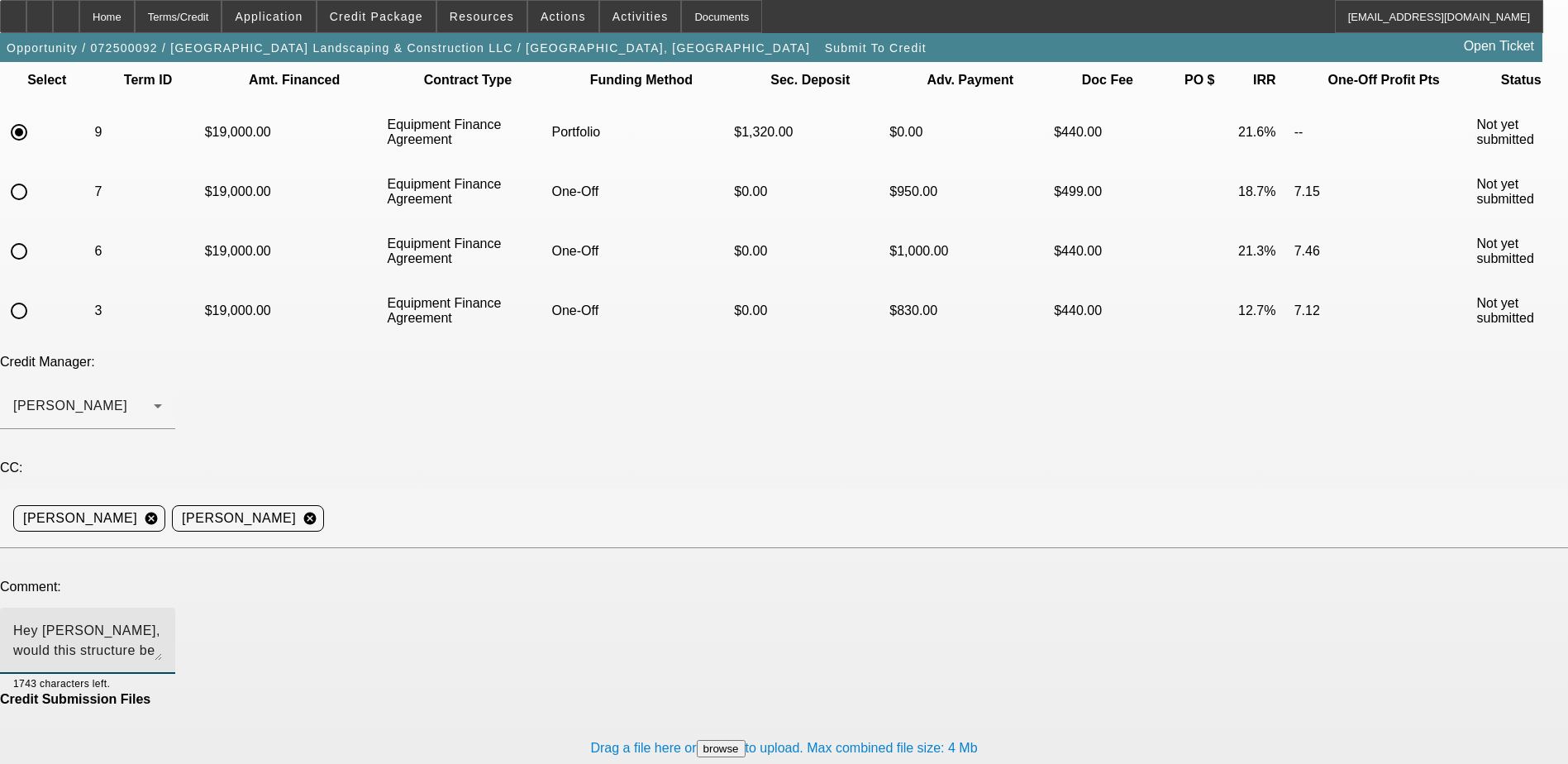
scroll to position [113, 0]
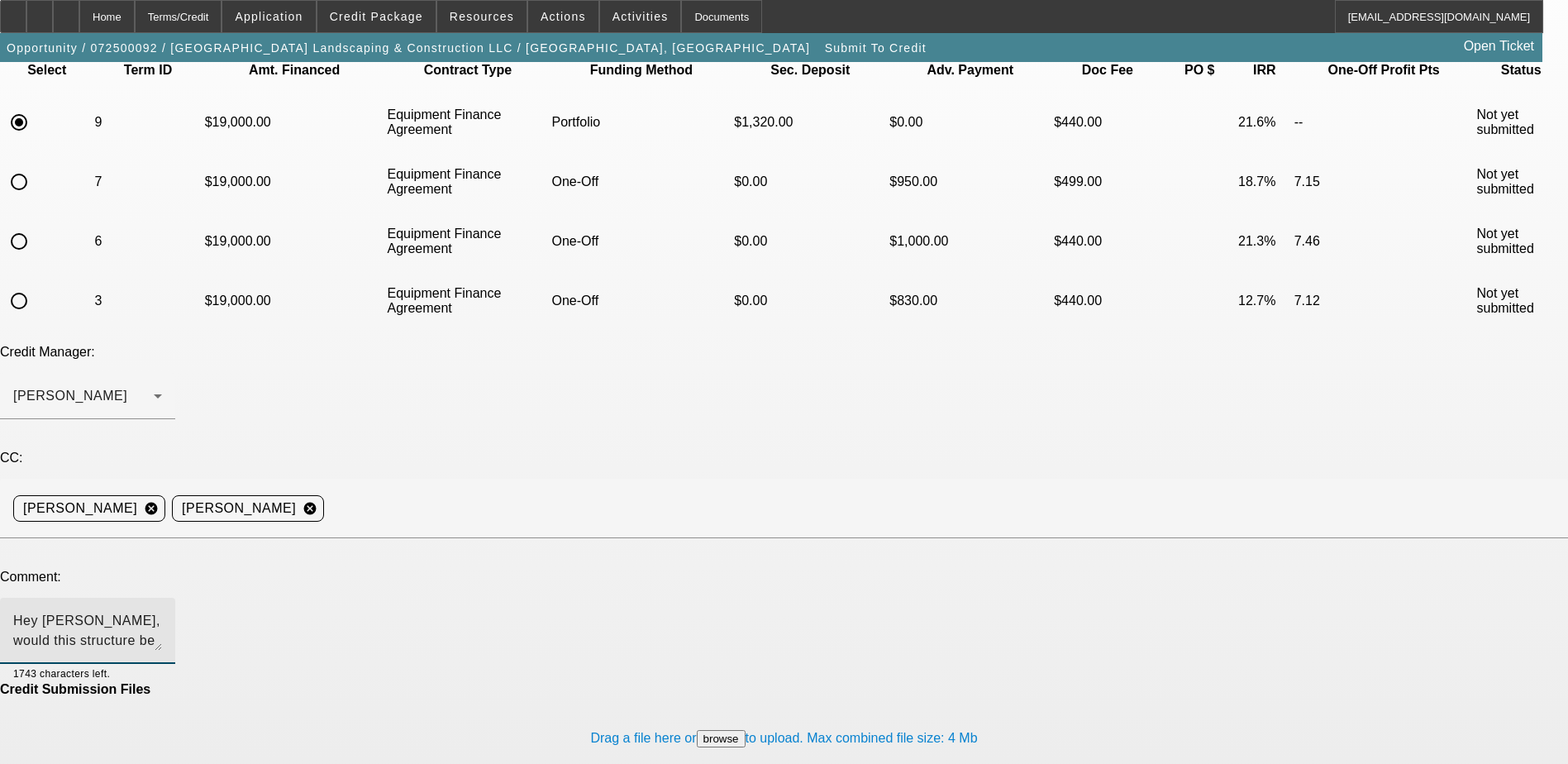
type textarea "Hey Zach, would this structure be something you would consider for the portfoli…"
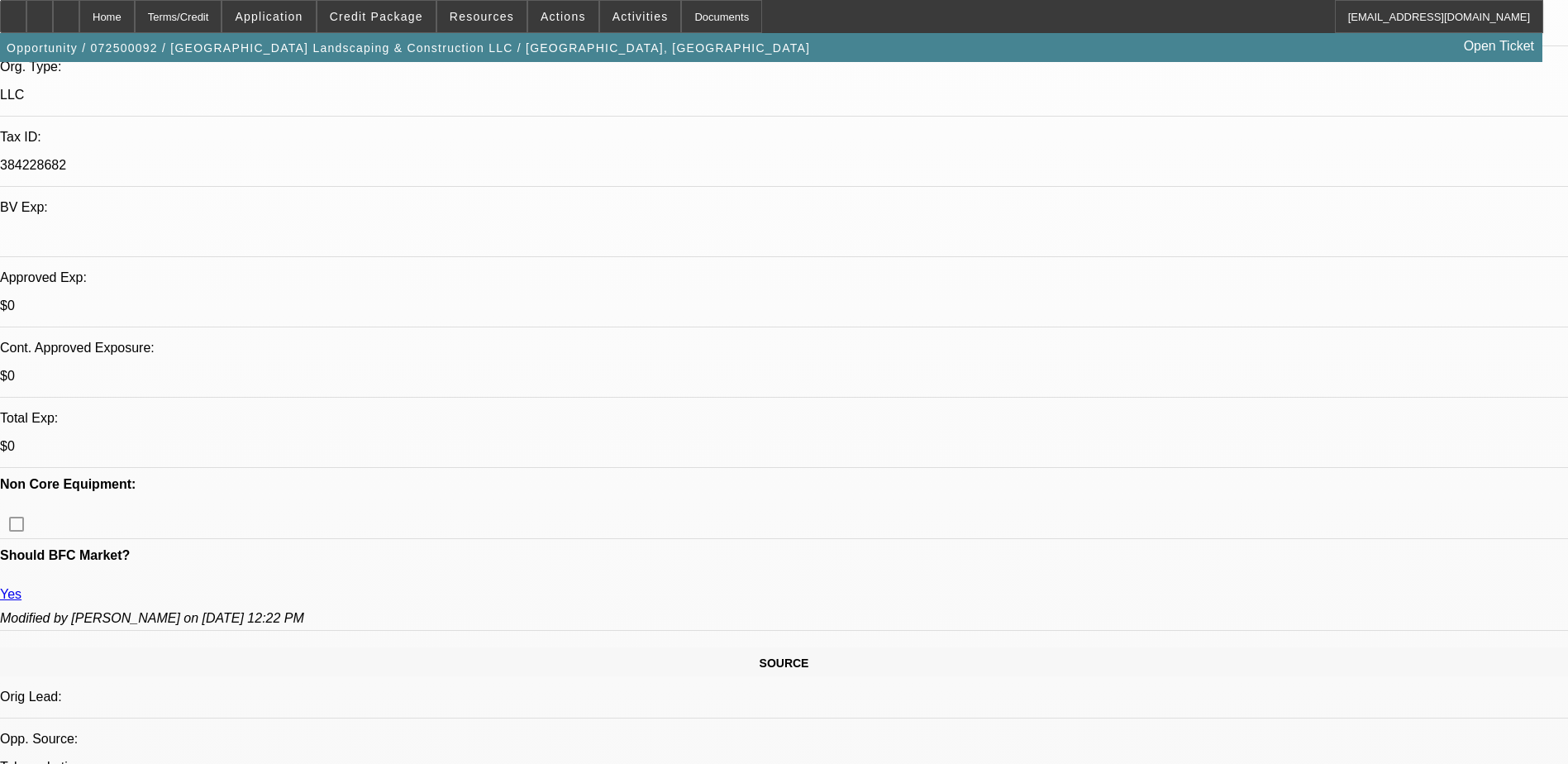
scroll to position [165, 0]
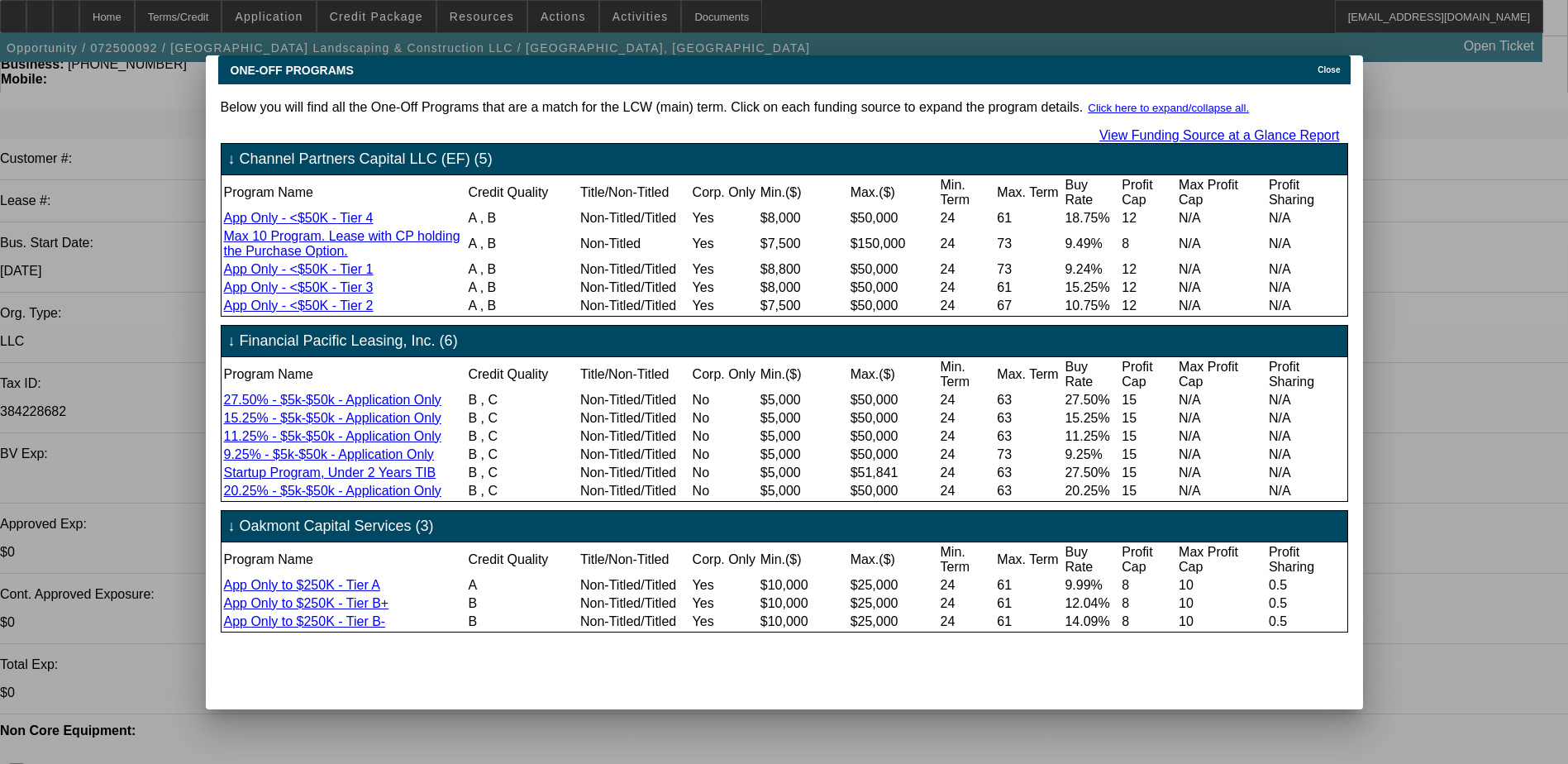
scroll to position [26, 0]
click at [1313, 66] on icon at bounding box center [1313, 69] width 0 height 9
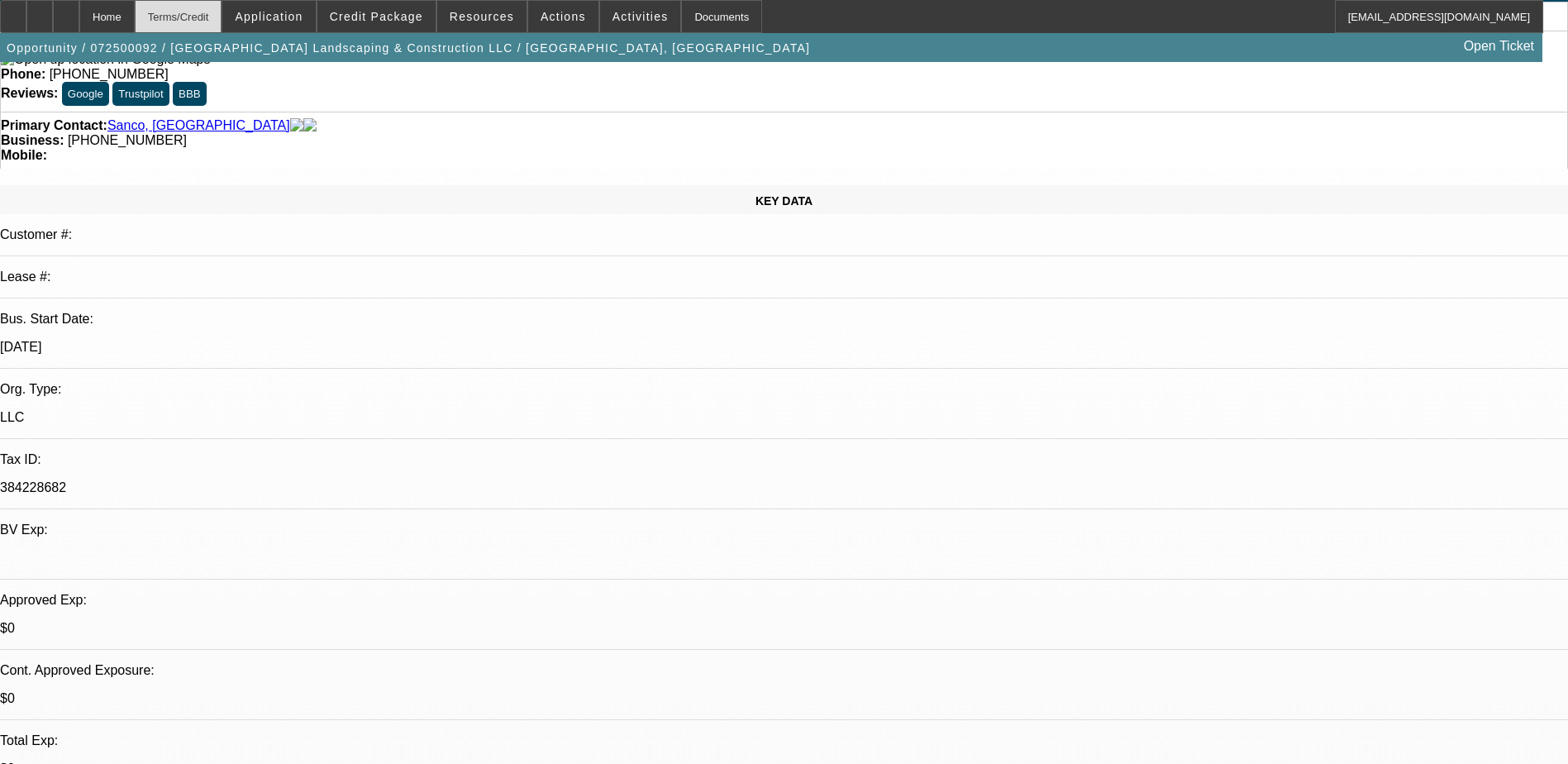
scroll to position [83, 0]
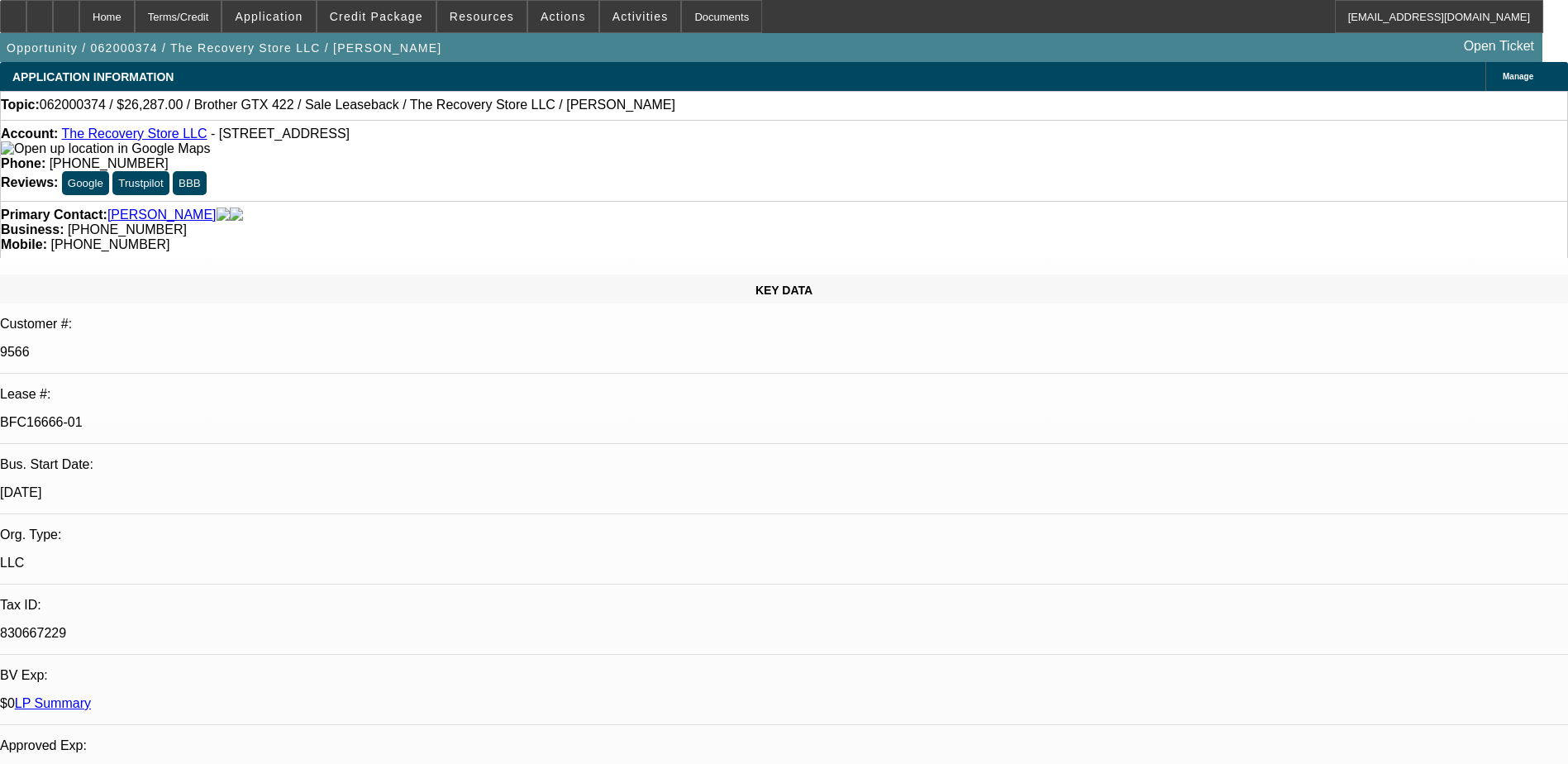
select select "0"
select select "3"
select select "2"
select select "0"
select select "6"
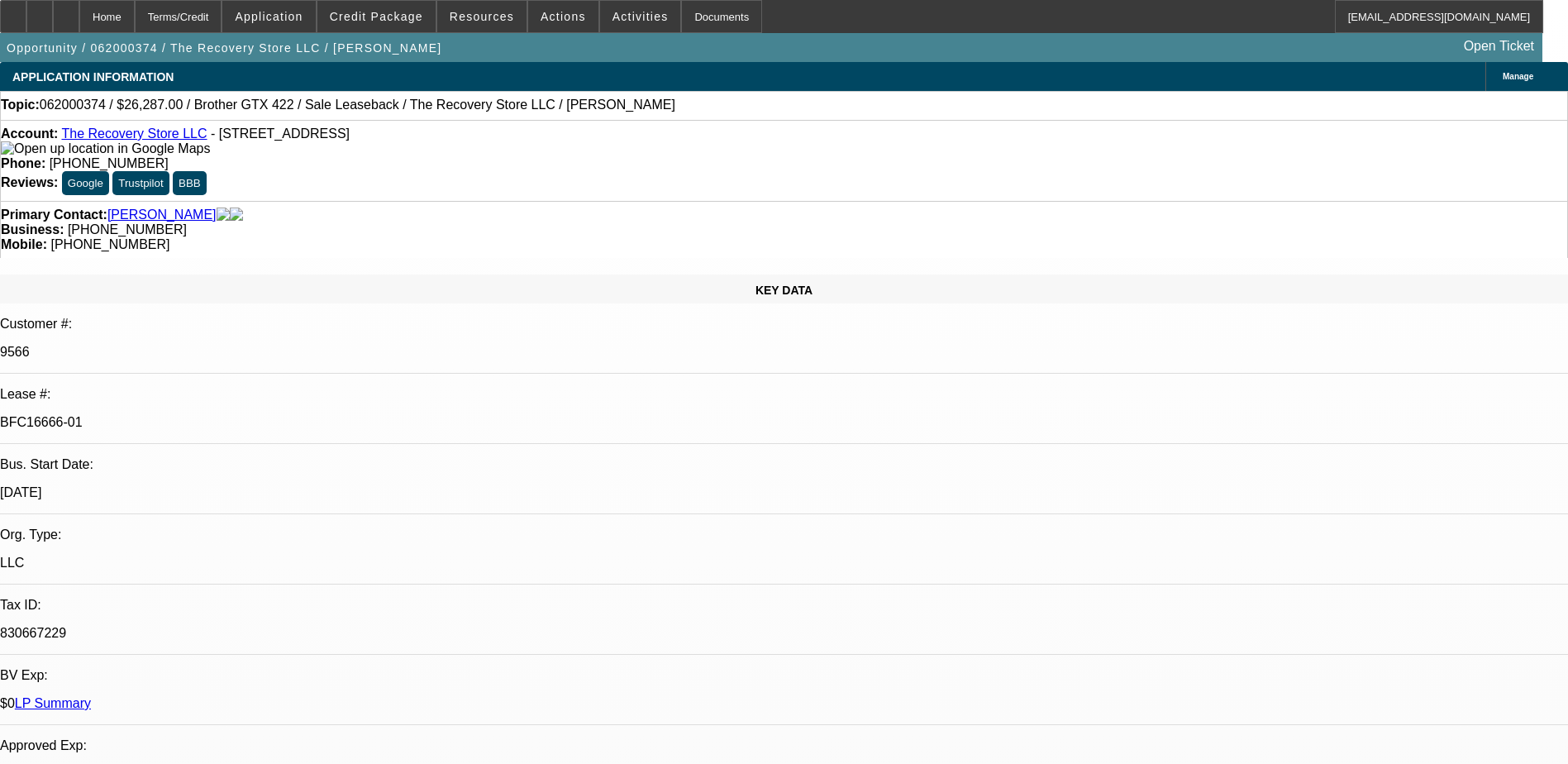
select select "0"
select select "2"
select select "0"
select select "6"
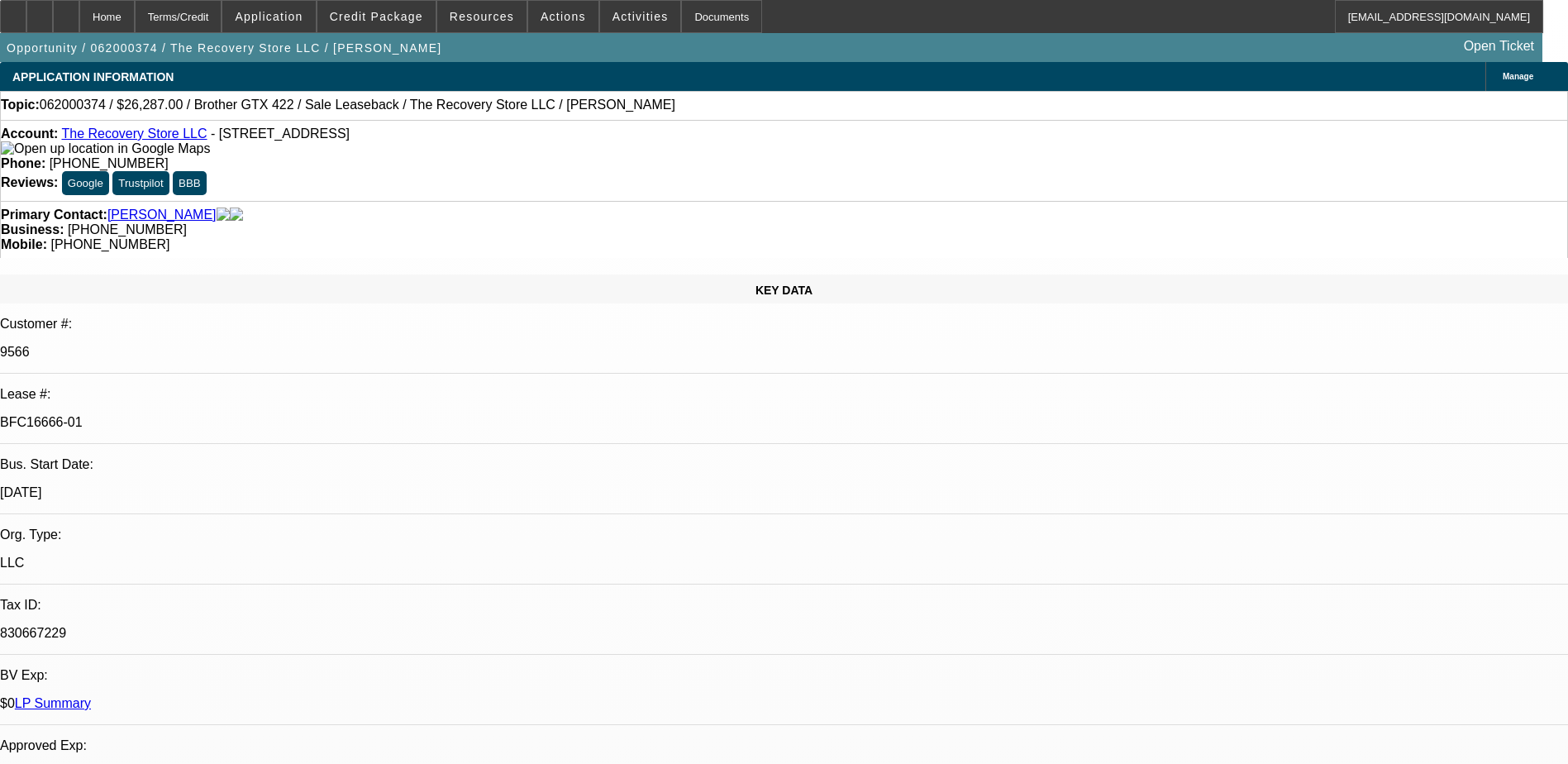
select select "0.1"
select select "0"
select select "2"
select select "0.1"
select select "4"
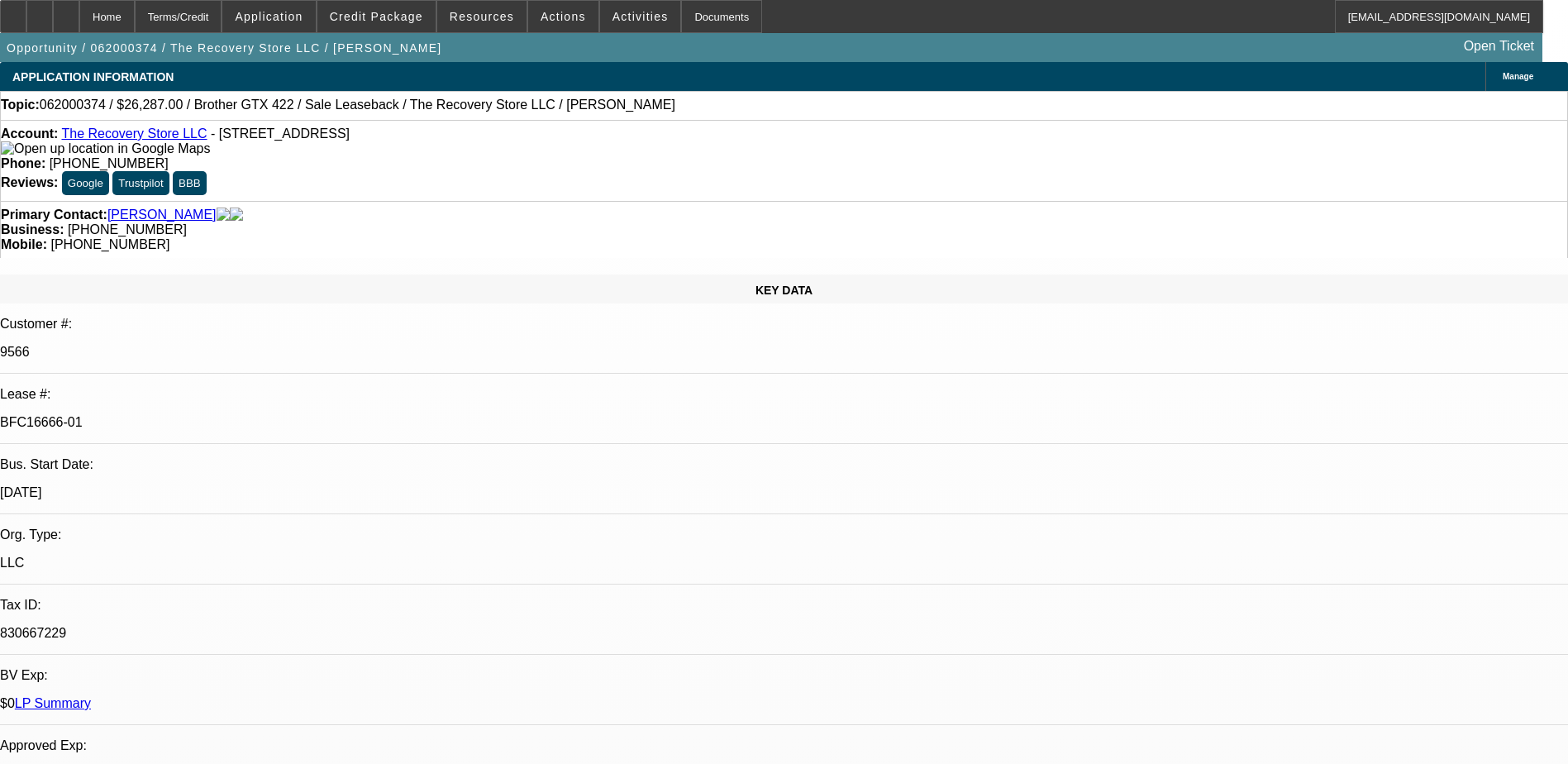
select select "0"
select select "2"
select select "0.1"
select select "4"
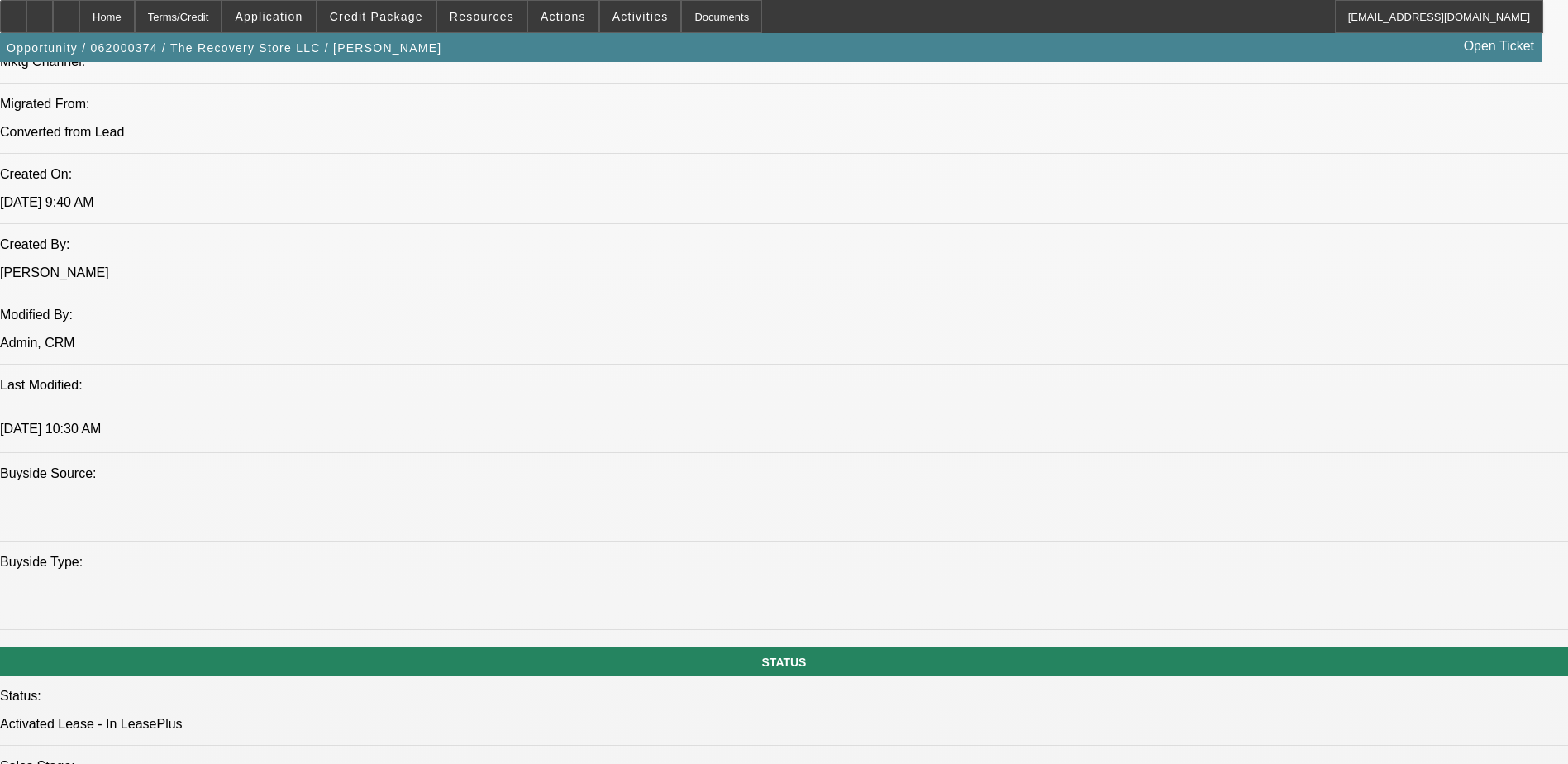
scroll to position [992, 0]
